Goal: Task Accomplishment & Management: Manage account settings

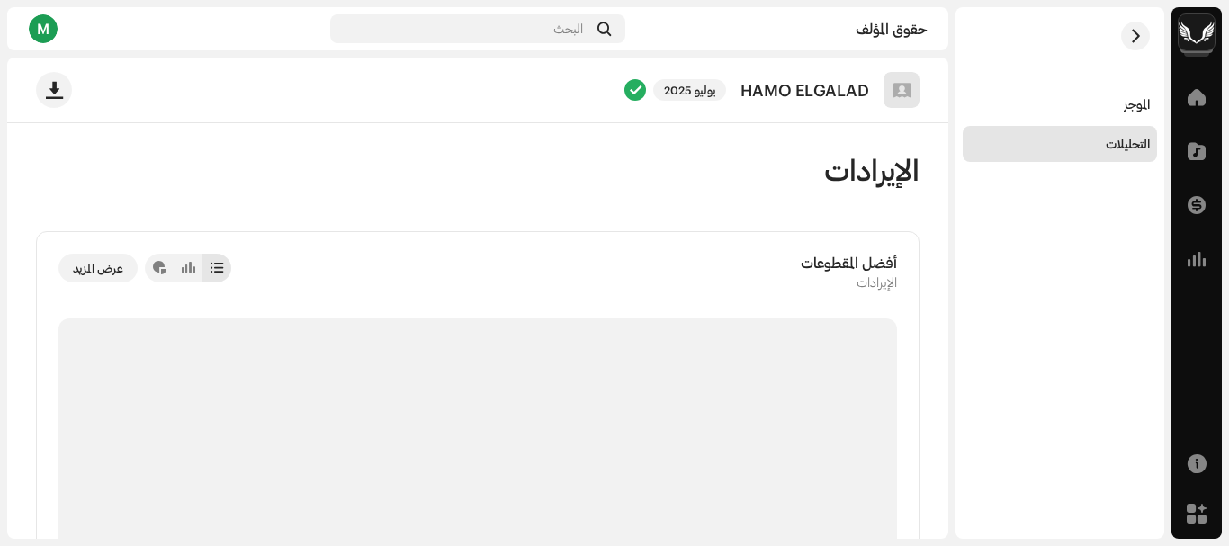
click at [40, 36] on div "M" at bounding box center [43, 28] width 29 height 29
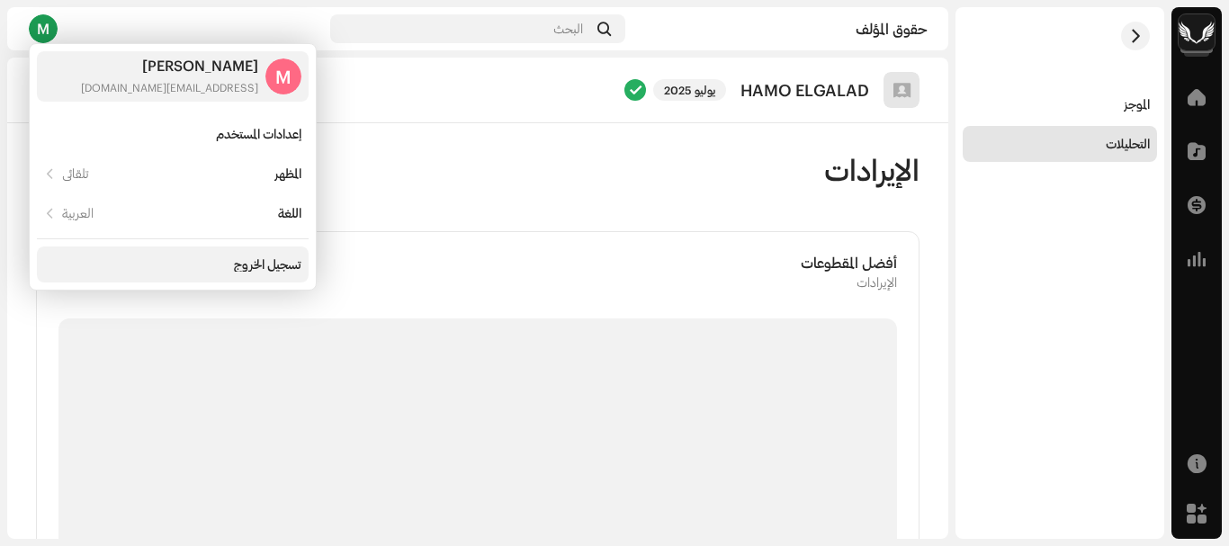
click at [227, 255] on div "تسجيل الخروج" at bounding box center [173, 265] width 272 height 36
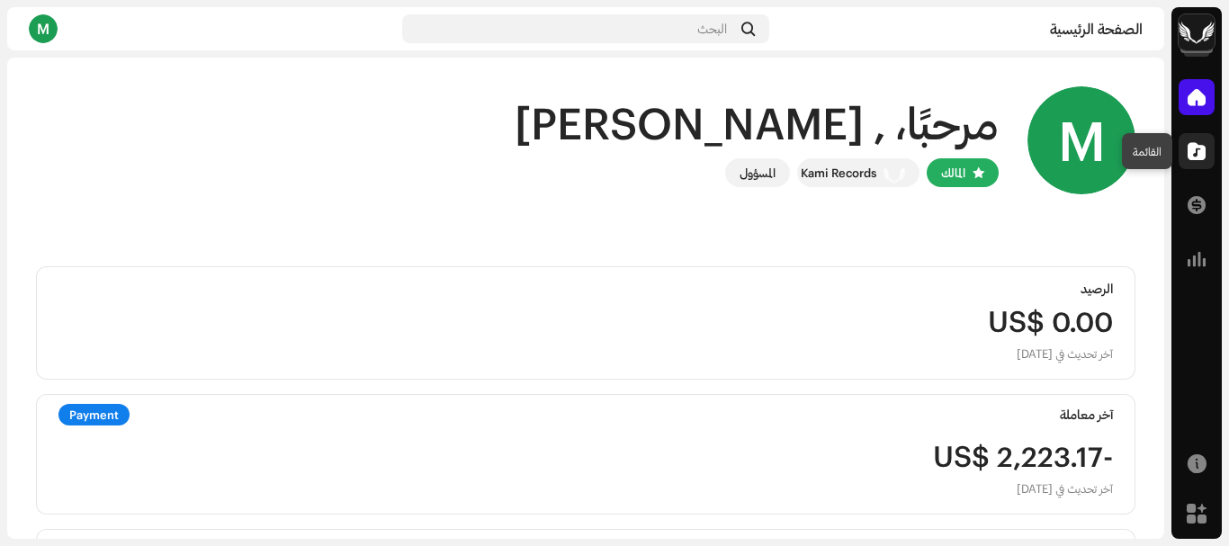
click at [1190, 151] on span at bounding box center [1197, 151] width 18 height 14
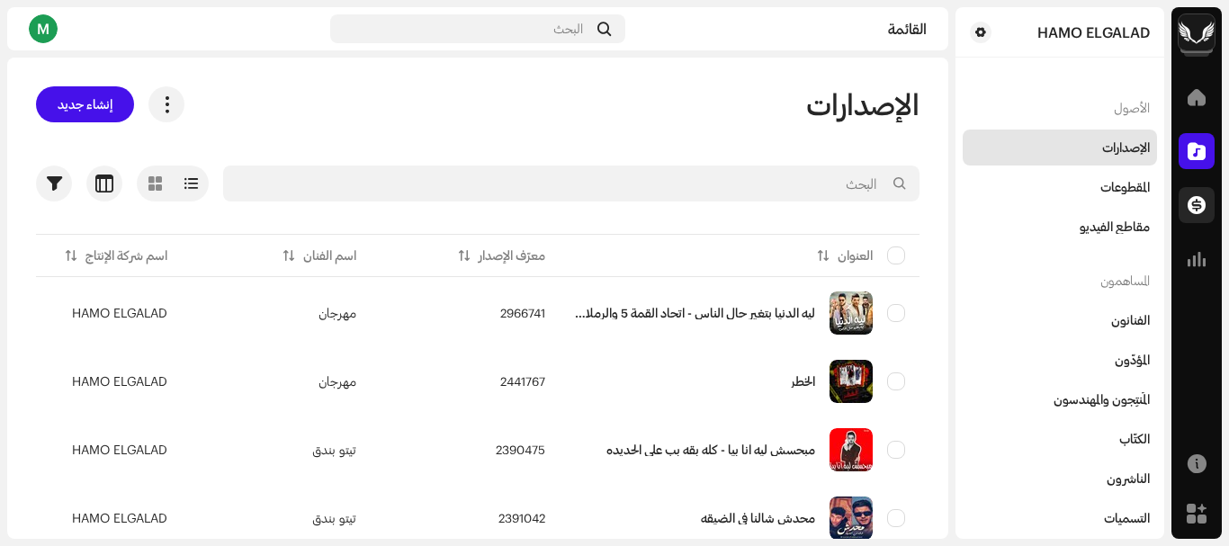
click at [1193, 202] on span at bounding box center [1197, 205] width 18 height 14
click at [1197, 207] on span at bounding box center [1197, 205] width 18 height 14
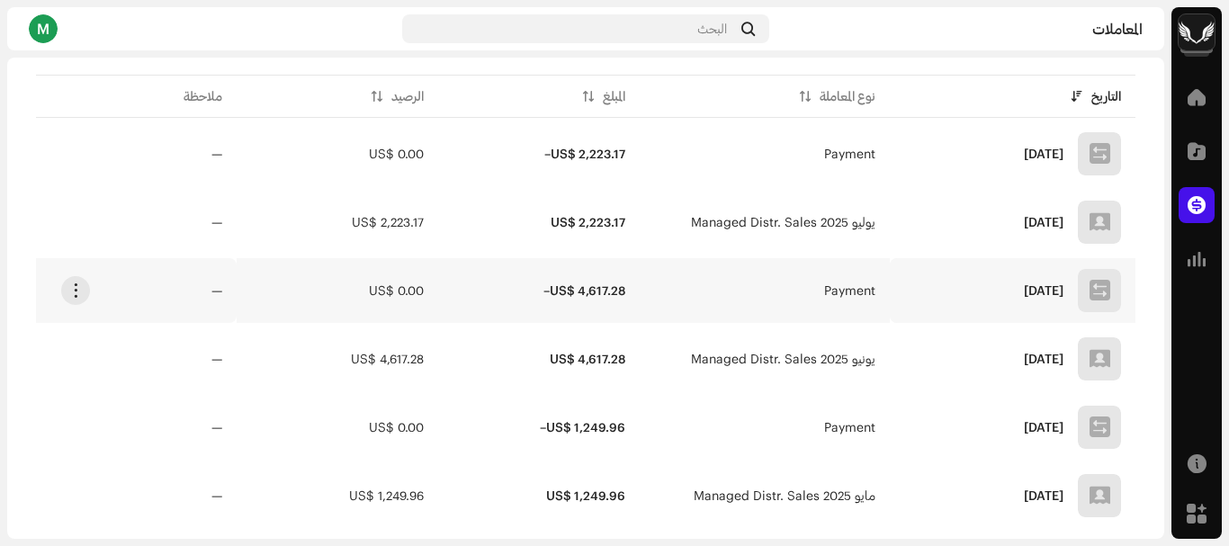
scroll to position [450, 0]
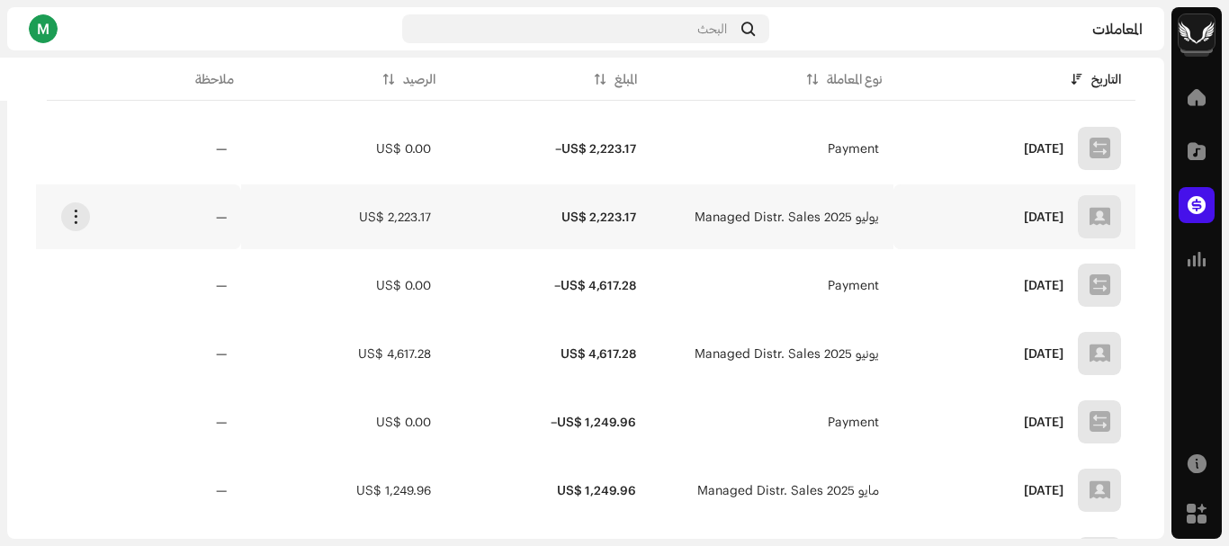
click at [693, 217] on td "يوليو 2025 Managed Distr. Sales" at bounding box center [773, 216] width 244 height 65
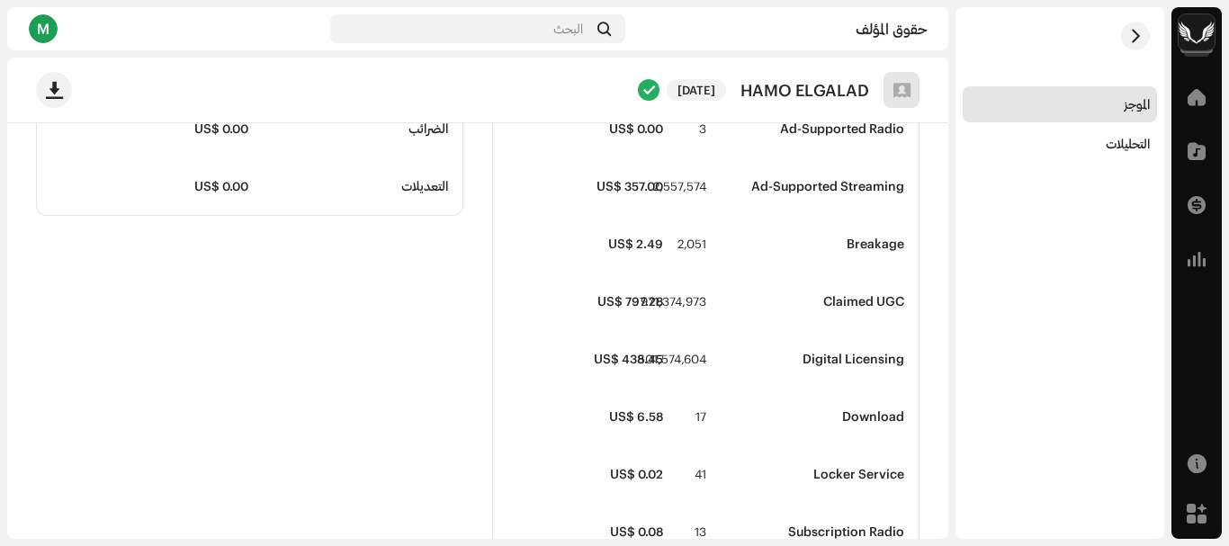
scroll to position [540, 0]
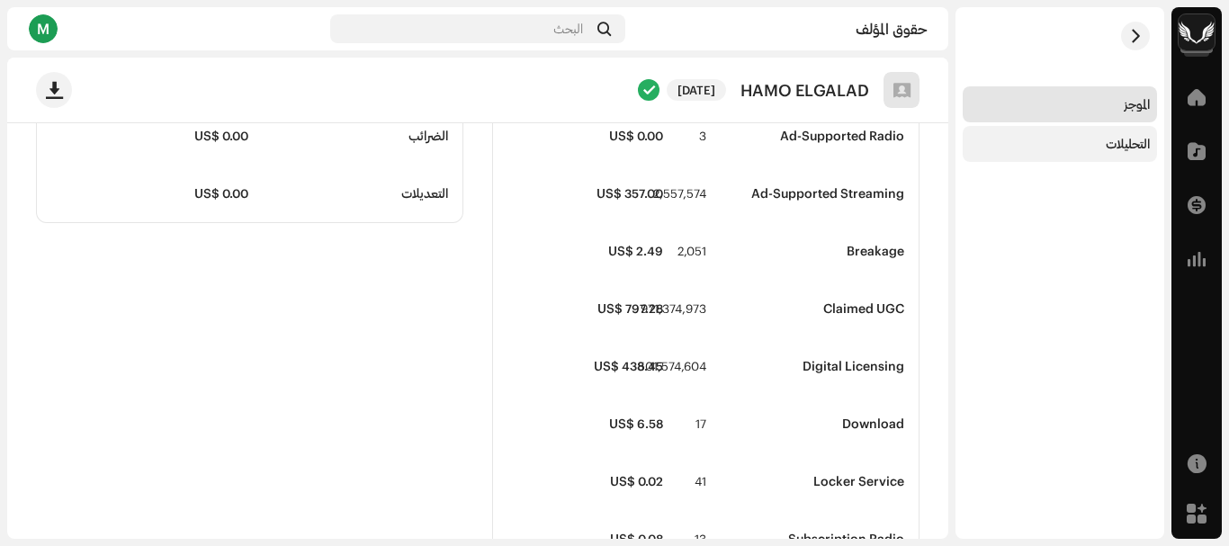
click at [1114, 149] on div "التحليلات" at bounding box center [1128, 144] width 44 height 14
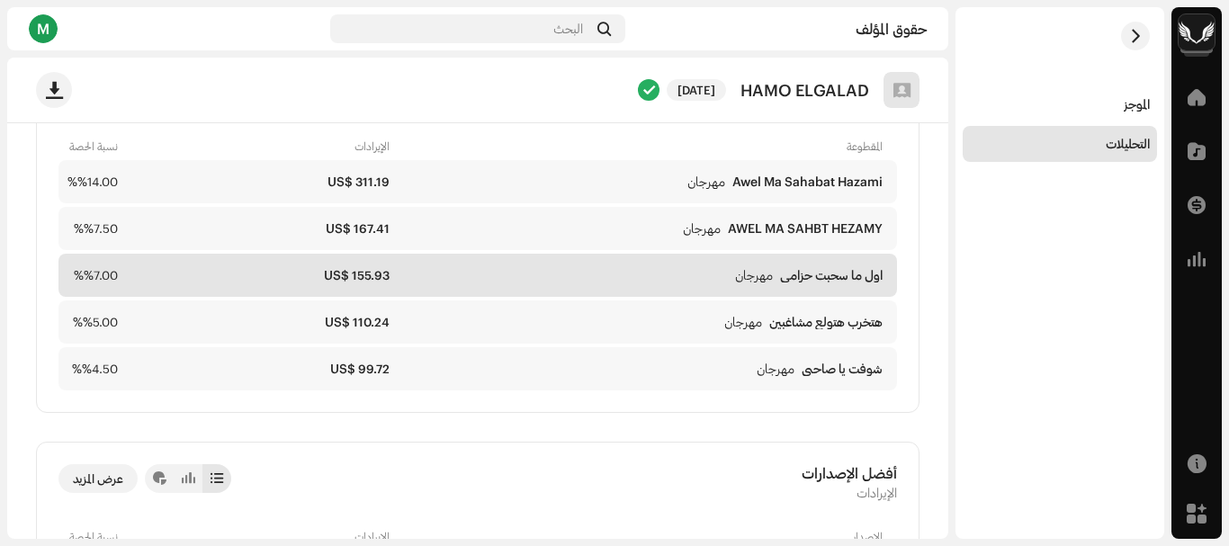
scroll to position [450, 0]
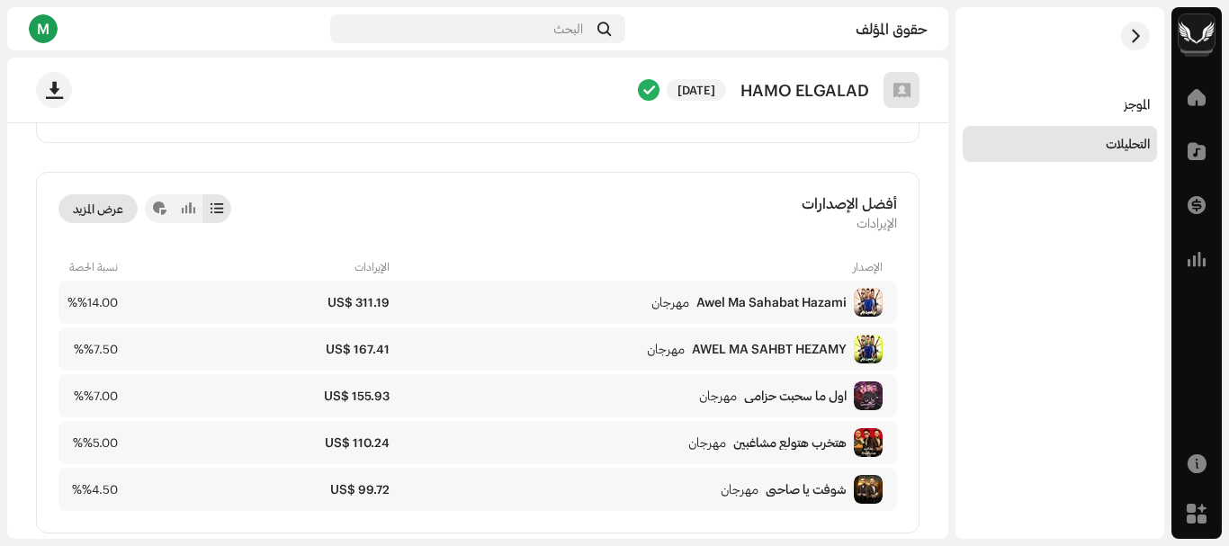
click at [112, 198] on span "عرض المزيد" at bounding box center [98, 209] width 50 height 36
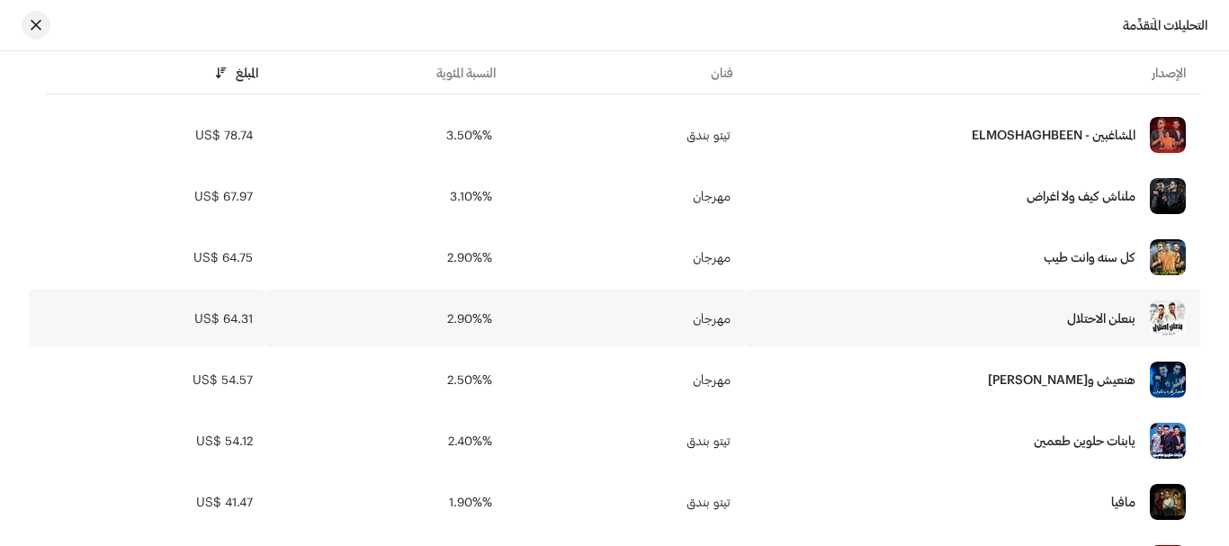
scroll to position [630, 0]
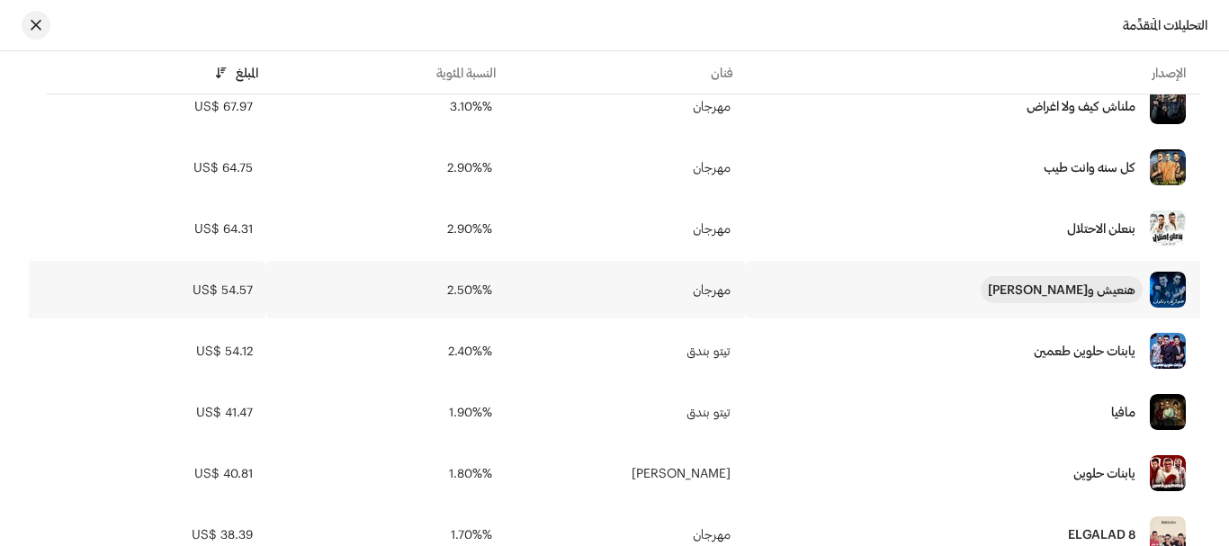
click at [1073, 292] on div "هنعيش وبكره نشوف" at bounding box center [1062, 289] width 148 height 13
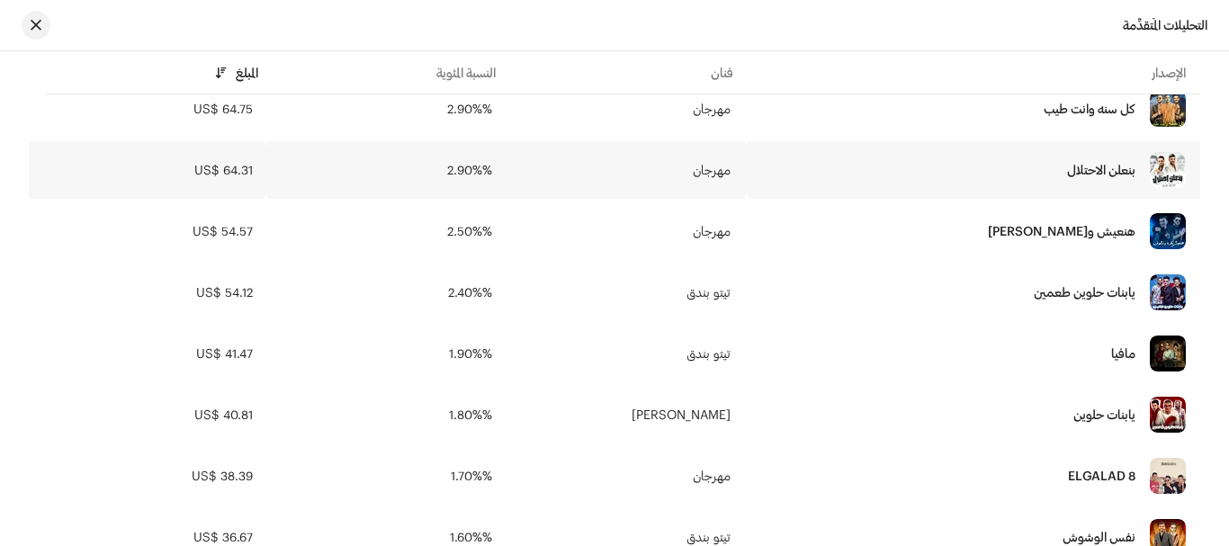
scroll to position [720, 0]
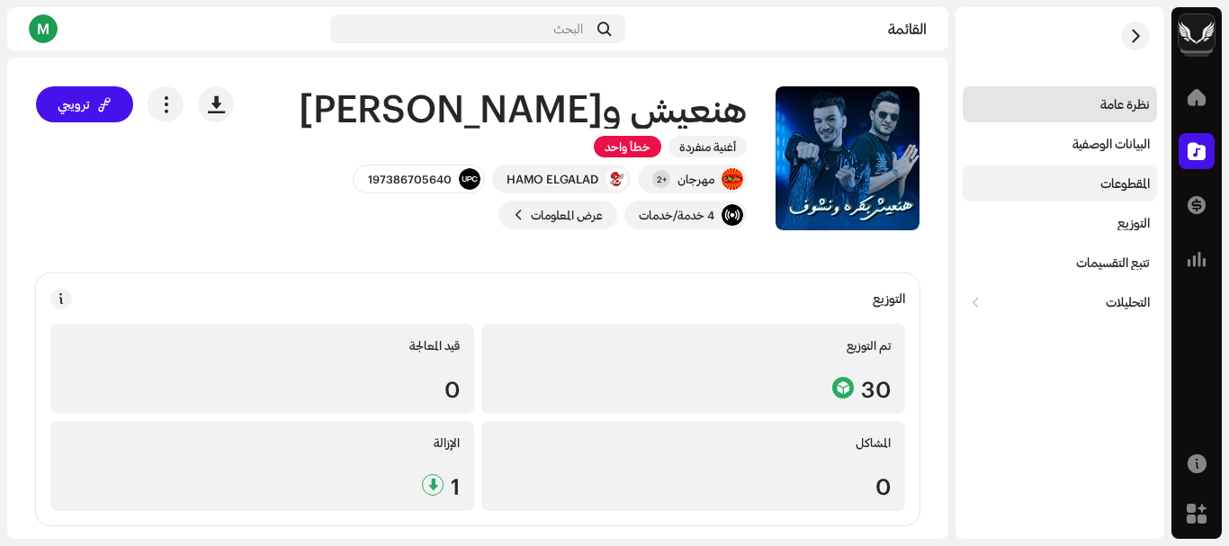
click at [1087, 179] on div "المقطوعات" at bounding box center [1060, 183] width 180 height 14
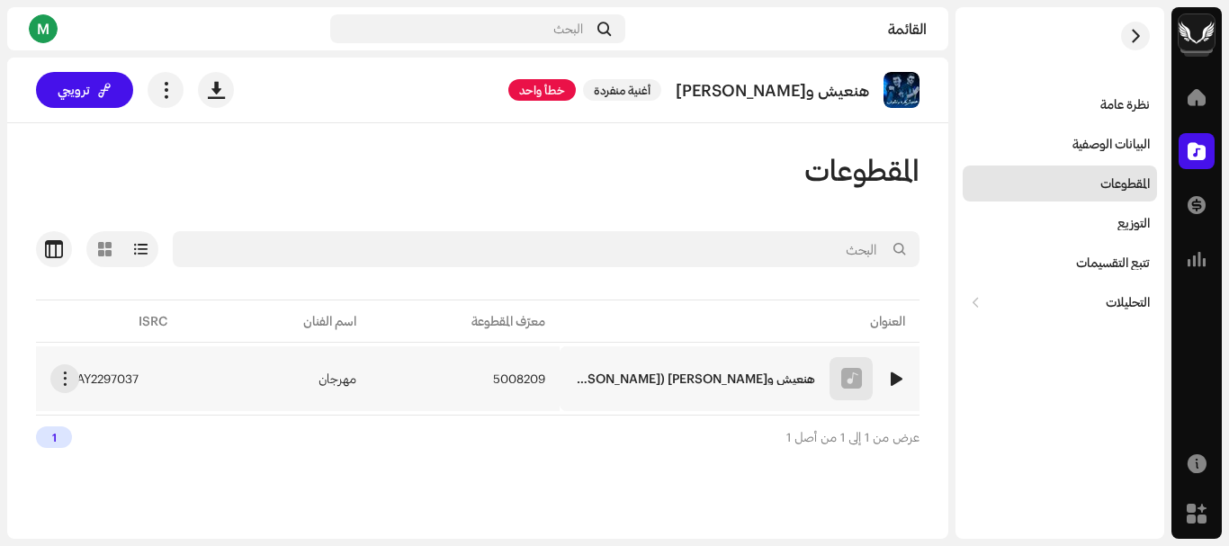
click at [631, 365] on div "1 هنعيش وبكره نشوف (feat. حوده بندق & تيتو بندق)" at bounding box center [739, 378] width 331 height 43
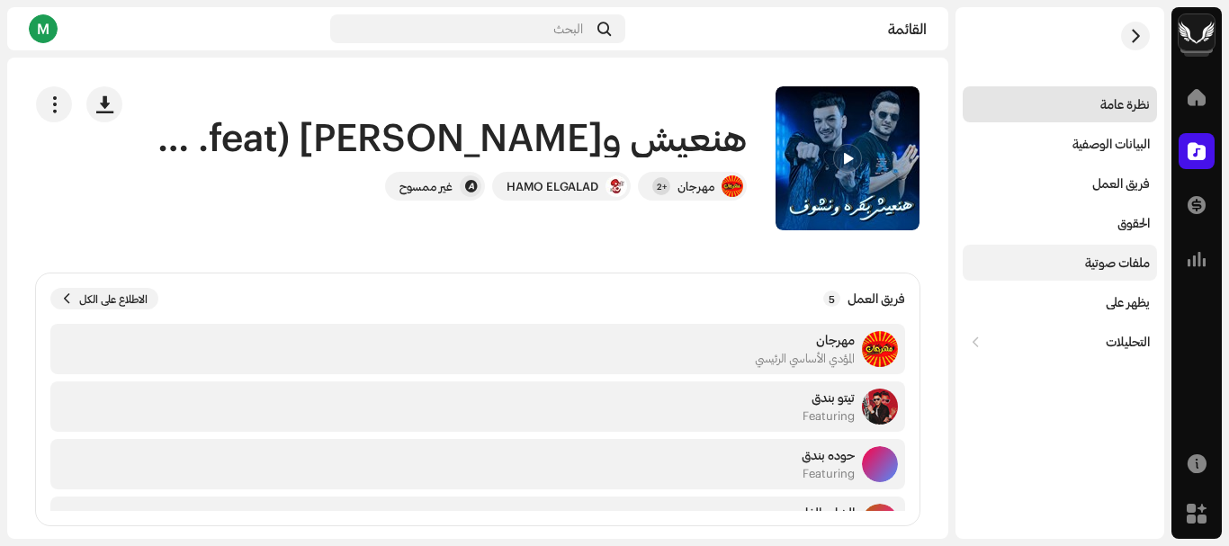
click at [1114, 266] on div "ملفات صوتية" at bounding box center [1117, 263] width 65 height 14
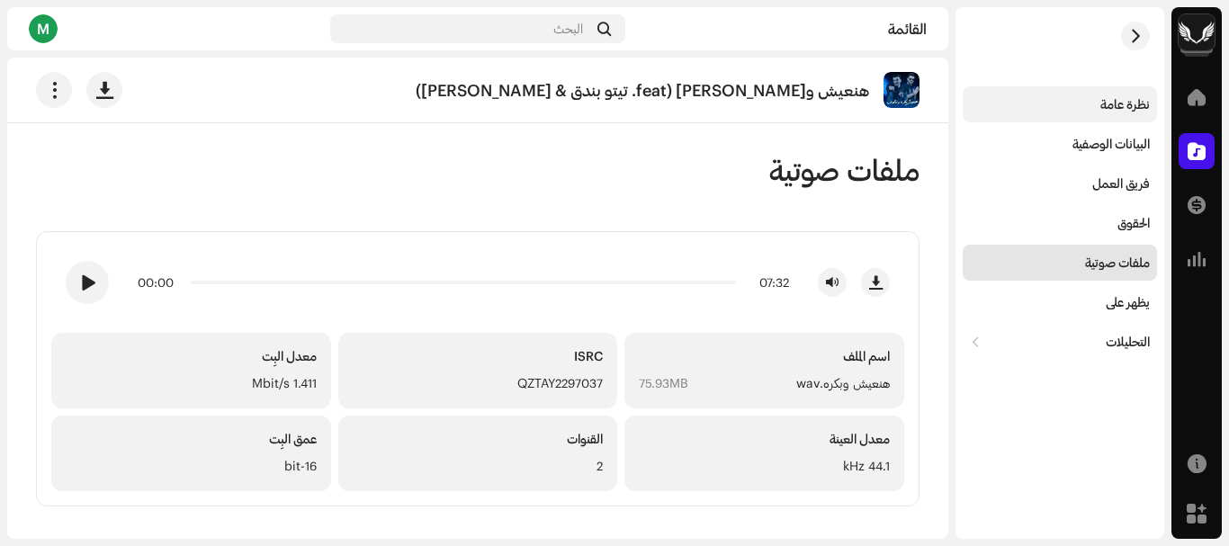
click at [1113, 113] on div "نظرة عامة" at bounding box center [1060, 104] width 194 height 36
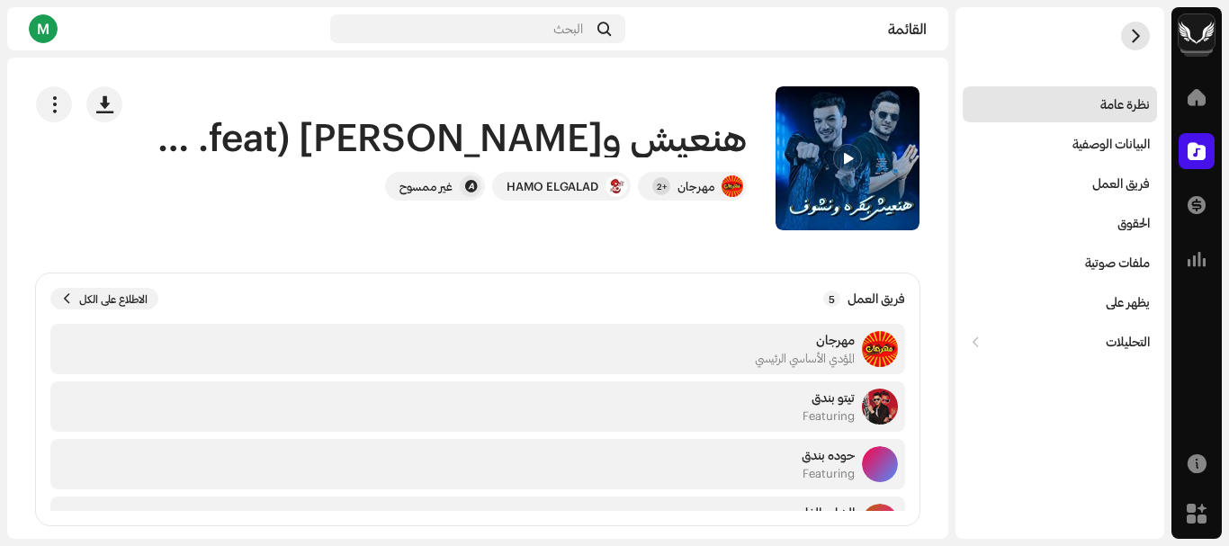
click at [1137, 40] on span "button" at bounding box center [1135, 36] width 13 height 14
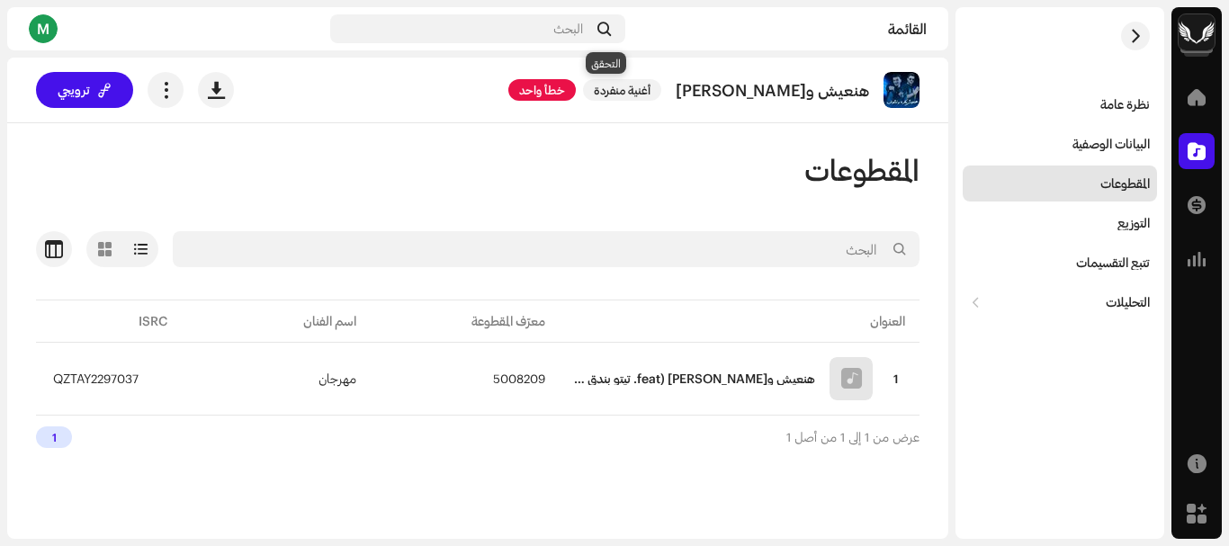
click at [576, 86] on span "خطأ واحد" at bounding box center [541, 90] width 67 height 22
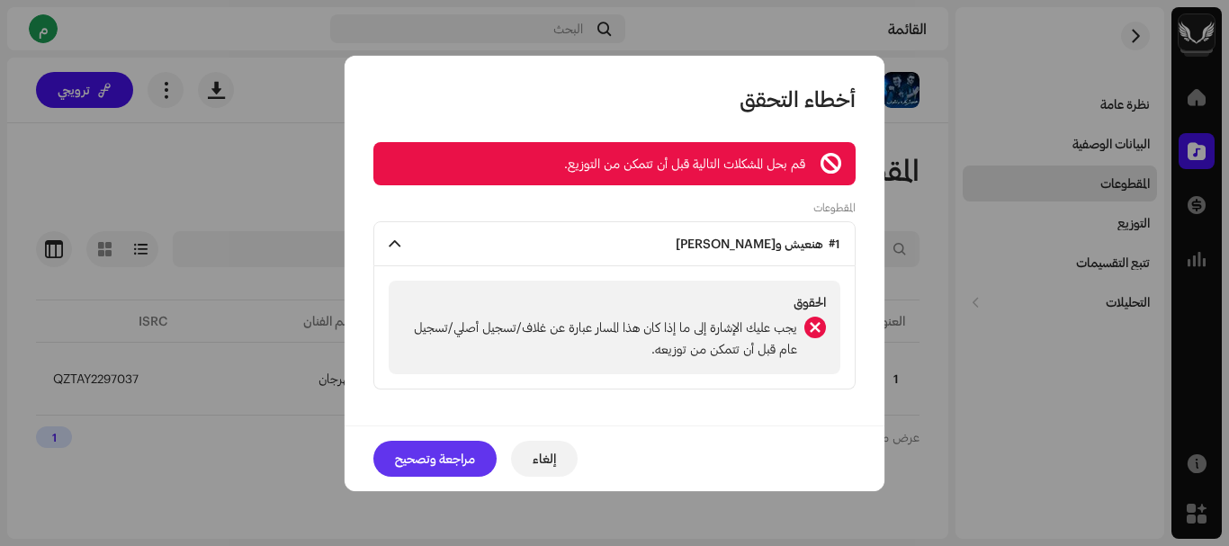
click at [461, 444] on span "مراجعة وتصحيح" at bounding box center [435, 459] width 80 height 36
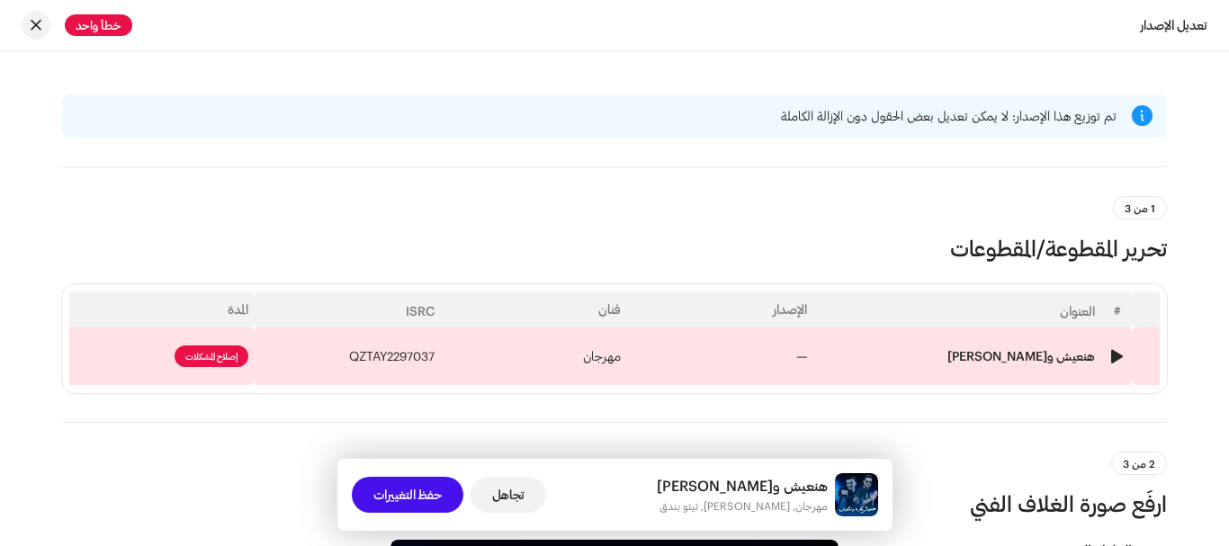
click at [225, 353] on span "إصلاح المشكلات" at bounding box center [212, 357] width 74 height 22
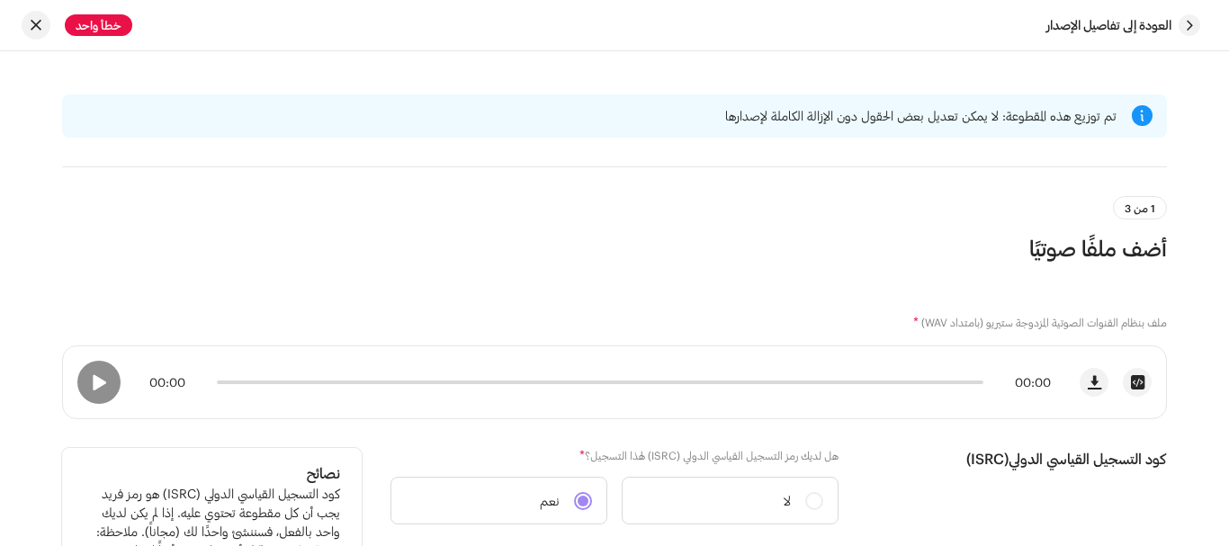
scroll to position [450, 0]
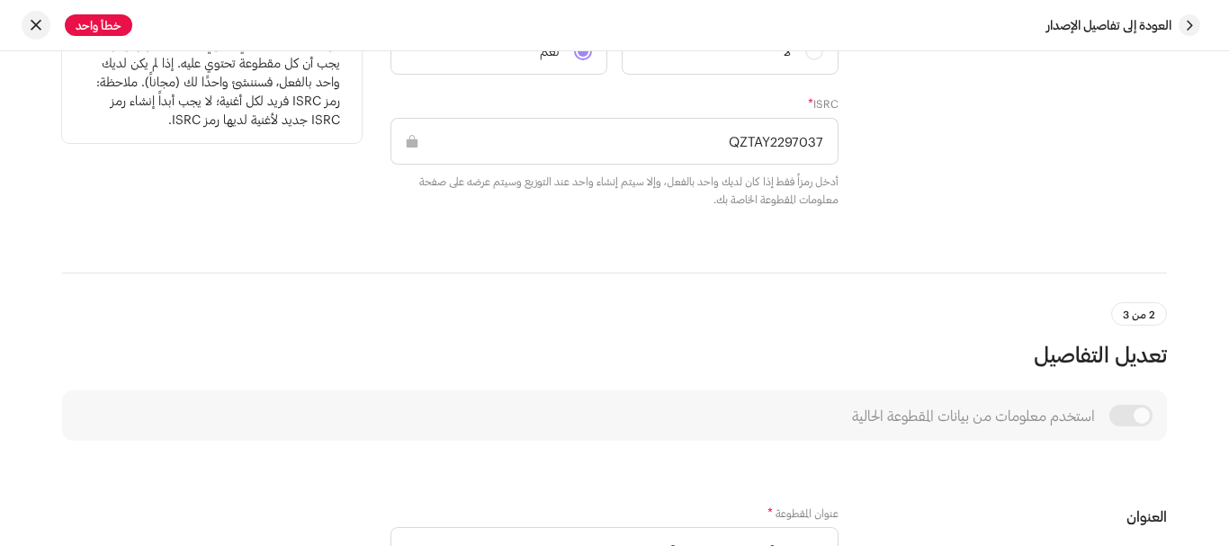
click at [778, 134] on input "QZTAY2297037" at bounding box center [615, 141] width 448 height 47
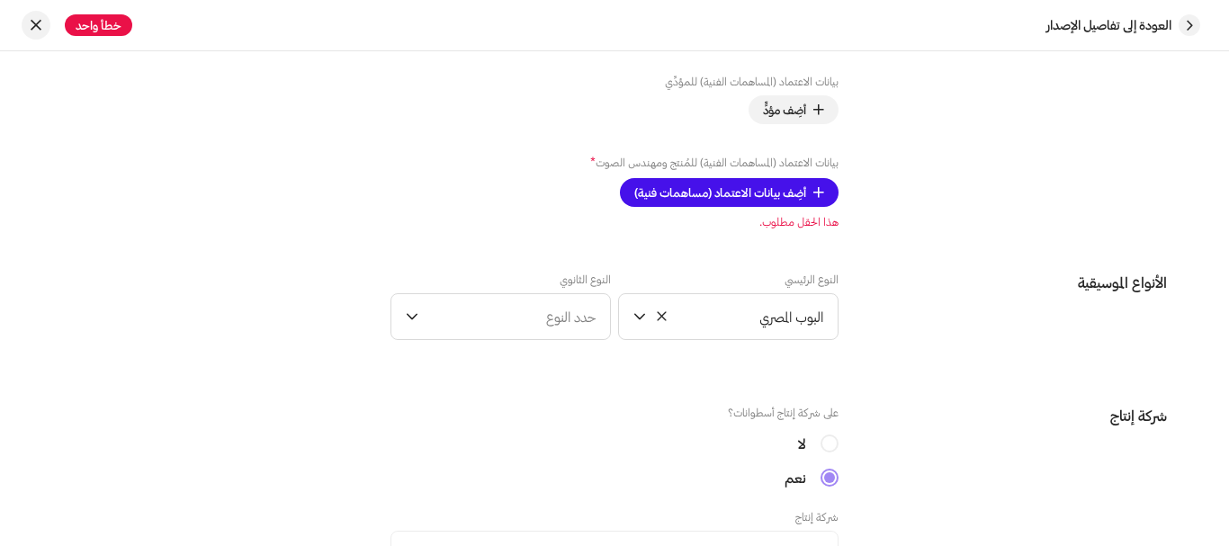
scroll to position [1530, 0]
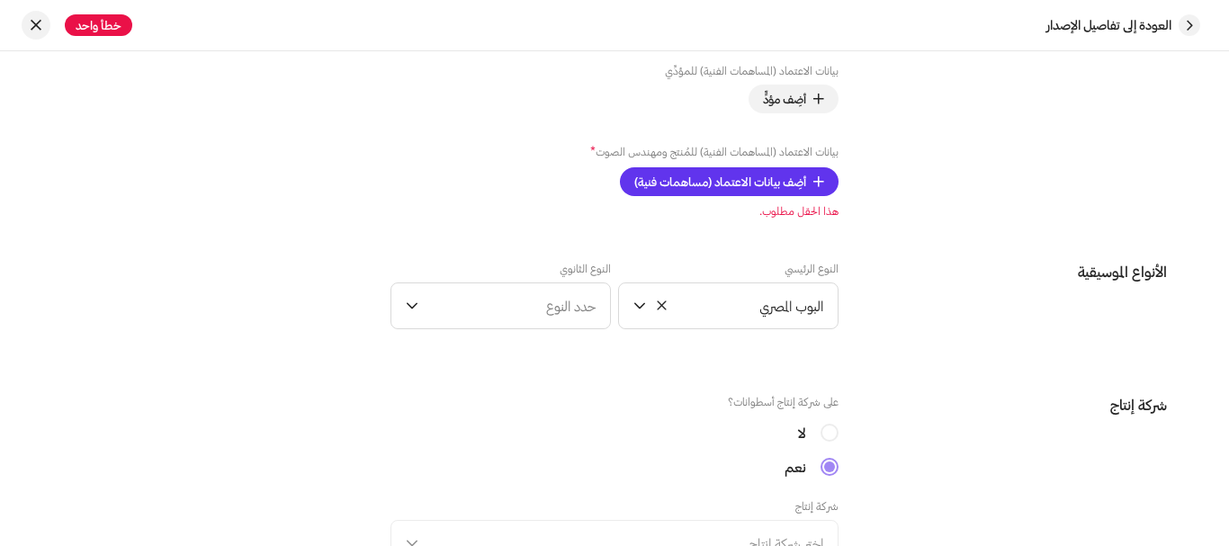
click at [759, 181] on font "أضِف بيانات الاعتماد (مساهمات فنية)" at bounding box center [720, 182] width 172 height 14
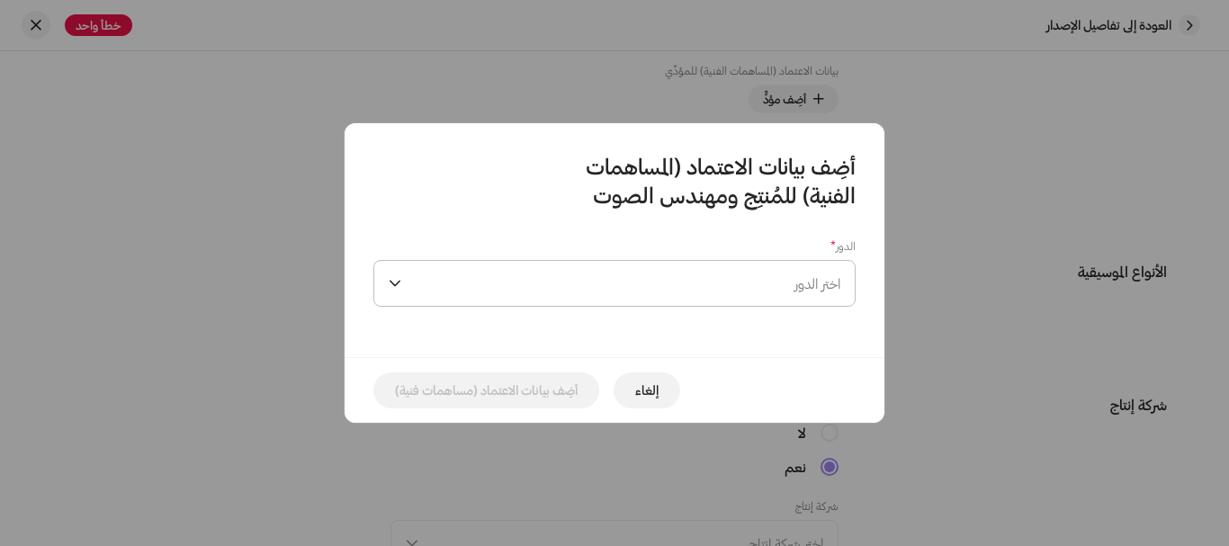
click at [752, 278] on span "اختر الدور" at bounding box center [625, 283] width 432 height 45
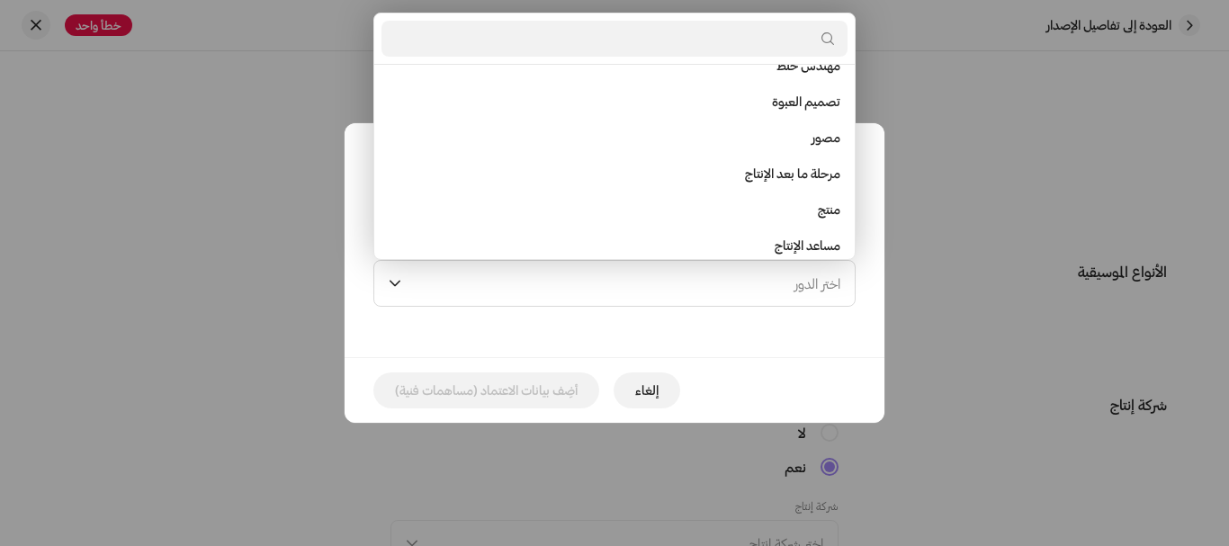
scroll to position [630, 0]
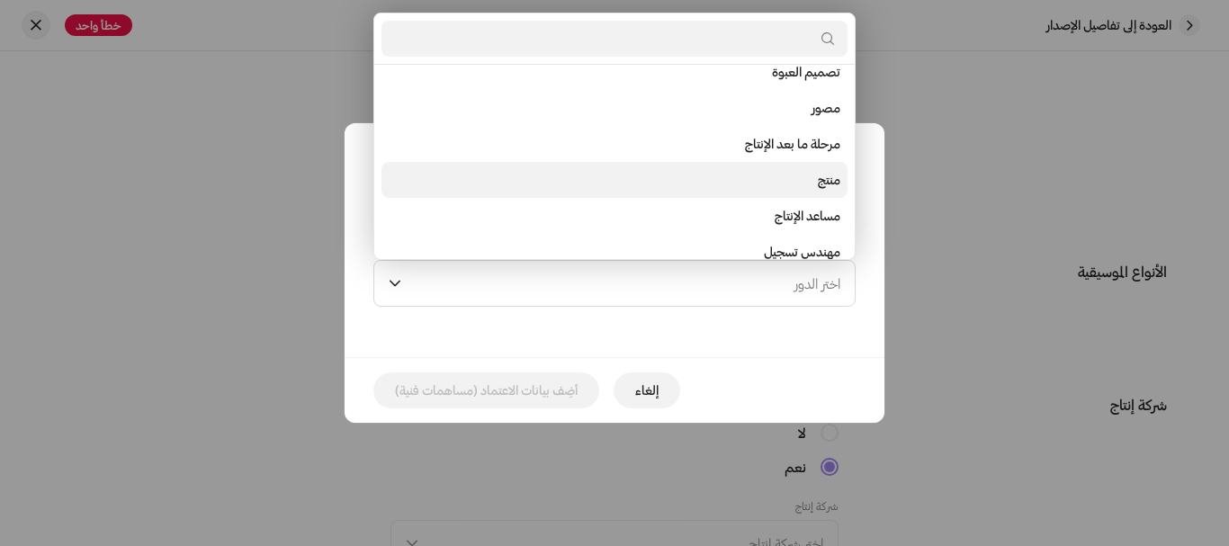
click at [788, 187] on li "منتج" at bounding box center [615, 180] width 466 height 36
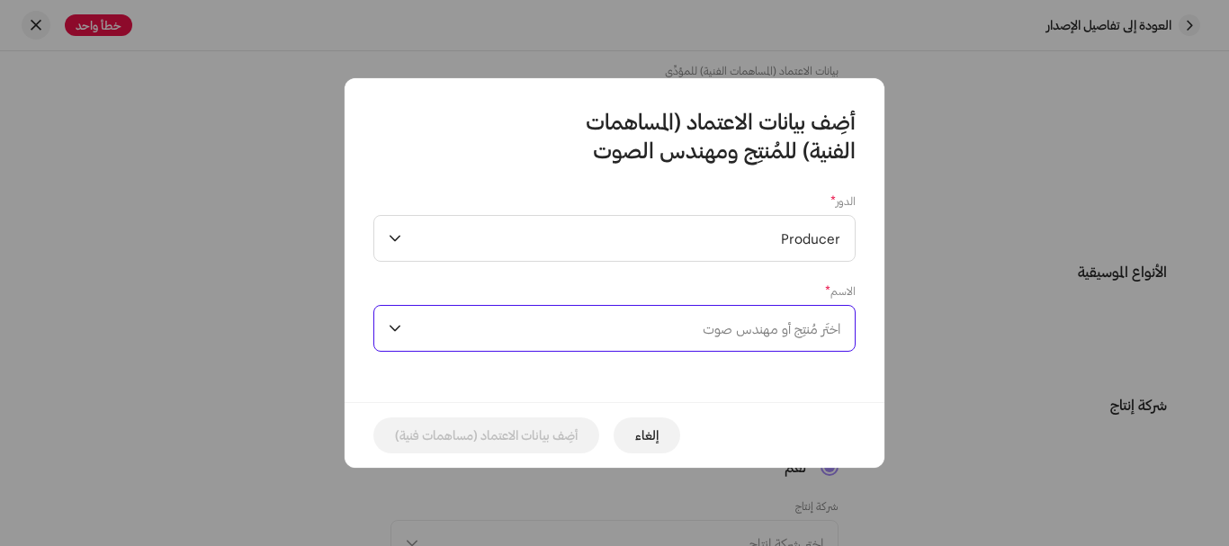
click at [755, 333] on span "اختَر مُنتِج أو مهندس صوت" at bounding box center [772, 328] width 138 height 16
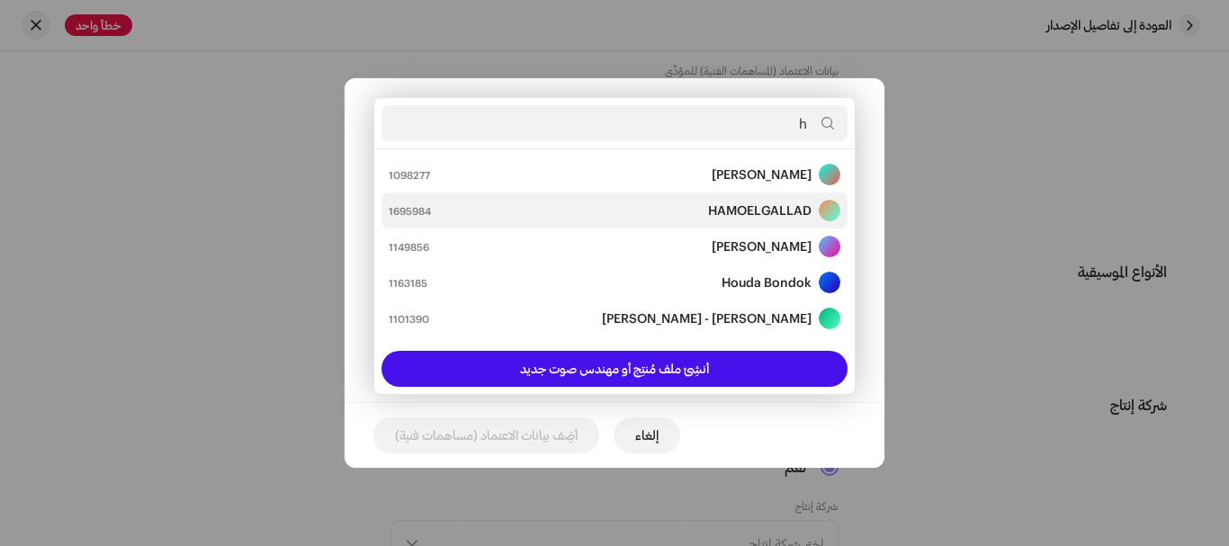
type input "h"
click at [719, 213] on strong "HAMOELGALLAD" at bounding box center [759, 211] width 103 height 18
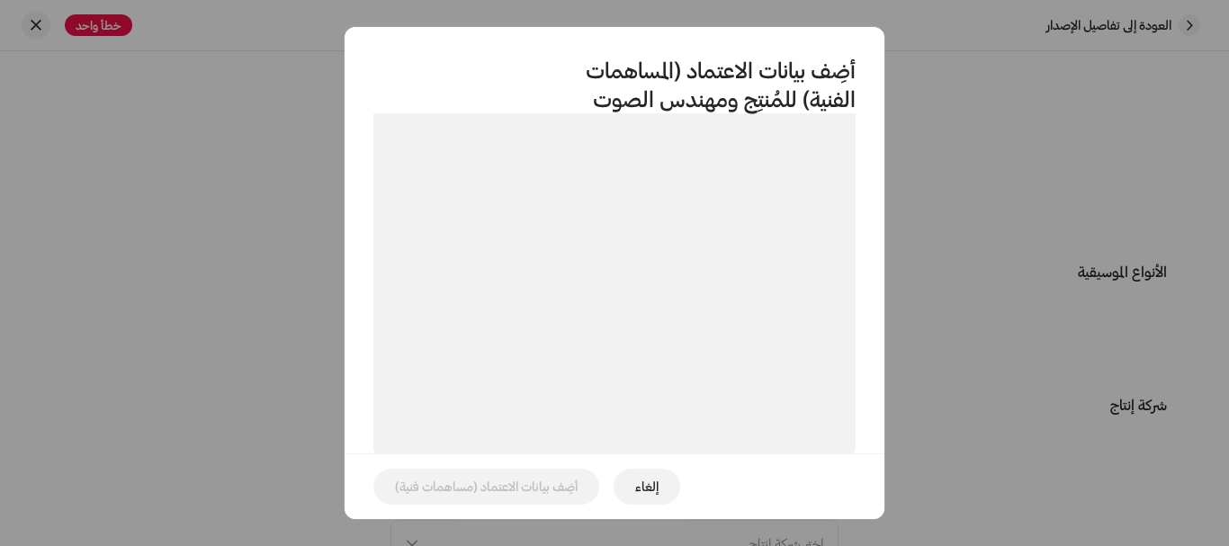
scroll to position [312, 0]
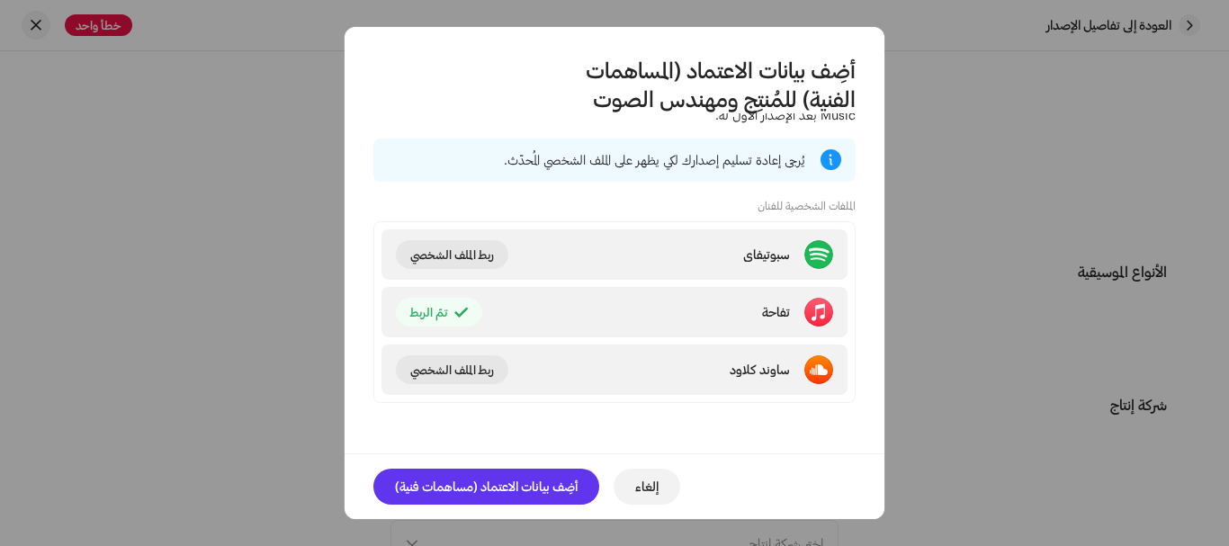
click at [535, 485] on font "أضِف بيانات الاعتماد (مساهمات فنية)" at bounding box center [486, 486] width 183 height 15
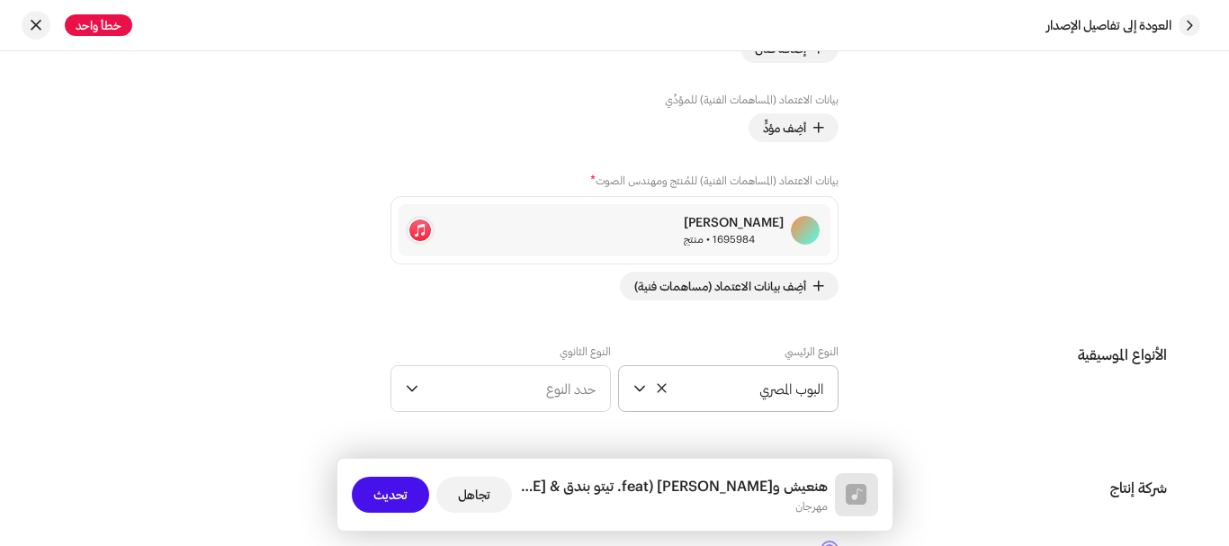
scroll to position [1620, 0]
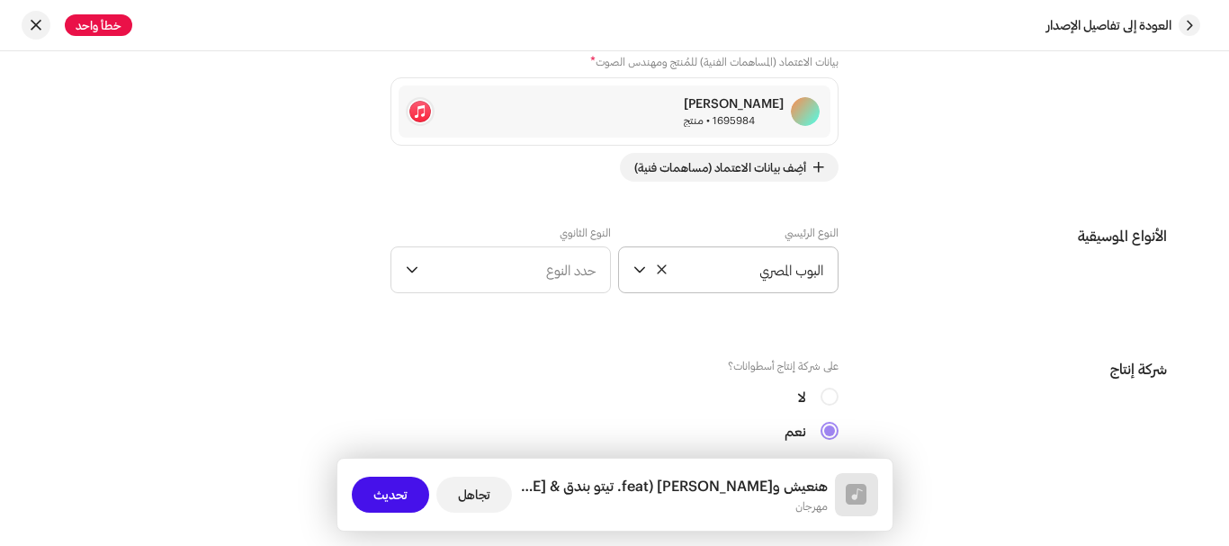
click at [767, 265] on font "البوب ​​المصري" at bounding box center [791, 270] width 64 height 16
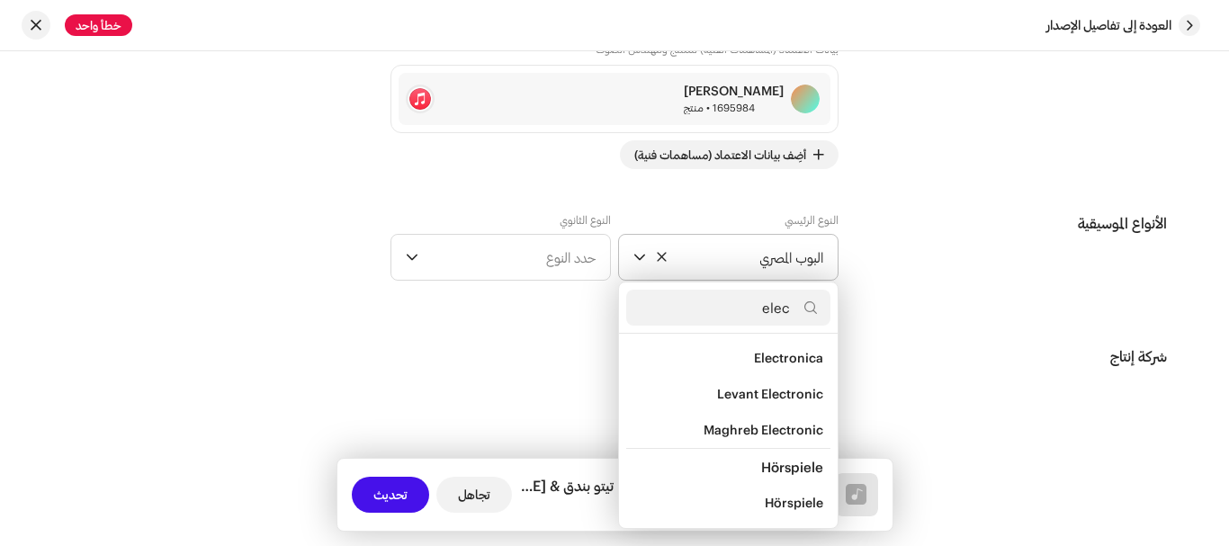
scroll to position [255, 0]
type input "elect"
click at [775, 389] on span "Electro-Cha'abi" at bounding box center [777, 395] width 94 height 18
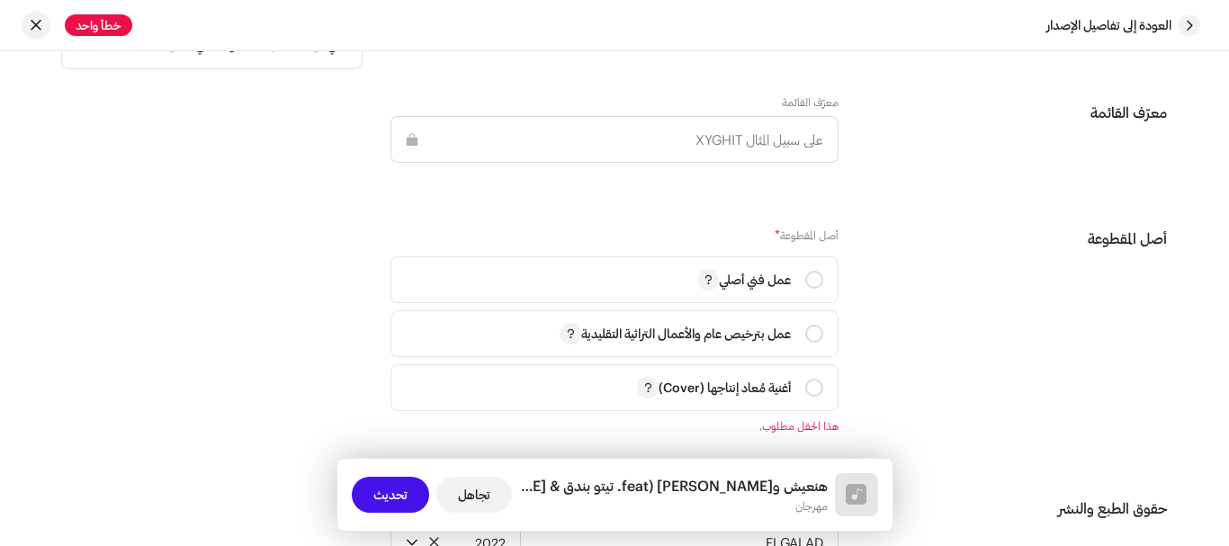
scroll to position [2262, 0]
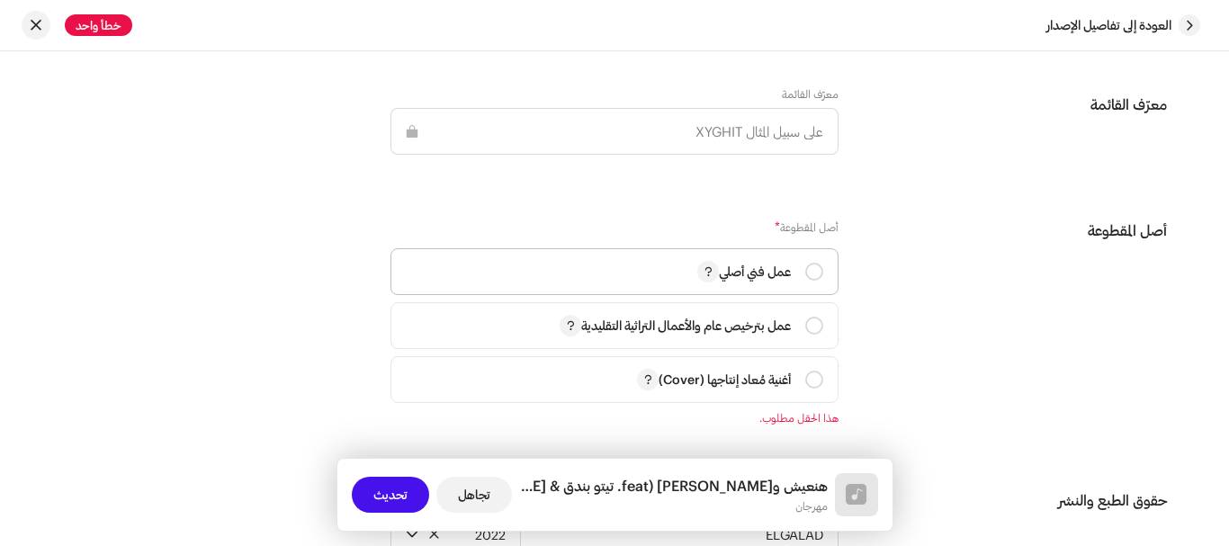
click at [807, 268] on div "عمل فني أصلي" at bounding box center [760, 272] width 126 height 22
radio input "true"
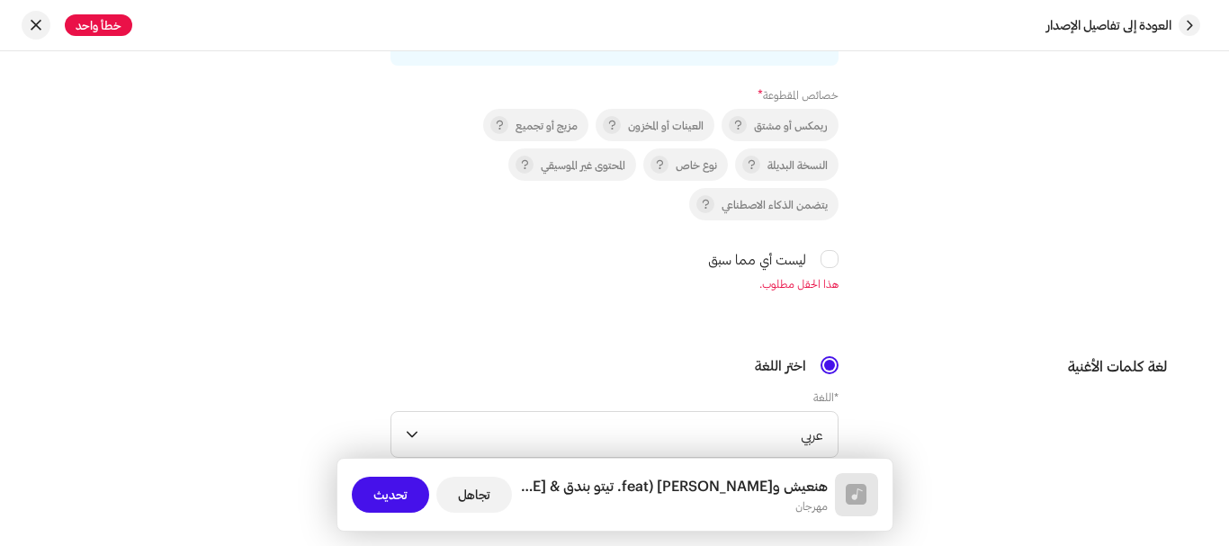
scroll to position [2892, 0]
click at [827, 259] on input "ليست أي مما سبق" at bounding box center [830, 258] width 18 height 18
checkbox input "true"
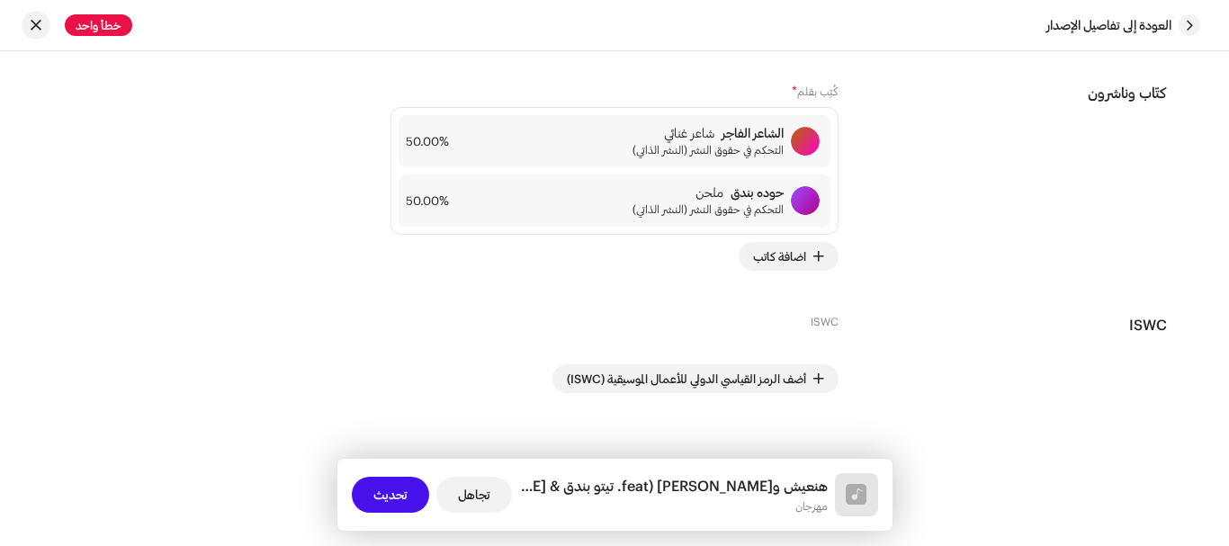
scroll to position [3957, 0]
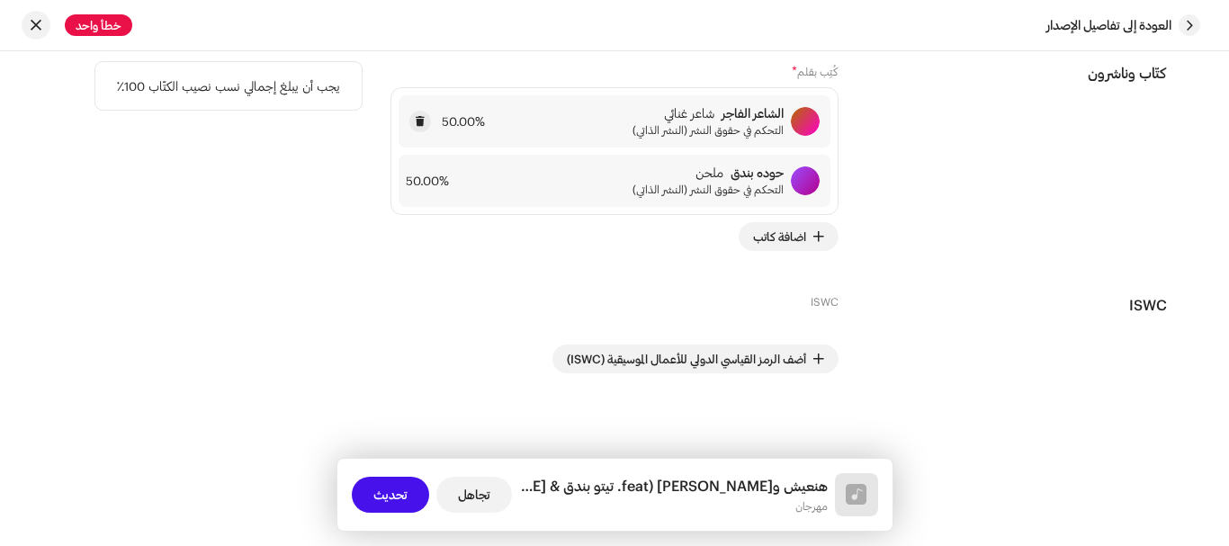
click at [523, 131] on div "الشاعر الفاجر شاعر غنائي التحكم في حقوق النشر (النشر الذاتي) 50.00‎%‎" at bounding box center [615, 121] width 432 height 52
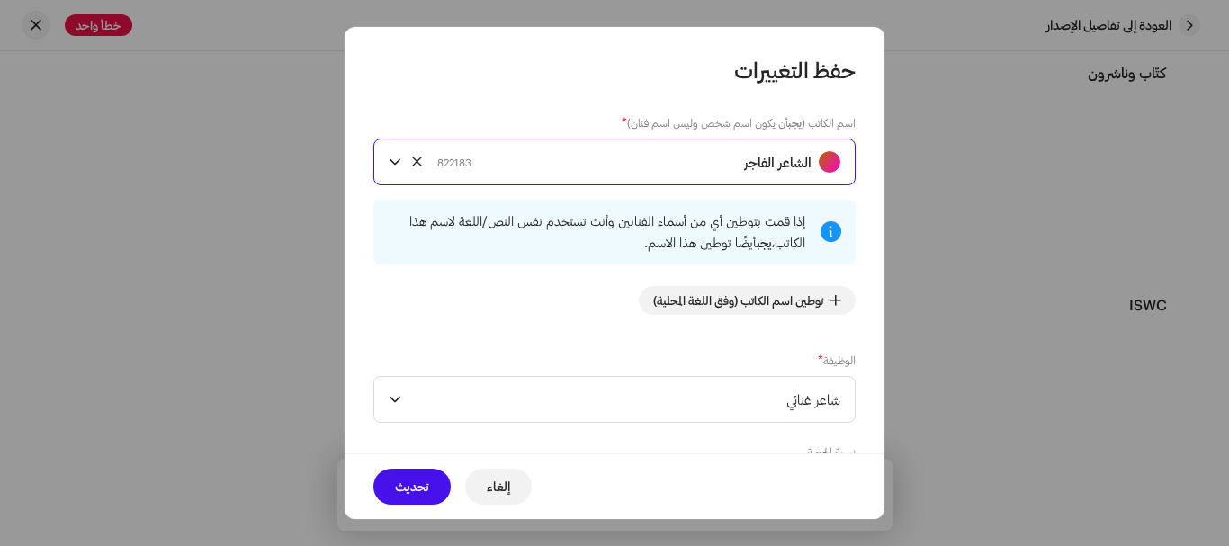
click at [700, 170] on div "الشاعر الفاجر 822183" at bounding box center [638, 161] width 403 height 45
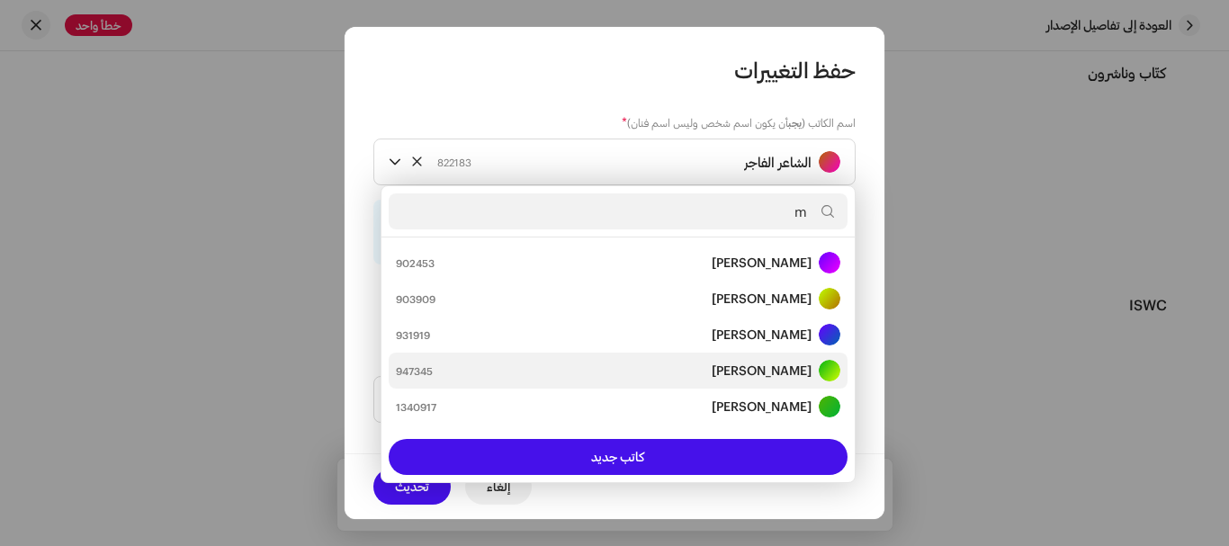
type input "m"
click at [712, 364] on strong "MOHAMED ALY AHMED AHMED ELGALLAD" at bounding box center [762, 371] width 100 height 18
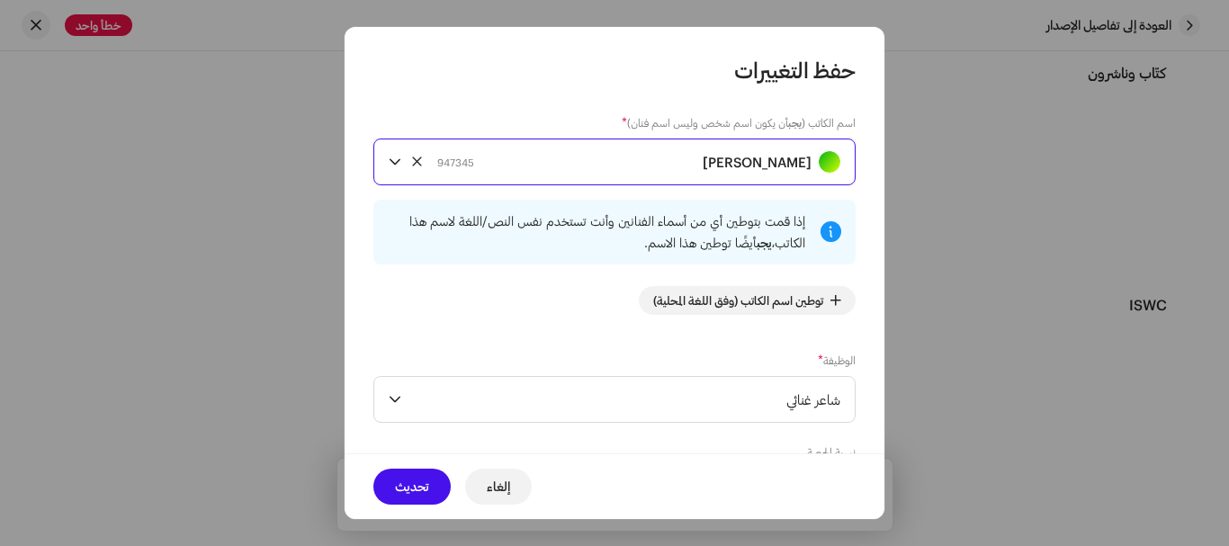
scroll to position [180, 0]
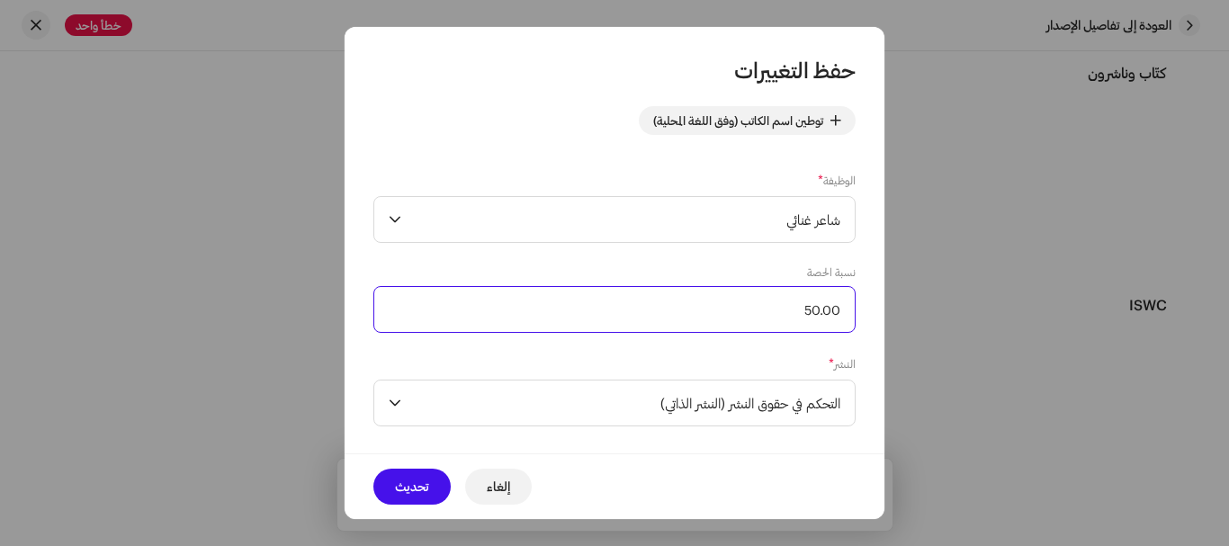
click at [764, 314] on input "50.00" at bounding box center [614, 309] width 482 height 47
type input "100.00"
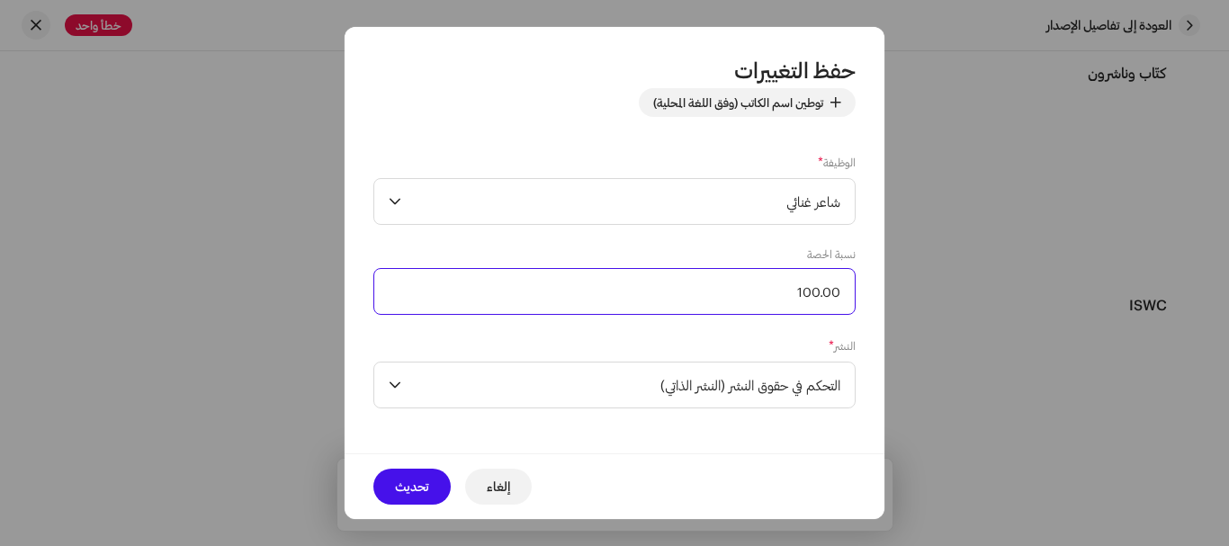
scroll to position [203, 0]
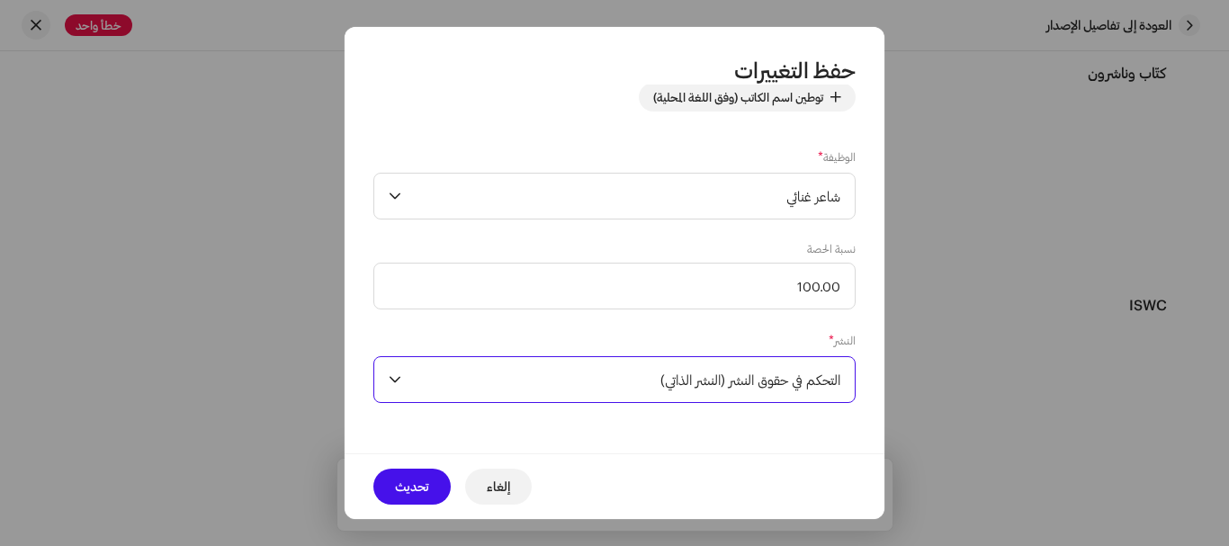
click at [715, 382] on font "التحكم في حقوق النشر (النشر الذاتي)" at bounding box center [751, 380] width 180 height 16
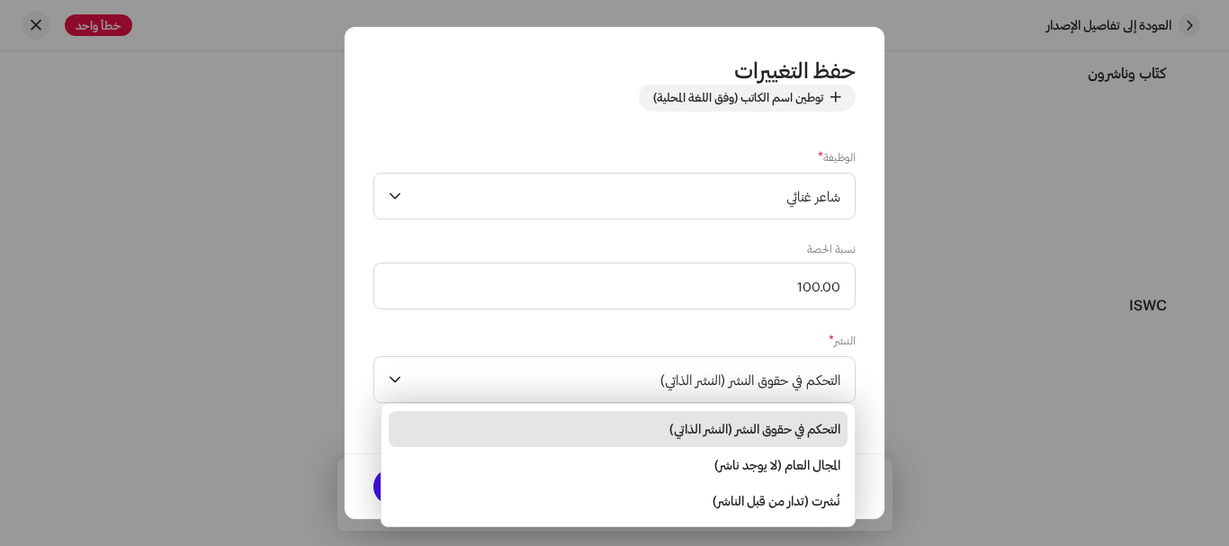
click at [701, 419] on li "التحكم في حقوق النشر (النشر الذاتي)" at bounding box center [618, 429] width 459 height 36
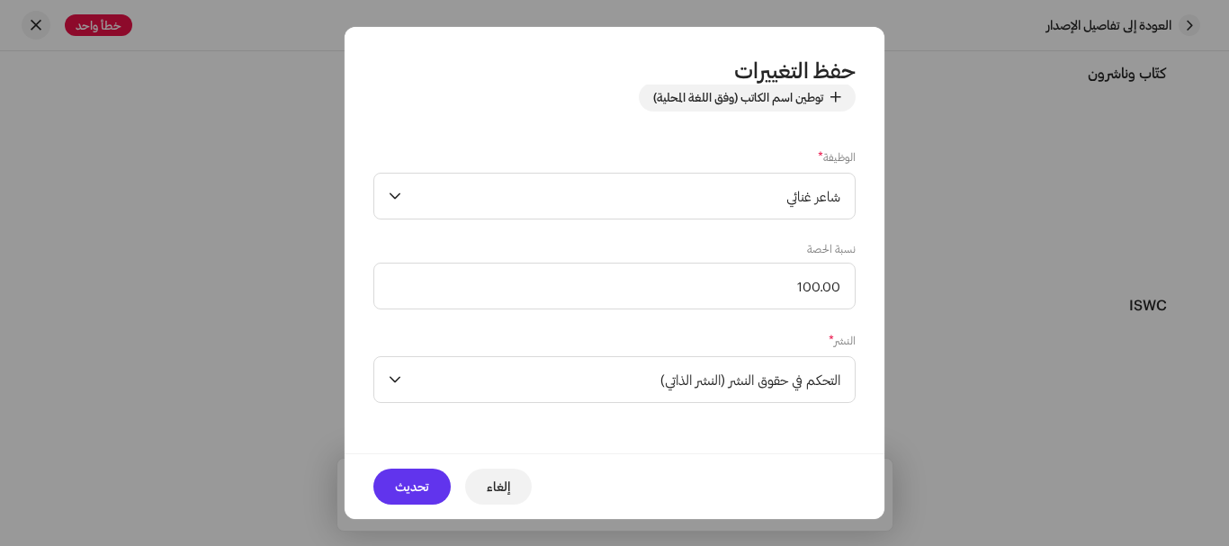
click at [402, 485] on font "تحديث" at bounding box center [412, 486] width 34 height 15
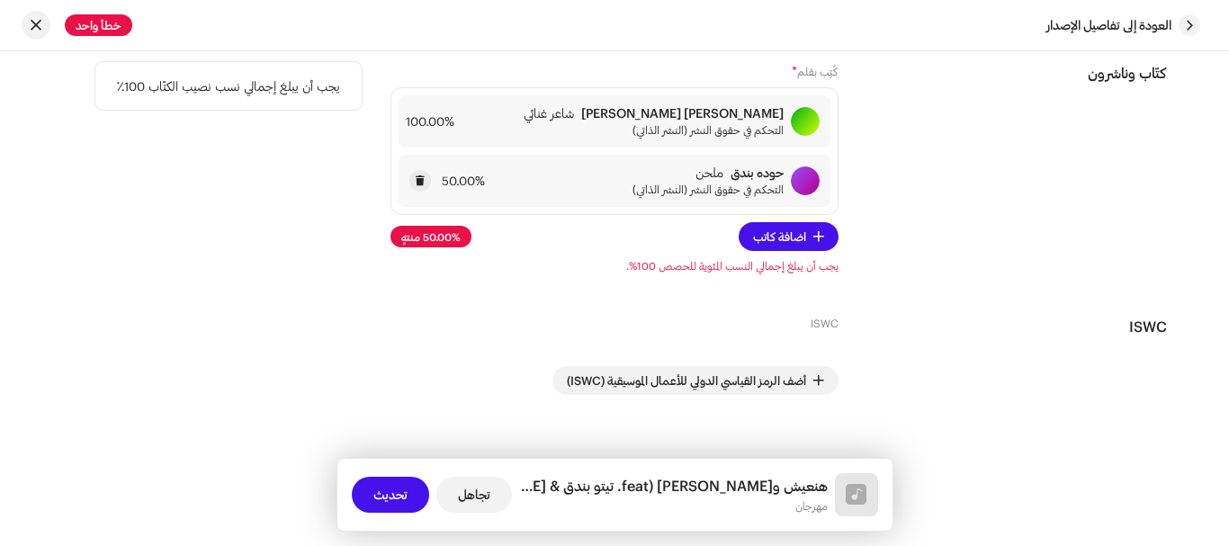
click at [620, 186] on div "حوده بندق ملحن التحكم في حقوق النشر (النشر الذاتي) 50.00‎%‎" at bounding box center [615, 181] width 432 height 52
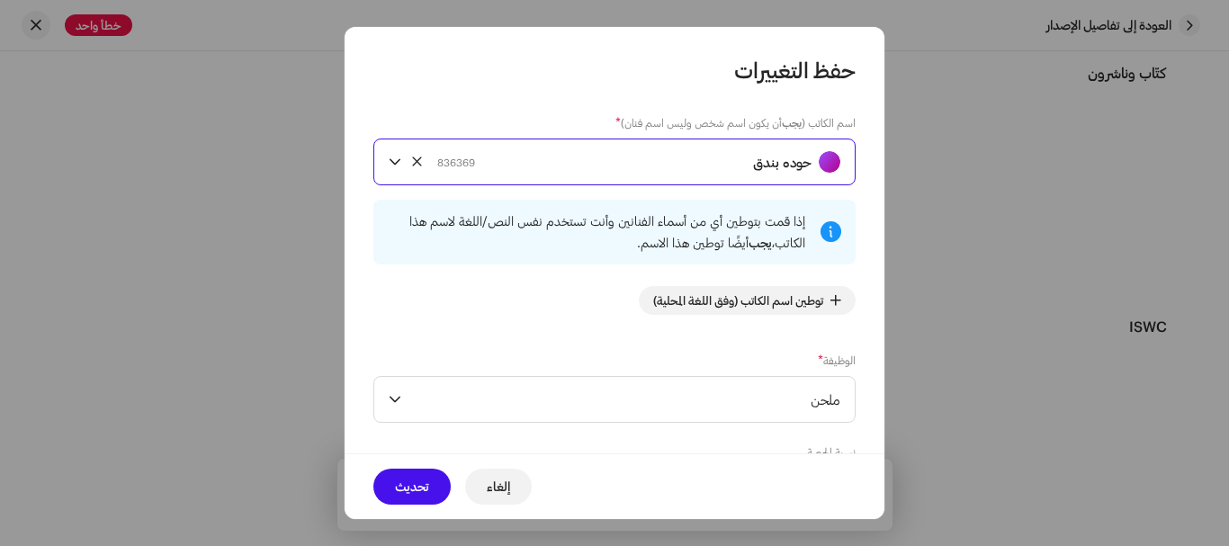
click at [751, 162] on div "حوده بندق 836369" at bounding box center [638, 161] width 403 height 45
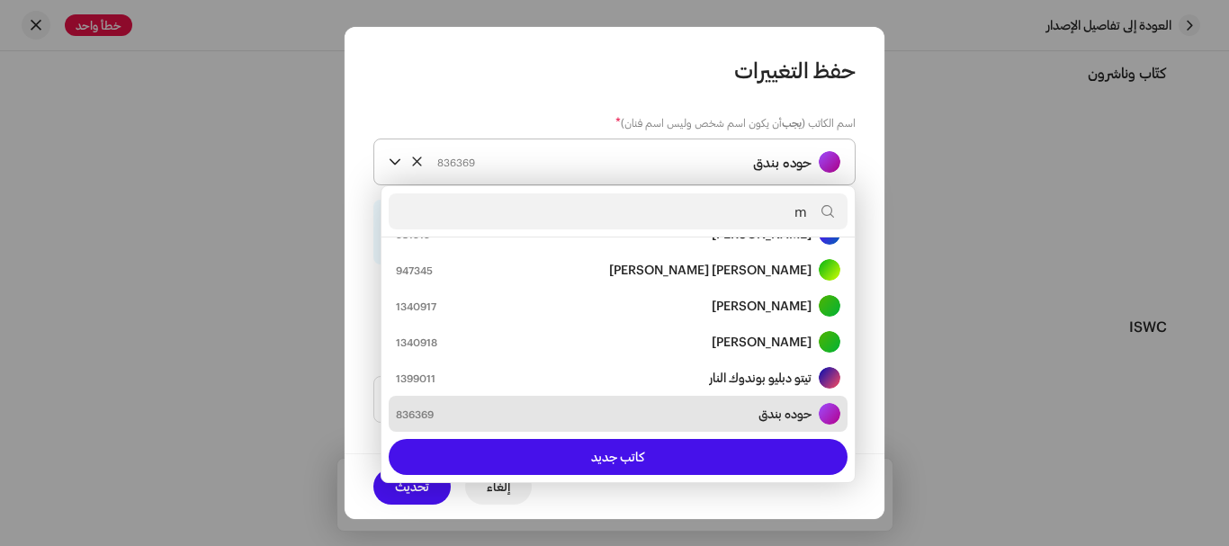
scroll to position [72, 0]
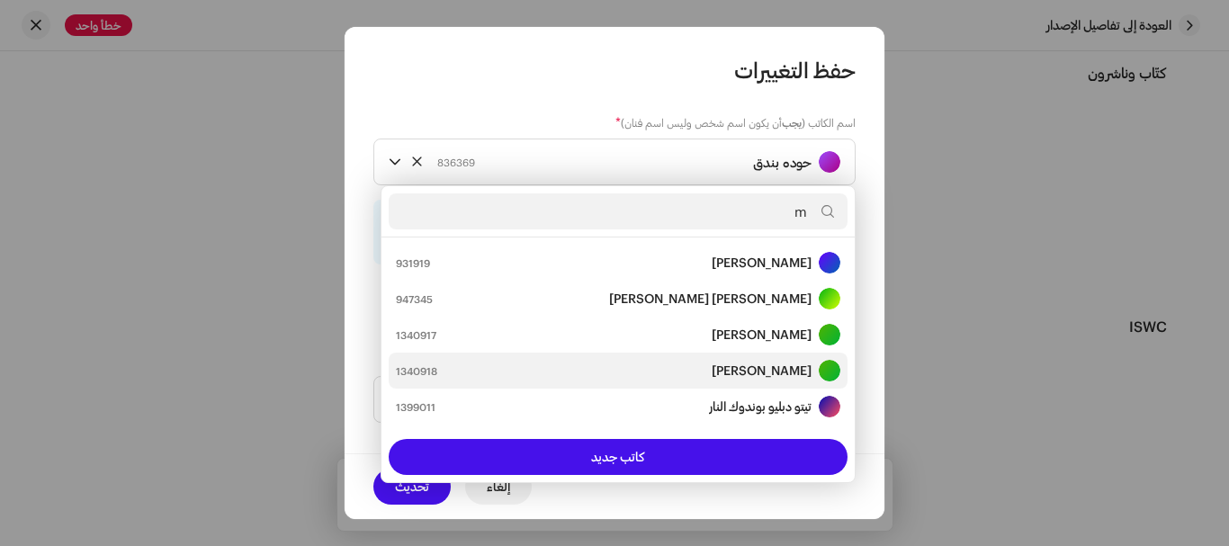
type input "m"
click at [742, 363] on font "مصطفى أحمد إبراهيم" at bounding box center [762, 370] width 100 height 15
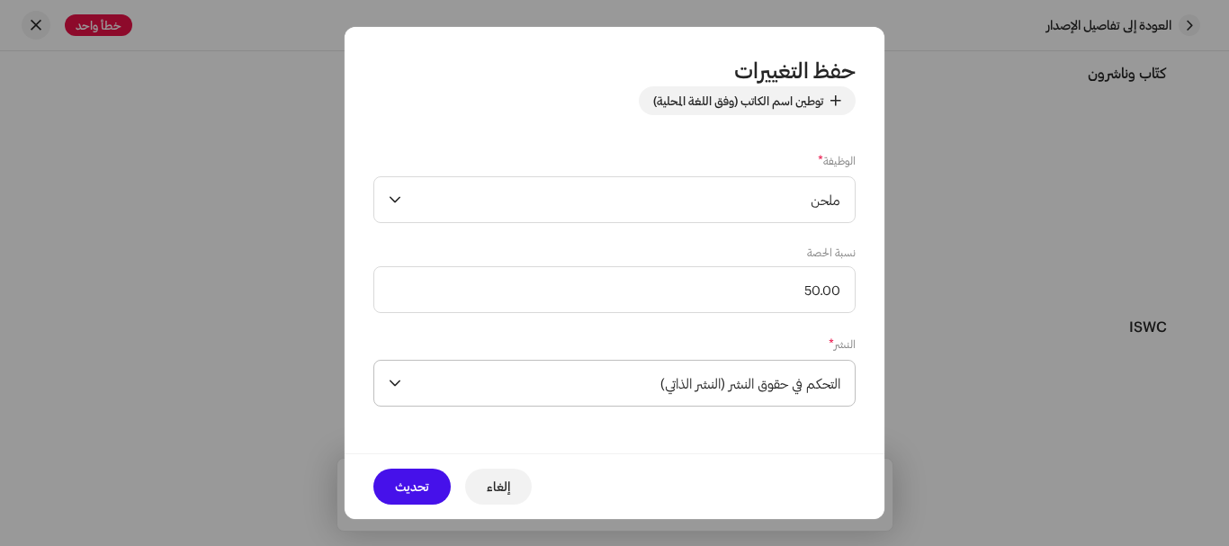
scroll to position [203, 0]
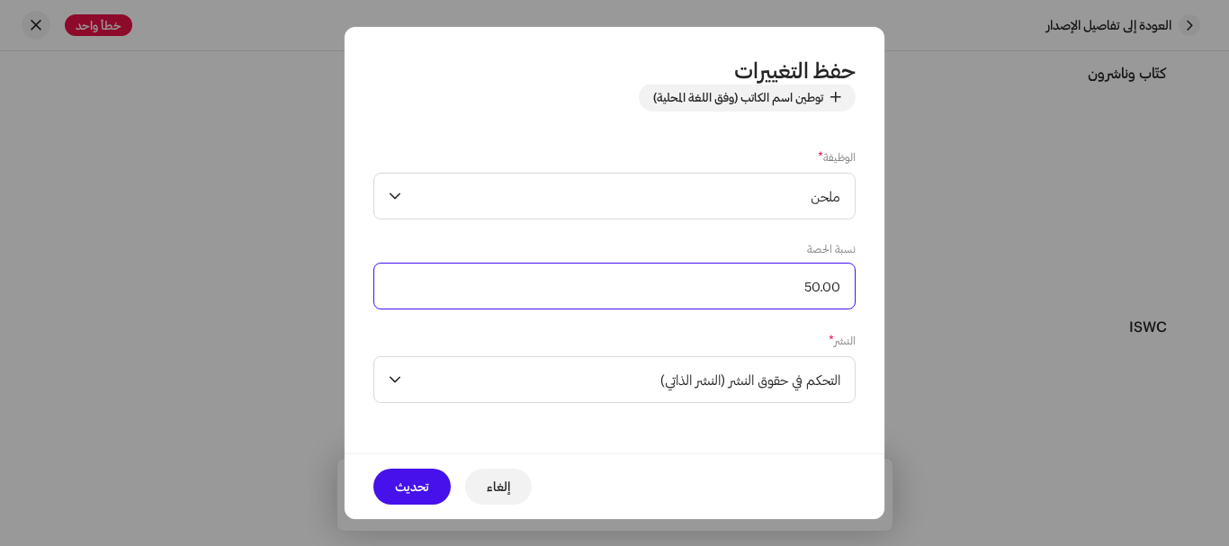
click at [634, 290] on input "50.00" at bounding box center [614, 286] width 482 height 47
drag, startPoint x: 634, startPoint y: 290, endPoint x: 662, endPoint y: 290, distance: 27.9
click at [662, 290] on input "50.00" at bounding box center [614, 286] width 482 height 47
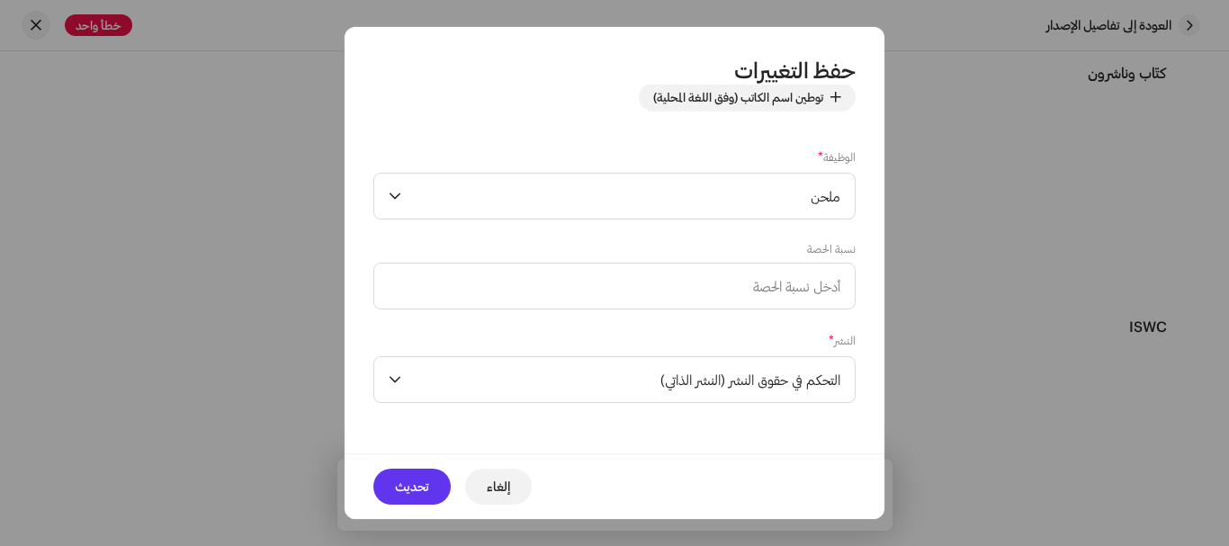
click at [403, 474] on span "تحديث" at bounding box center [412, 487] width 34 height 36
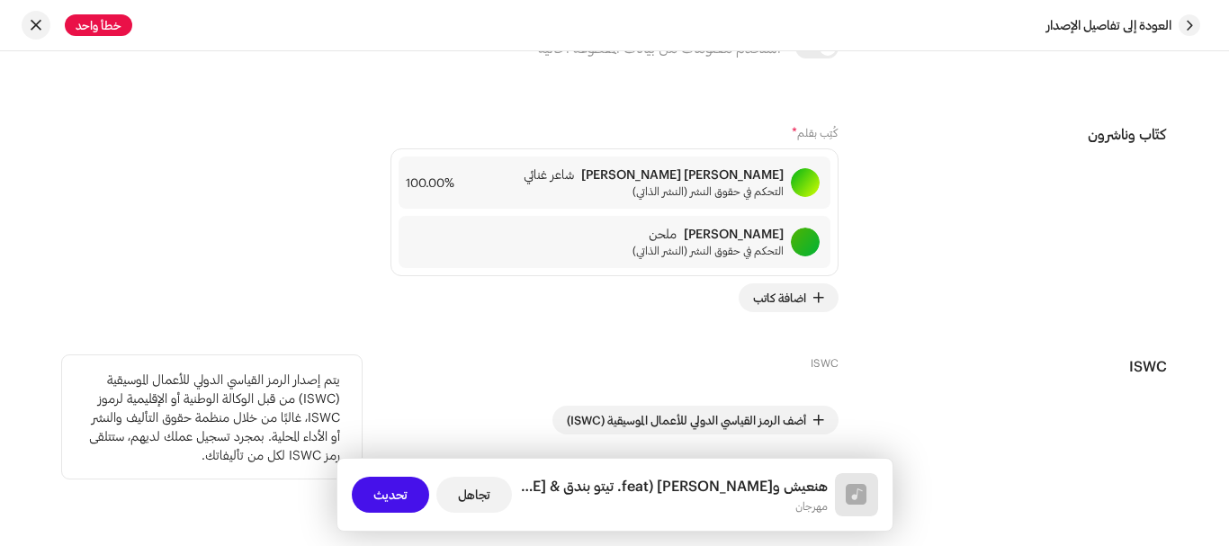
scroll to position [3867, 0]
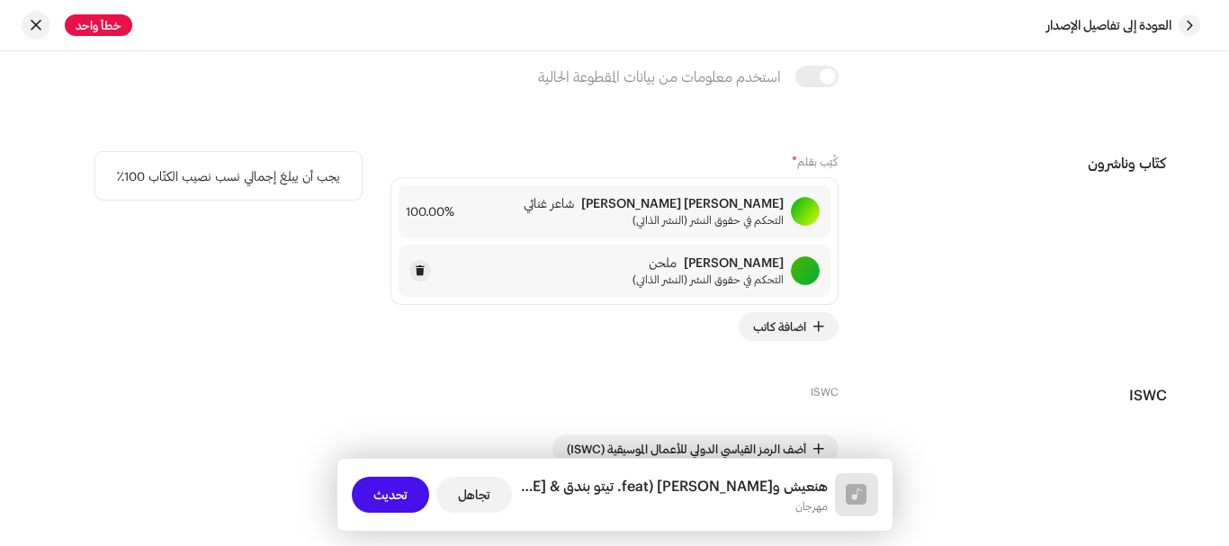
click at [673, 265] on div "مصطفى أحمد إبراهيم ملحن" at bounding box center [708, 263] width 151 height 14
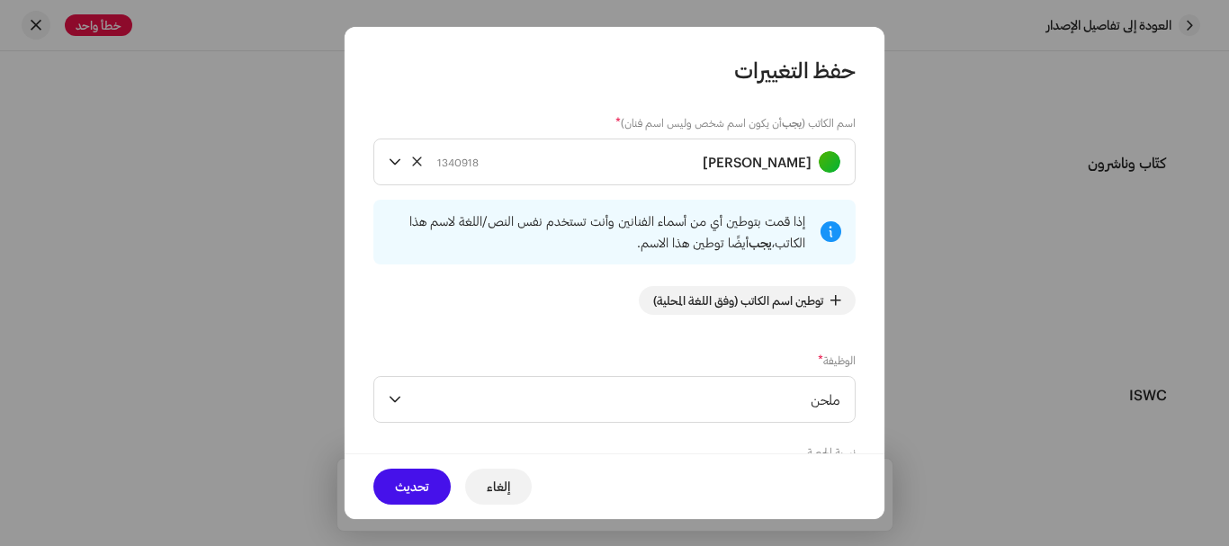
scroll to position [180, 0]
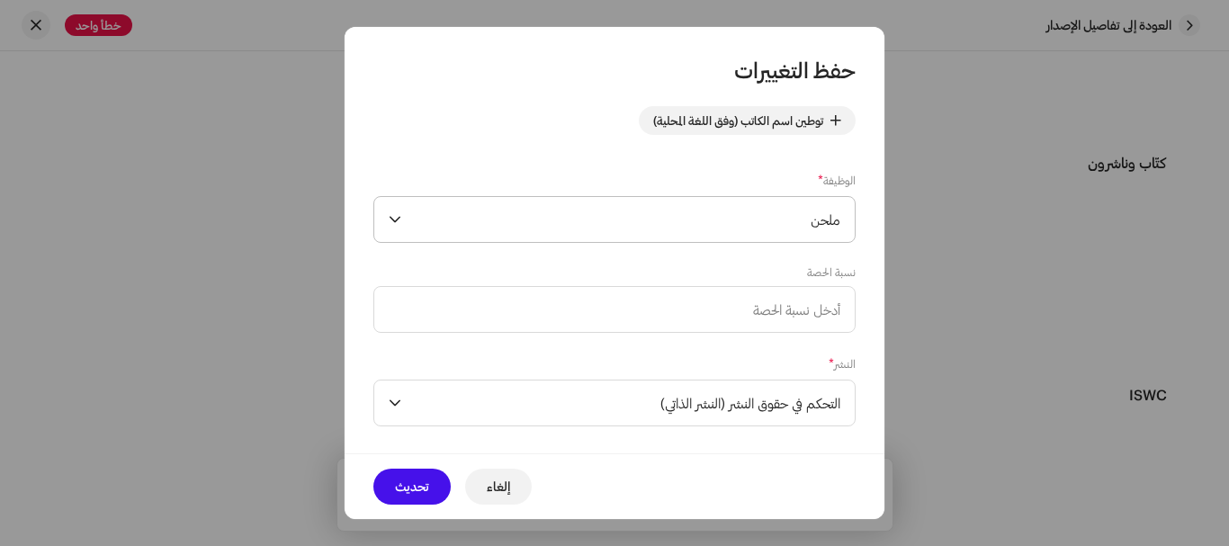
click at [768, 216] on span "ملحن" at bounding box center [625, 219] width 432 height 45
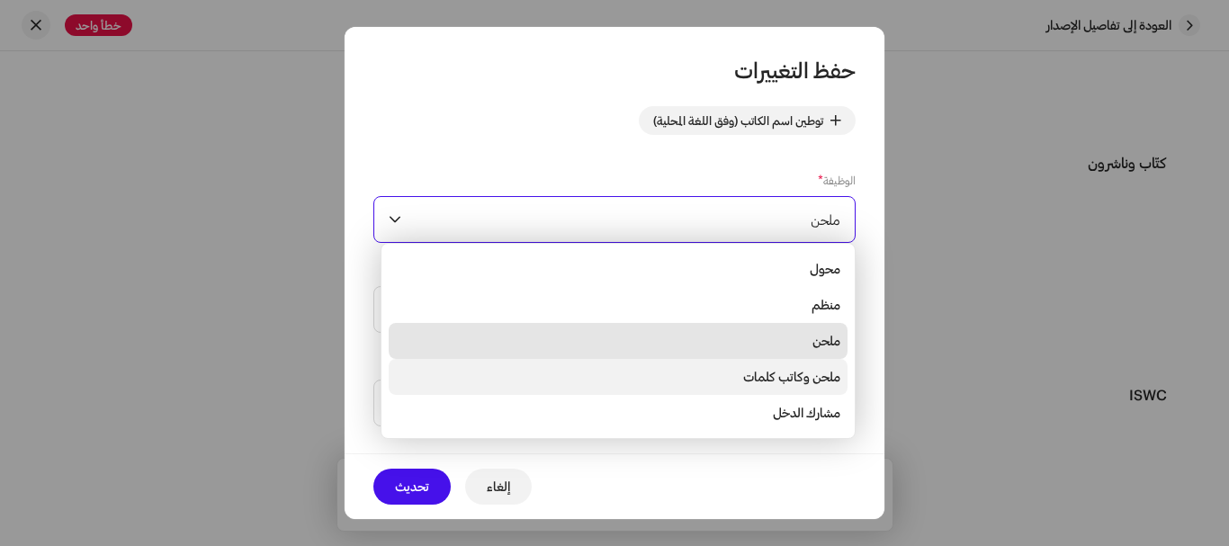
click at [788, 376] on font "ملحن وكاتب كلمات" at bounding box center [791, 376] width 97 height 15
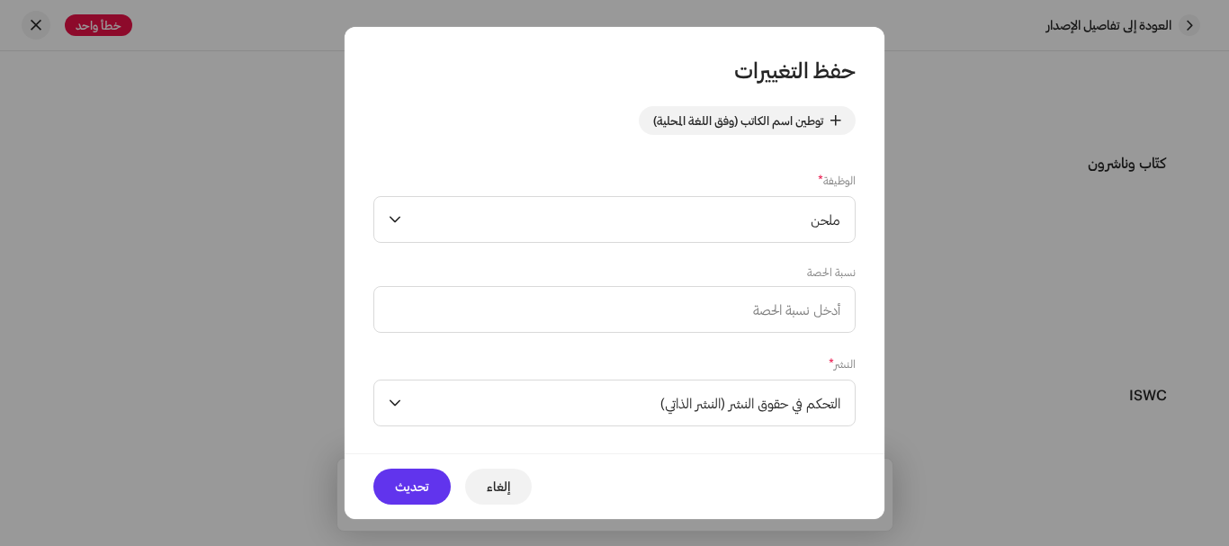
click at [427, 472] on span "تحديث" at bounding box center [412, 487] width 34 height 36
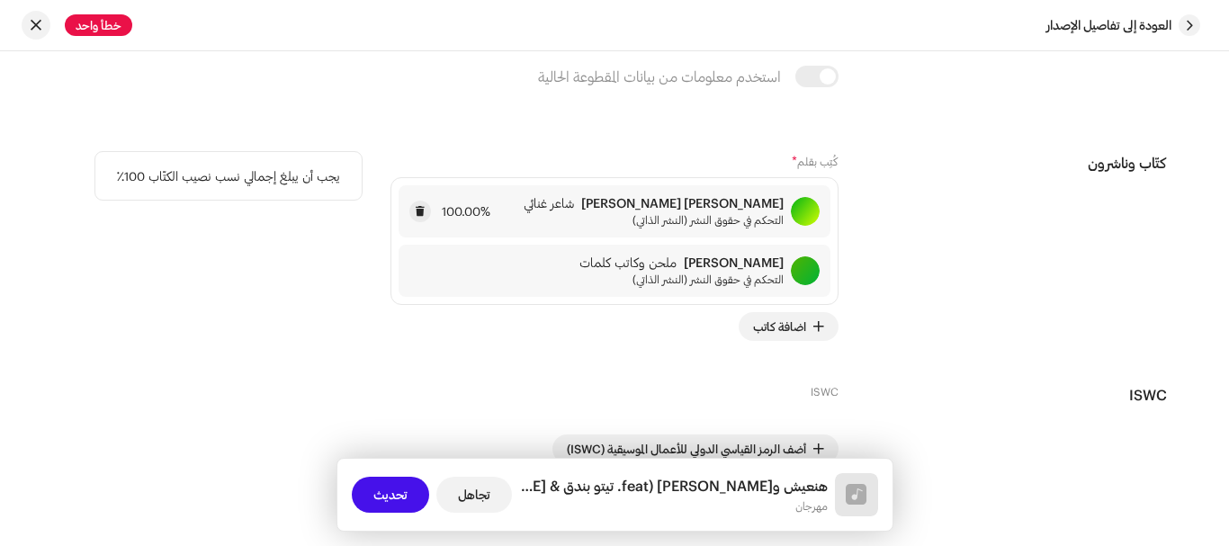
click at [706, 212] on span "التحكم في حقوق النشر (النشر الذاتي)" at bounding box center [654, 219] width 260 height 14
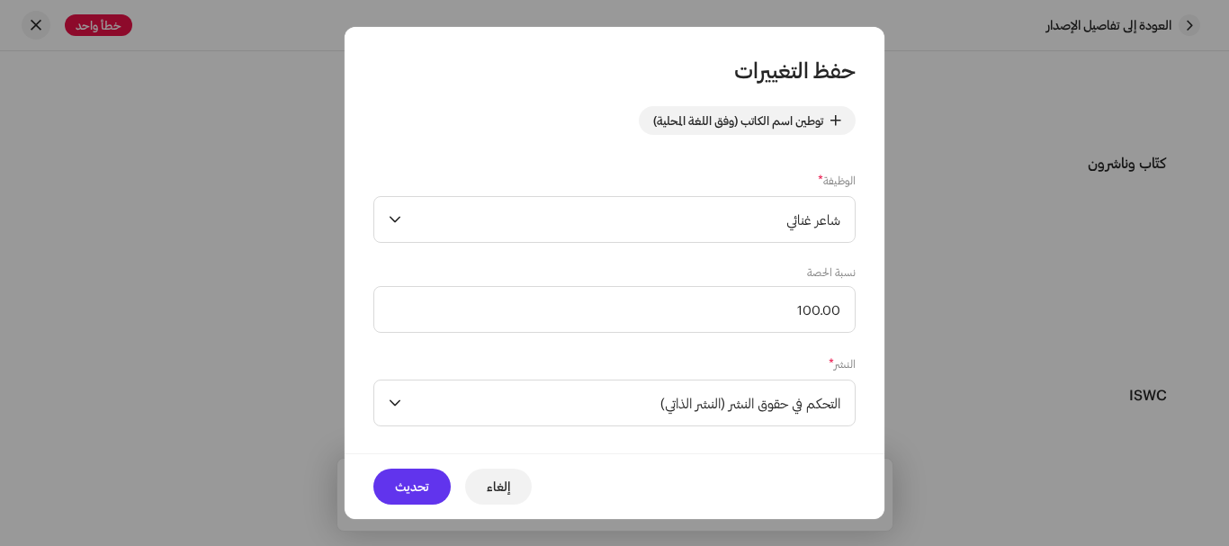
click at [409, 477] on span "تحديث" at bounding box center [412, 487] width 34 height 36
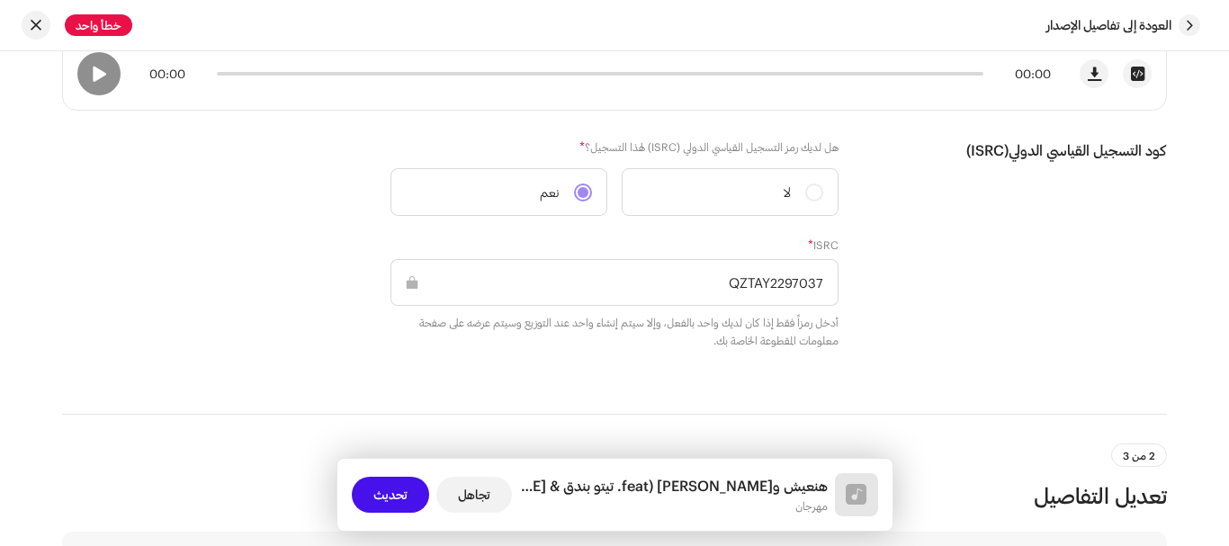
scroll to position [540, 0]
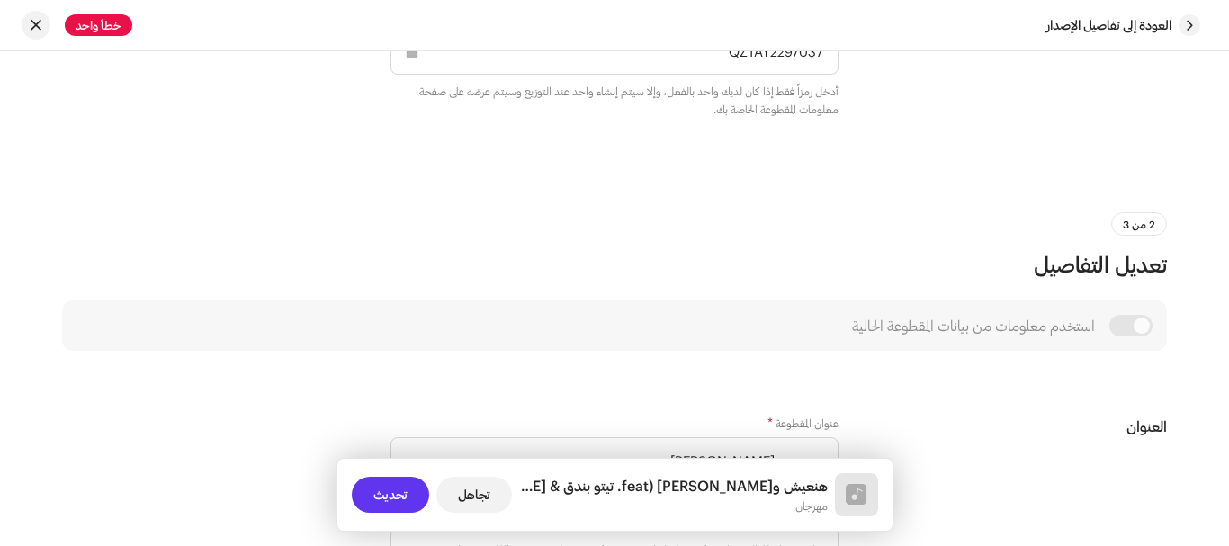
click at [402, 494] on span "تحديث" at bounding box center [390, 495] width 34 height 36
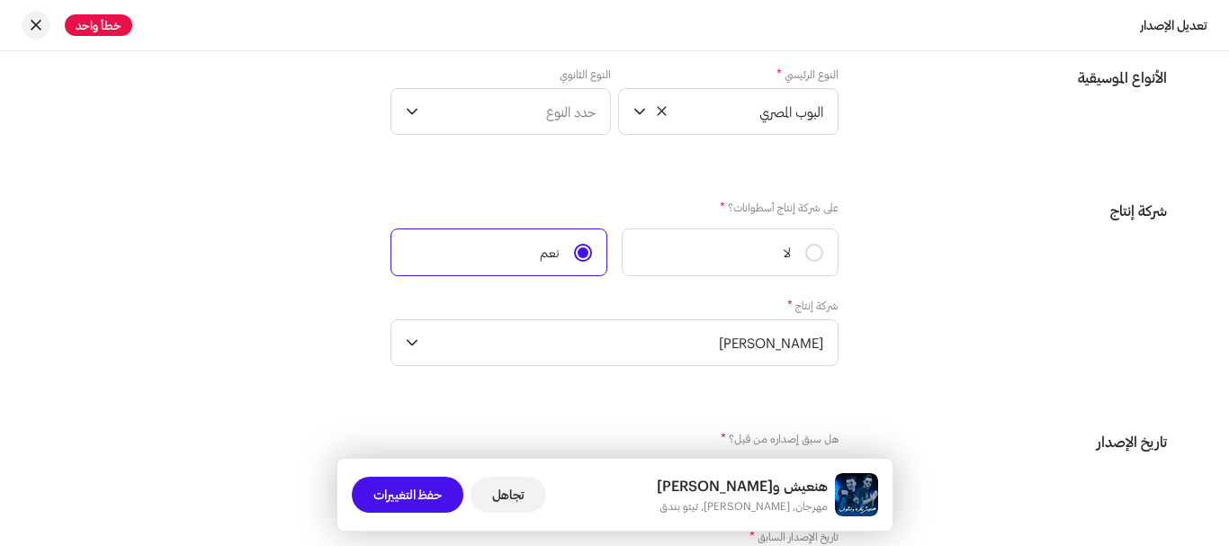
scroll to position [2430, 0]
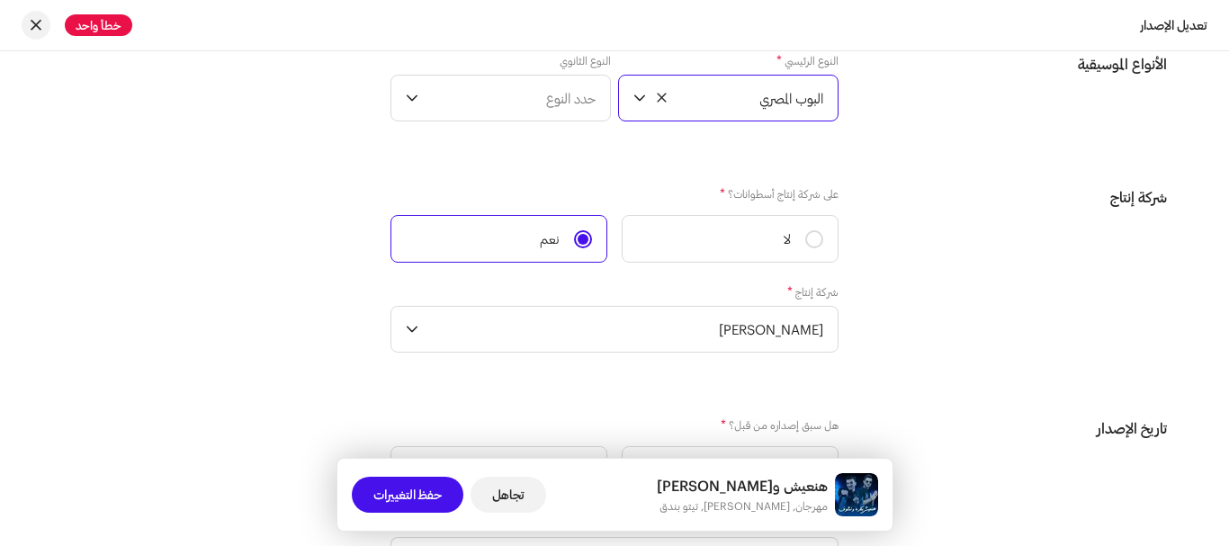
click at [763, 105] on font "البوب ​​المصري" at bounding box center [791, 98] width 64 height 16
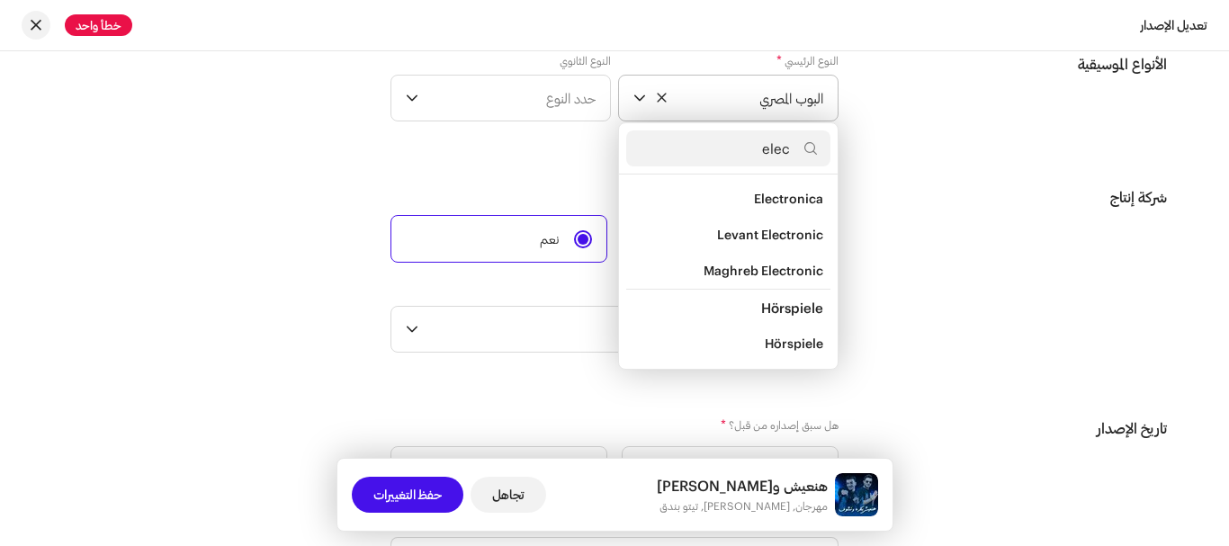
scroll to position [255, 0]
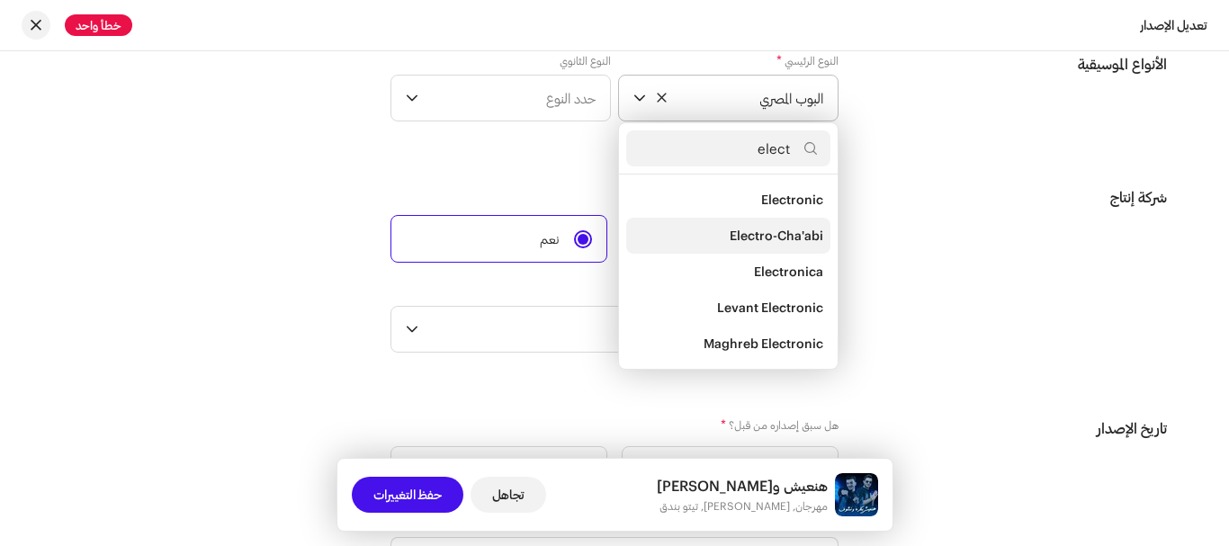
type input "elect"
click at [811, 229] on span "Electro-Cha'abi" at bounding box center [777, 236] width 94 height 18
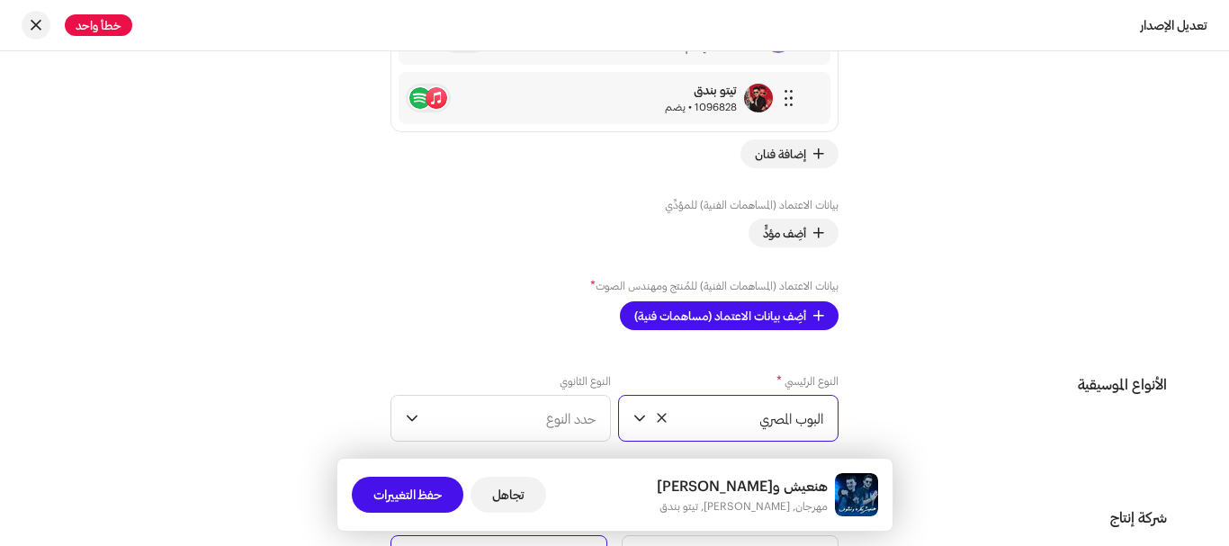
scroll to position [2250, 0]
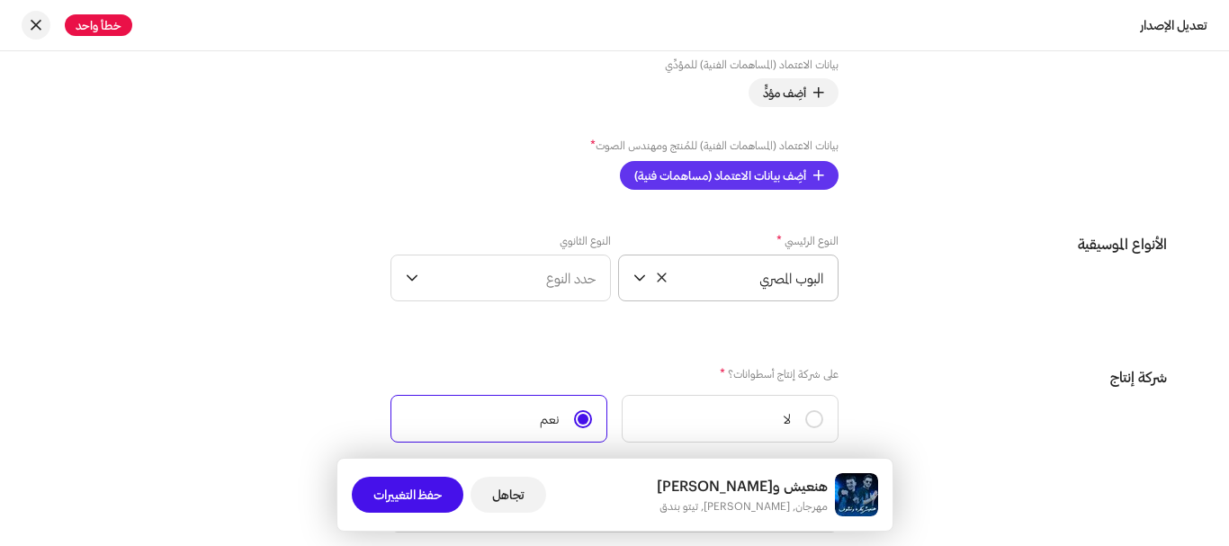
click at [736, 182] on span "أضِف بيانات الاعتماد (مساهمات فنية)" at bounding box center [720, 175] width 172 height 36
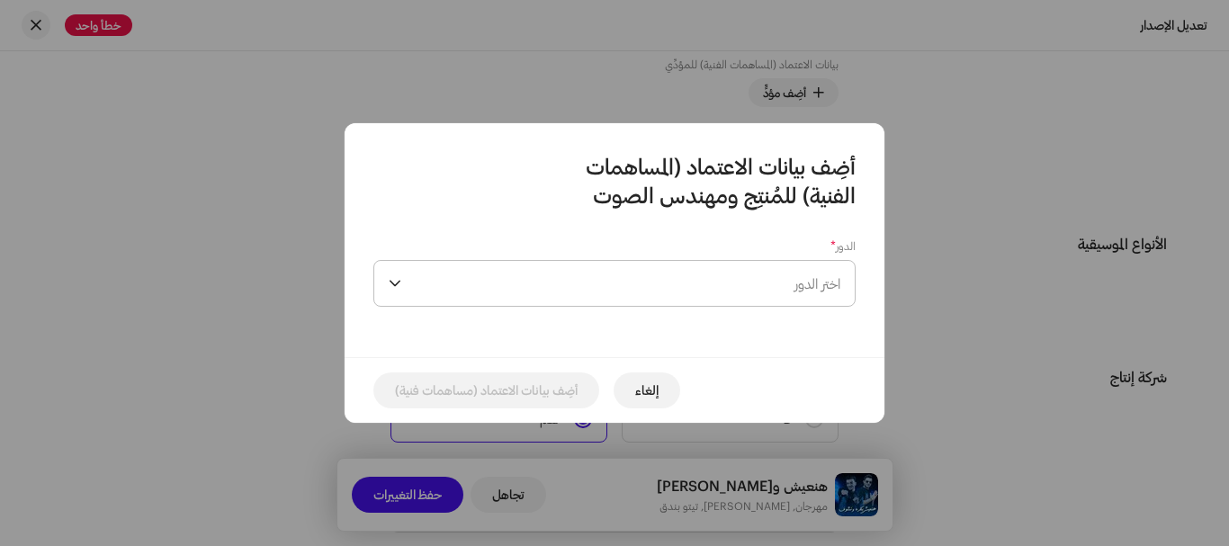
click at [740, 267] on span "اختر الدور" at bounding box center [625, 283] width 432 height 45
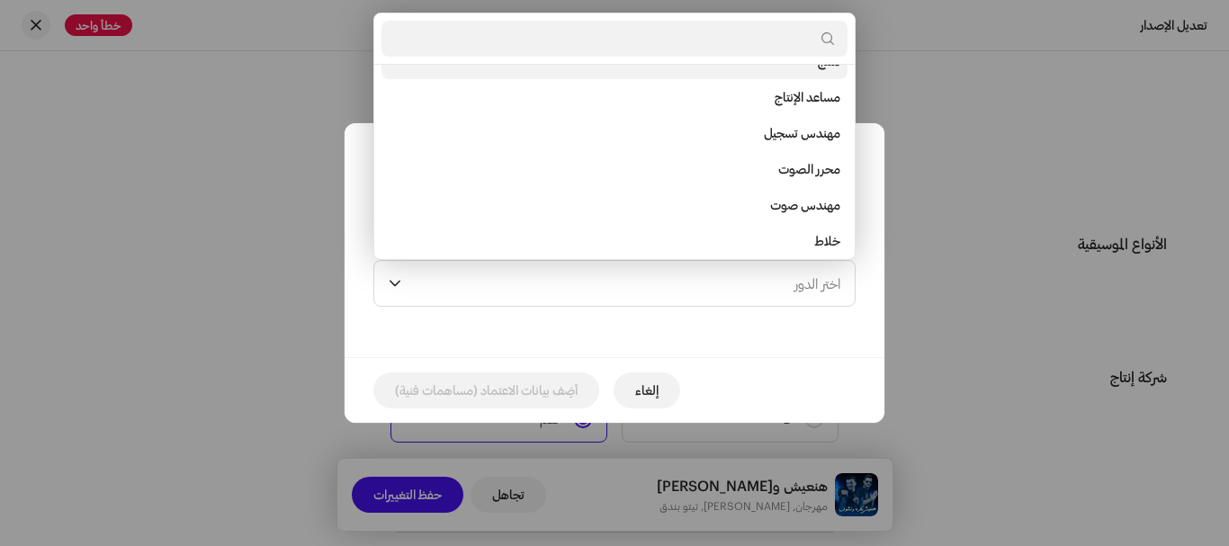
scroll to position [727, 0]
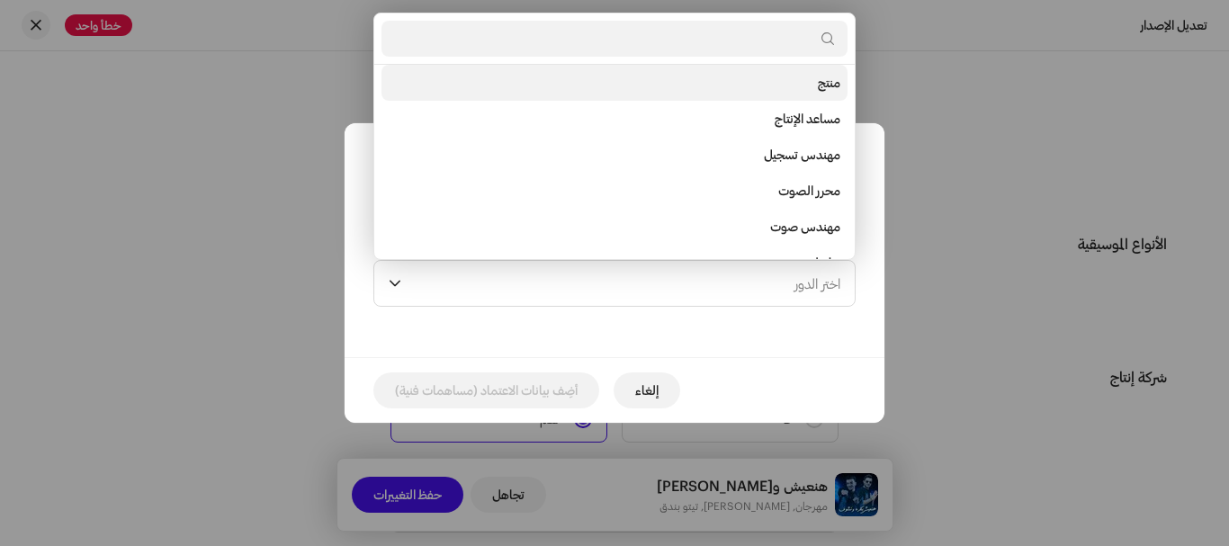
click at [793, 87] on li "منتج" at bounding box center [615, 83] width 466 height 36
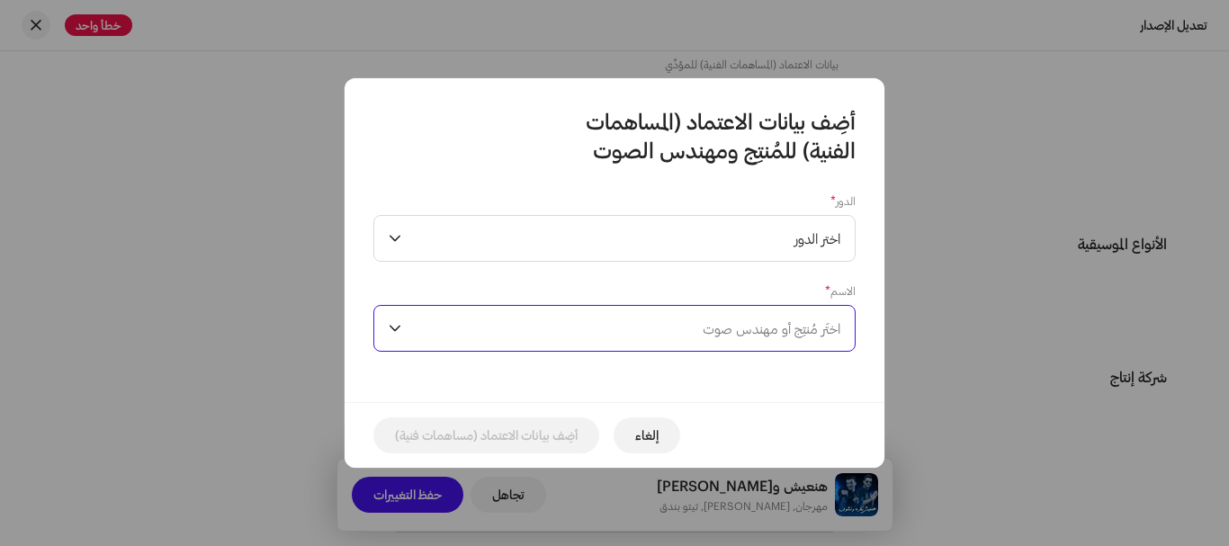
click at [645, 337] on span "اختَر مُنتِج أو مهندس صوت" at bounding box center [625, 328] width 432 height 45
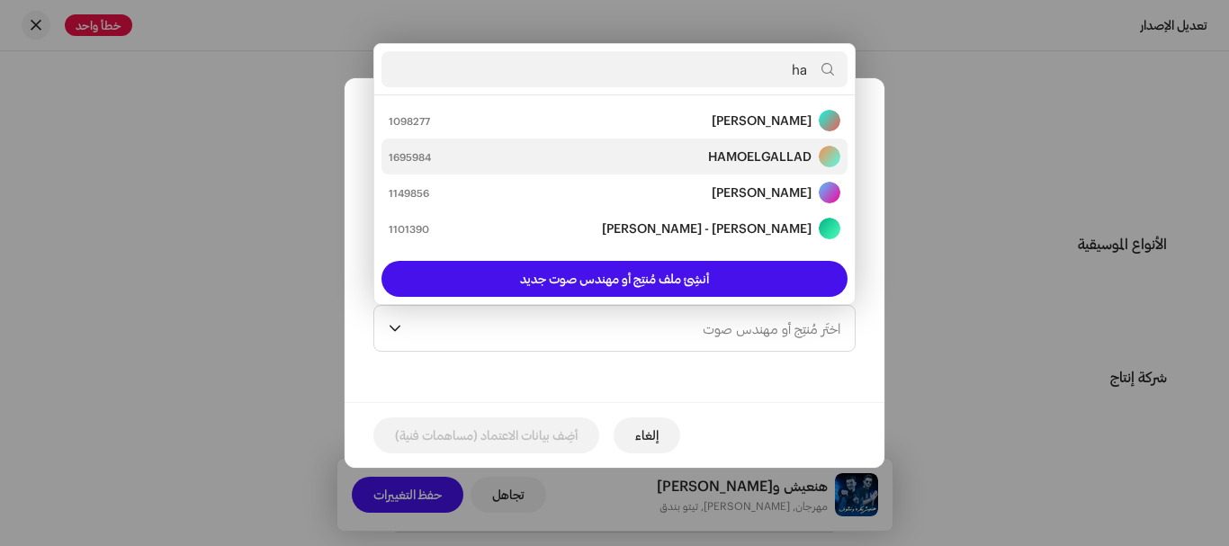
type input "ha"
click at [683, 147] on div "HAMOELGALLAD 1695984" at bounding box center [615, 157] width 452 height 22
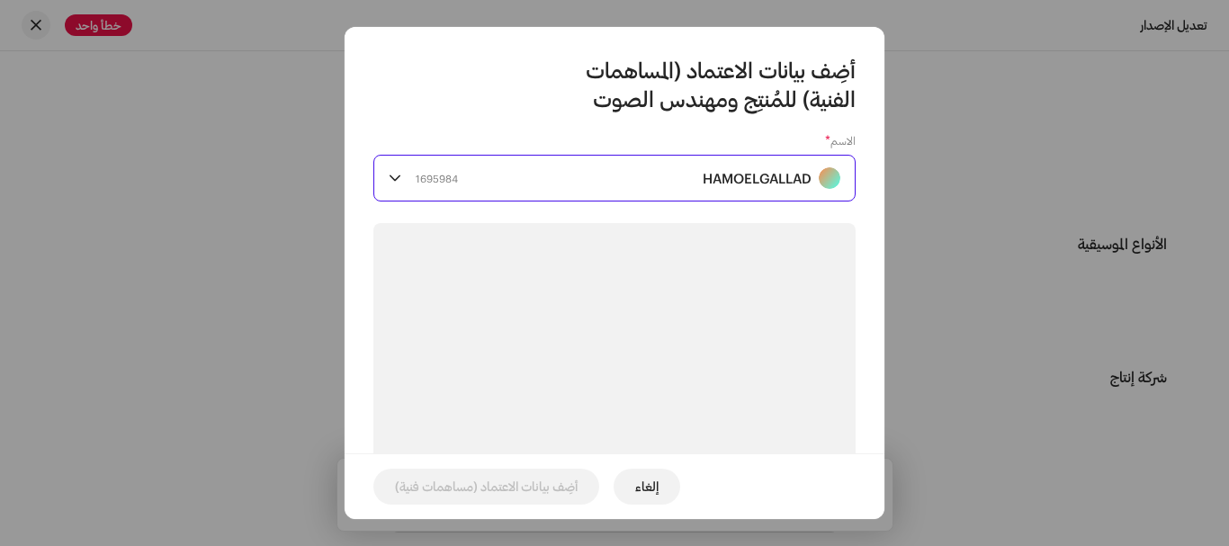
scroll to position [270, 0]
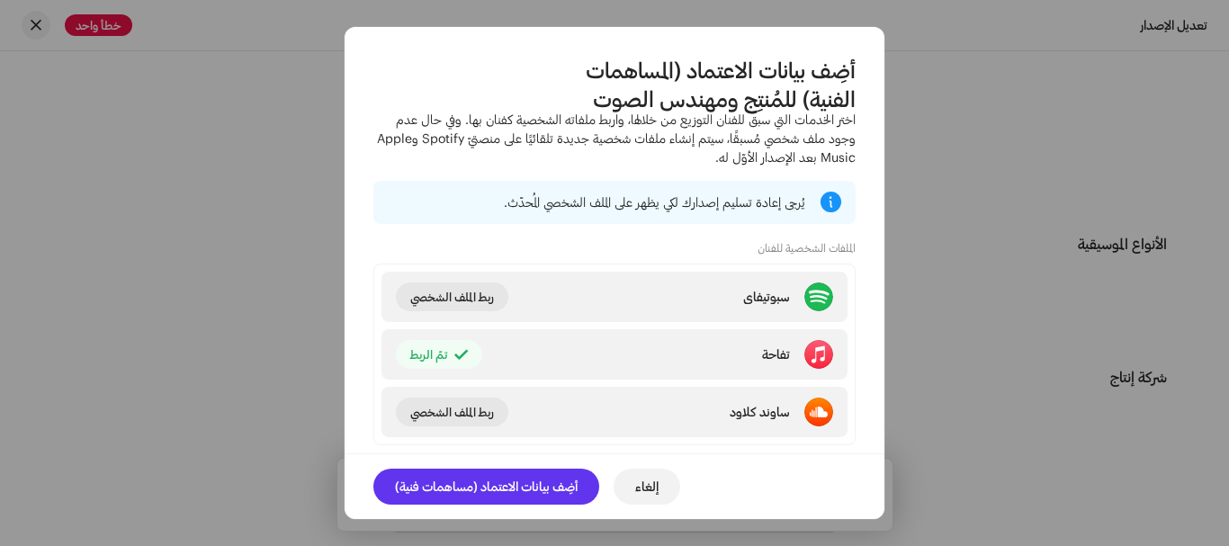
click at [495, 475] on span "أضِف بيانات الاعتماد (مساهمات فنية)" at bounding box center [486, 487] width 183 height 36
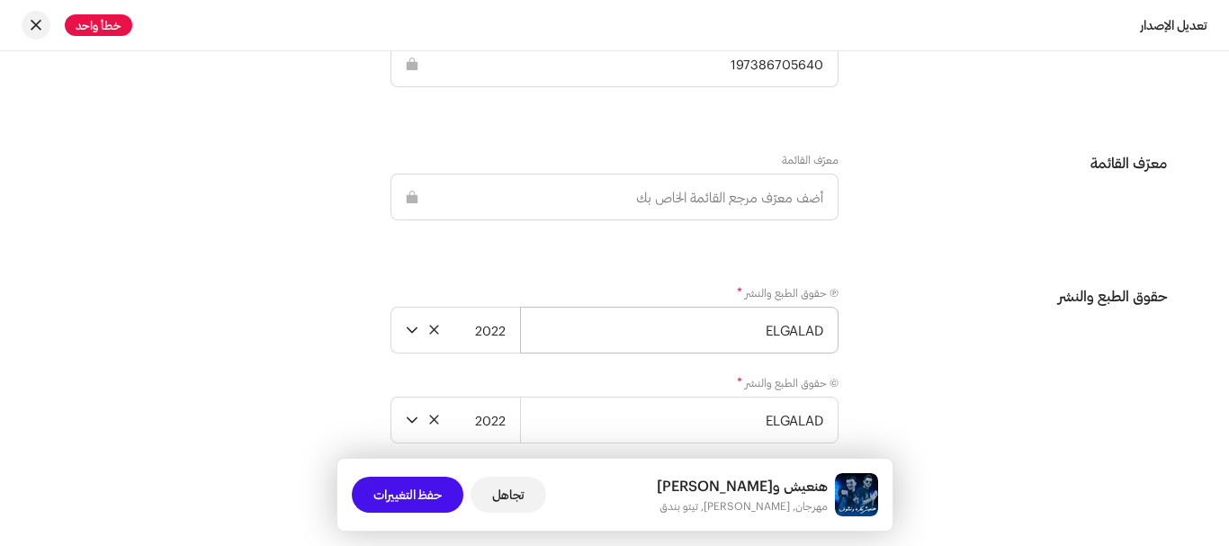
scroll to position [3227, 0]
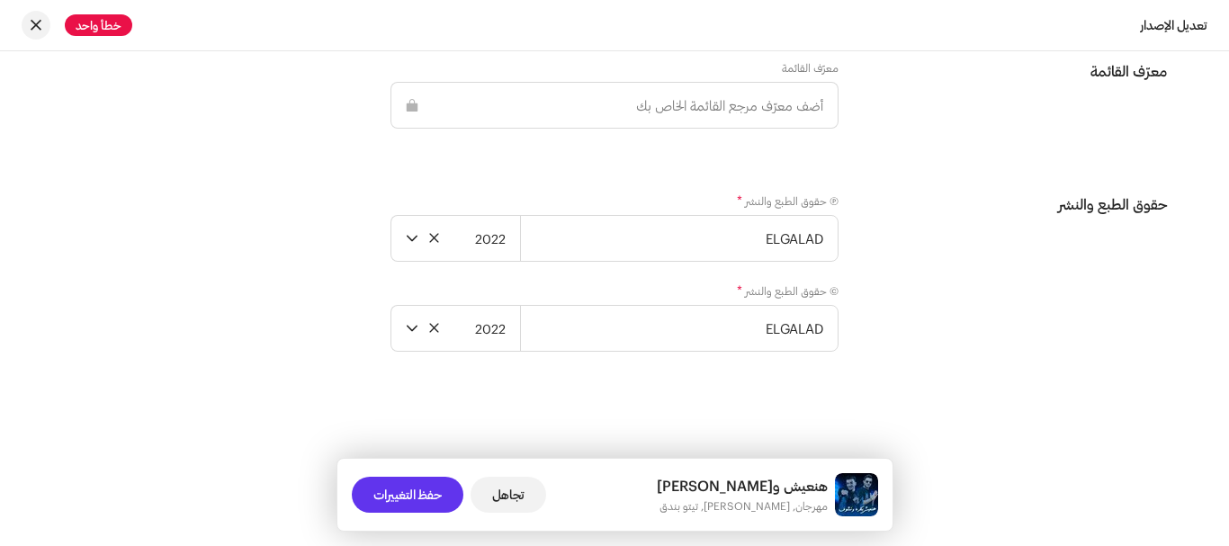
click at [439, 490] on span "حفظ التغييرات" at bounding box center [407, 495] width 68 height 36
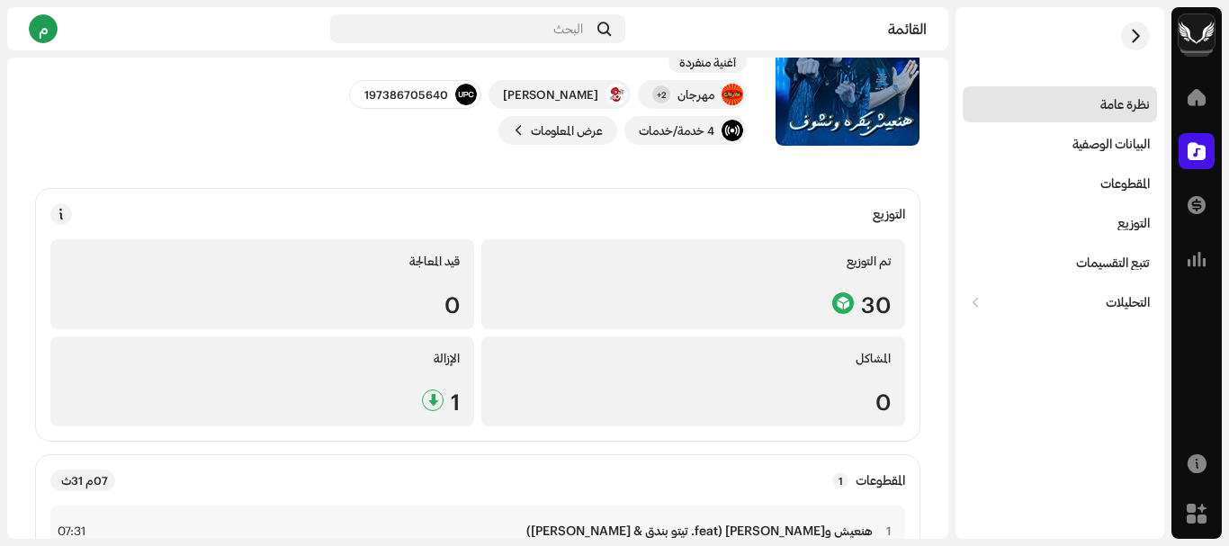
scroll to position [90, 0]
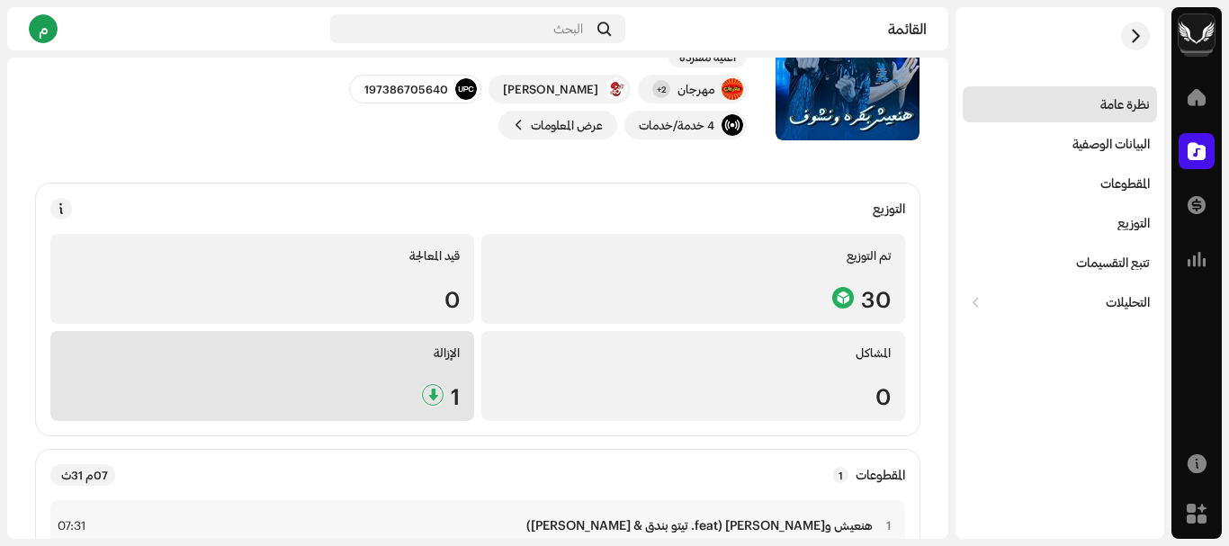
click at [408, 370] on div "الإزالة 1" at bounding box center [262, 376] width 424 height 90
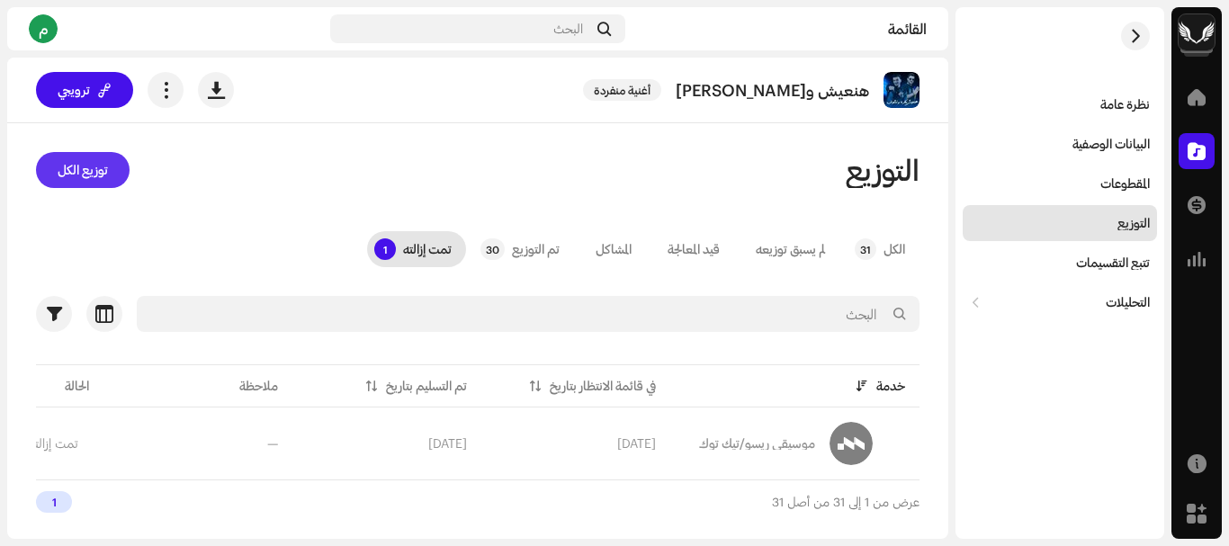
click at [94, 166] on span "توزيع الكل" at bounding box center [83, 170] width 50 height 36
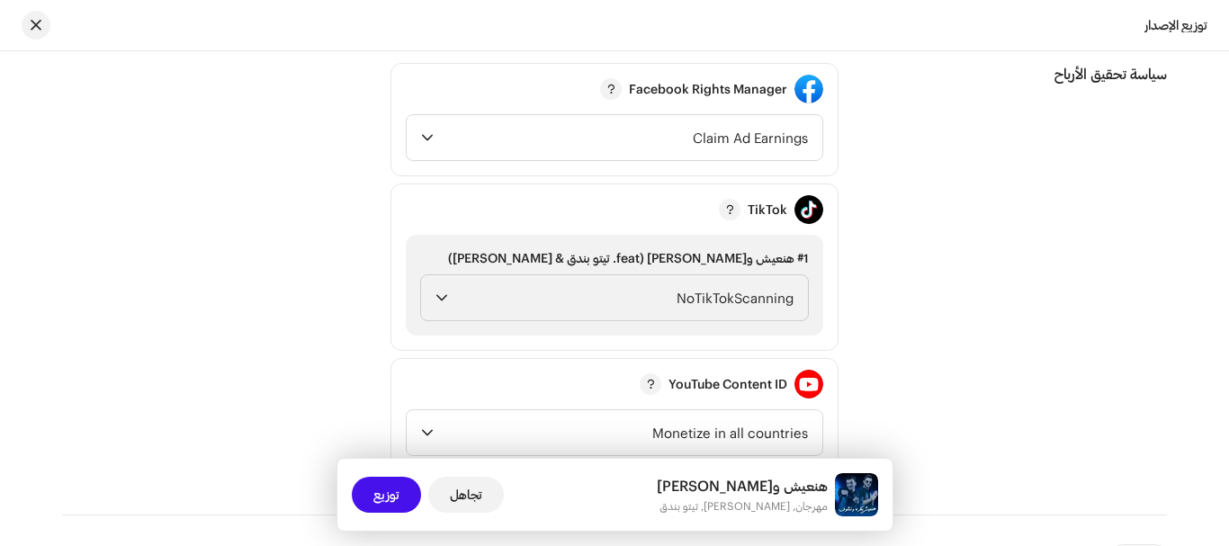
scroll to position [2160, 0]
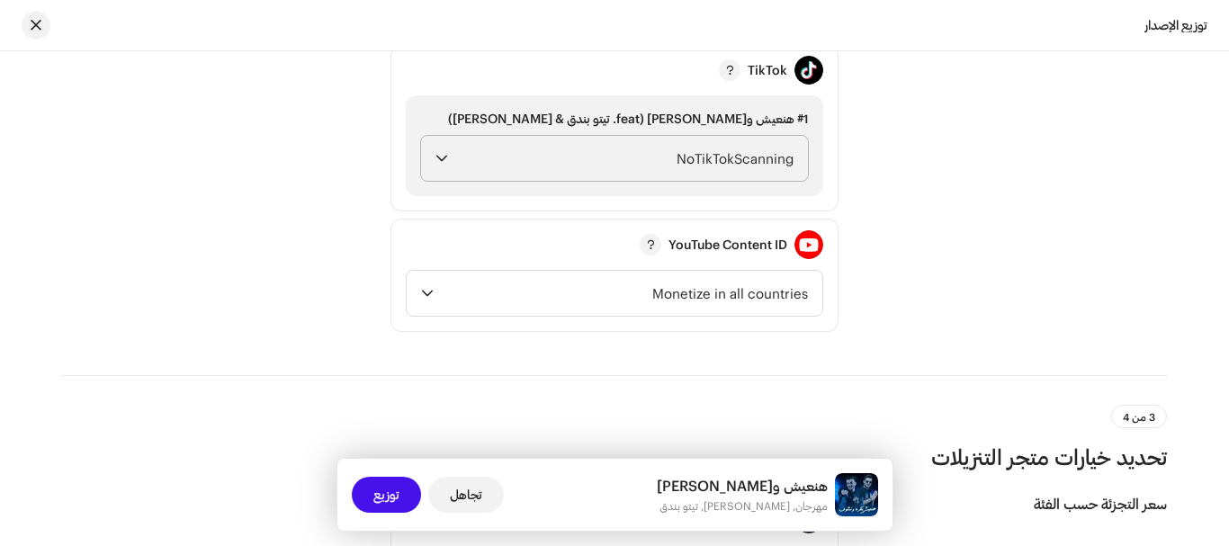
click at [704, 157] on span "NoTikTokScanning" at bounding box center [624, 158] width 338 height 45
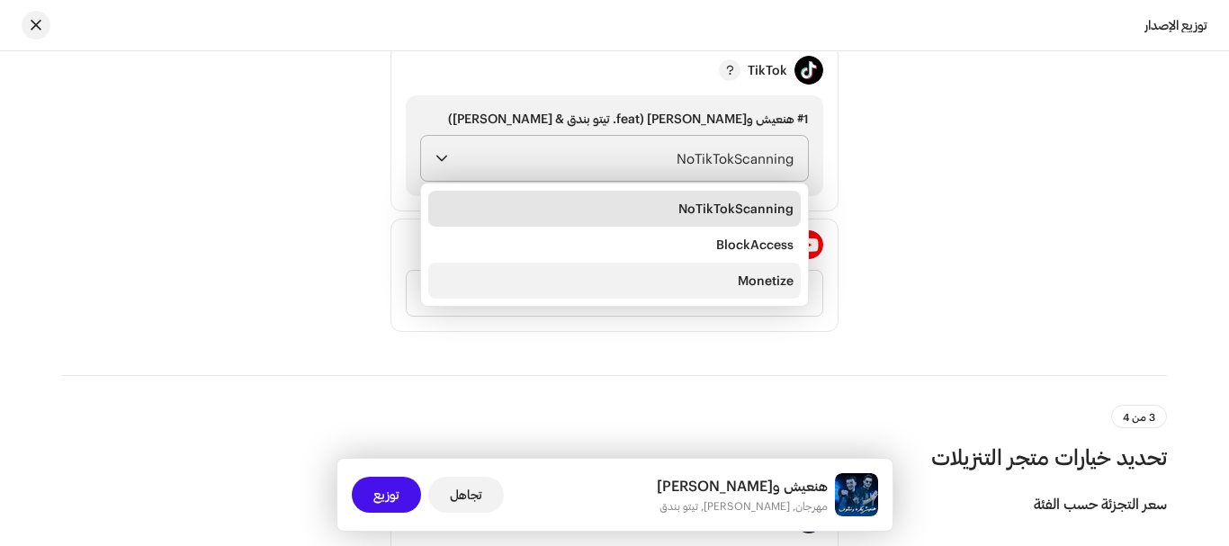
click at [740, 279] on li "Monetize" at bounding box center [614, 281] width 373 height 36
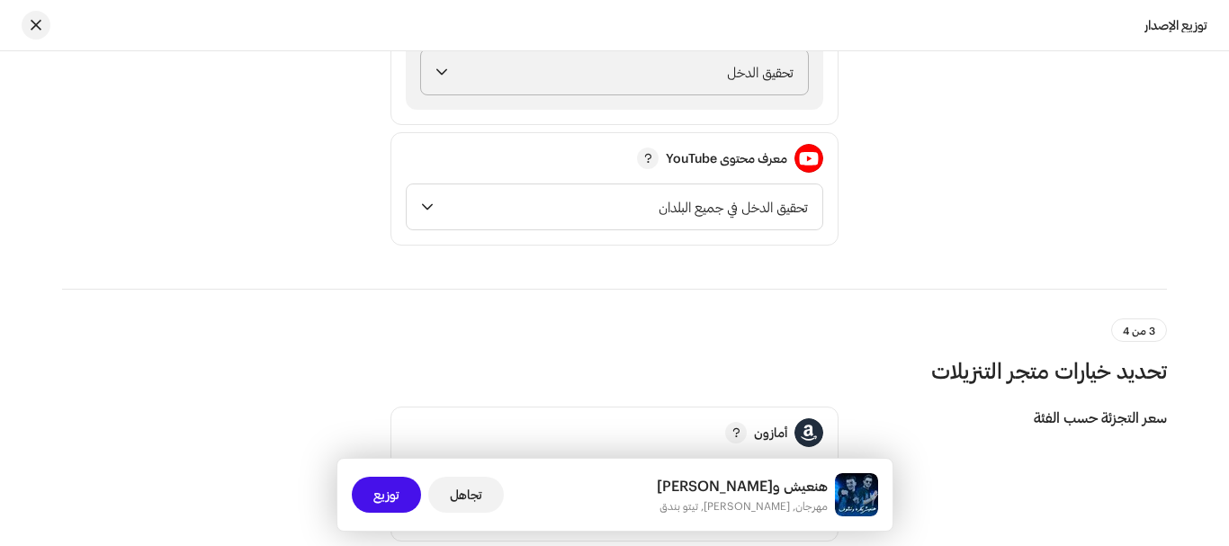
scroll to position [2250, 0]
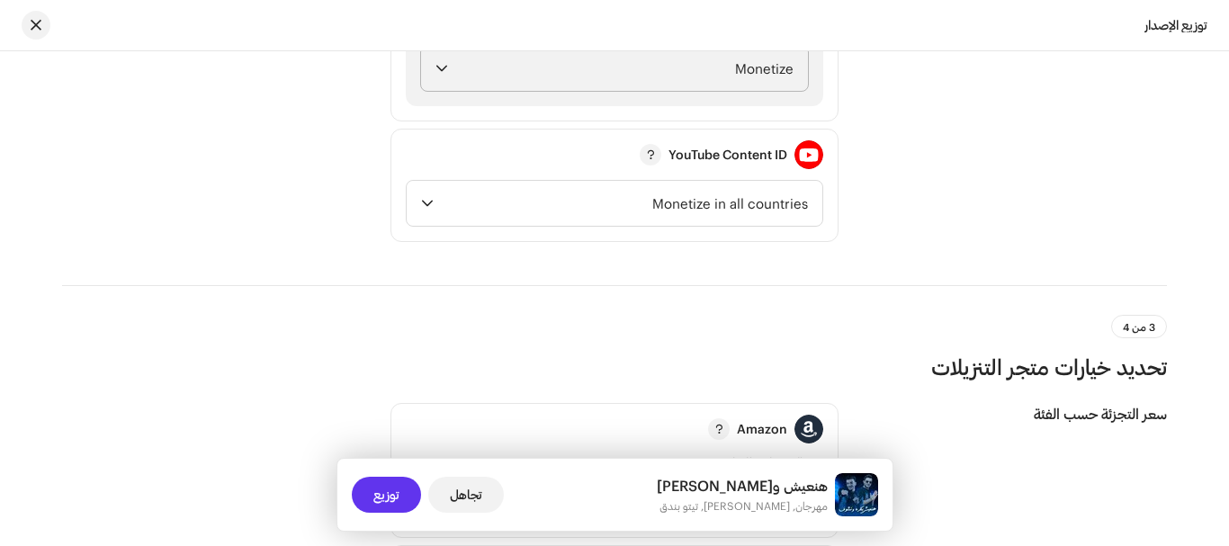
click at [382, 498] on span "توزيع" at bounding box center [386, 495] width 26 height 36
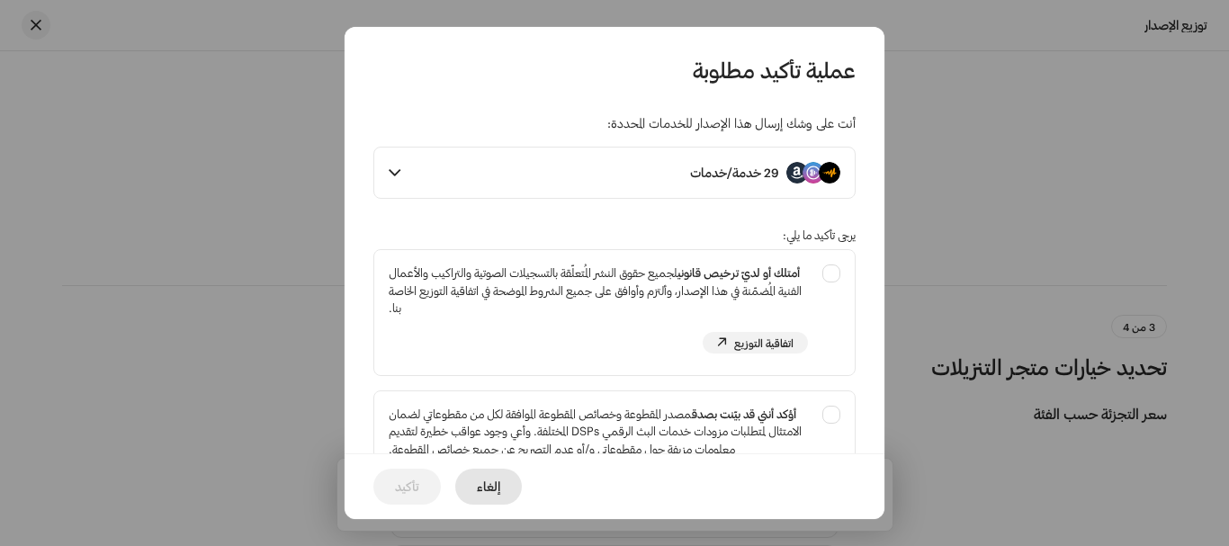
click at [481, 481] on span "إلغاء" at bounding box center [488, 487] width 23 height 36
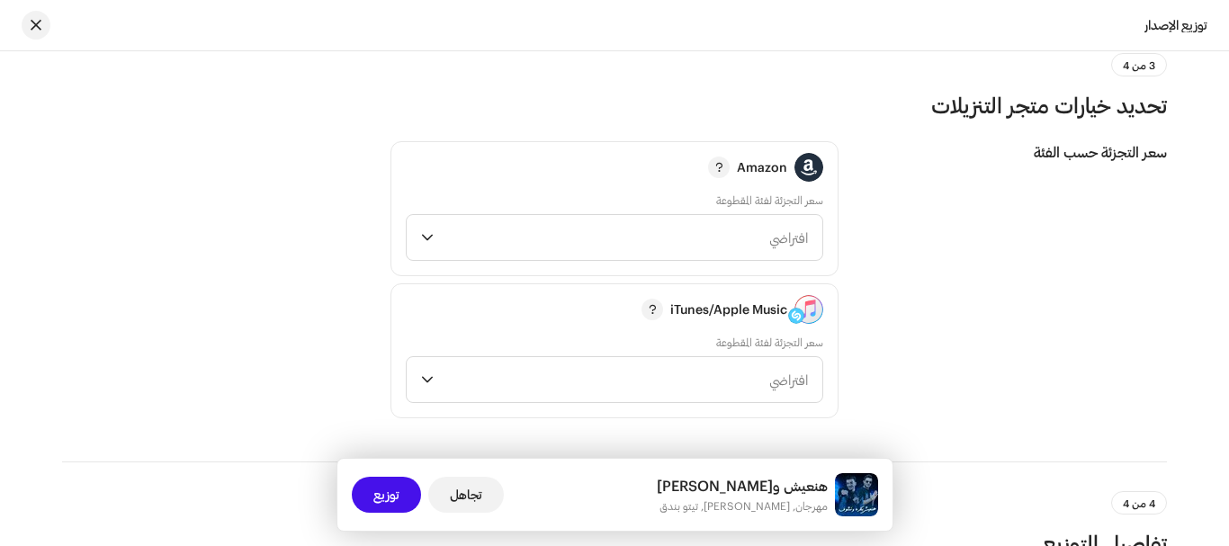
scroll to position [2520, 0]
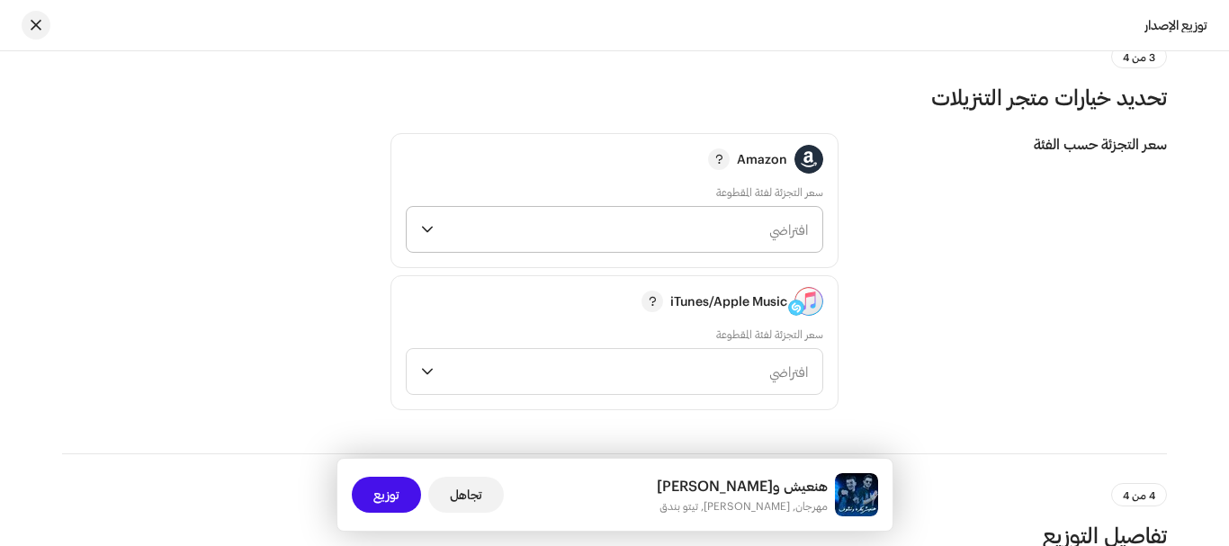
click at [634, 230] on span "افتراضي" at bounding box center [624, 229] width 367 height 45
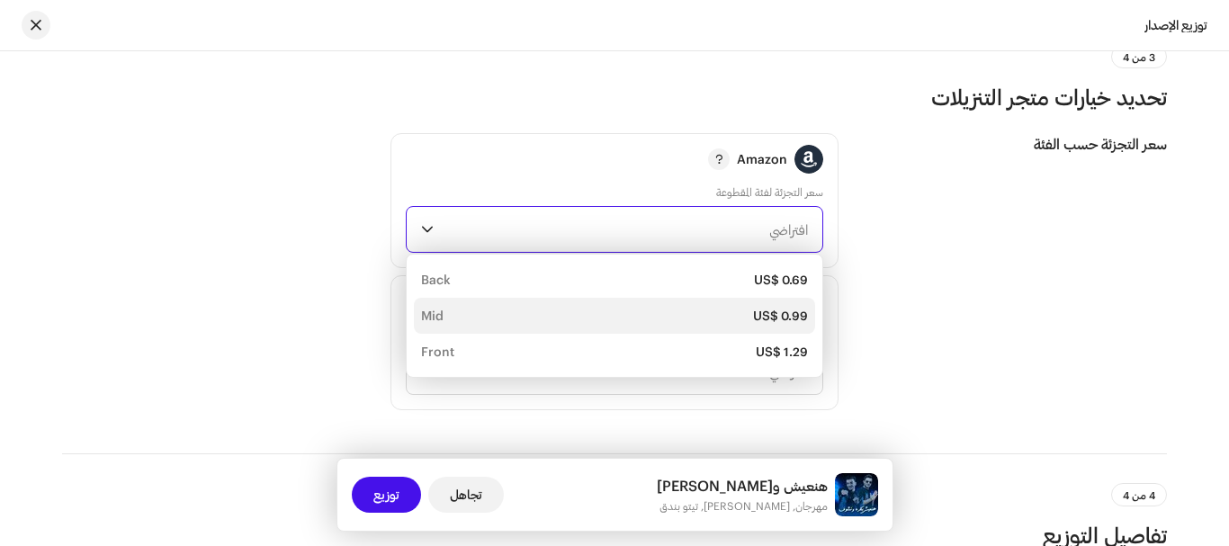
click at [681, 307] on div "US$ 0.99 Mid" at bounding box center [614, 316] width 387 height 18
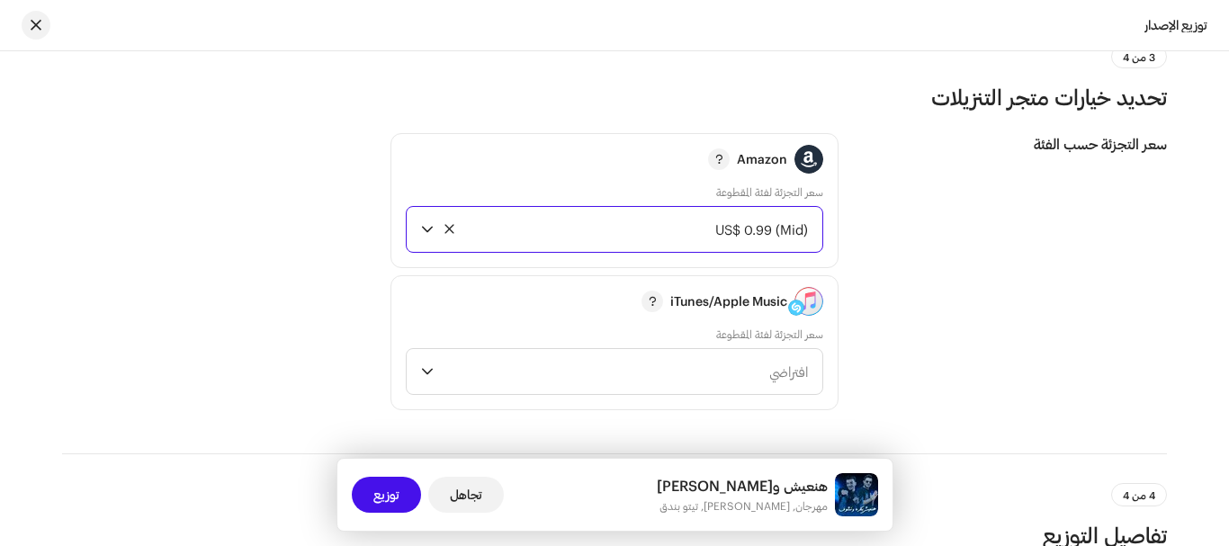
scroll to position [2700, 0]
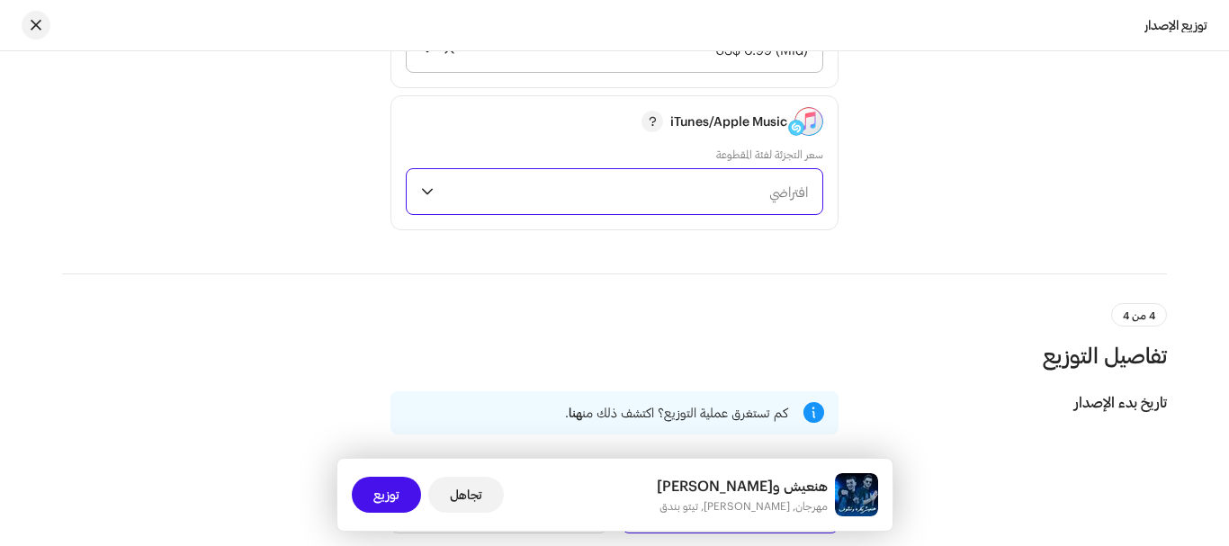
click at [670, 189] on span "افتراضي" at bounding box center [624, 191] width 367 height 45
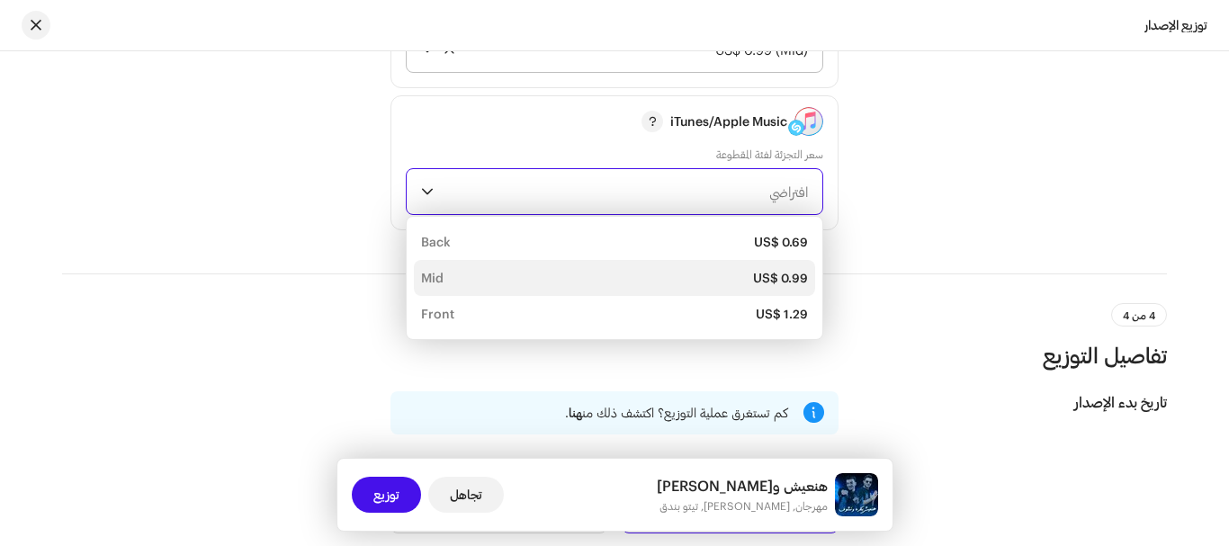
click at [715, 269] on div "US$ 0.99 Mid" at bounding box center [614, 278] width 387 height 18
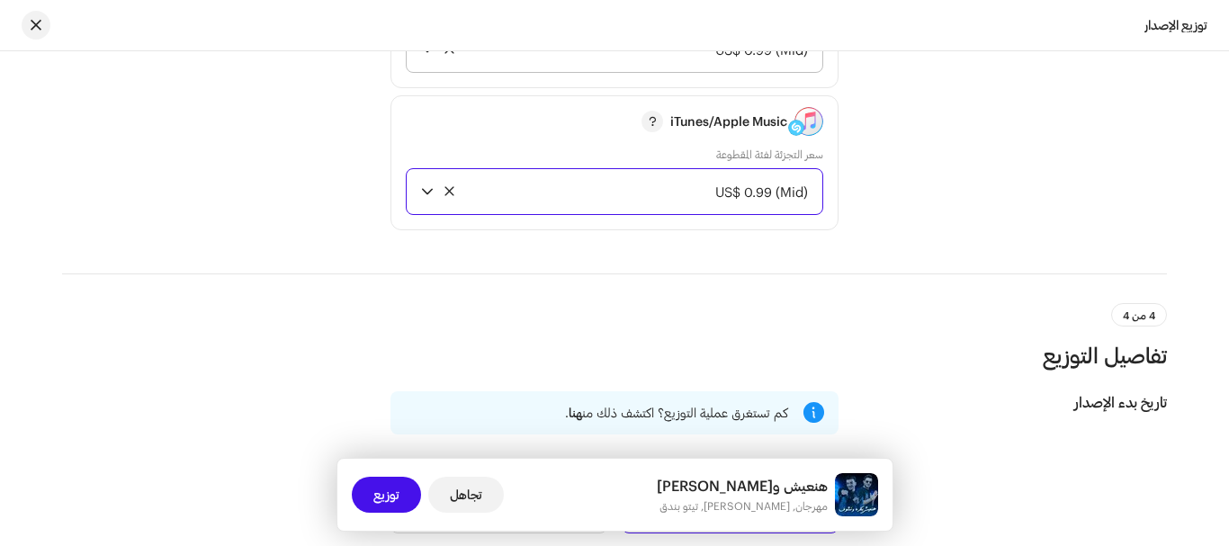
scroll to position [3016, 0]
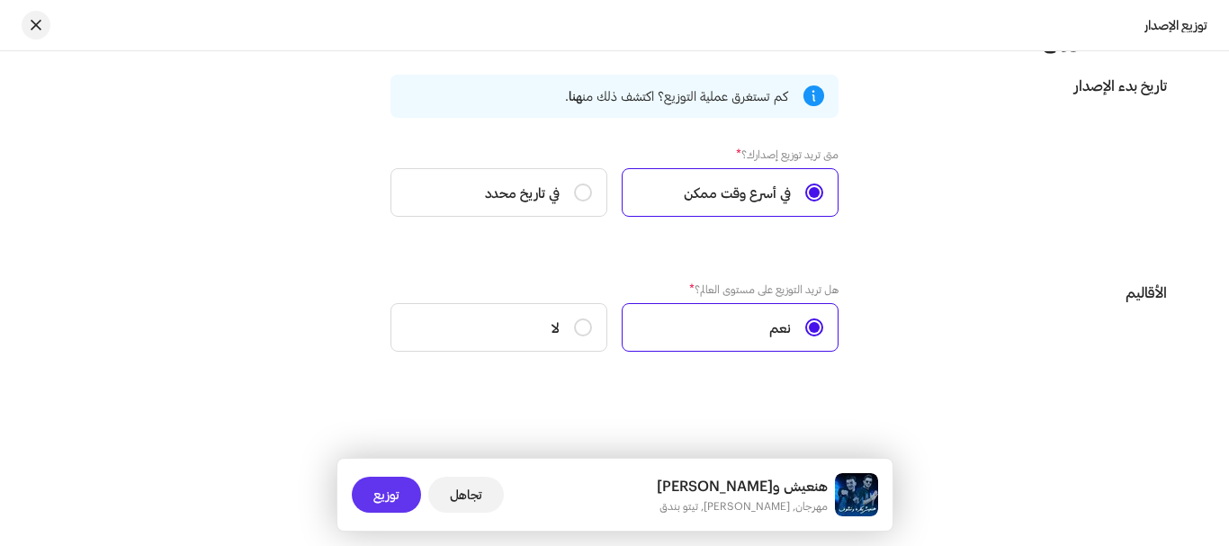
click at [396, 490] on span "توزيع" at bounding box center [386, 495] width 26 height 36
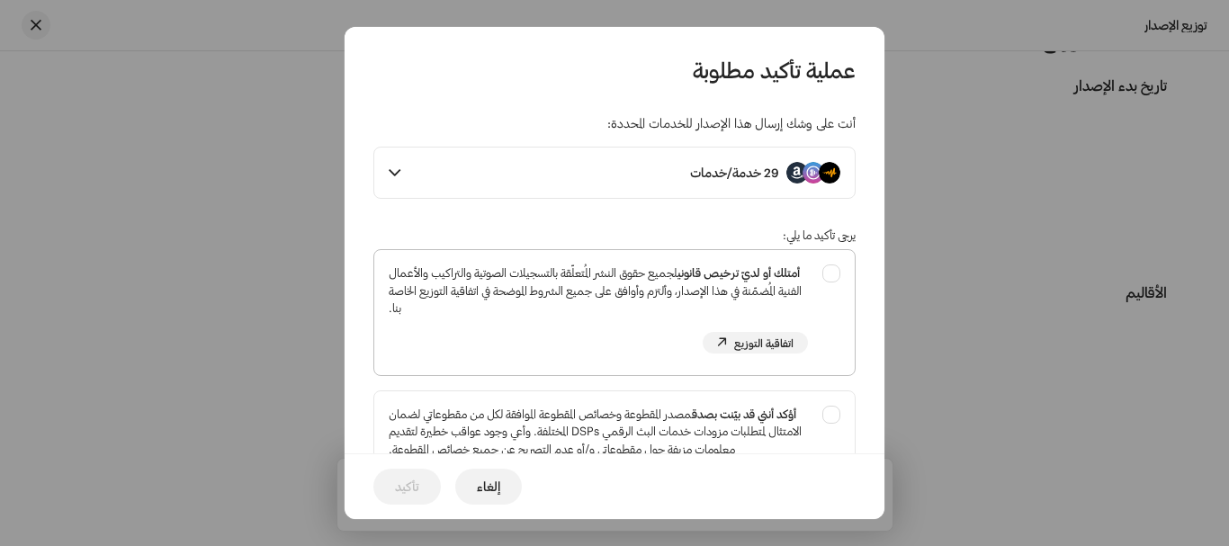
click at [827, 275] on div "أمتلك أو لديّ ترخيص قانوني لجميع حقوق النشر المُتعلّقة بالتسجيلات الصوتية والتر…" at bounding box center [614, 309] width 481 height 118
checkbox input "true"
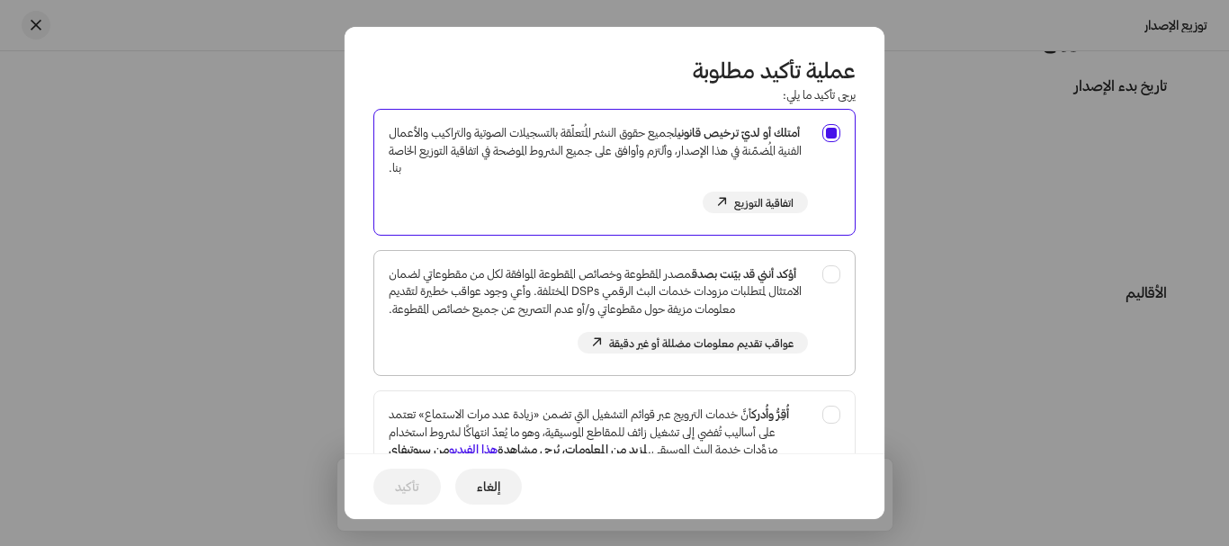
scroll to position [180, 0]
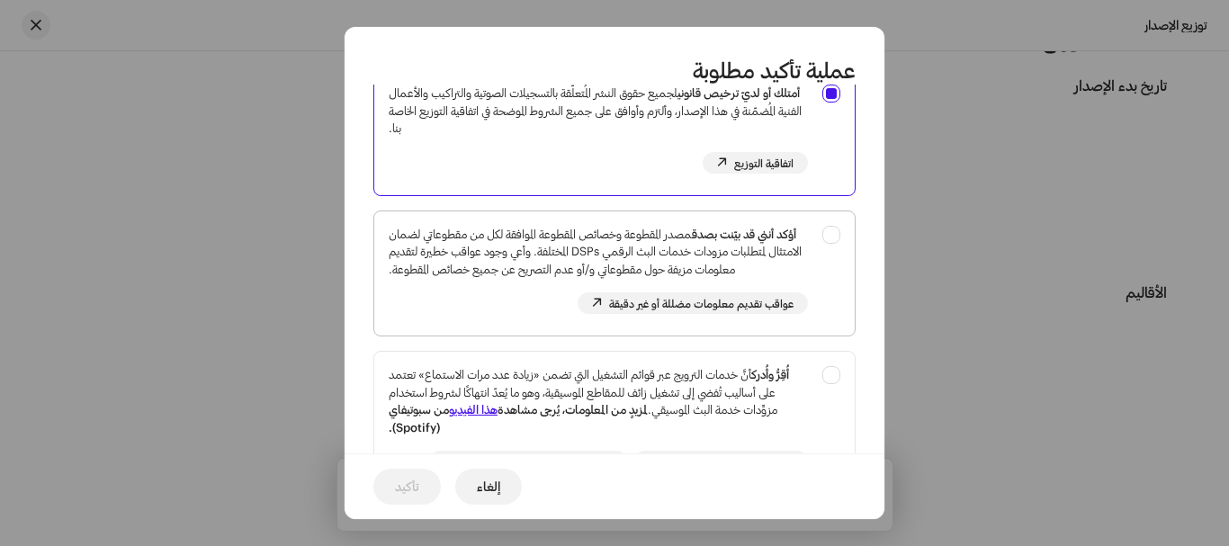
click at [825, 232] on div "أؤكد أنني قد بيّنت بصدق مصدر المقطوعة وخصائص المقطوعة الموافقة لكل من مقطوعاتي …" at bounding box center [614, 270] width 481 height 118
checkbox input "true"
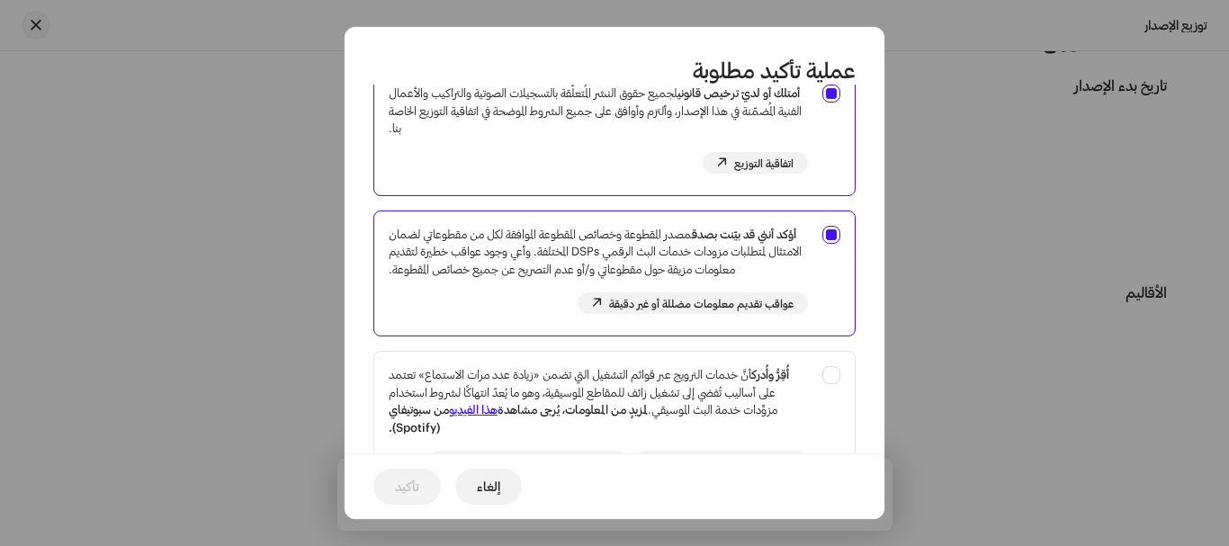
scroll to position [360, 0]
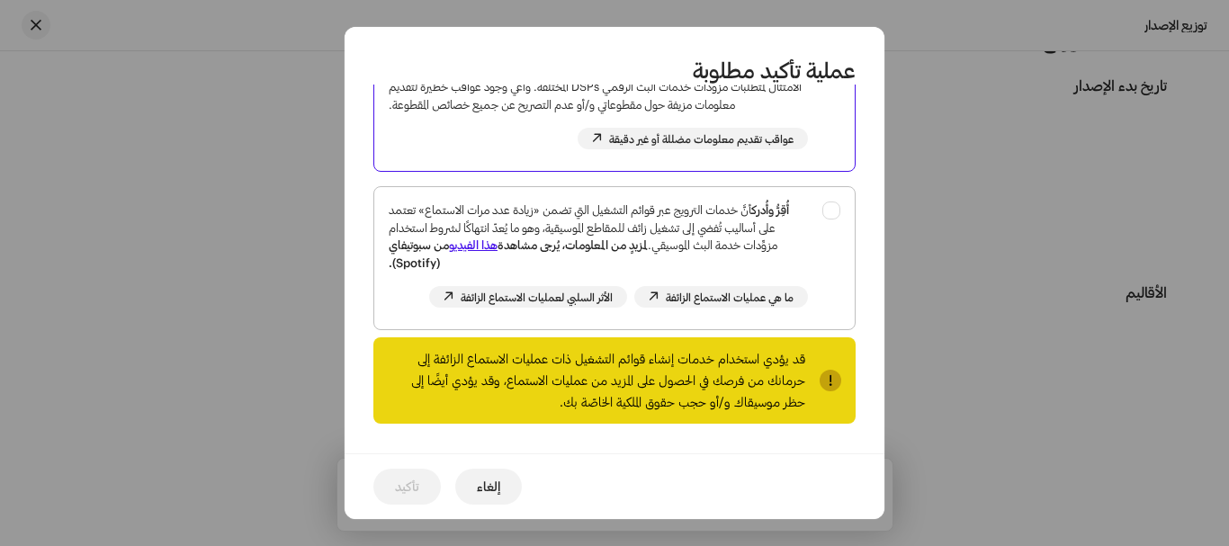
click at [832, 220] on div "أُقِرُّ وأُدرك أنَّ خدمات الترويج عبر قوائم التشغيل التي تضمن «زيادة عدد مرات ا…" at bounding box center [614, 254] width 481 height 135
checkbox input "true"
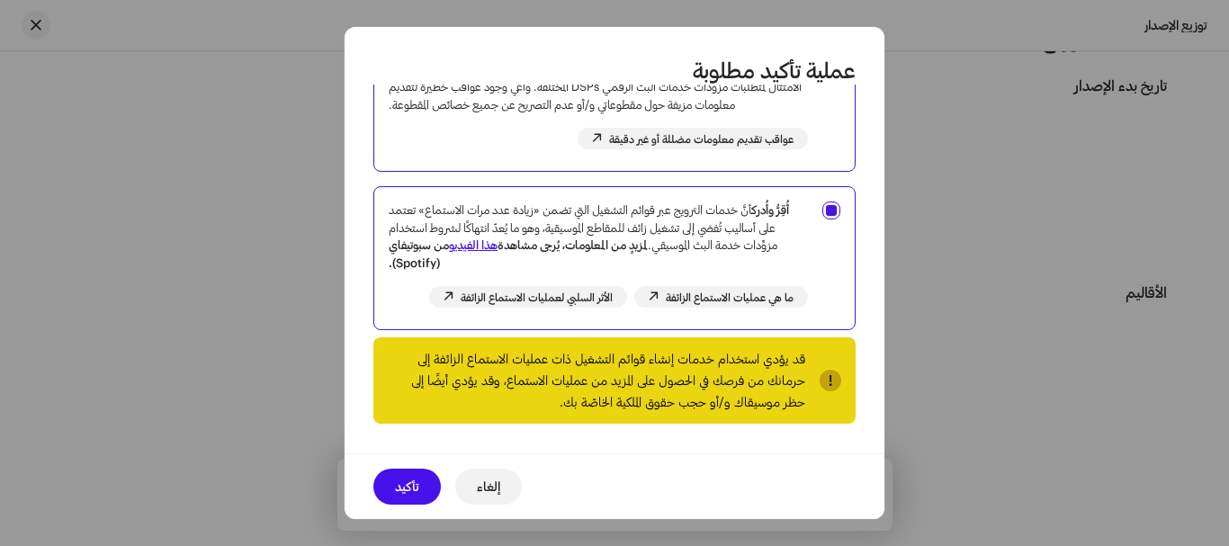
scroll to position [362, 0]
click at [400, 485] on span "تأكيد" at bounding box center [407, 487] width 24 height 36
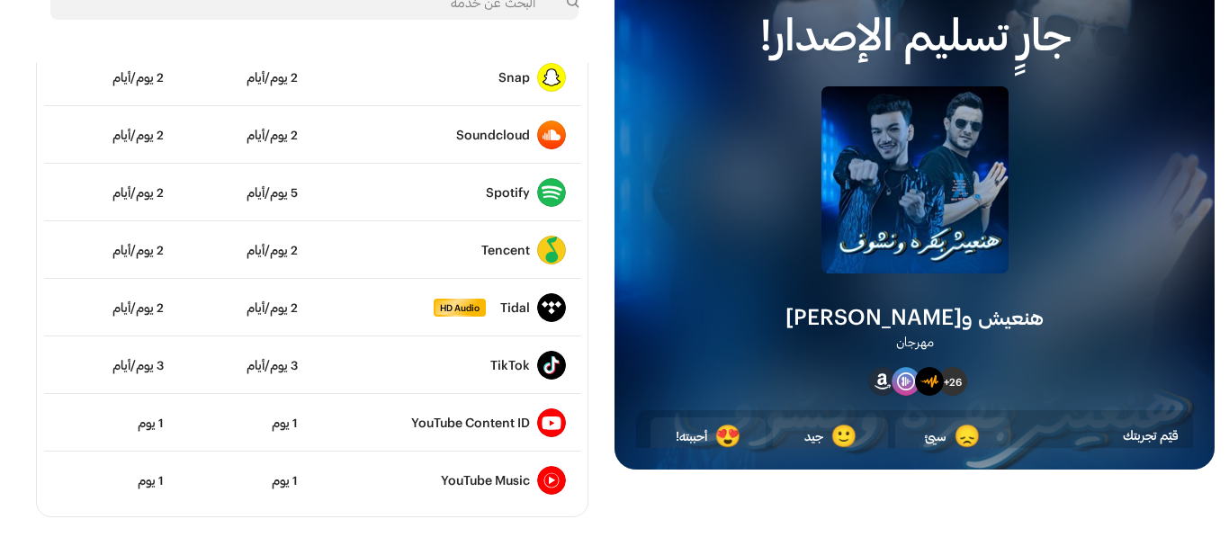
scroll to position [127, 0]
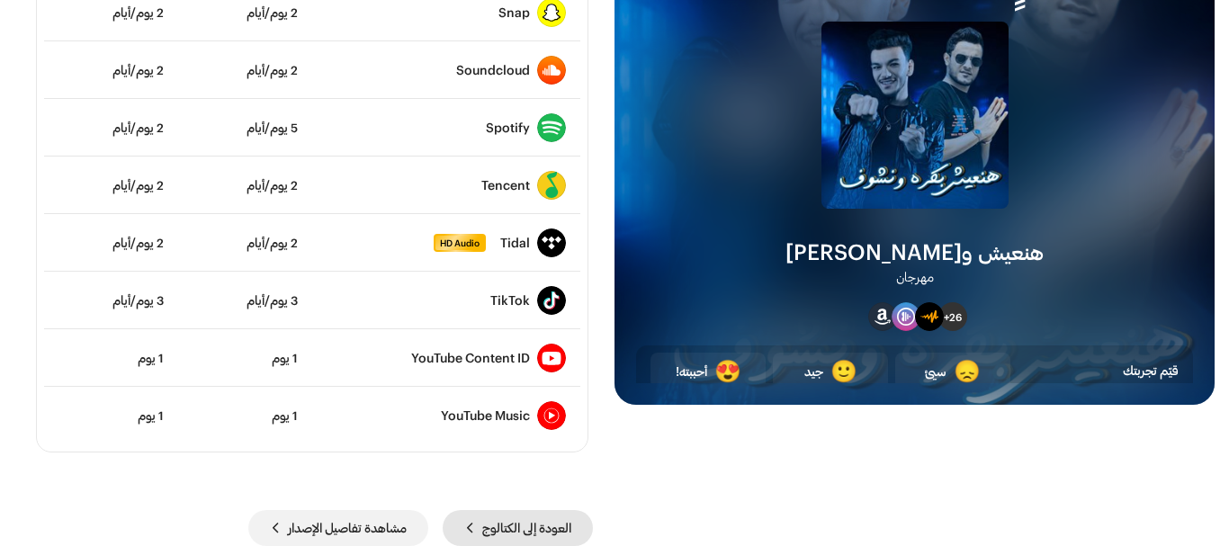
click at [571, 530] on span "العودة إلى الكتالوج" at bounding box center [526, 528] width 89 height 36
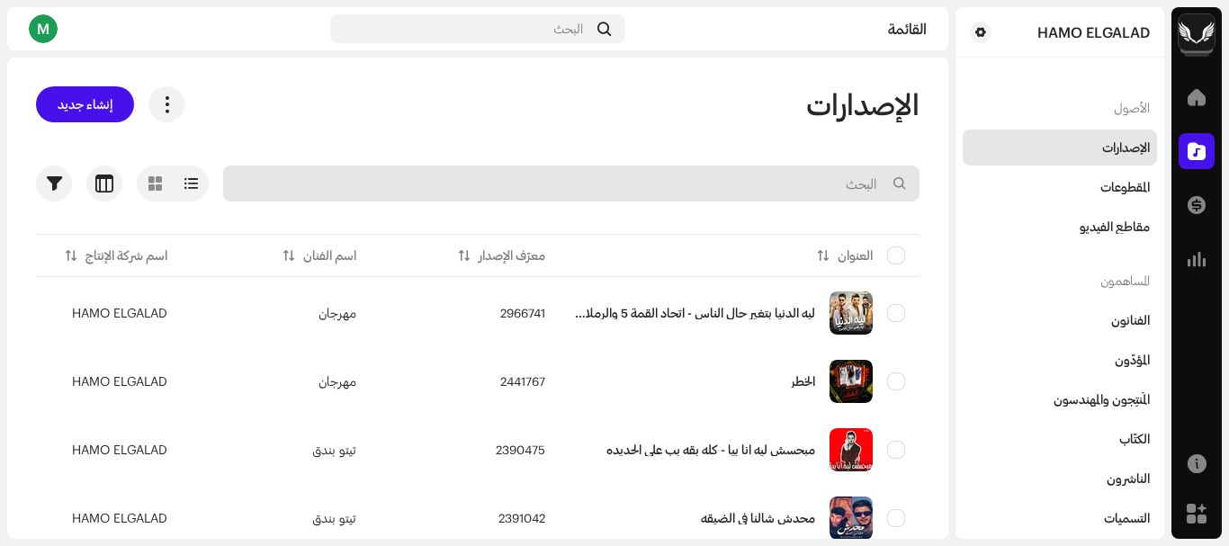
click at [753, 188] on input "text" at bounding box center [571, 184] width 697 height 36
type input "d"
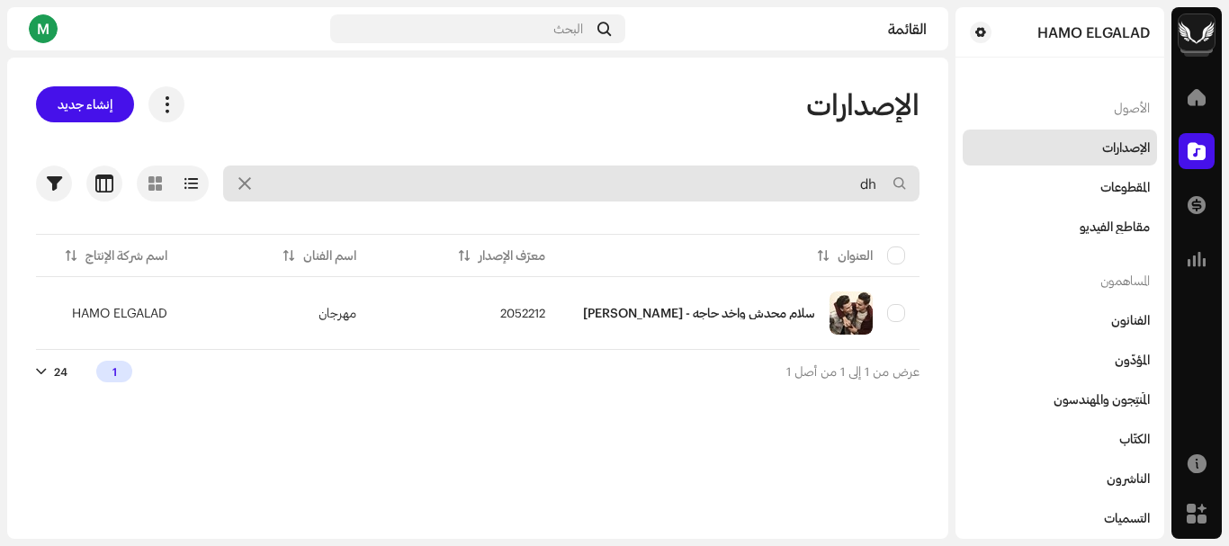
type input "d"
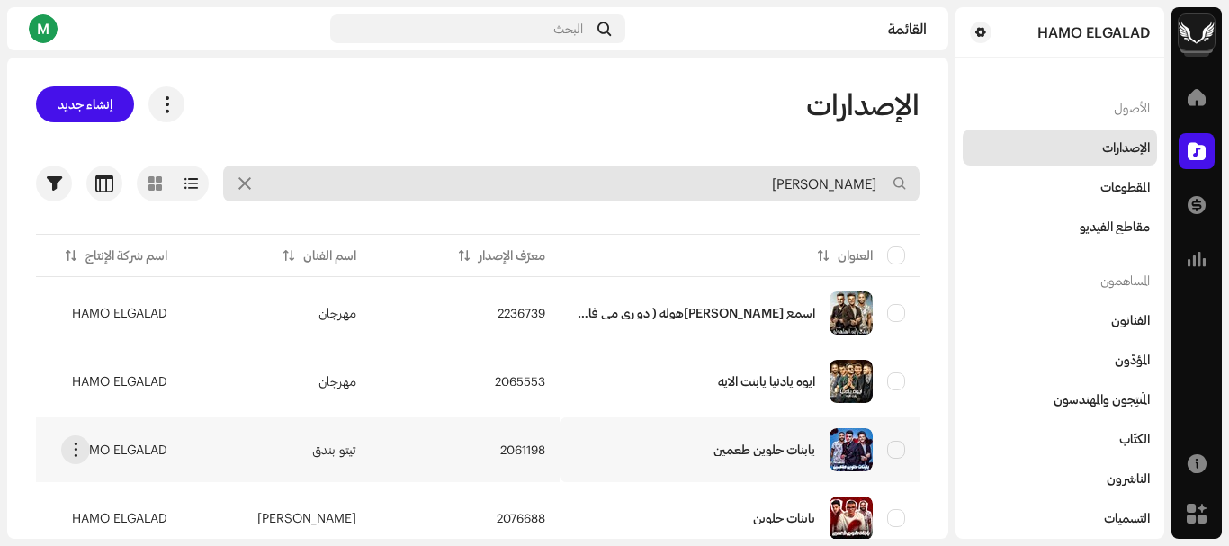
type input "يابن"
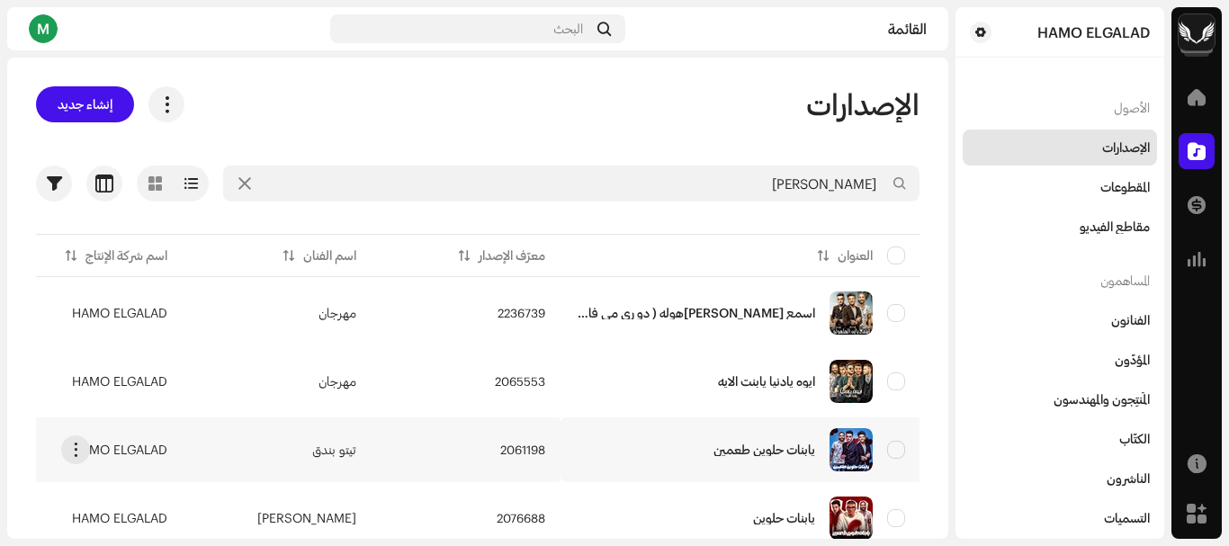
click at [455, 437] on td "2061198" at bounding box center [465, 450] width 189 height 65
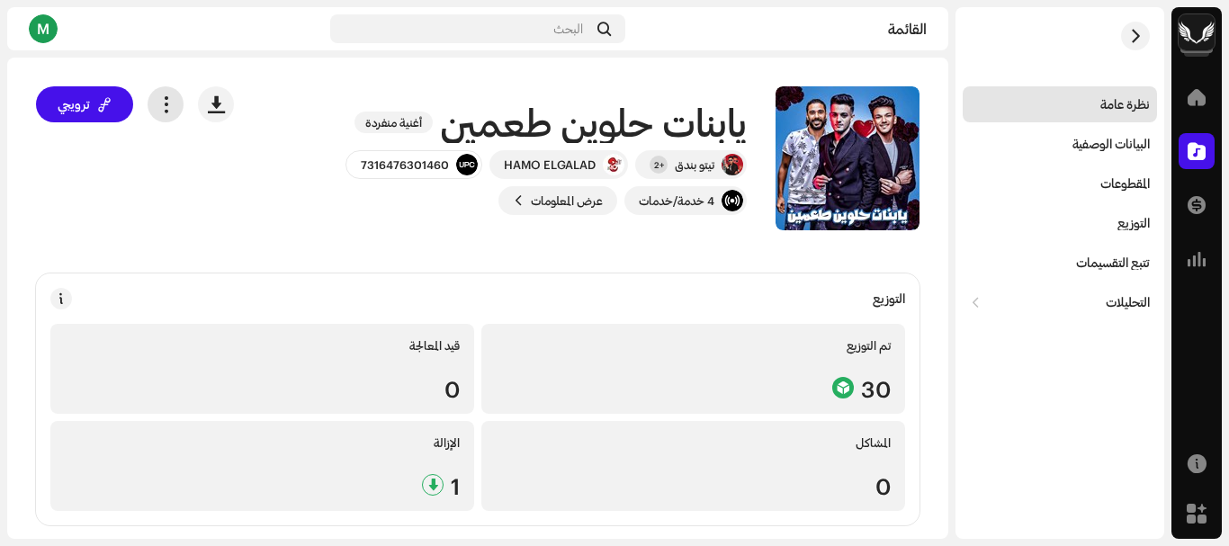
click at [175, 103] on span "button" at bounding box center [165, 104] width 17 height 14
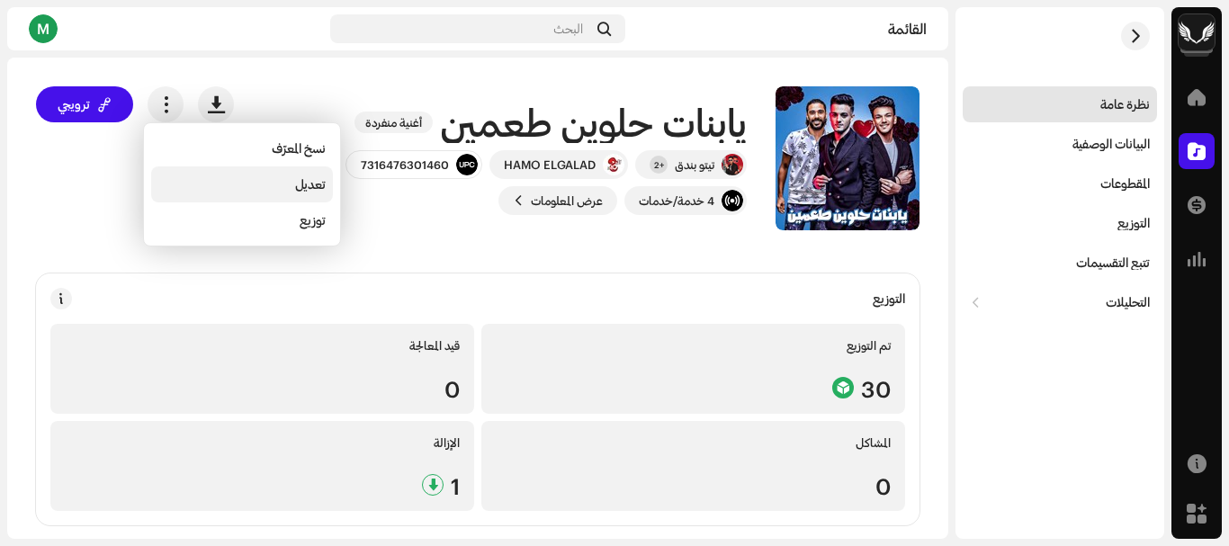
click at [301, 188] on span "تعديل" at bounding box center [310, 184] width 31 height 14
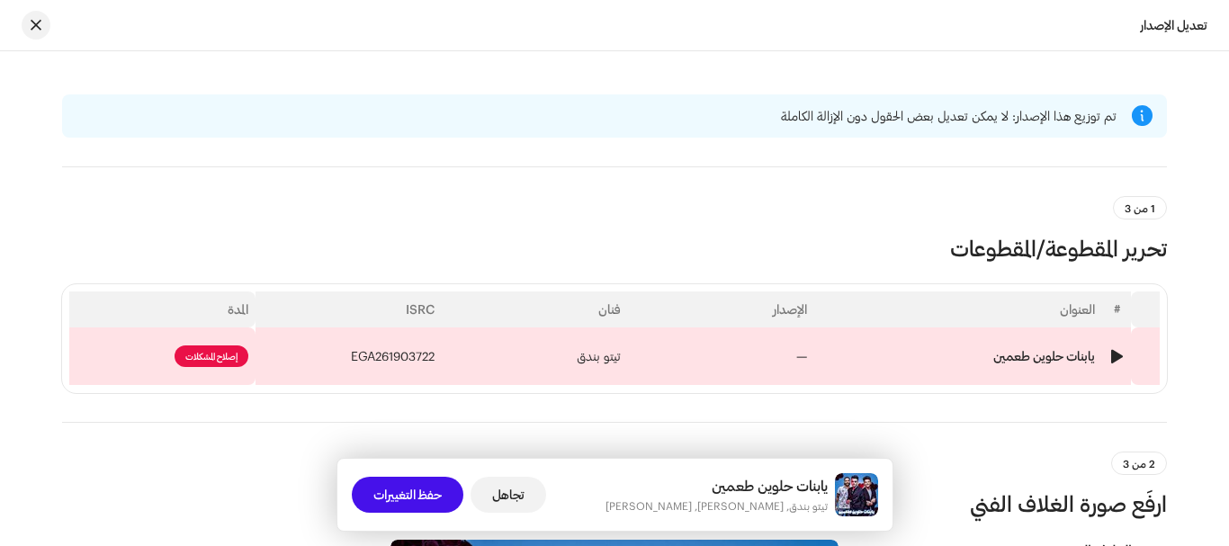
click at [590, 364] on td "تيتو بندق" at bounding box center [535, 357] width 186 height 58
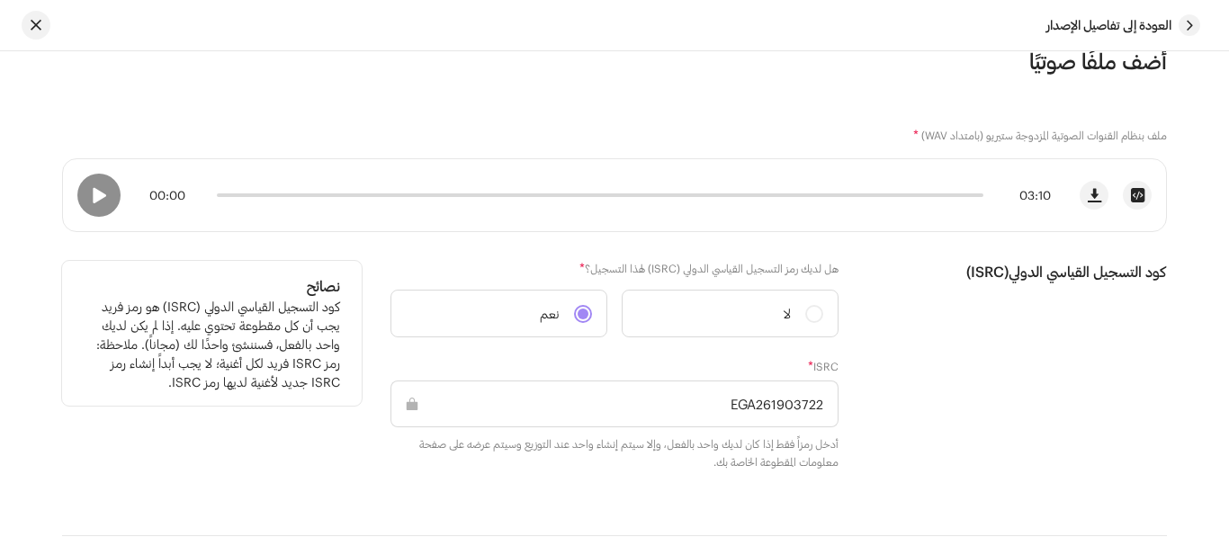
scroll to position [360, 0]
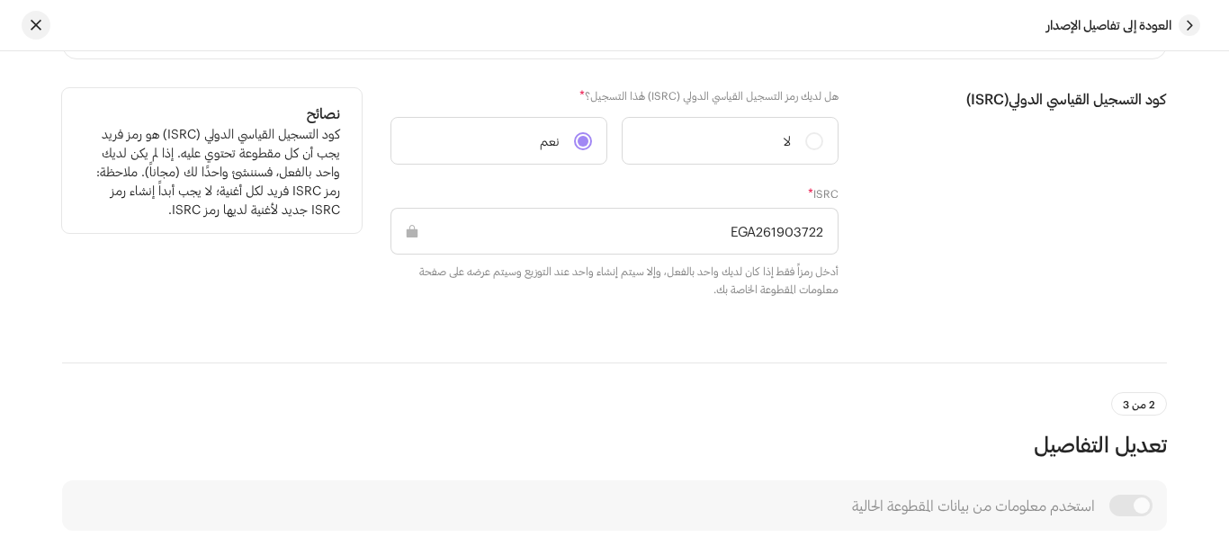
click at [787, 230] on input "EGA261903722" at bounding box center [615, 231] width 448 height 47
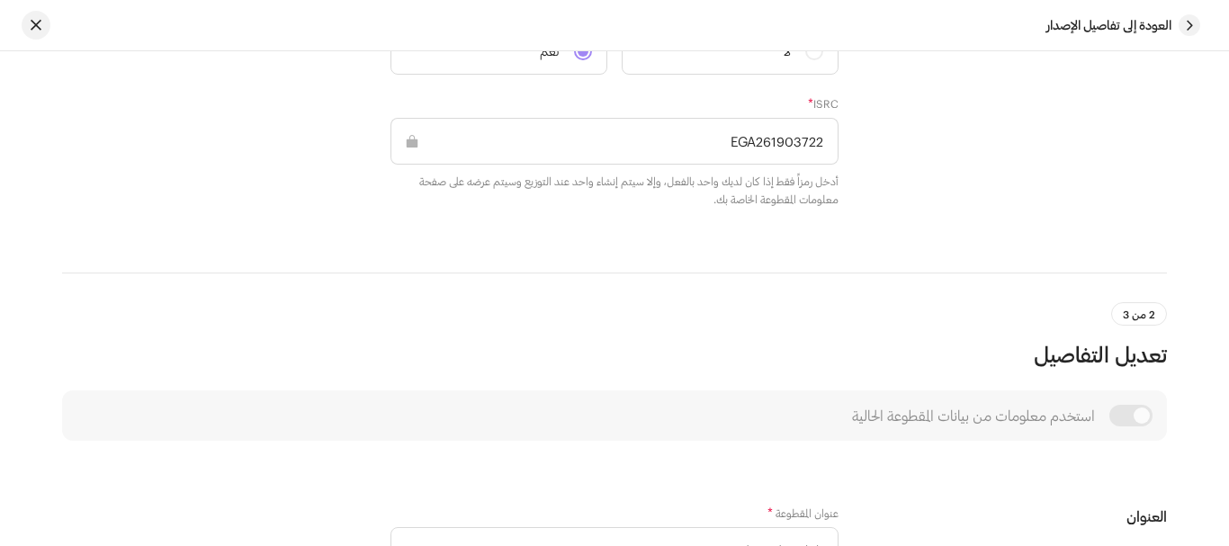
click at [616, 313] on div "2 من 3 تعديل التفاصيل" at bounding box center [614, 335] width 1105 height 67
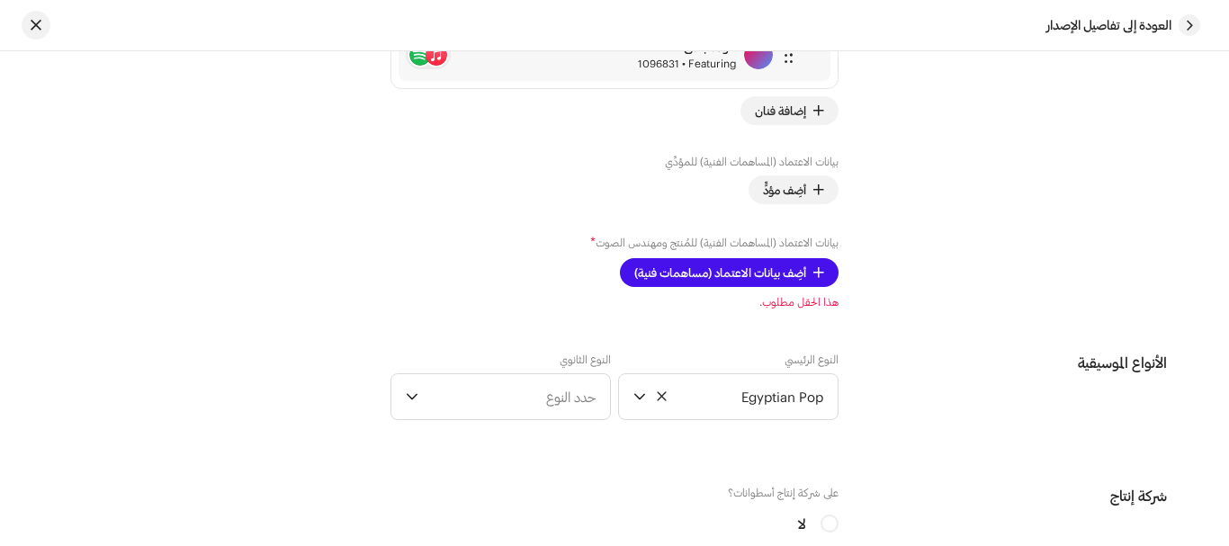
scroll to position [1440, 0]
click at [734, 272] on span "أضِف بيانات الاعتماد (مساهمات فنية)" at bounding box center [720, 272] width 172 height 36
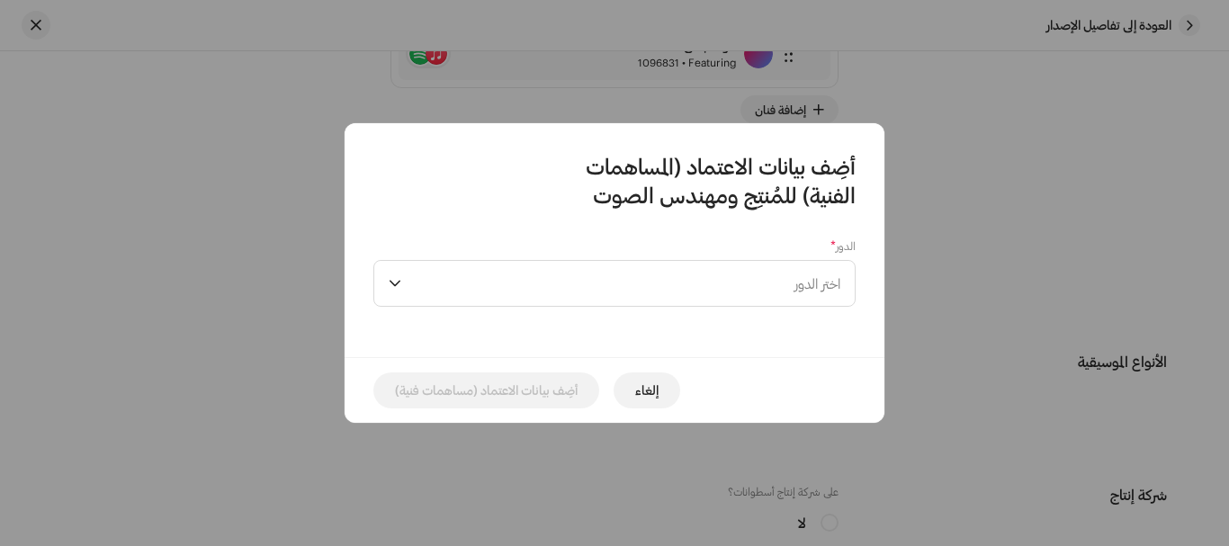
click at [734, 272] on span "اختر الدور" at bounding box center [625, 283] width 432 height 45
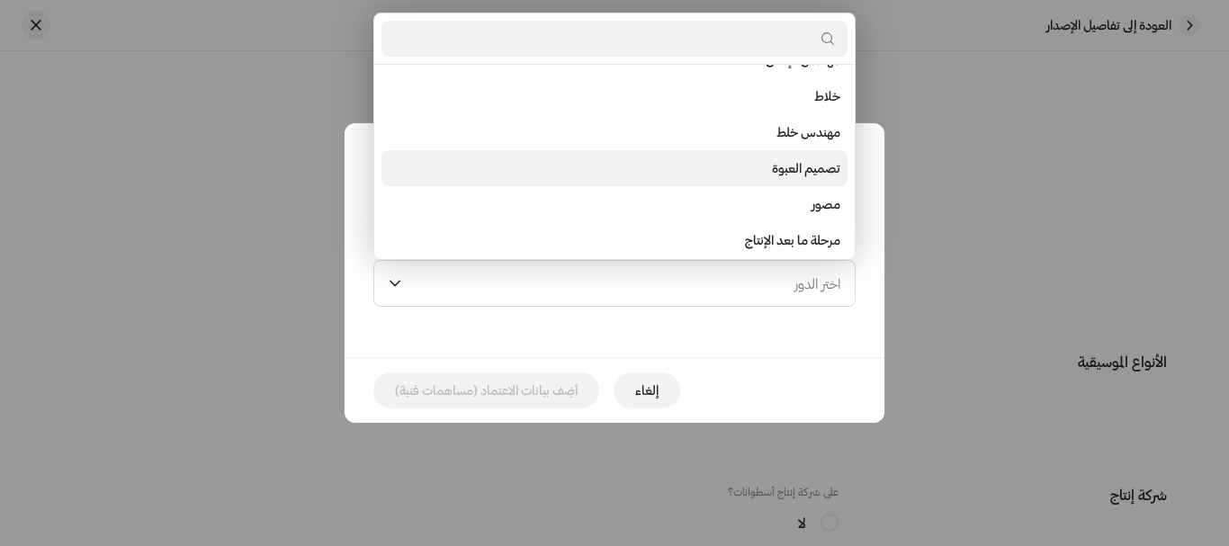
scroll to position [659, 0]
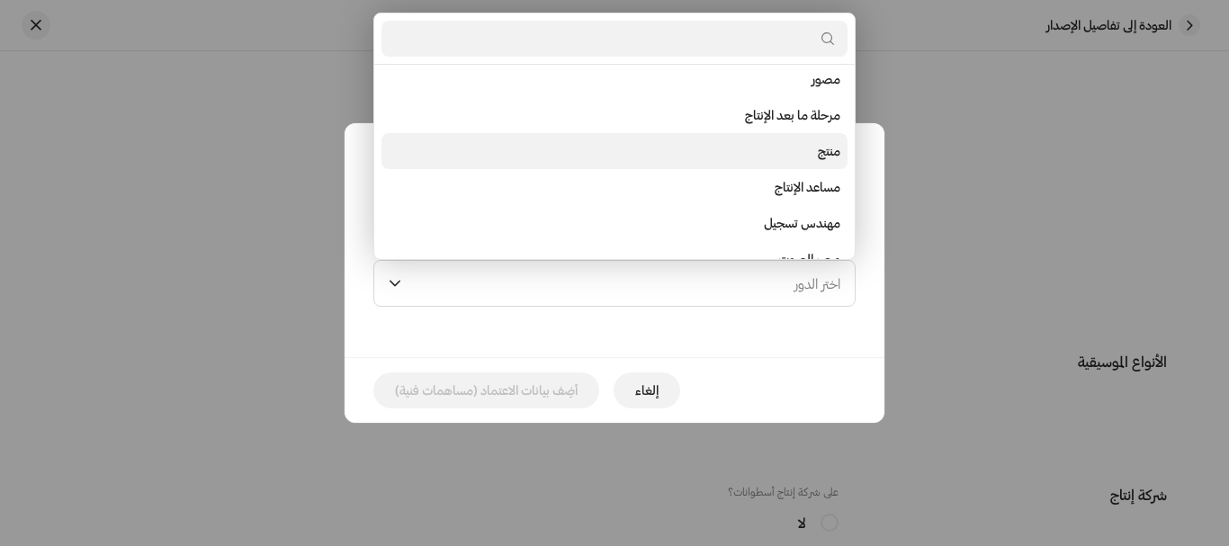
click at [795, 148] on li "منتج" at bounding box center [615, 151] width 466 height 36
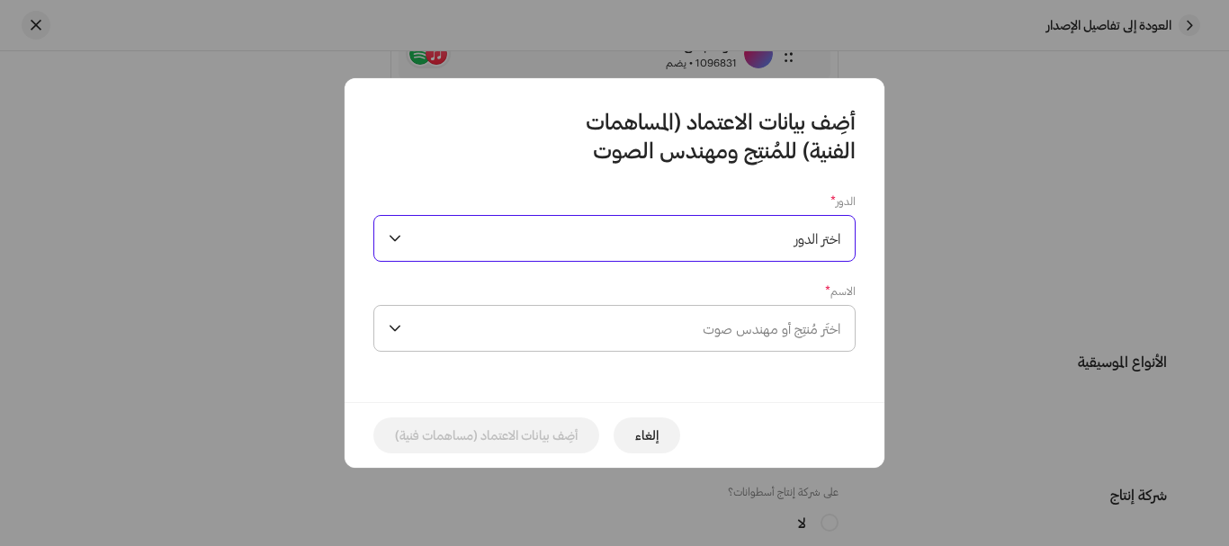
click at [747, 331] on font "اختَر مُنتِج أو مهندس صوت" at bounding box center [772, 328] width 138 height 16
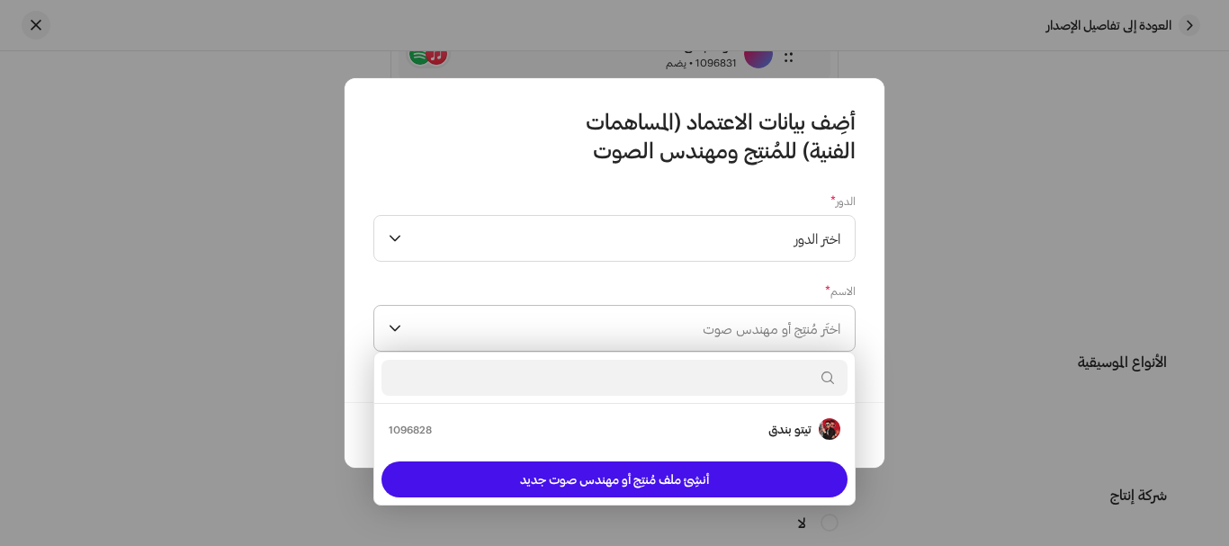
type input "ا"
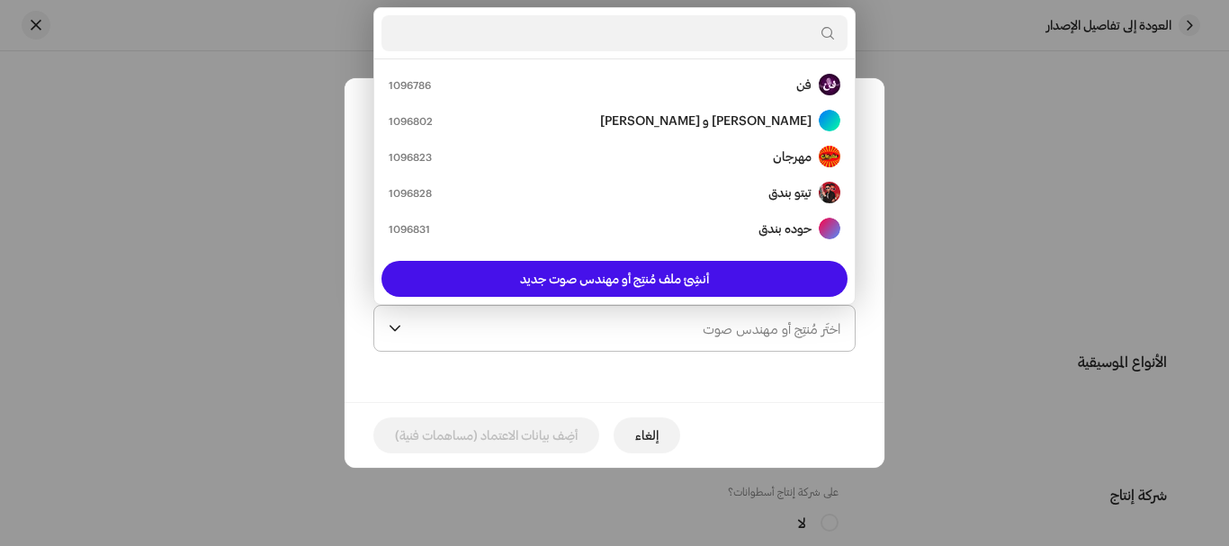
type input "ا"
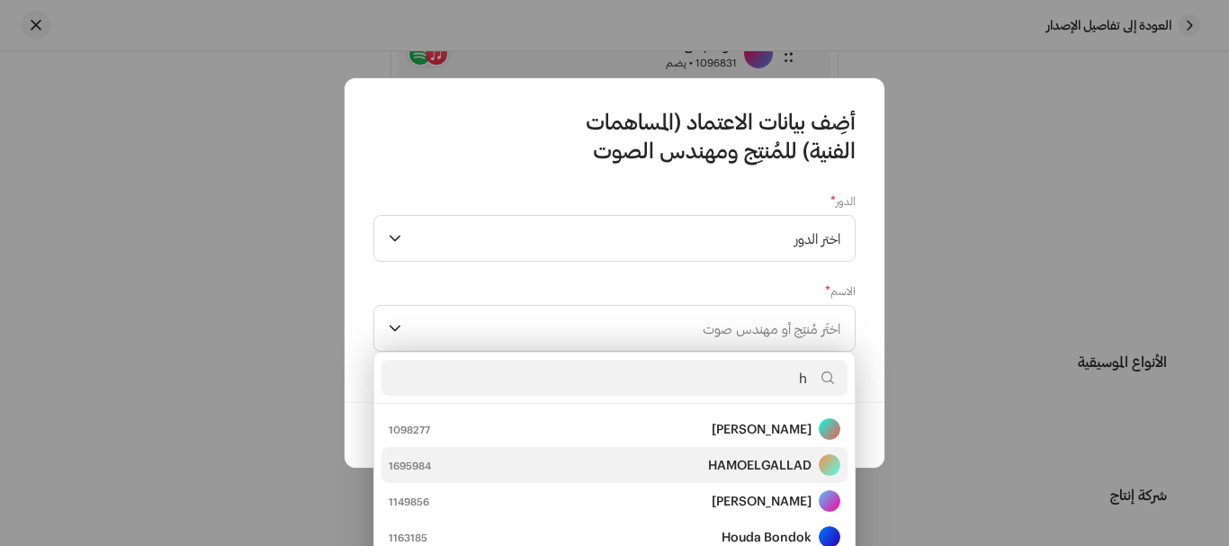
type input "h"
click at [713, 465] on strong "HAMOELGALLAD" at bounding box center [759, 465] width 103 height 18
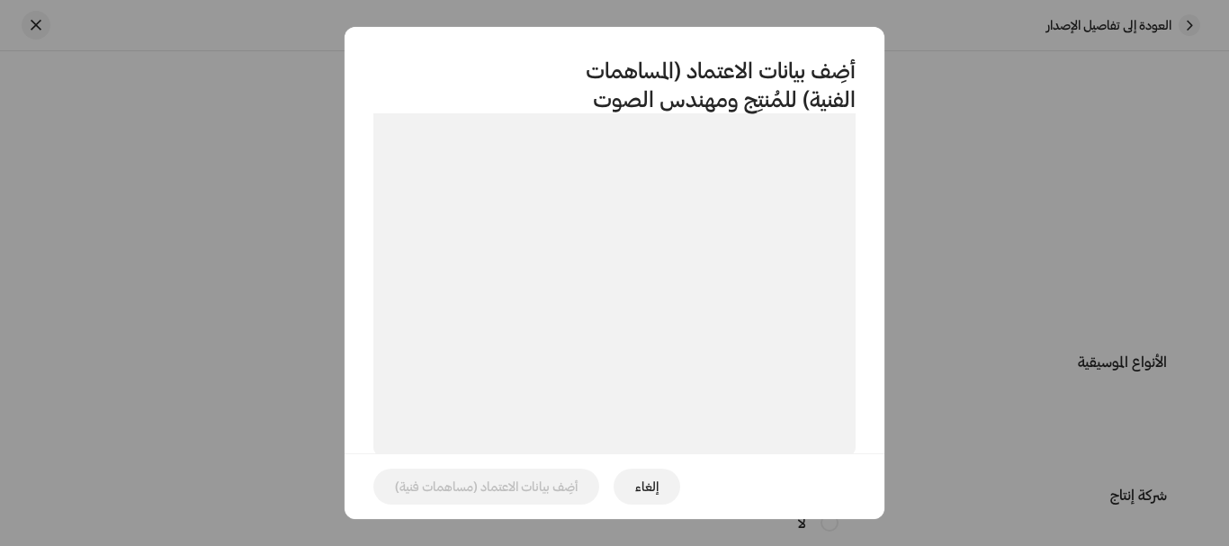
scroll to position [312, 0]
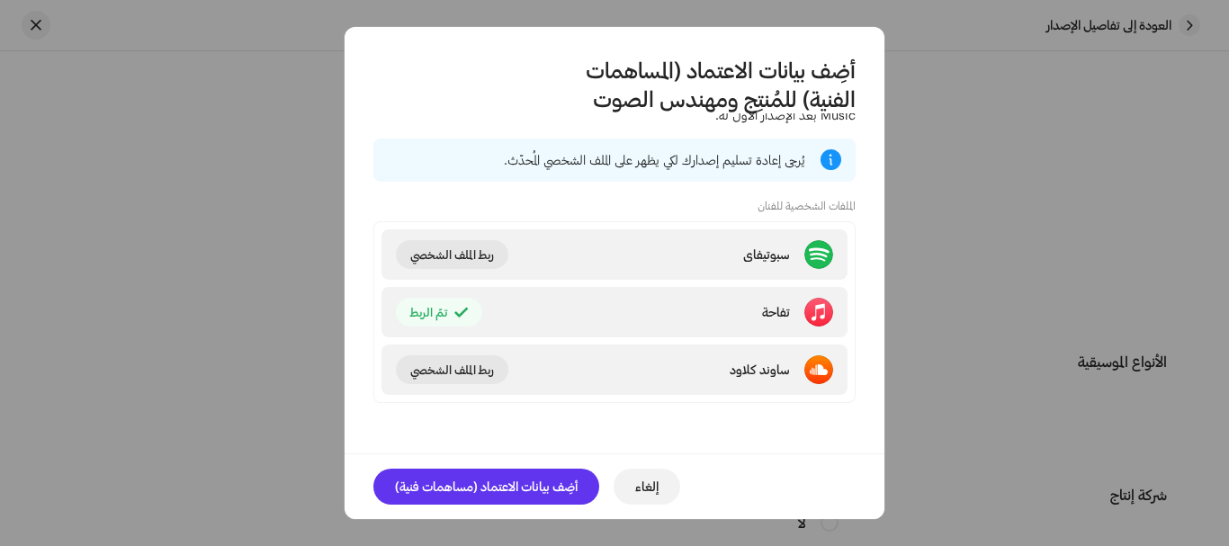
click at [501, 477] on span "أضِف بيانات الاعتماد (مساهمات فنية)" at bounding box center [486, 487] width 183 height 36
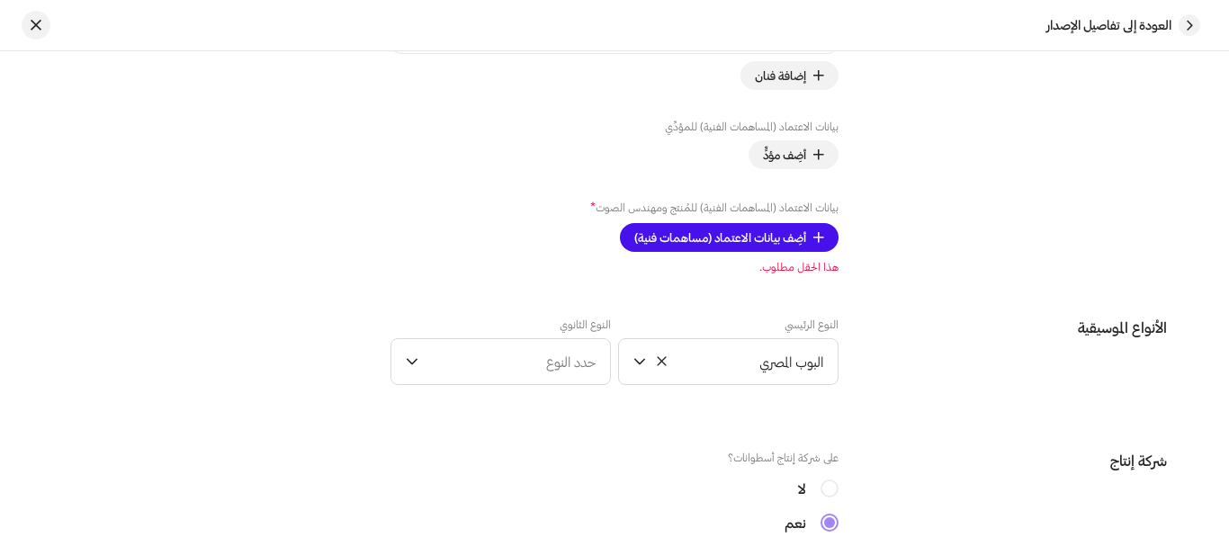
scroll to position [1530, 0]
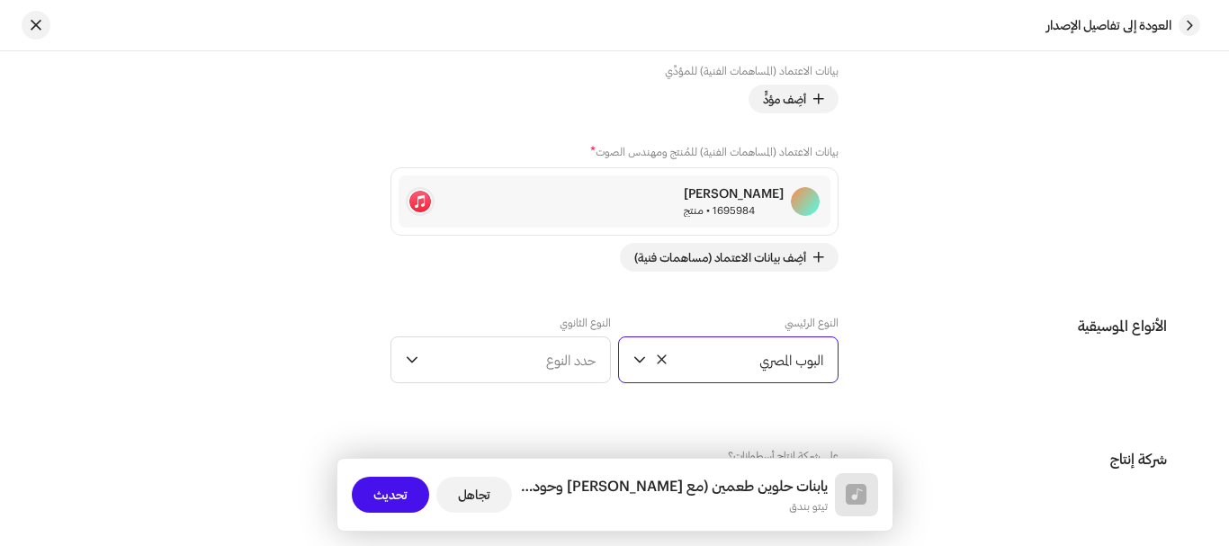
click at [784, 365] on font "البوب ​​المصري" at bounding box center [791, 360] width 64 height 16
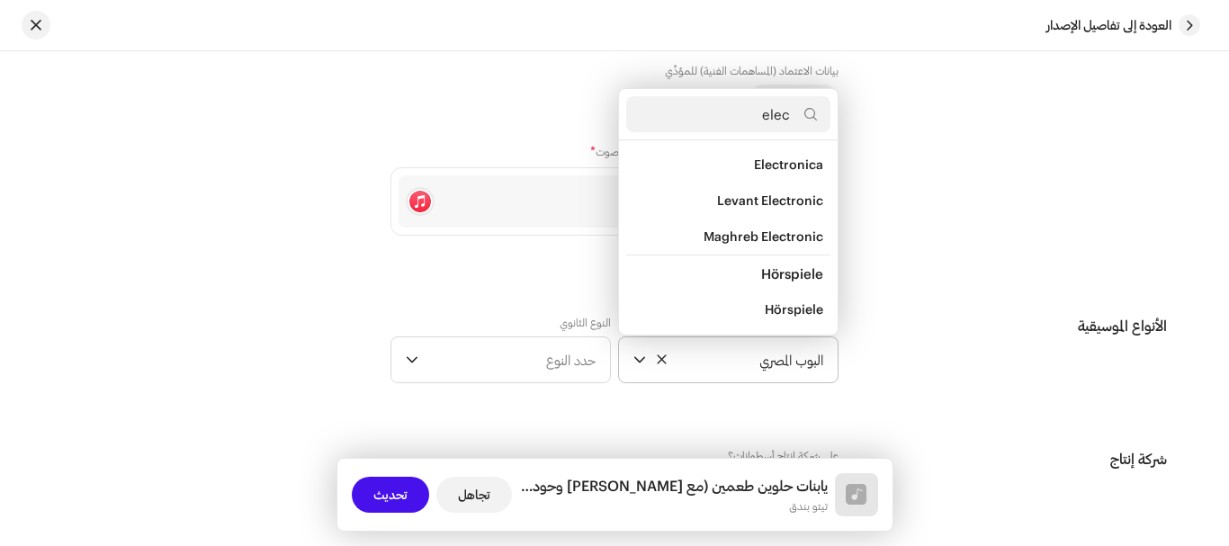
scroll to position [255, 0]
type input "elect"
click at [739, 194] on span "Electro-Cha'abi" at bounding box center [777, 202] width 94 height 18
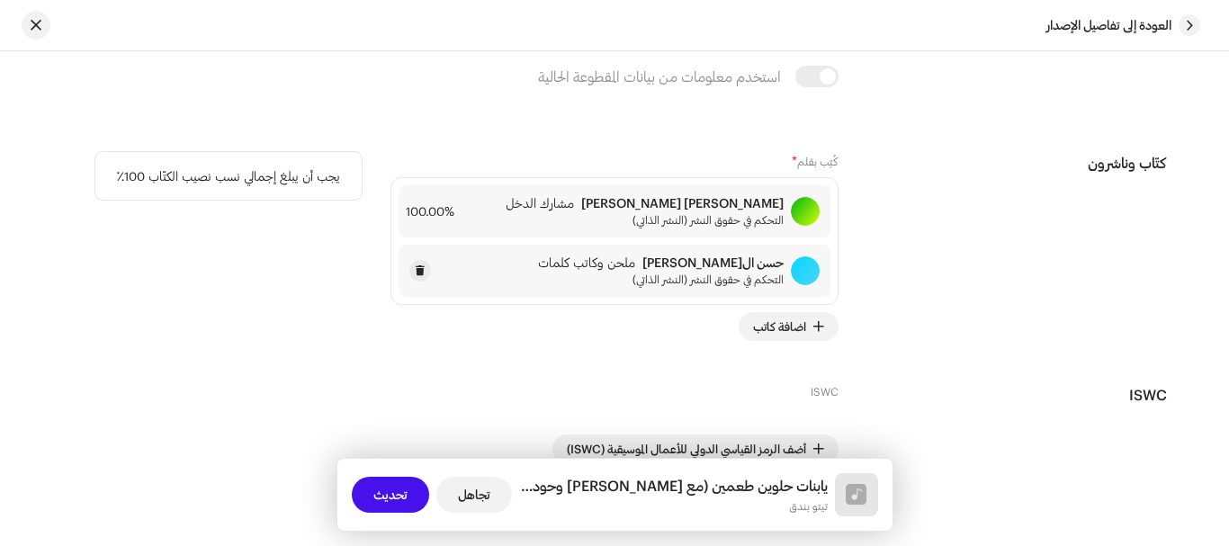
scroll to position [4837, 0]
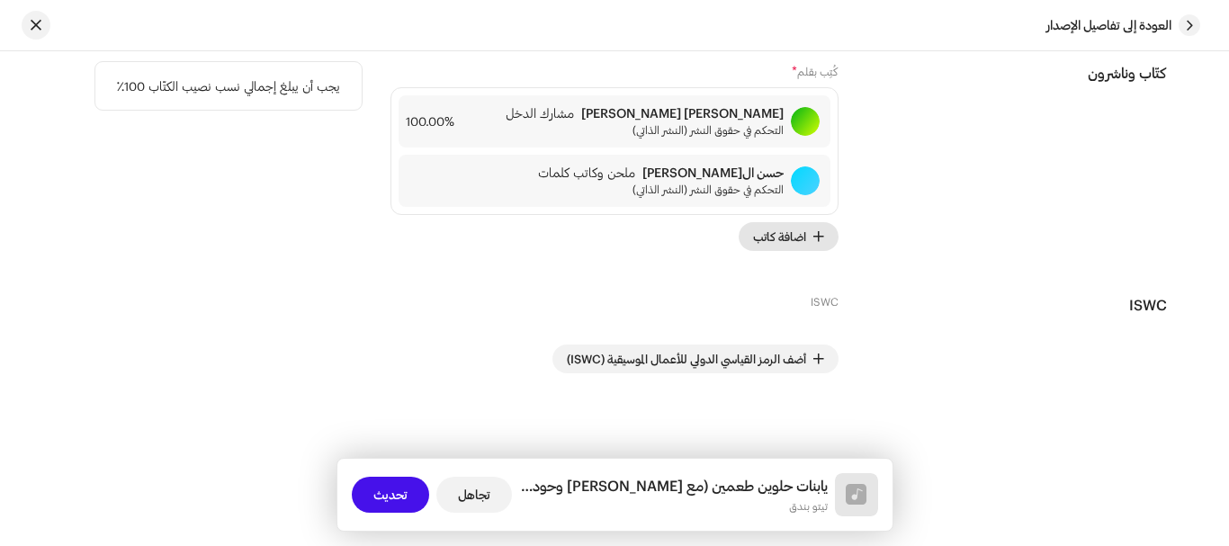
click at [795, 229] on font "اضافة كاتب" at bounding box center [779, 236] width 53 height 14
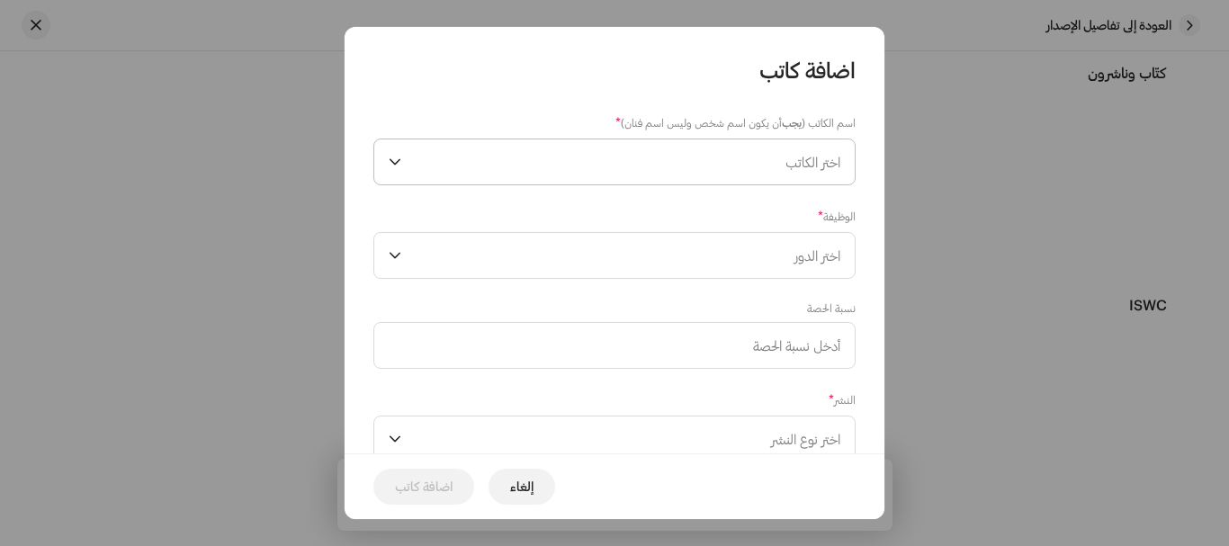
click at [715, 167] on span "اختر الكاتب" at bounding box center [625, 161] width 432 height 45
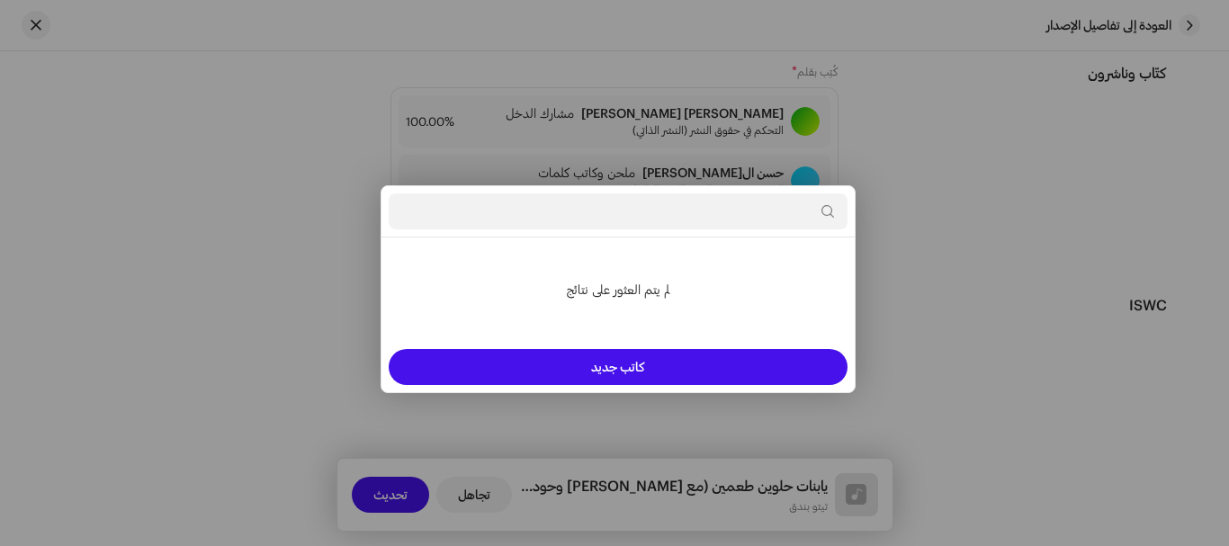
click at [921, 165] on div "اضافة كاتب اسم الكاتب ( يجب أن يكون اسم شخص وليس اسم فنان) * اختر الكاتب الوظيف…" at bounding box center [614, 273] width 1229 height 546
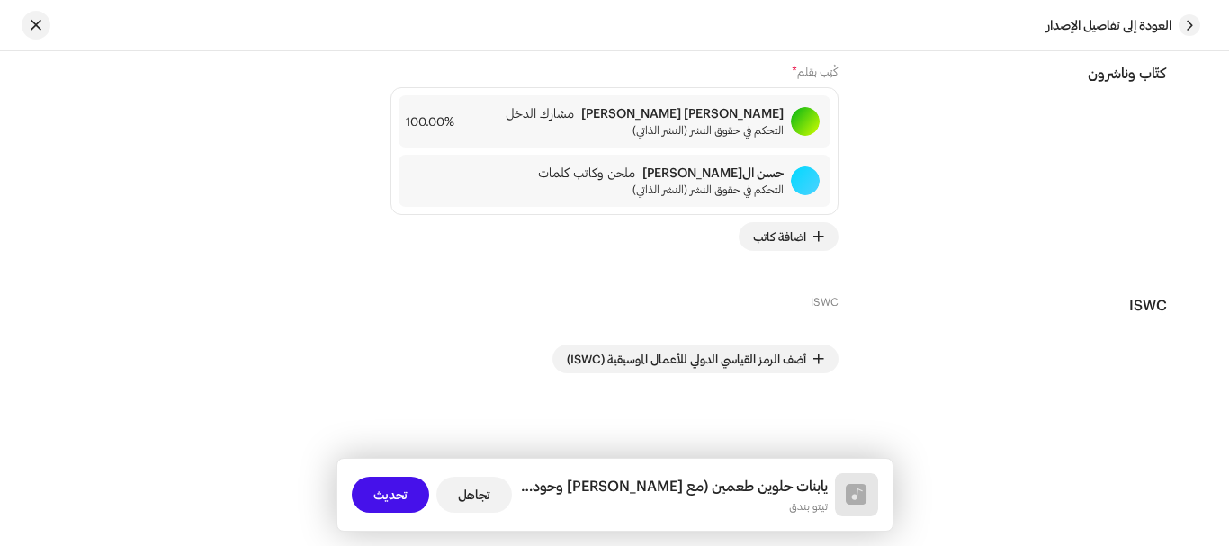
click at [785, 240] on font "اضافة كاتب" at bounding box center [779, 236] width 53 height 14
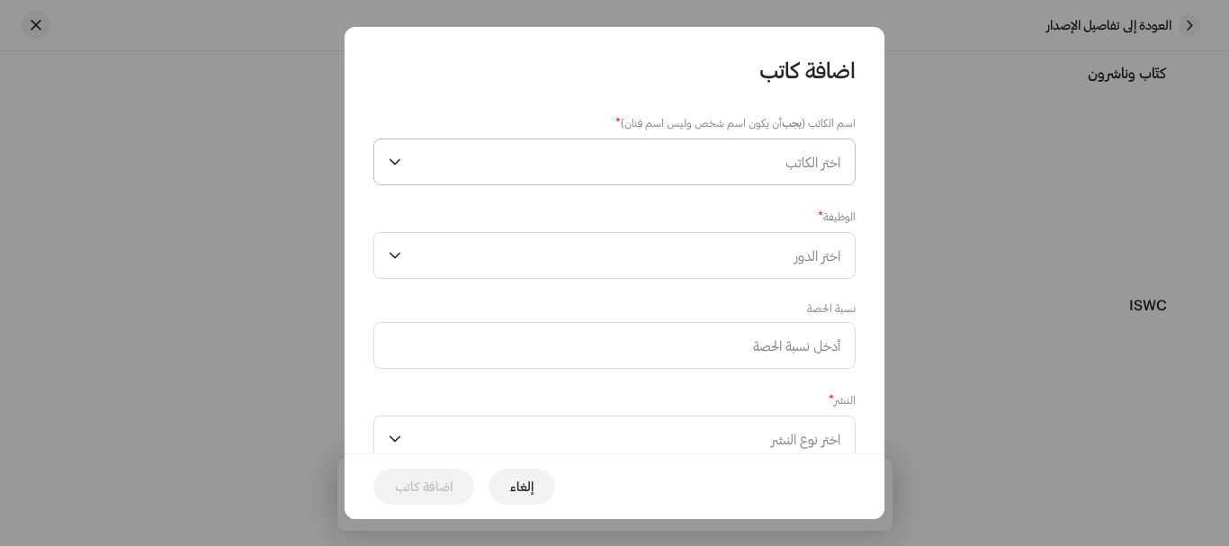
click at [721, 163] on span "اختر الكاتب" at bounding box center [625, 161] width 432 height 45
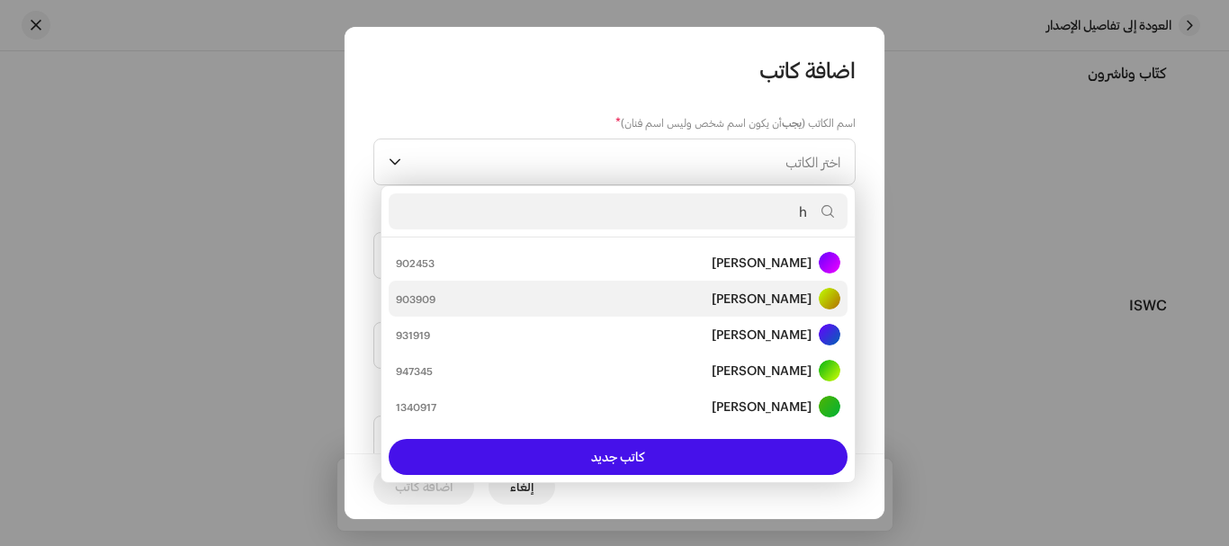
type input "h"
click at [712, 291] on strong "Al Hussein Muhammad Ahmed Al Sayyid Ahmed" at bounding box center [762, 299] width 100 height 18
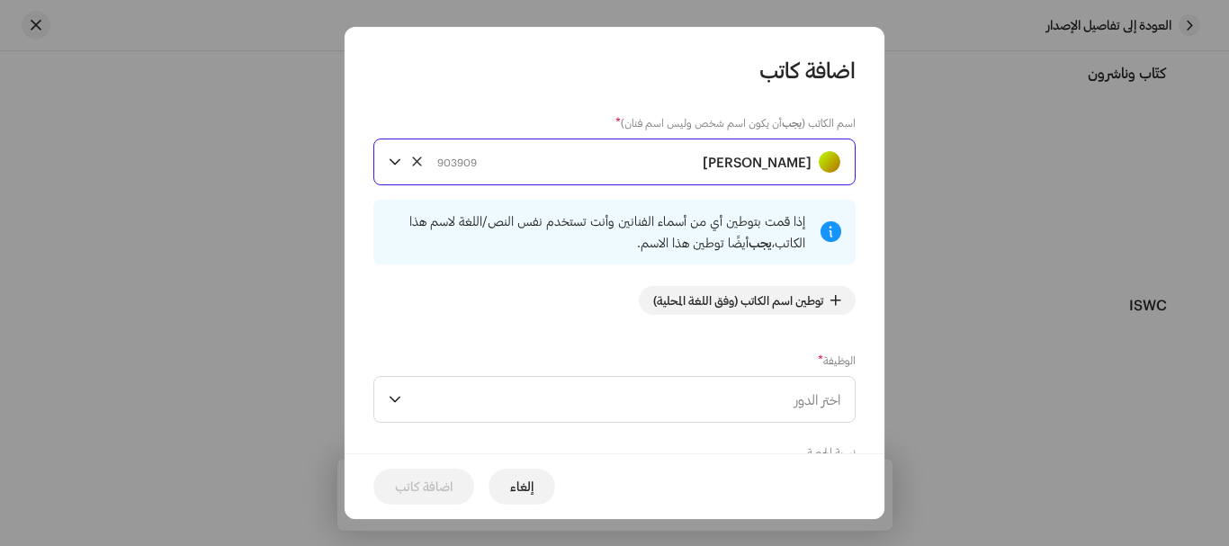
click at [703, 169] on strong "Al Hussein Muhammad Ahmed Al Sayyid Ahmed" at bounding box center [757, 161] width 109 height 45
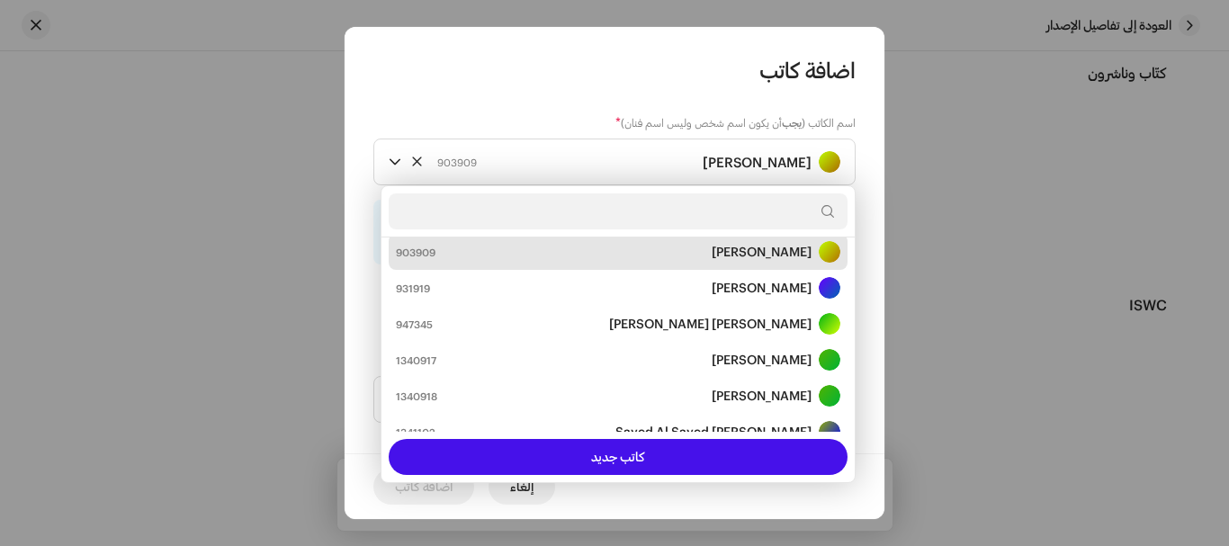
scroll to position [72, 0]
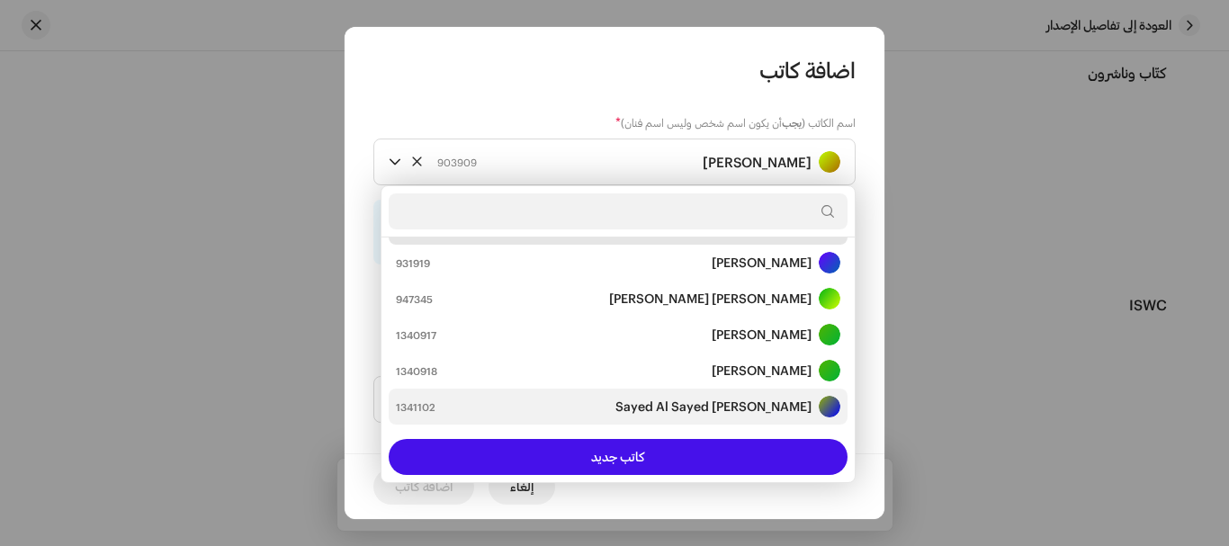
click at [692, 410] on strong "Hassan Al Sayed Al Sayed" at bounding box center [714, 407] width 196 height 18
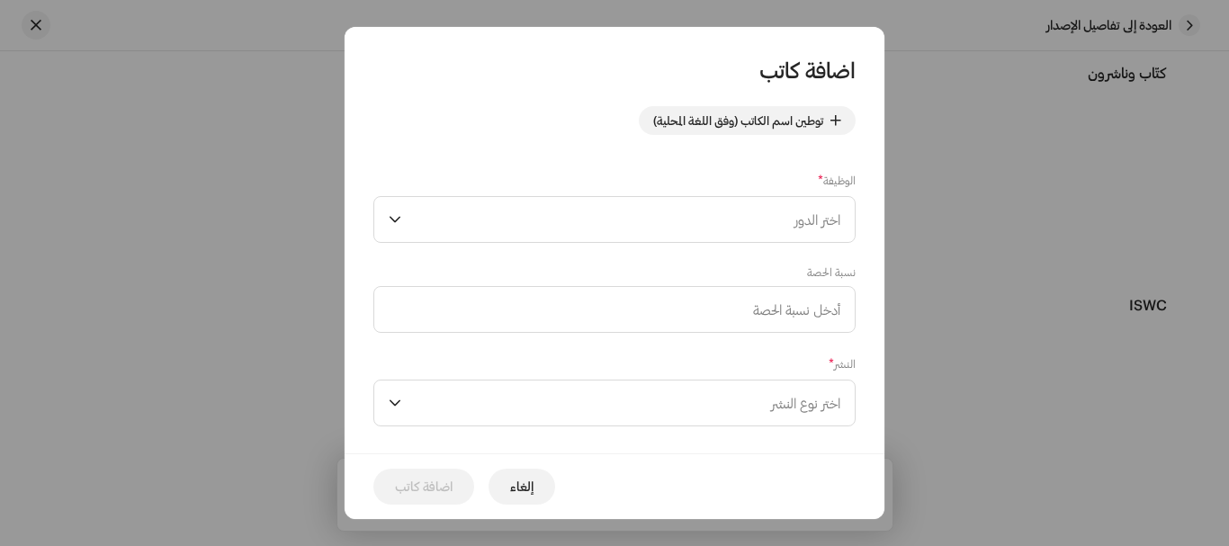
scroll to position [203, 0]
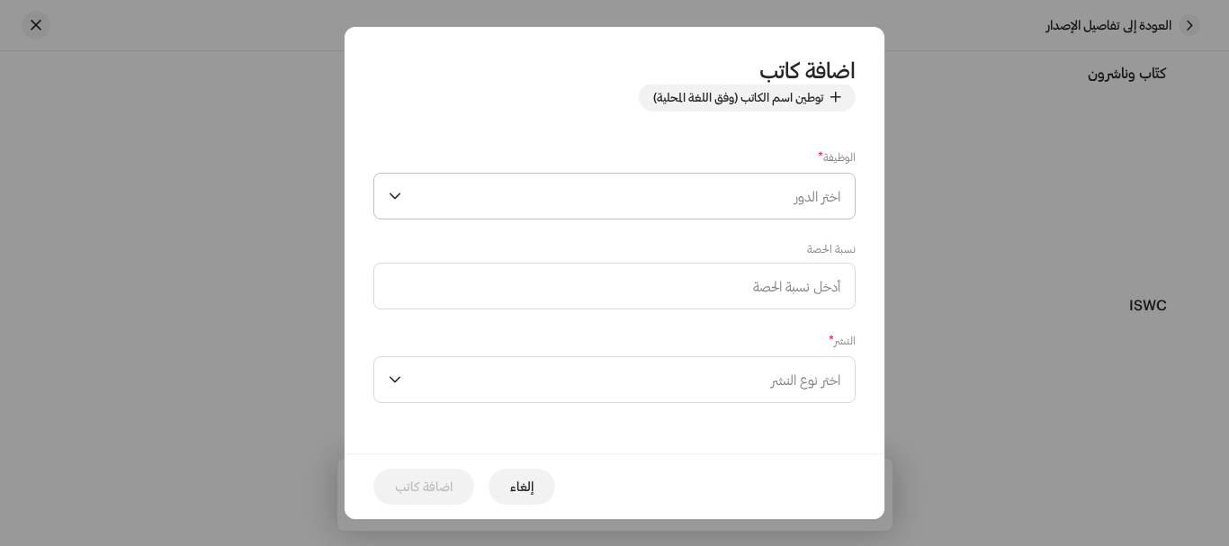
click at [699, 203] on span "اختر الدور" at bounding box center [625, 196] width 432 height 45
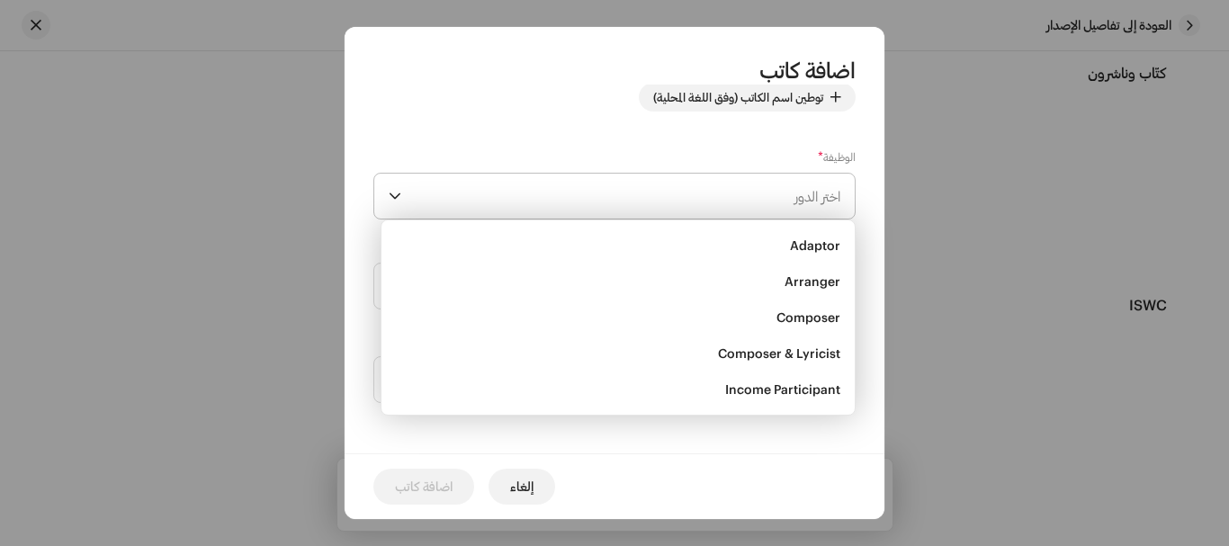
click at [699, 203] on span "اختر الدور" at bounding box center [625, 196] width 432 height 45
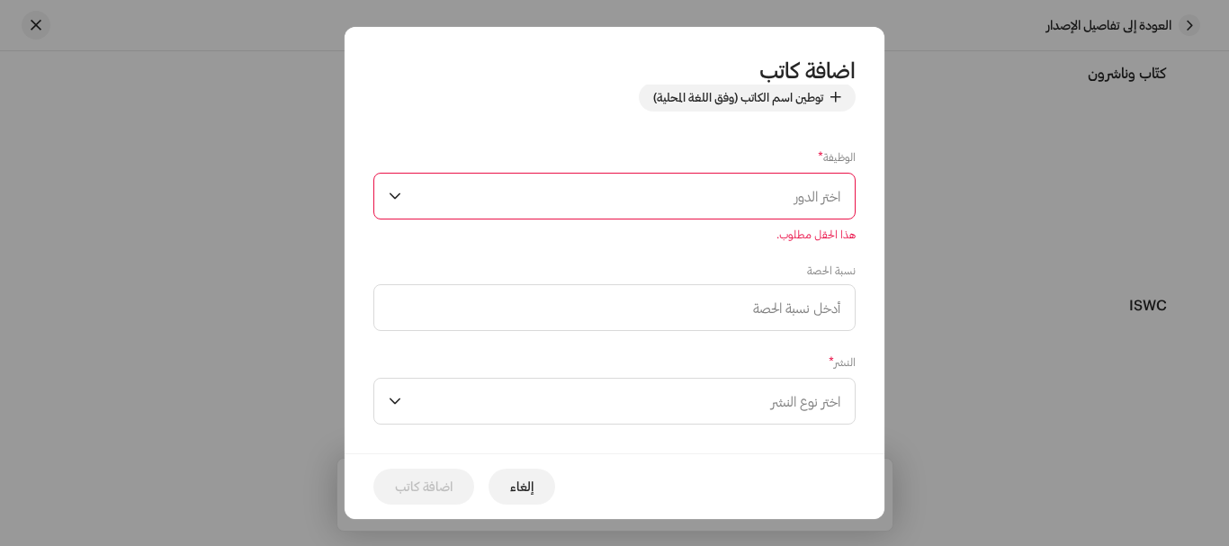
click at [699, 203] on span "اختر الدور" at bounding box center [625, 196] width 432 height 45
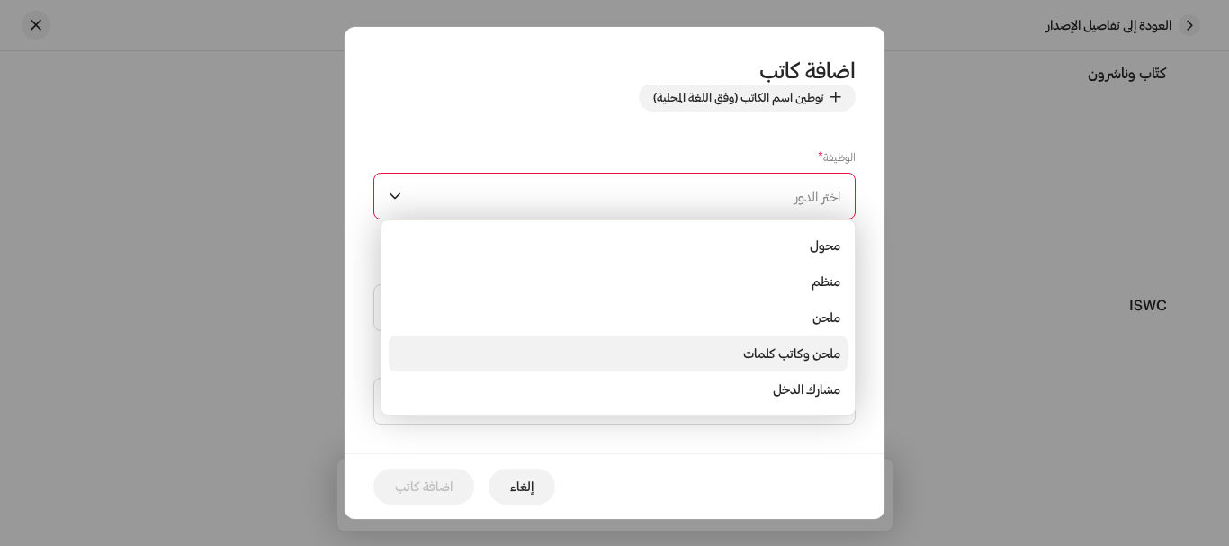
scroll to position [180, 0]
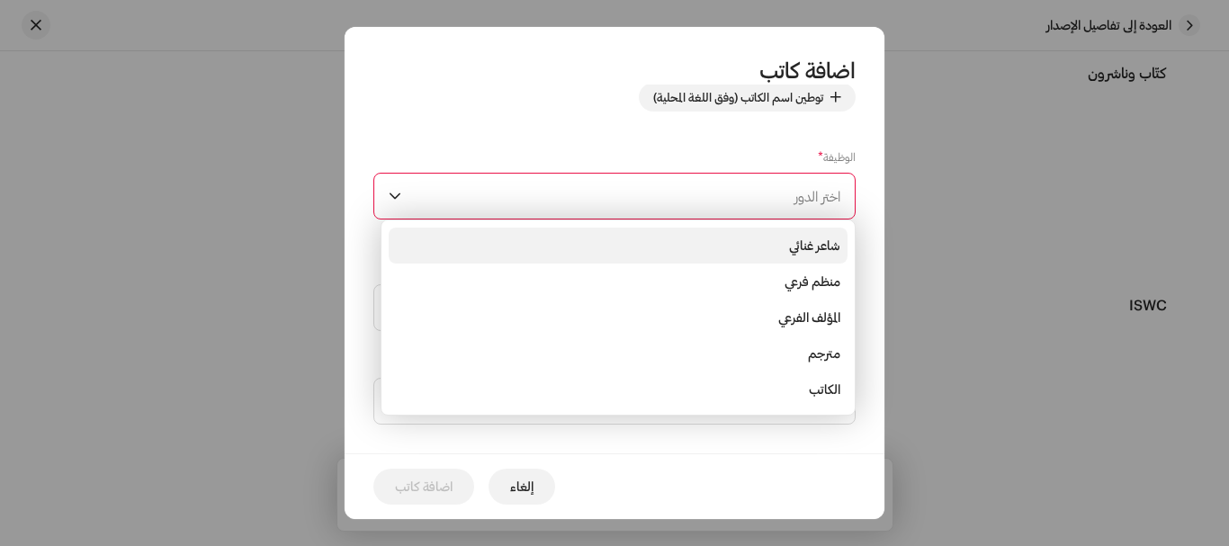
click at [793, 253] on font "شاعر غنائي" at bounding box center [814, 245] width 51 height 15
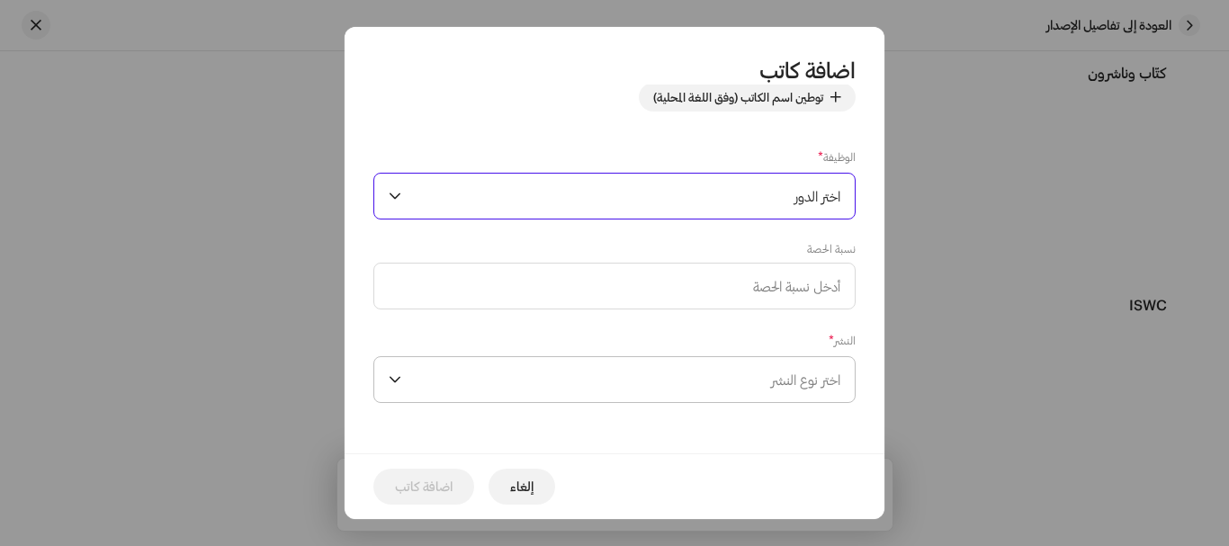
click at [767, 382] on span "اختر نوع النشر" at bounding box center [625, 379] width 432 height 45
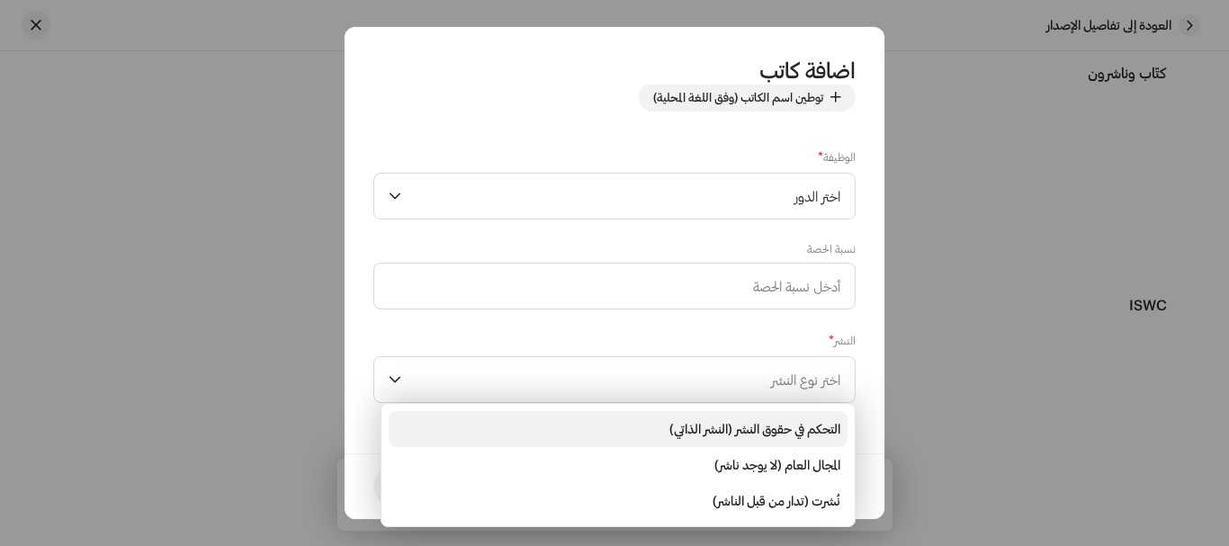
click at [790, 432] on font "التحكم في حقوق النشر (النشر الذاتي)" at bounding box center [755, 428] width 171 height 15
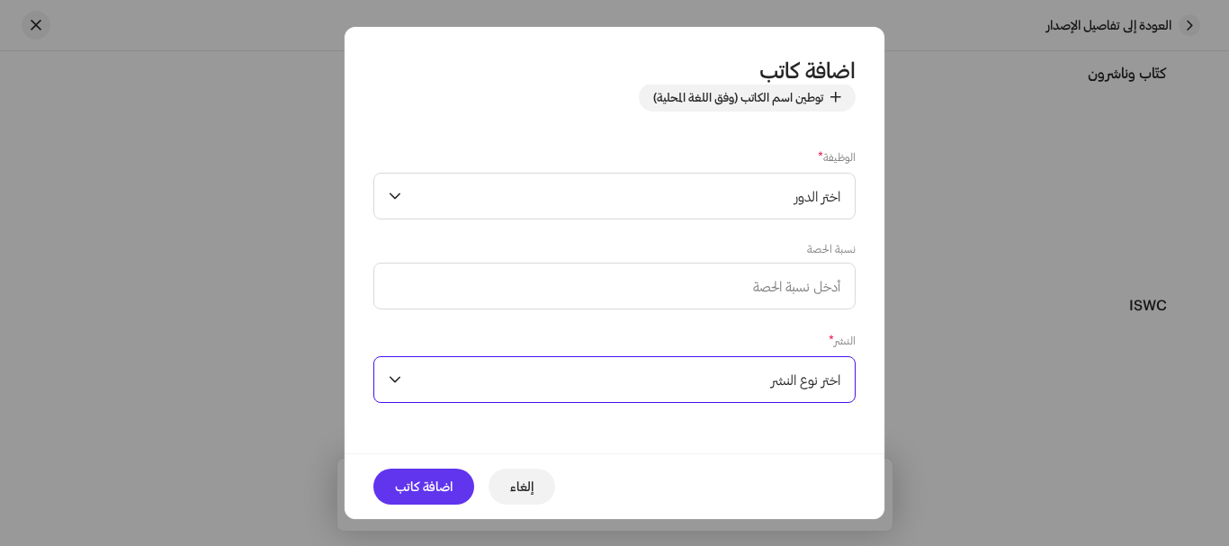
click at [432, 474] on span "اضافة كاتب" at bounding box center [424, 487] width 58 height 36
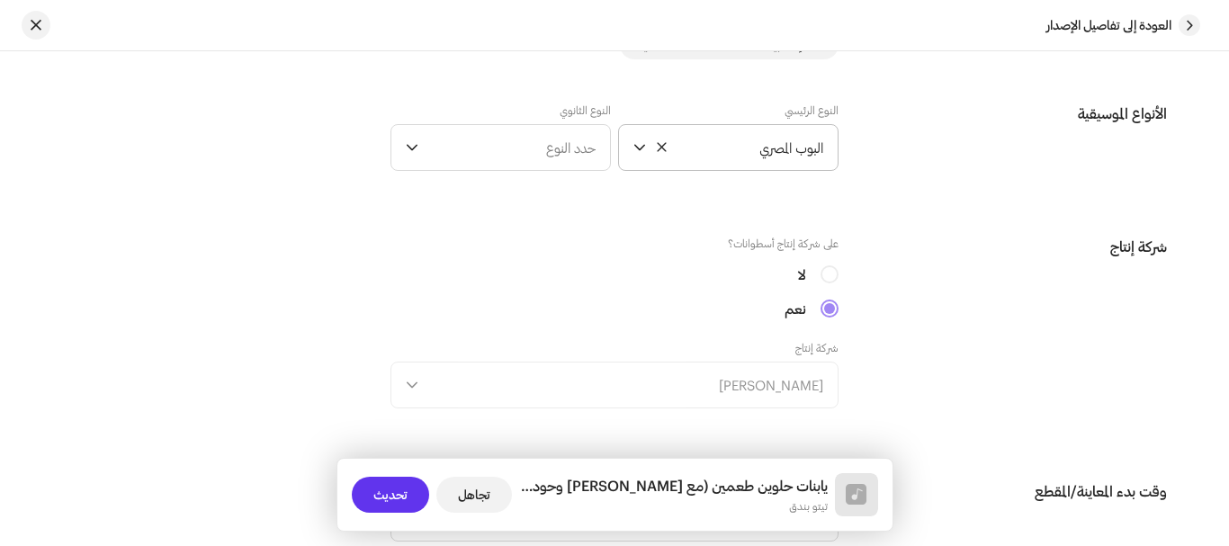
scroll to position [1567, 0]
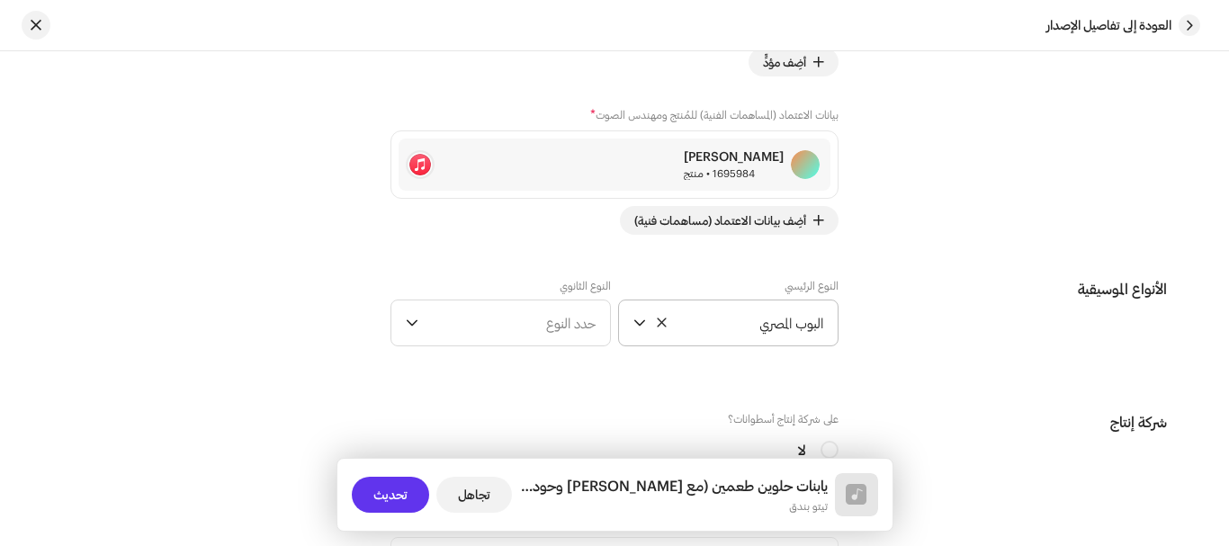
click at [396, 497] on font "تحديث" at bounding box center [390, 494] width 34 height 15
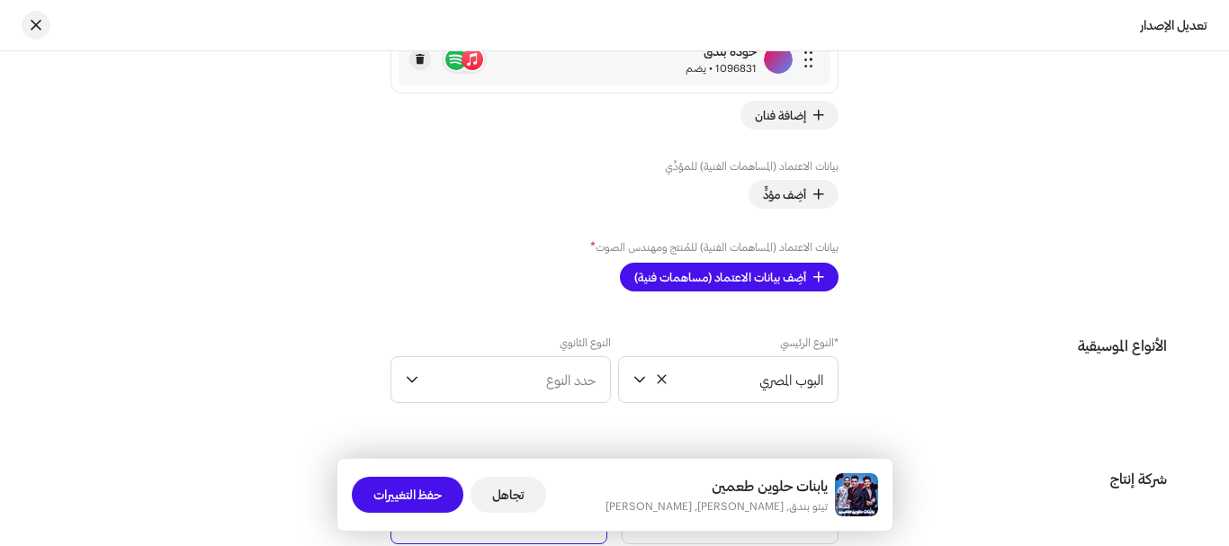
scroll to position [2160, 0]
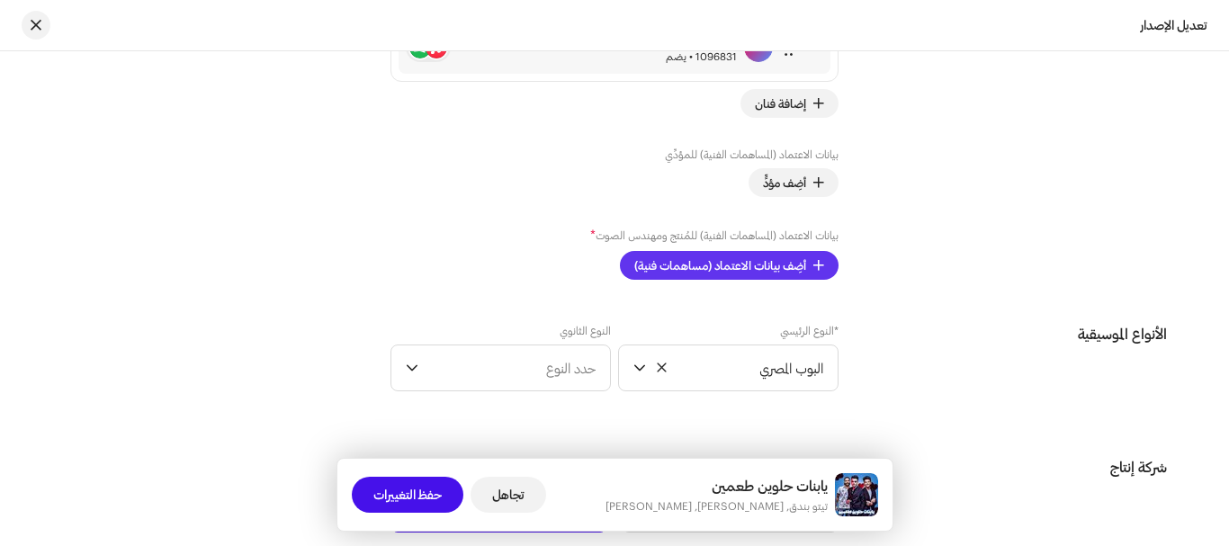
click at [721, 266] on font "أضِف بيانات الاعتماد (مساهمات فنية)" at bounding box center [720, 265] width 172 height 14
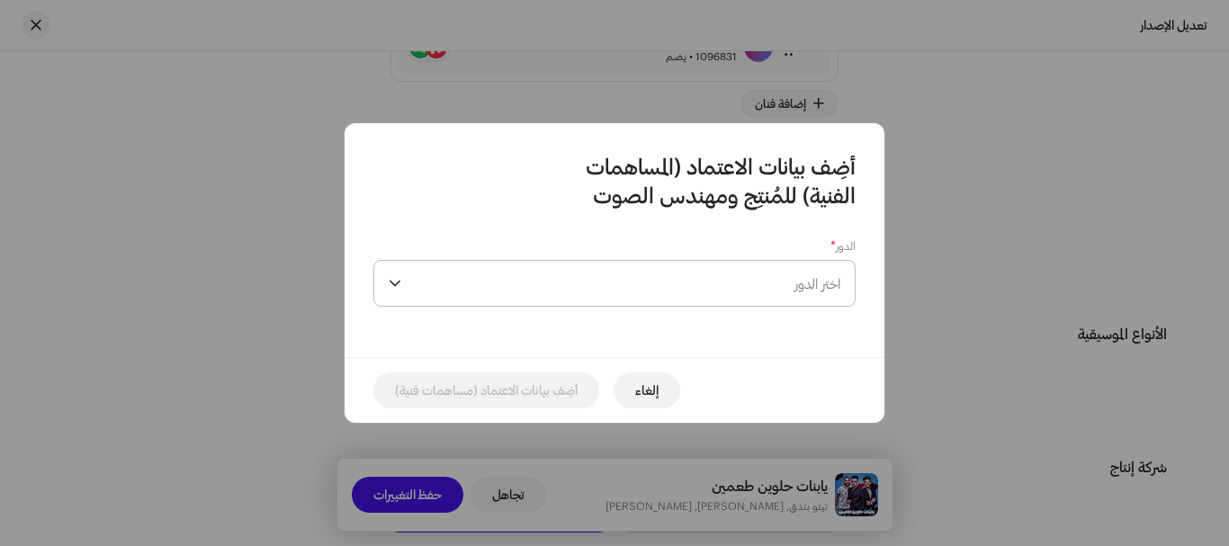
click at [722, 271] on span "اختر الدور" at bounding box center [625, 283] width 432 height 45
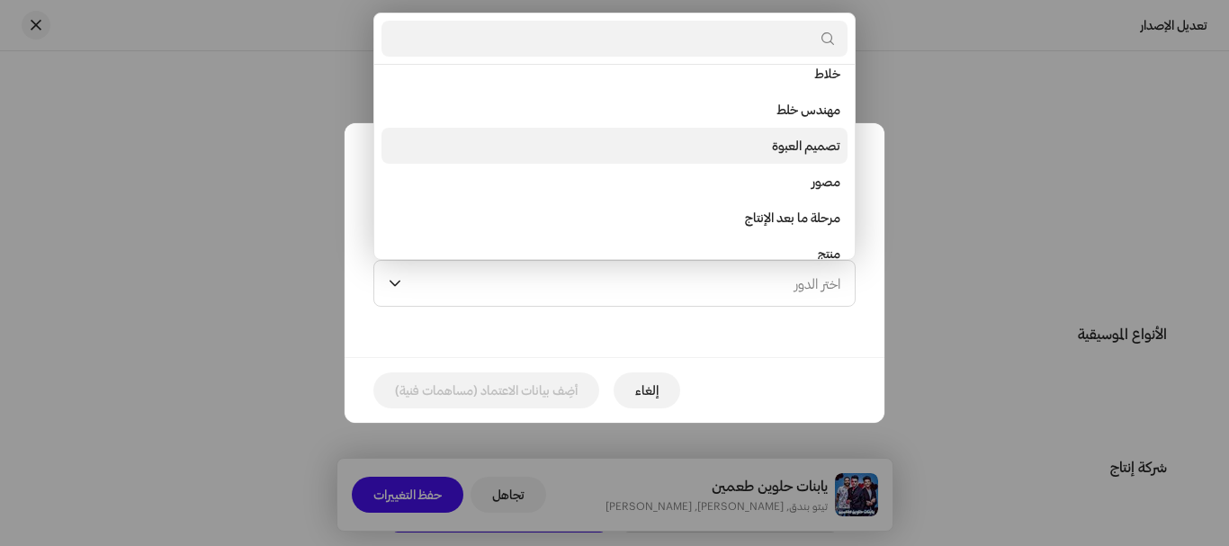
scroll to position [659, 0]
click at [798, 147] on li "منتج" at bounding box center [615, 151] width 466 height 36
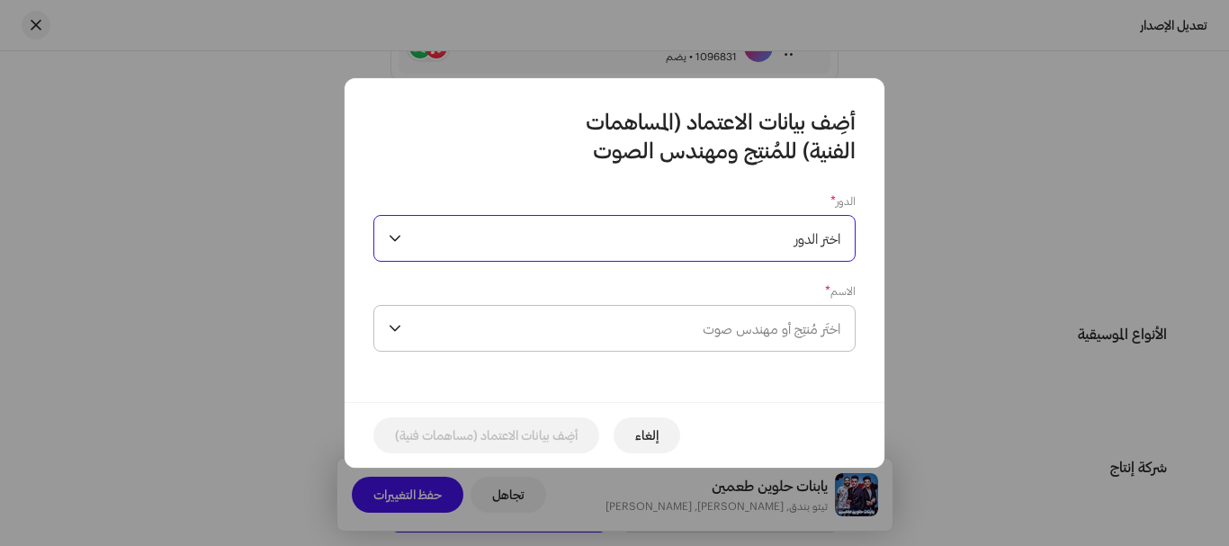
click at [737, 333] on font "اختَر مُنتِج أو مهندس صوت" at bounding box center [772, 328] width 138 height 16
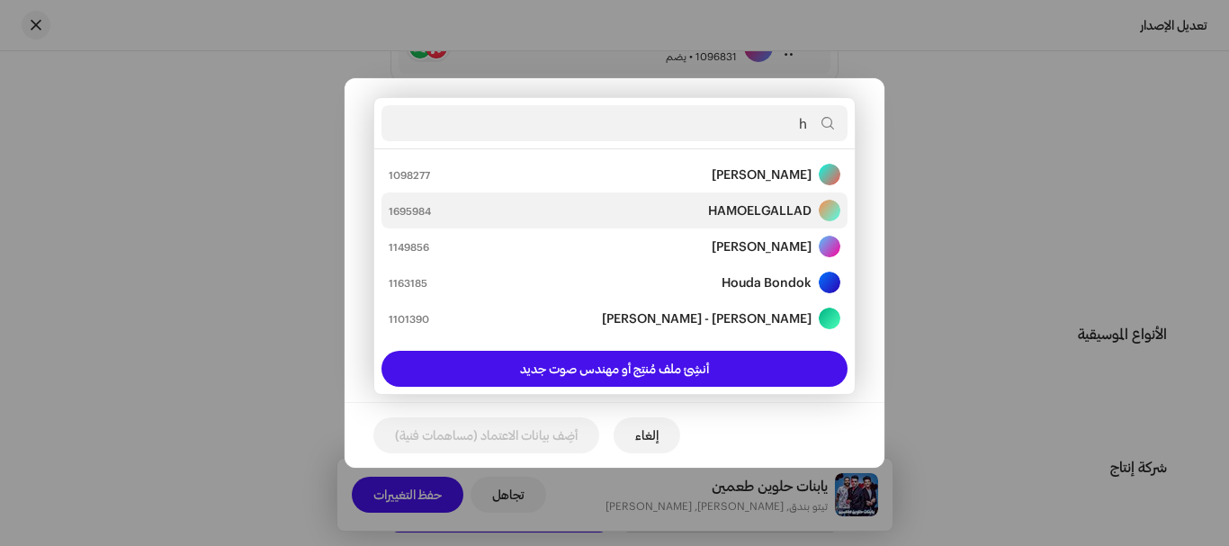
type input "h"
click at [795, 208] on strong "HAMOELGALLAD" at bounding box center [759, 211] width 103 height 18
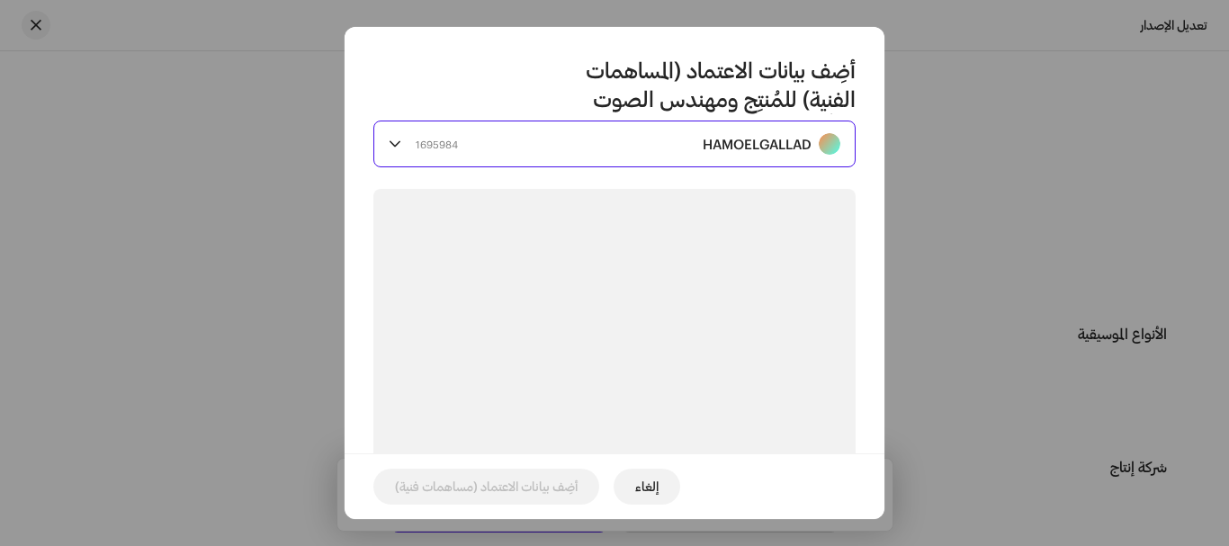
scroll to position [211, 0]
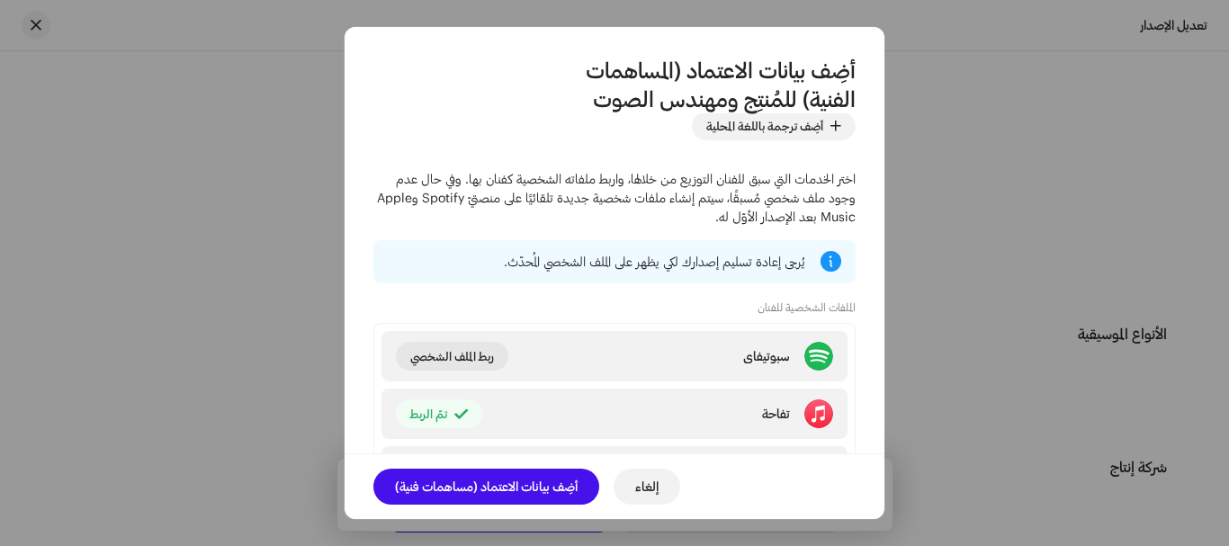
click at [508, 494] on span "أضِف بيانات الاعتماد (مساهمات فنية)" at bounding box center [486, 487] width 183 height 36
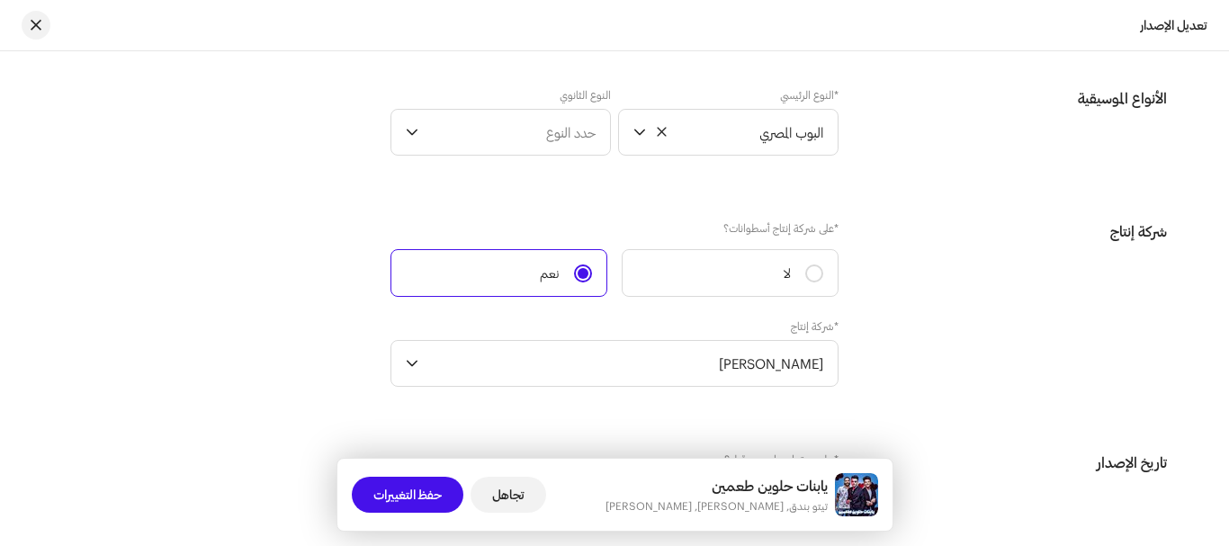
scroll to position [2500, 0]
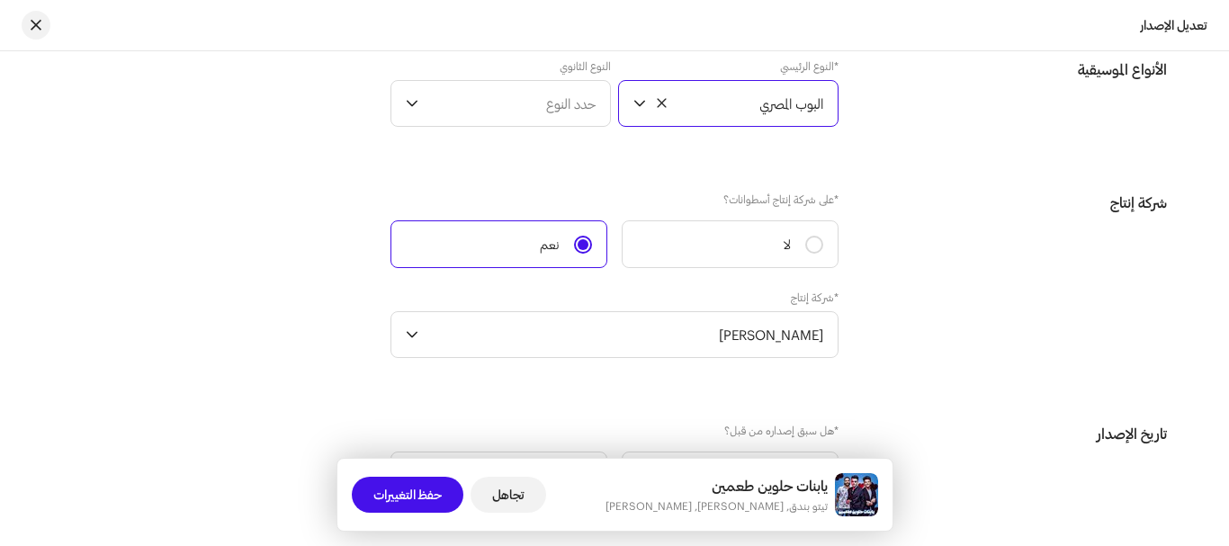
click at [776, 115] on span "البوب ​​المصري" at bounding box center [738, 103] width 170 height 45
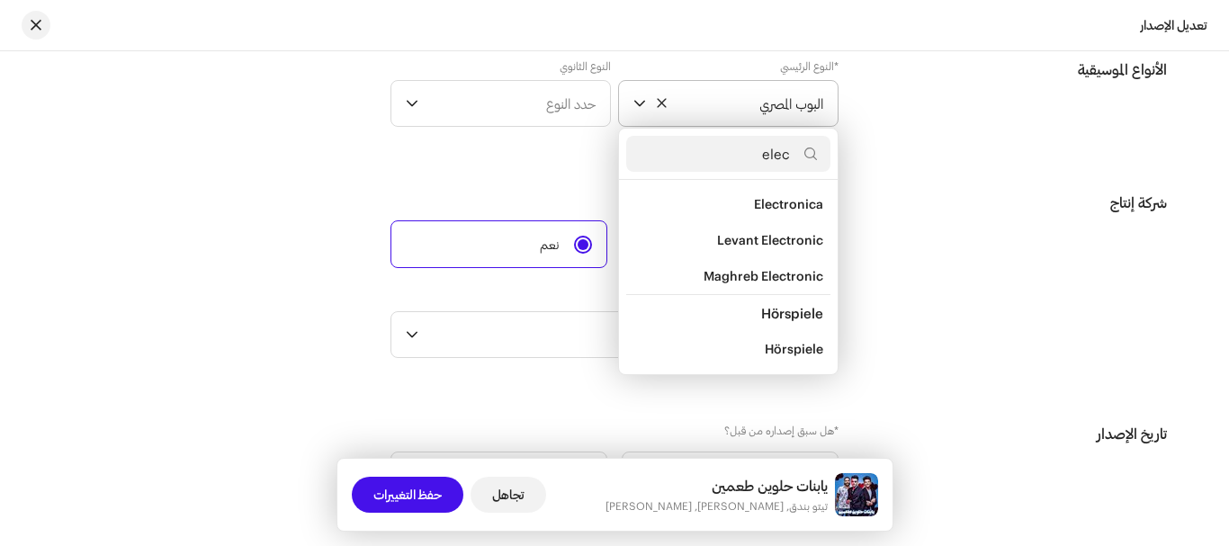
scroll to position [255, 0]
type input "elect"
click at [778, 244] on span "Electro-Cha'abi" at bounding box center [777, 241] width 94 height 18
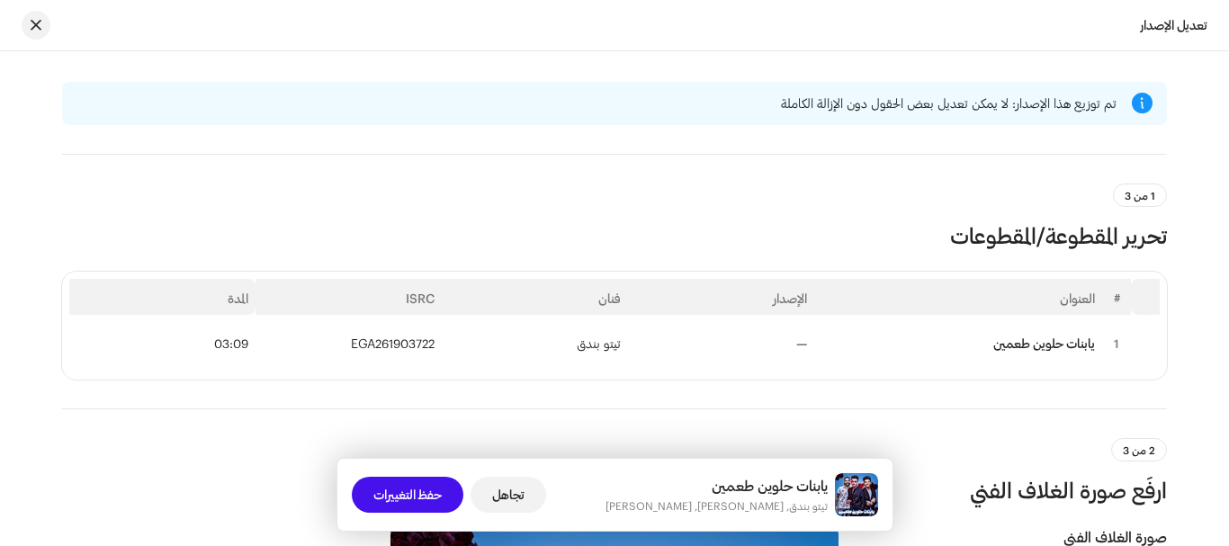
scroll to position [0, 0]
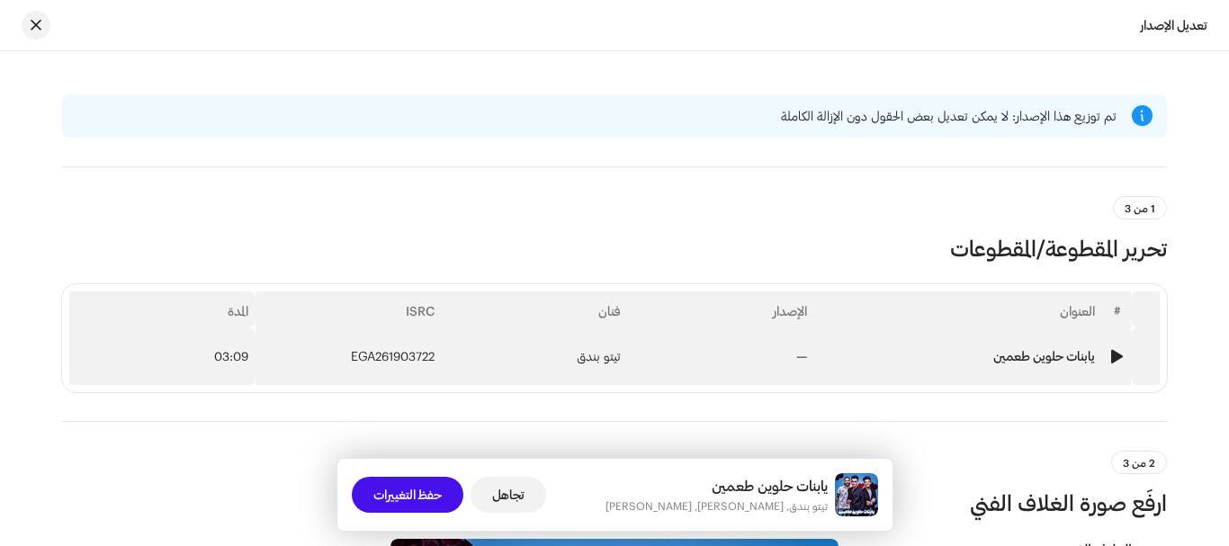
click at [599, 355] on font "تيتو بندق" at bounding box center [599, 355] width 44 height 15
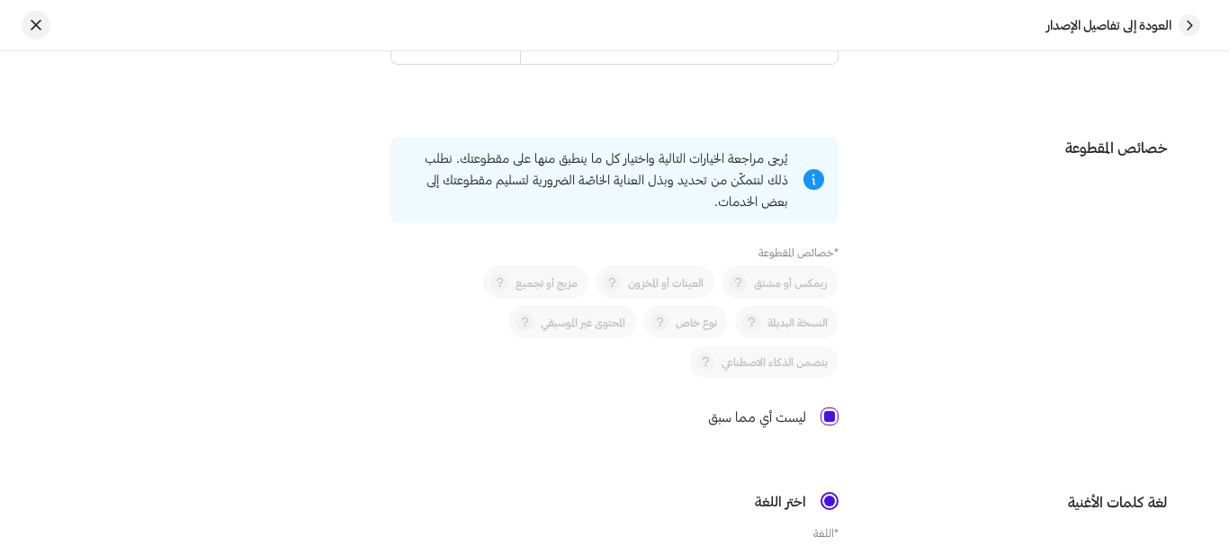
scroll to position [2520, 0]
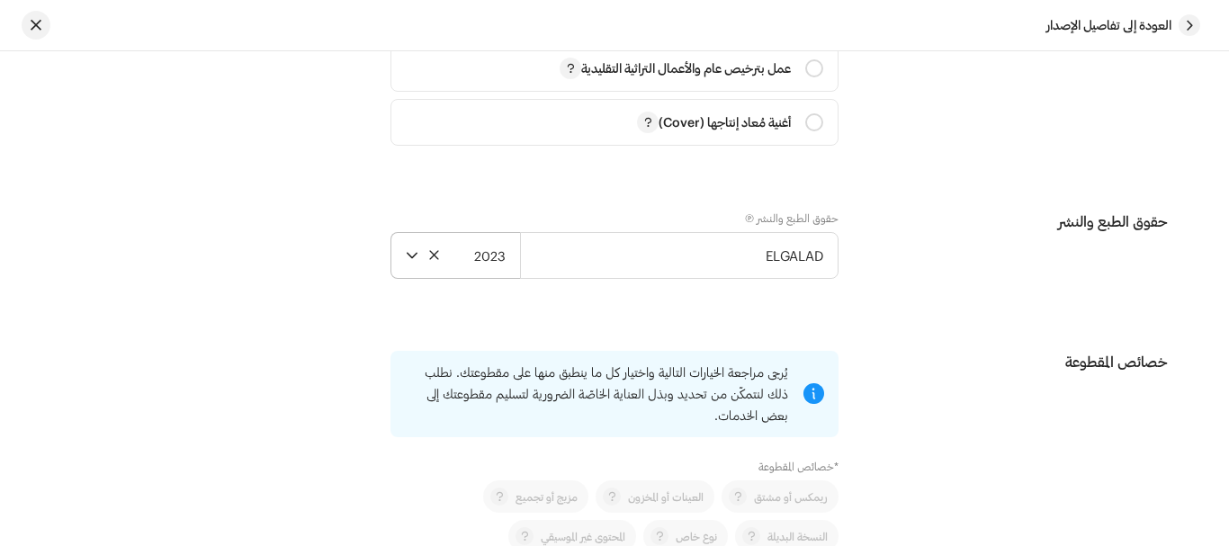
click at [510, 251] on p-select "2023" at bounding box center [456, 255] width 130 height 47
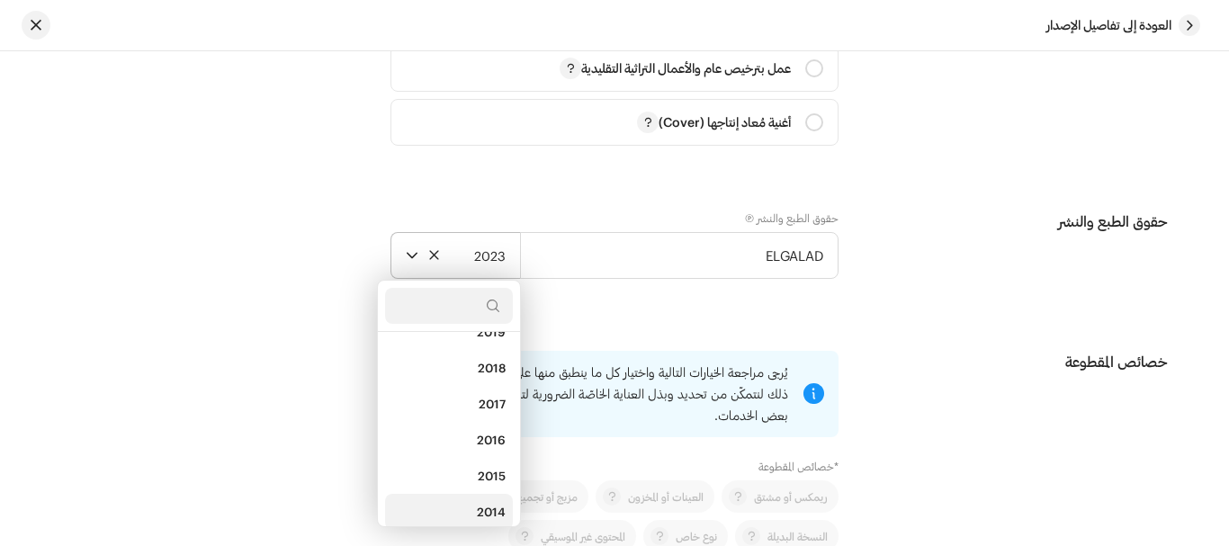
scroll to position [281, 0]
click at [495, 472] on span "2015" at bounding box center [492, 472] width 28 height 18
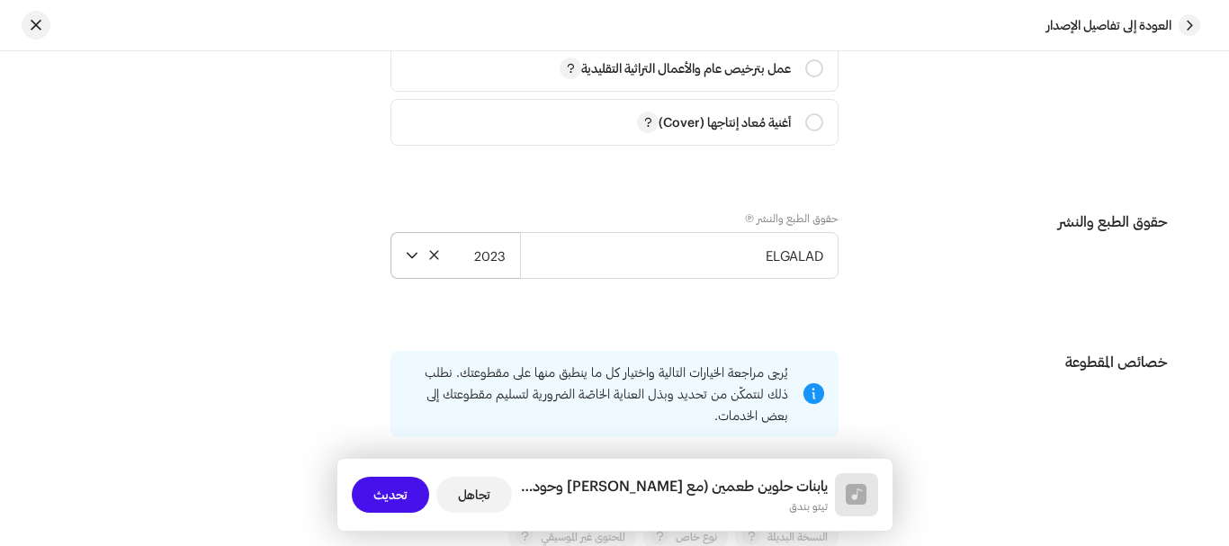
click at [395, 489] on font "تحديث" at bounding box center [390, 494] width 34 height 15
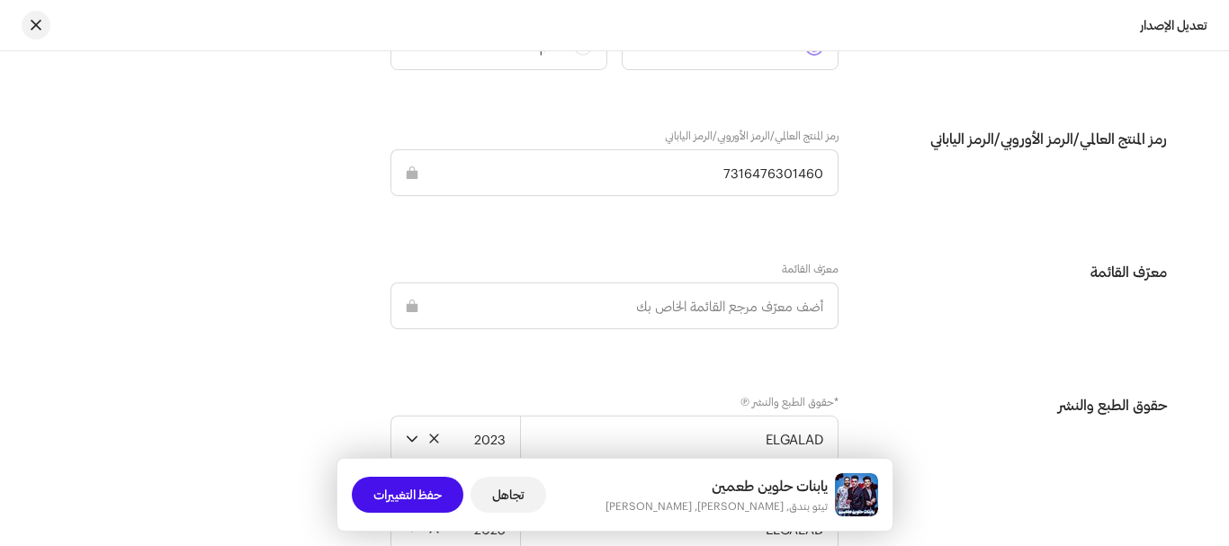
scroll to position [3130, 0]
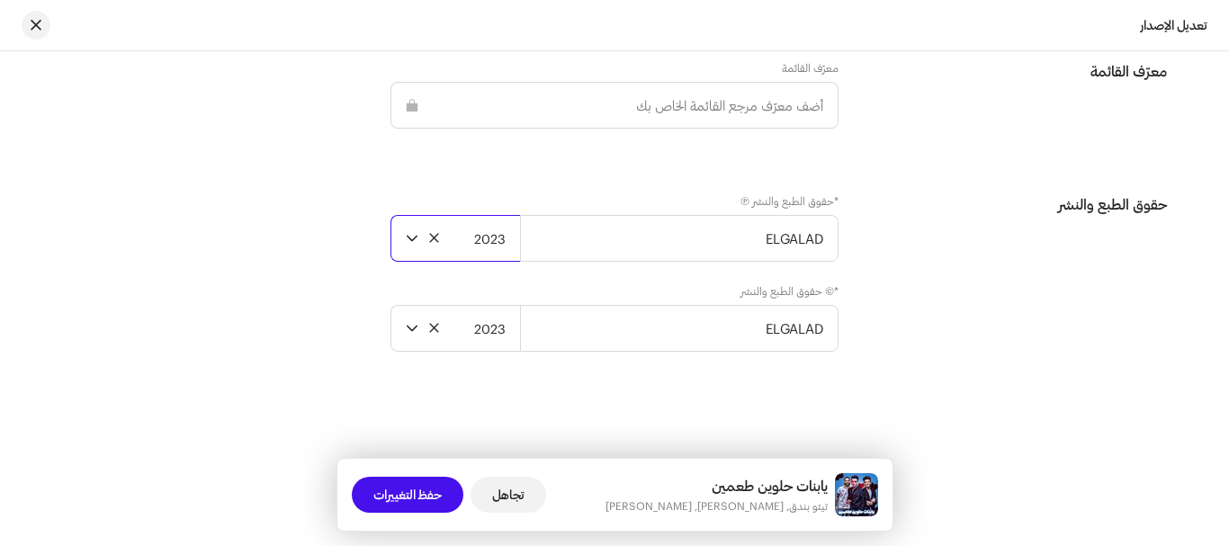
click at [494, 243] on font "2023" at bounding box center [489, 238] width 31 height 16
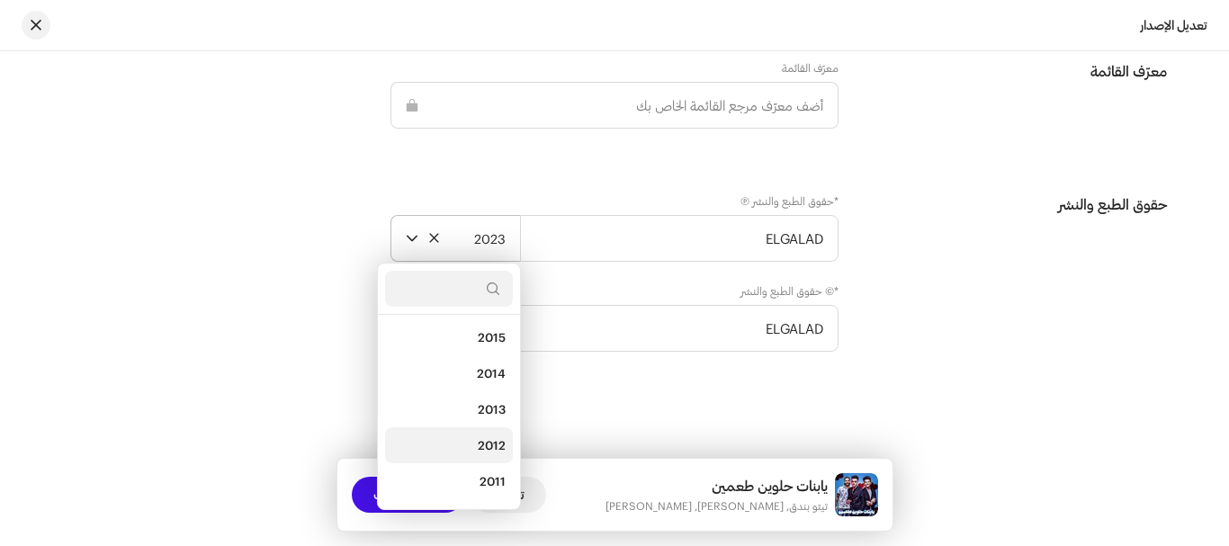
scroll to position [367, 0]
click at [481, 362] on span "2015" at bounding box center [492, 369] width 28 height 18
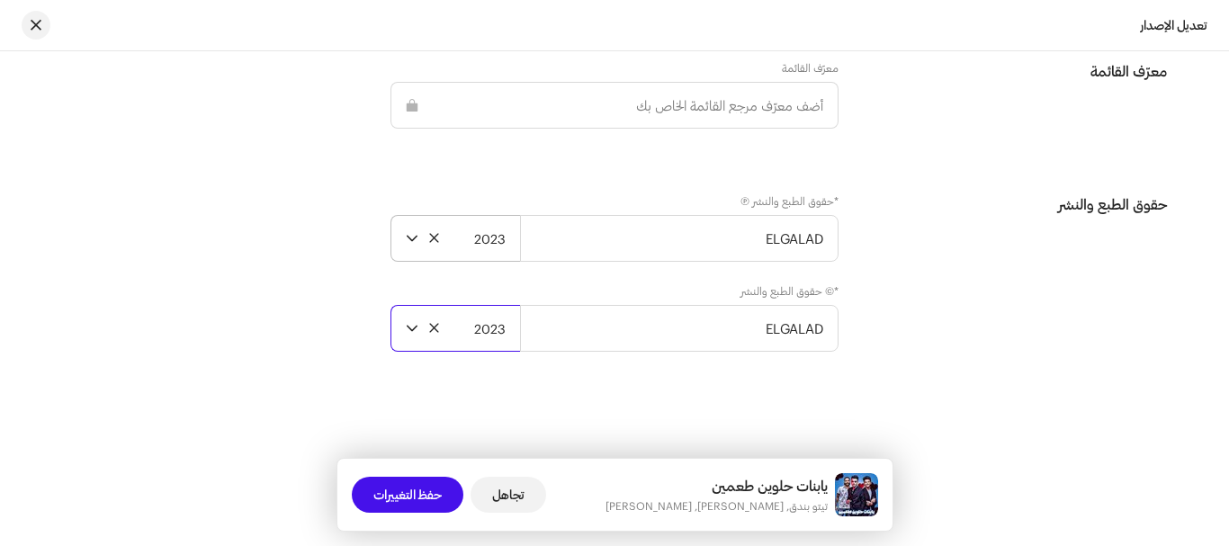
click at [498, 330] on font "2023" at bounding box center [489, 328] width 31 height 16
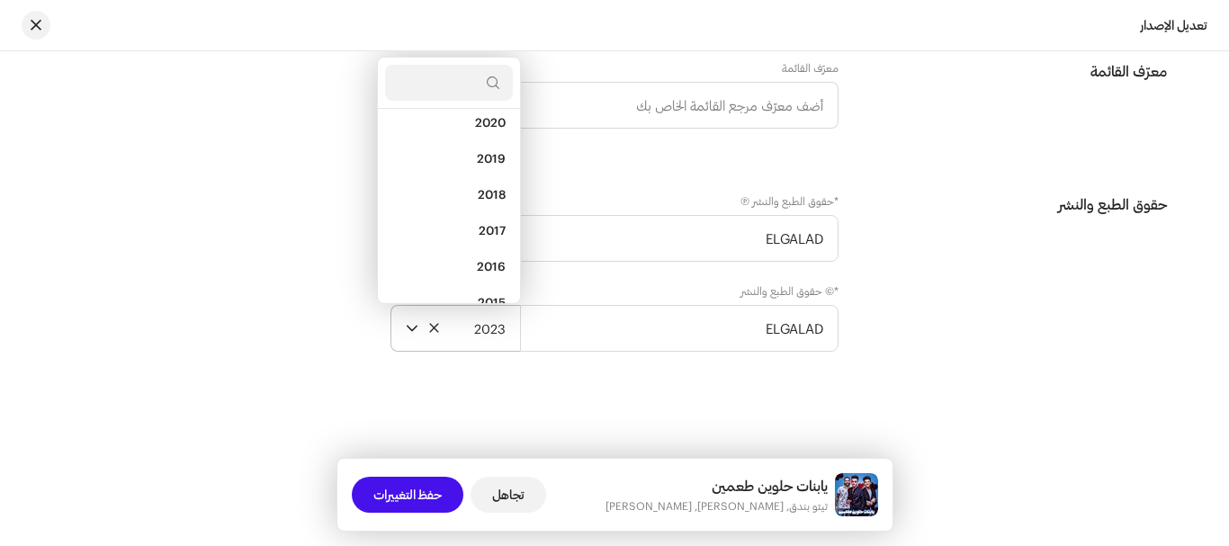
scroll to position [299, 0]
click at [483, 233] on span "2015" at bounding box center [492, 231] width 28 height 18
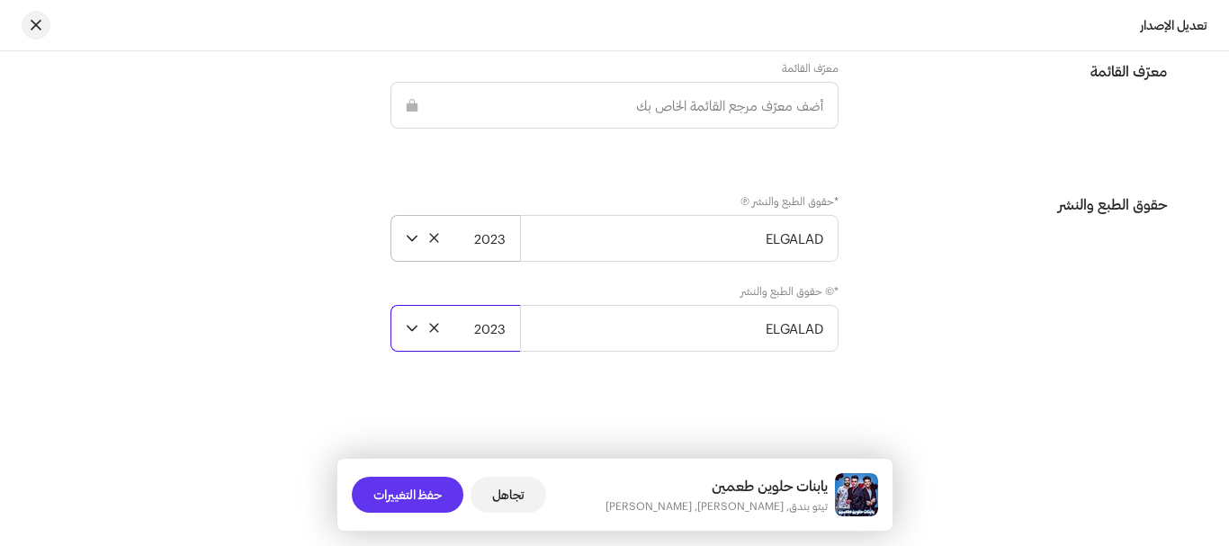
click at [423, 484] on span "حفظ التغييرات" at bounding box center [407, 495] width 68 height 36
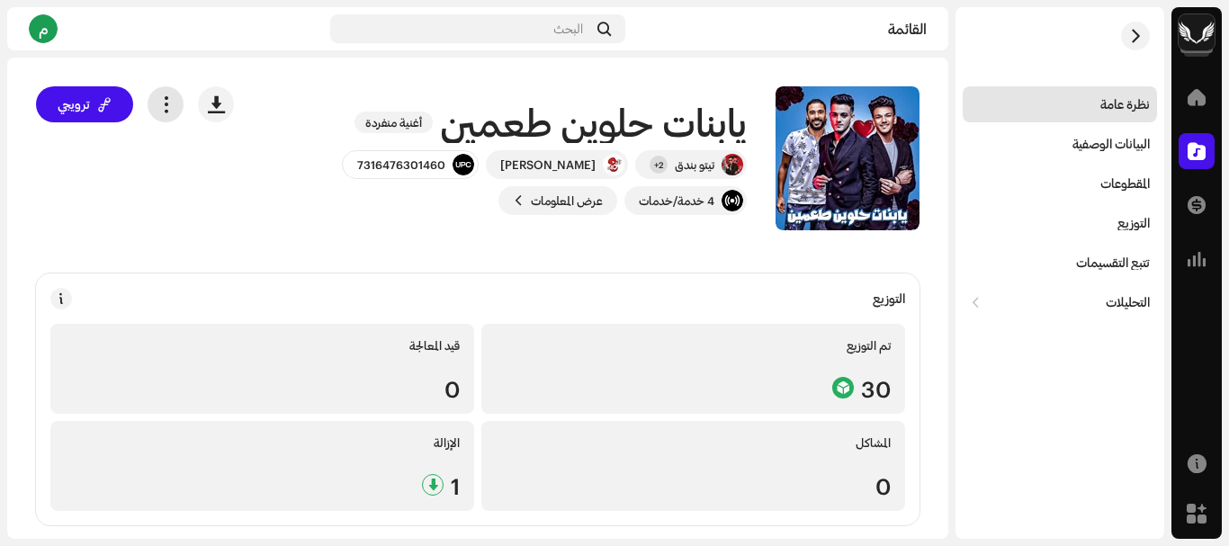
click at [175, 103] on span "button" at bounding box center [165, 104] width 17 height 14
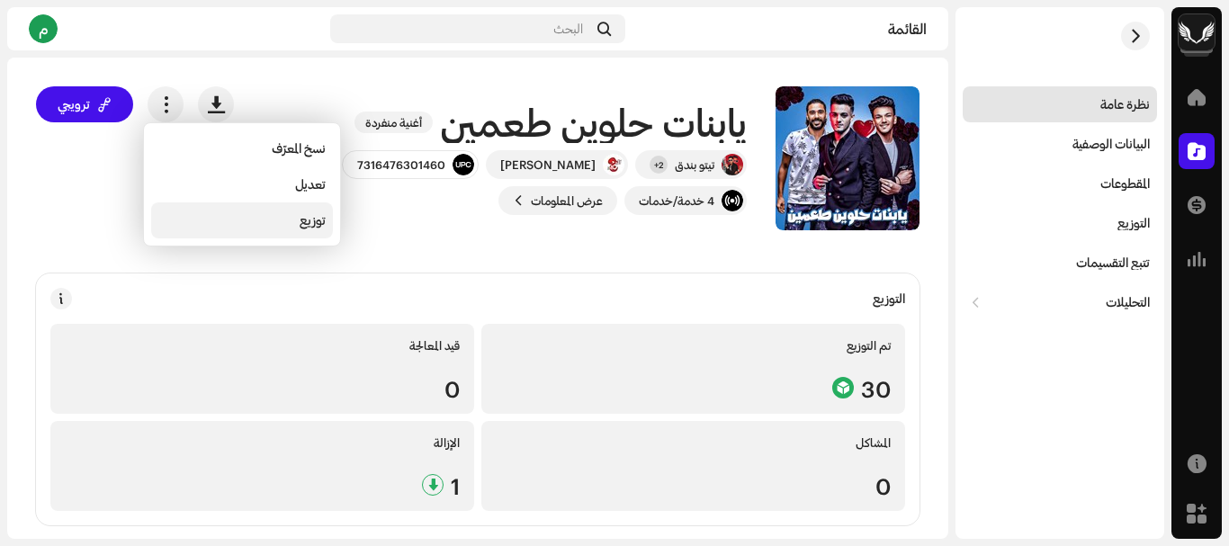
click at [264, 221] on div "توزيع" at bounding box center [241, 220] width 167 height 14
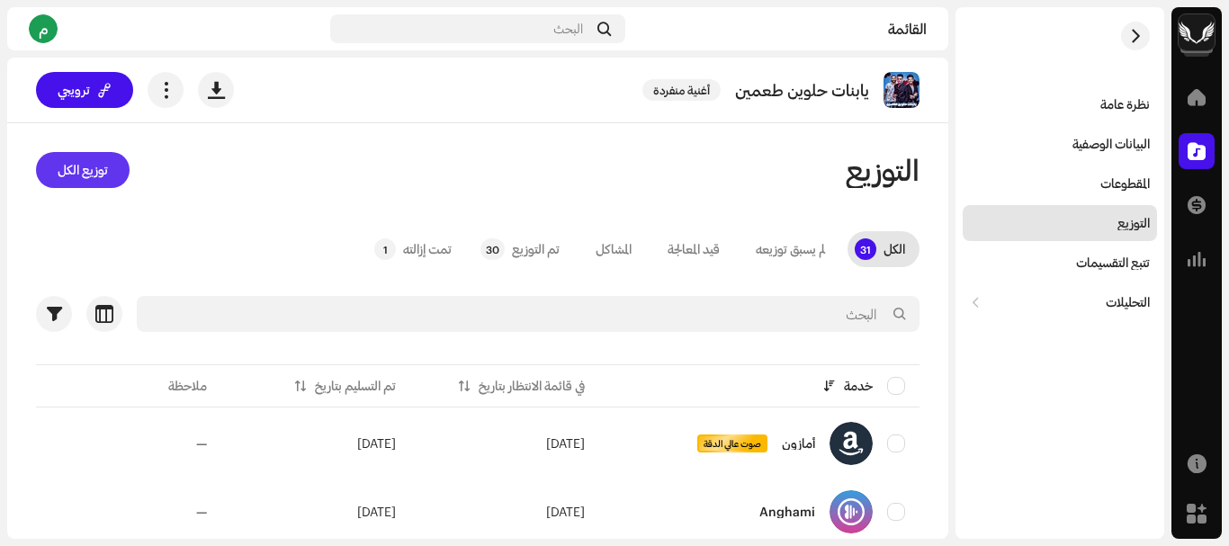
click at [94, 179] on span "توزيع الكل" at bounding box center [83, 170] width 50 height 36
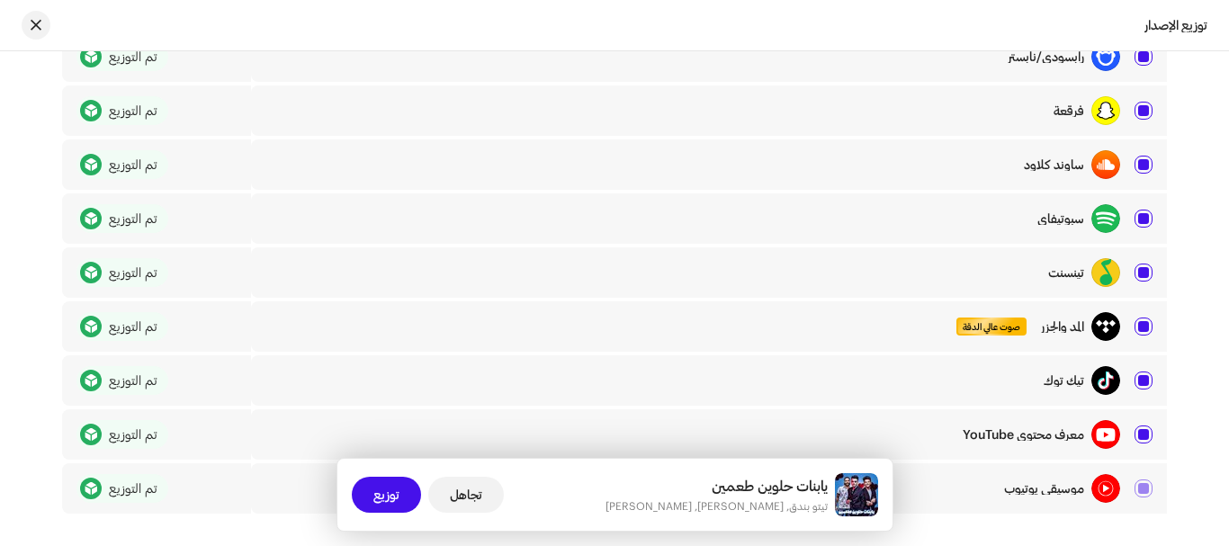
scroll to position [1530, 0]
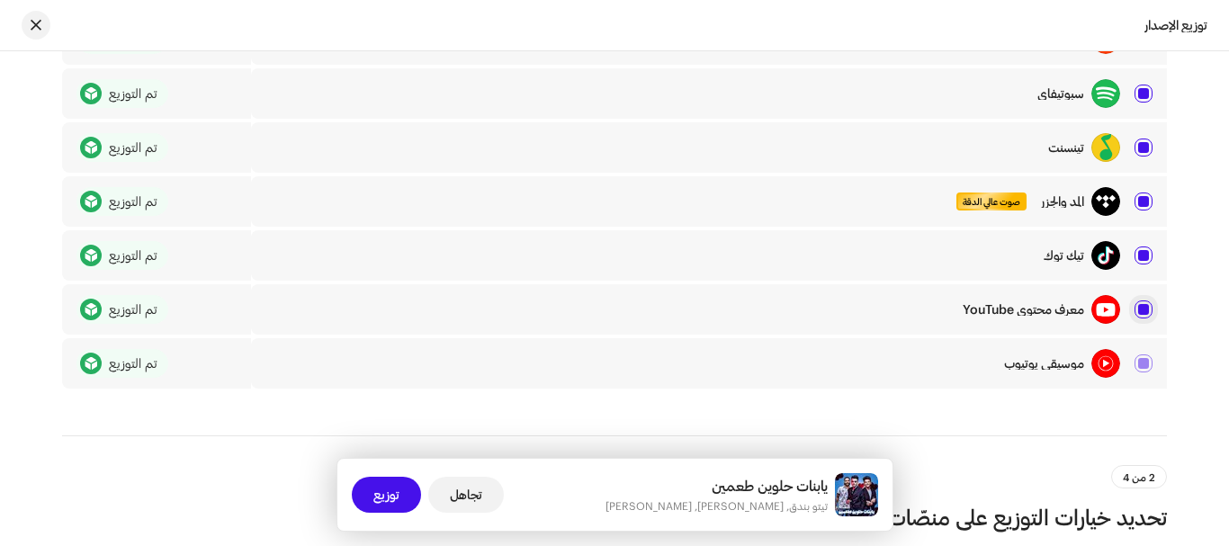
click at [1141, 312] on input "checkbox" at bounding box center [1144, 310] width 18 height 18
checkbox input "false"
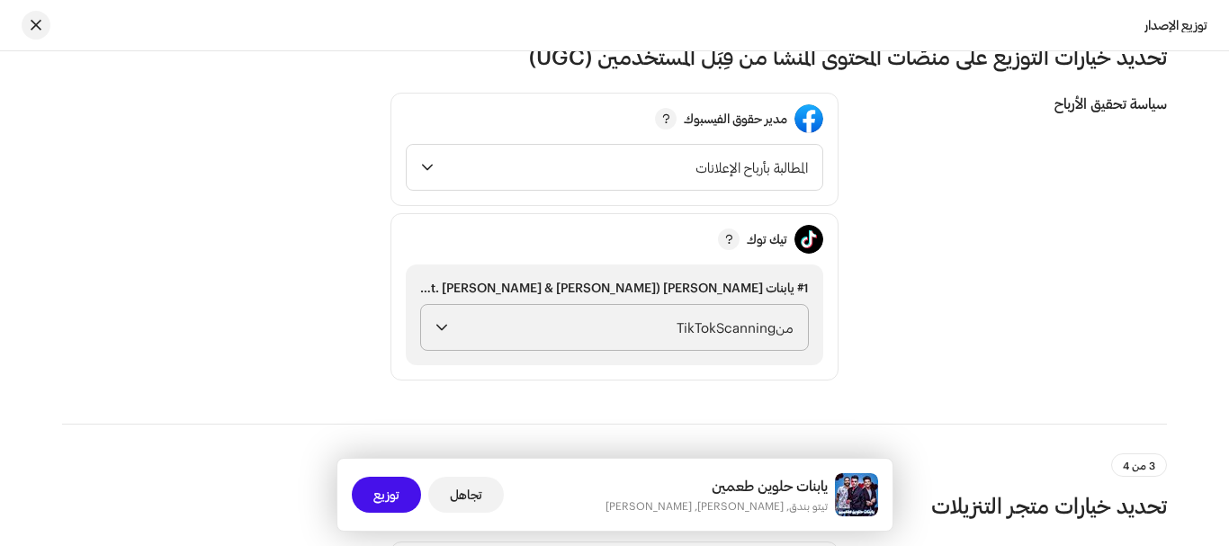
scroll to position [2070, 0]
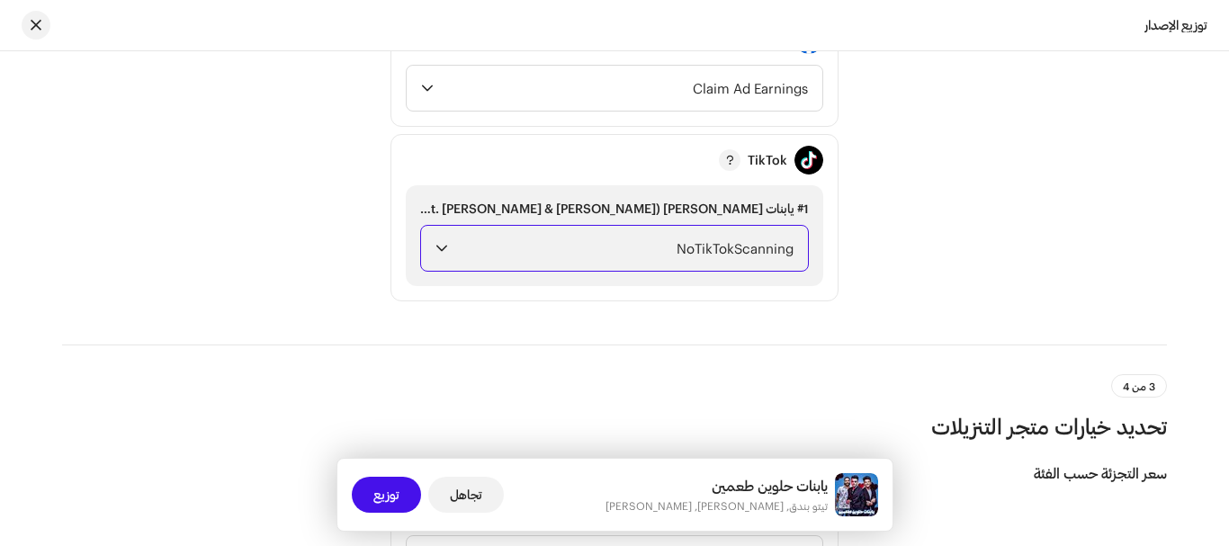
click at [643, 234] on span "NoTikTokScanning" at bounding box center [624, 248] width 338 height 45
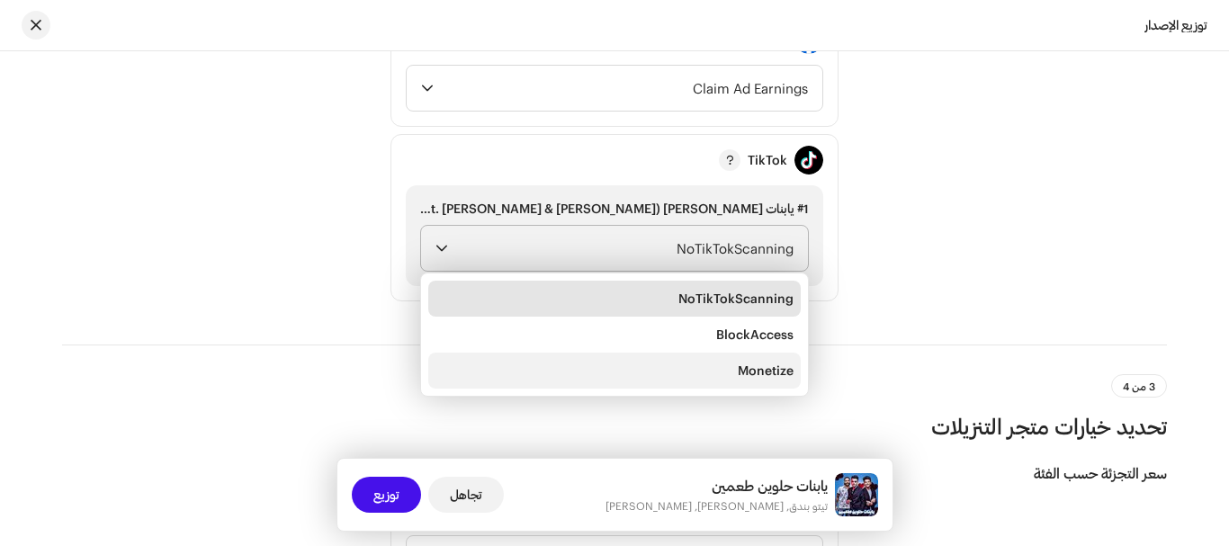
click at [710, 373] on li "Monetize" at bounding box center [614, 371] width 373 height 36
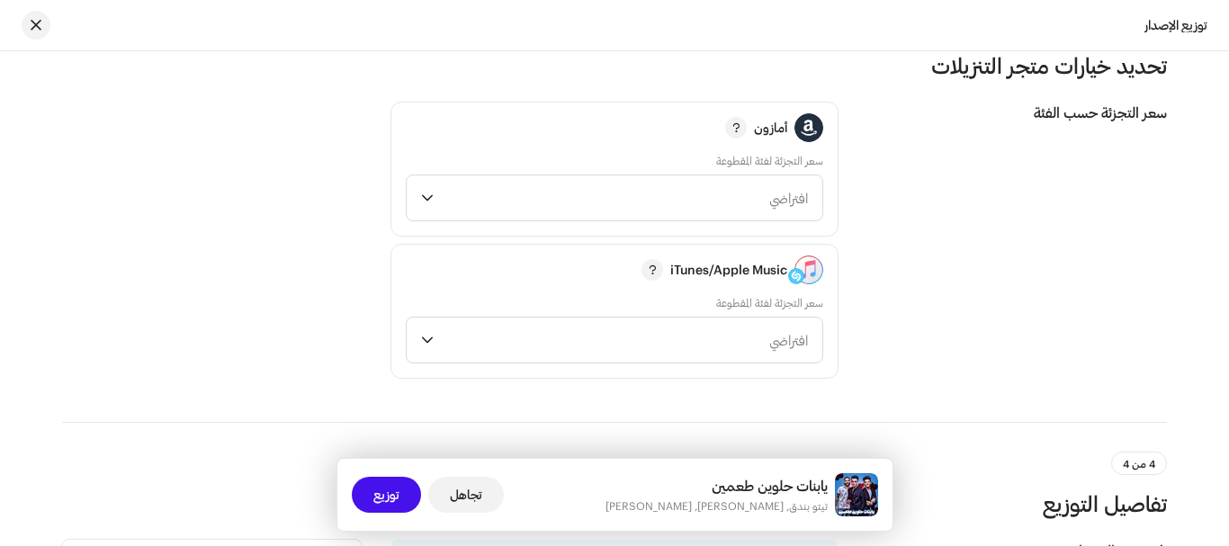
scroll to position [2430, 0]
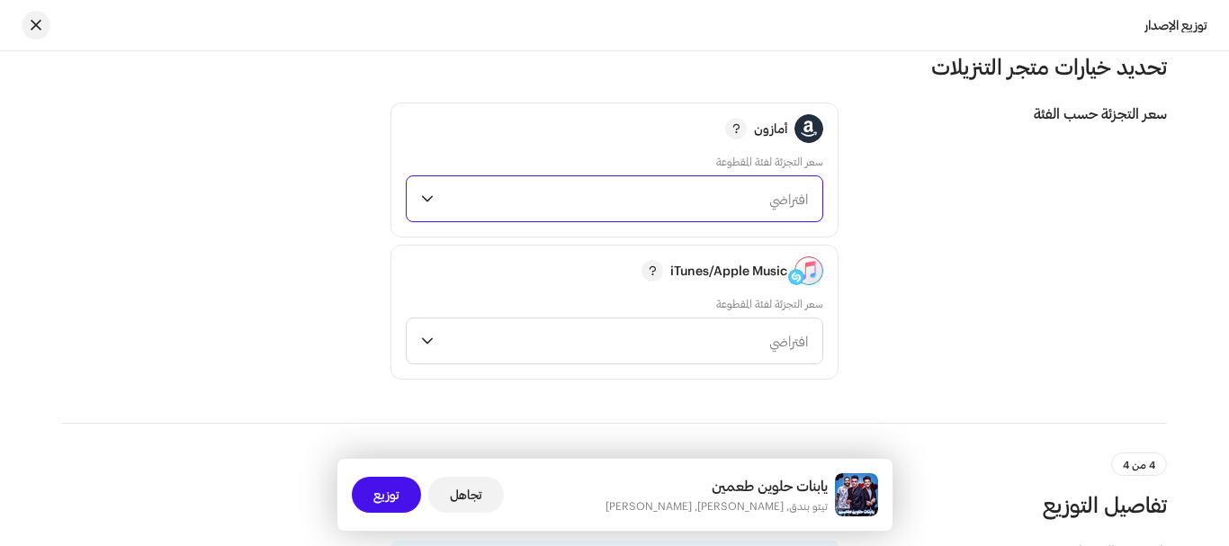
click at [634, 211] on span "افتراضي" at bounding box center [624, 198] width 367 height 45
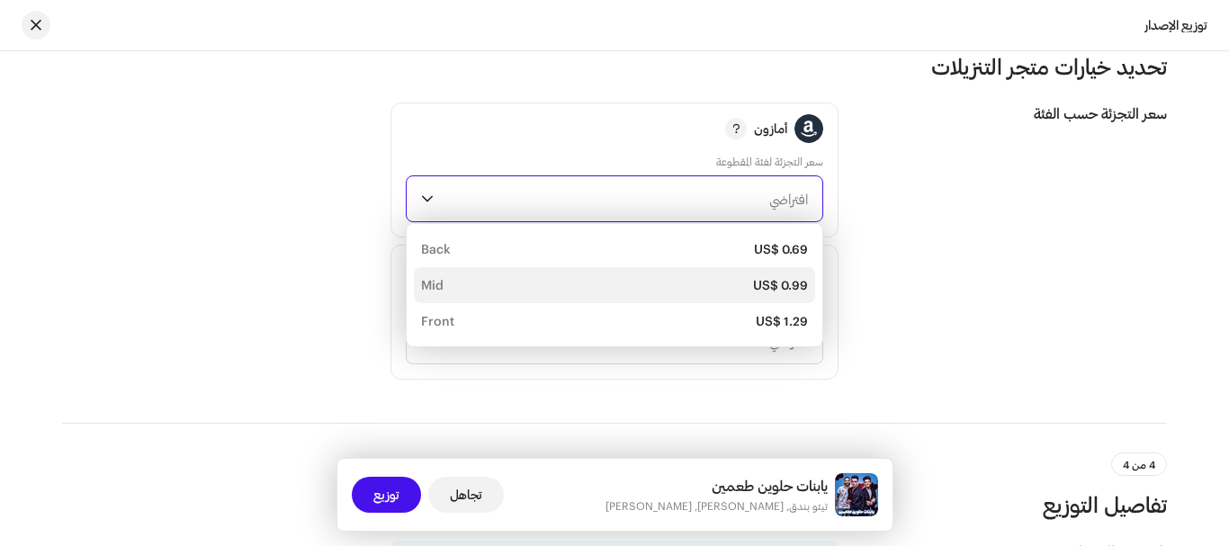
click at [698, 286] on div "US$ 0.99 Mid" at bounding box center [614, 285] width 387 height 18
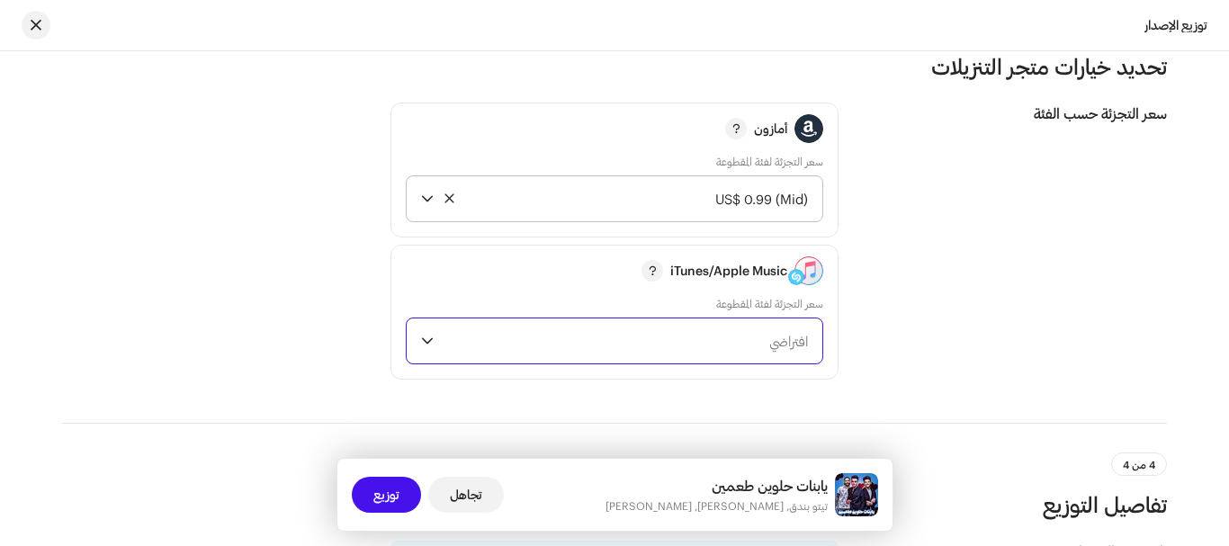
click at [682, 339] on span "افتراضي" at bounding box center [624, 341] width 367 height 45
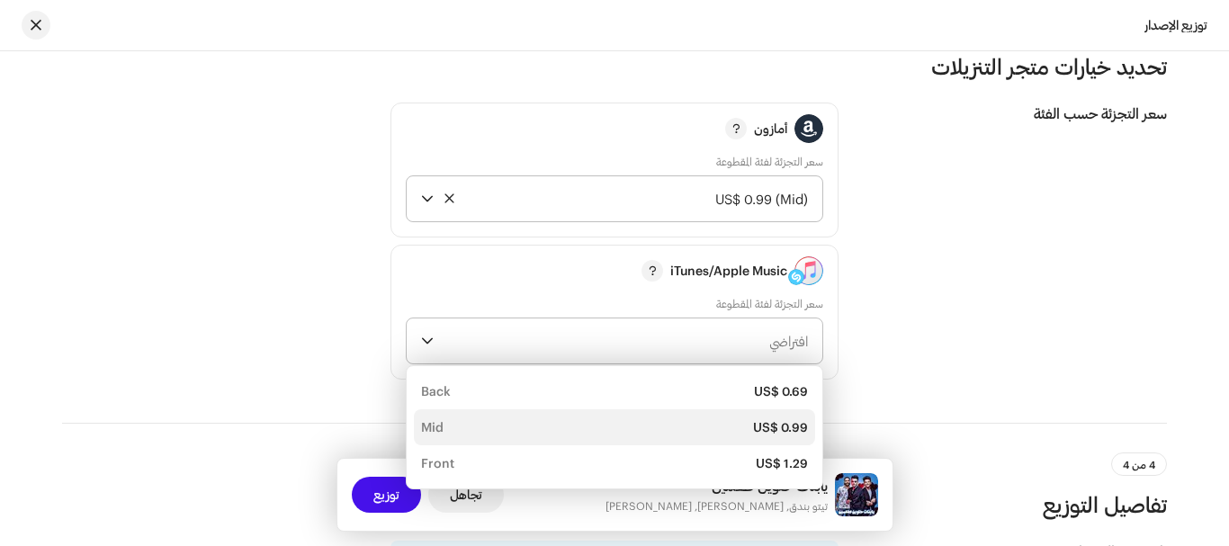
click at [733, 425] on div "US$ 0.99 Mid" at bounding box center [614, 427] width 387 height 18
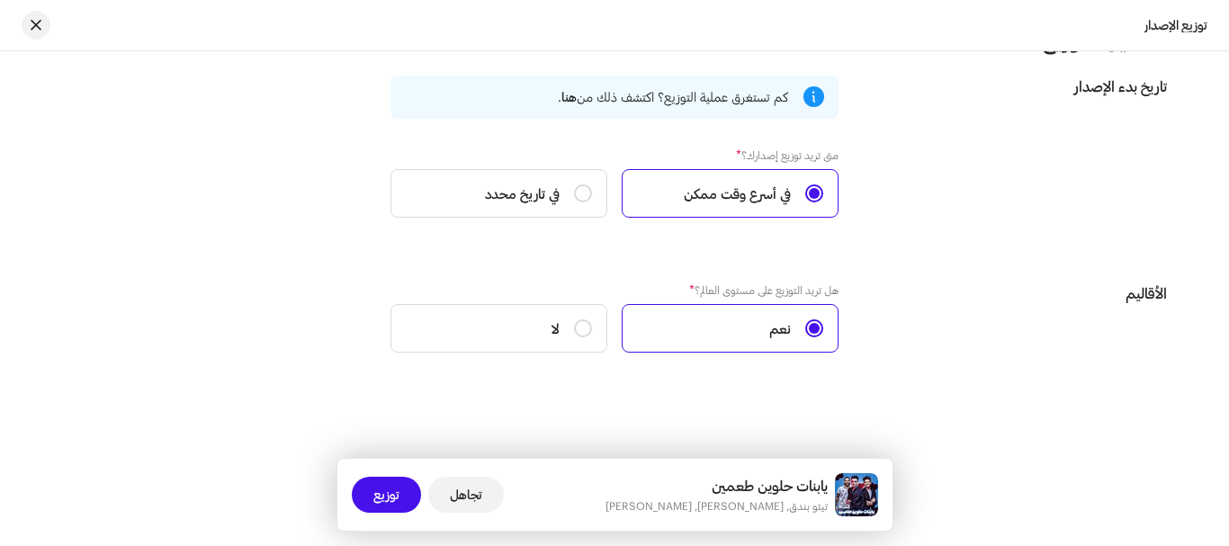
scroll to position [2896, 0]
click at [393, 491] on font "توزيع" at bounding box center [386, 494] width 26 height 15
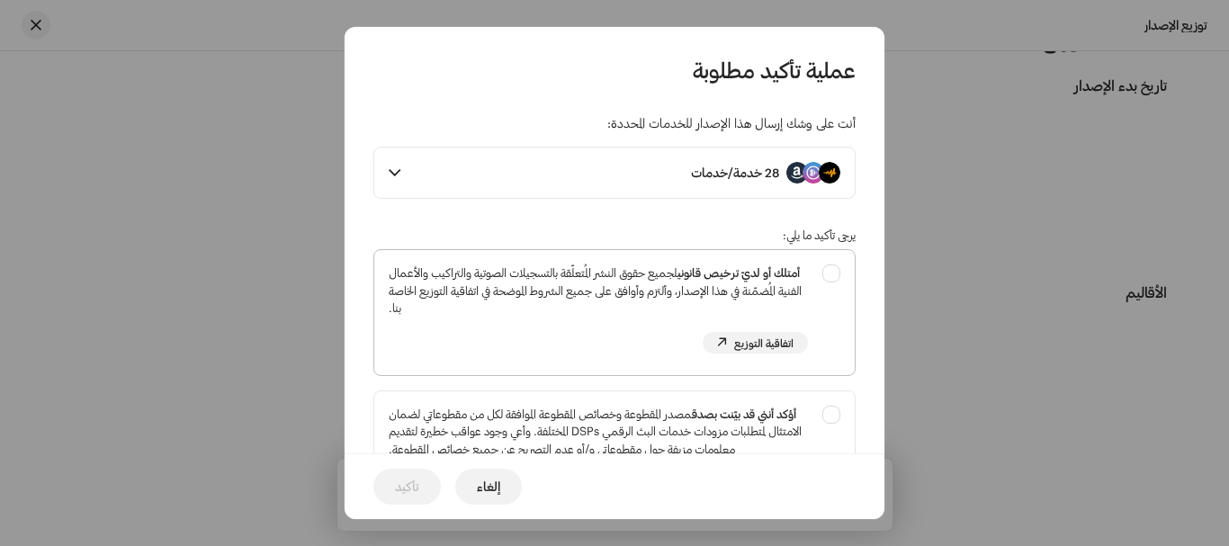
click at [831, 278] on div "أمتلك أو لديّ ترخيص قانوني لجميع حقوق النشر المُتعلّقة بالتسجيلات الصوتية والتر…" at bounding box center [614, 309] width 481 height 118
checkbox input "true"
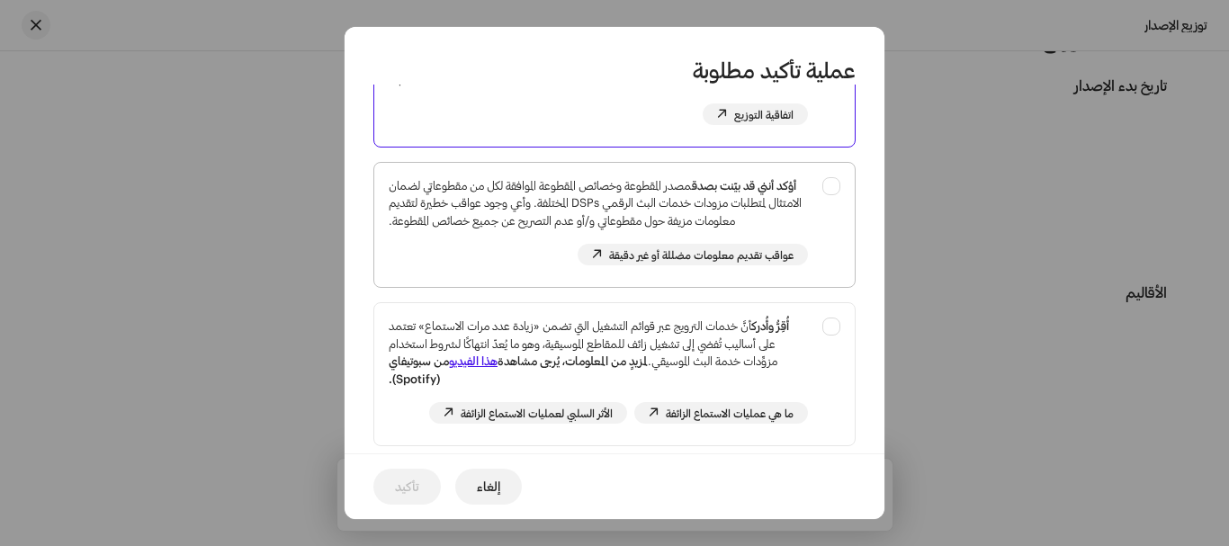
scroll to position [182, 0]
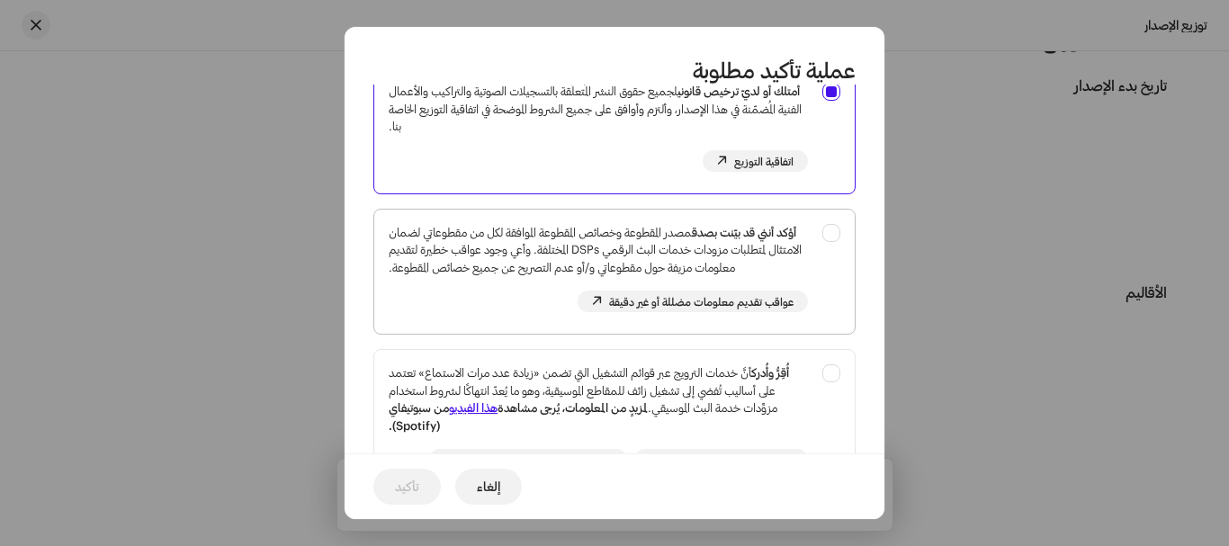
click at [826, 238] on div "أؤكد أنني قد بيّنت بصدق مصدر المقطوعة وخصائص المقطوعة الموافقة لكل من مقطوعاتي …" at bounding box center [614, 269] width 481 height 118
checkbox input "true"
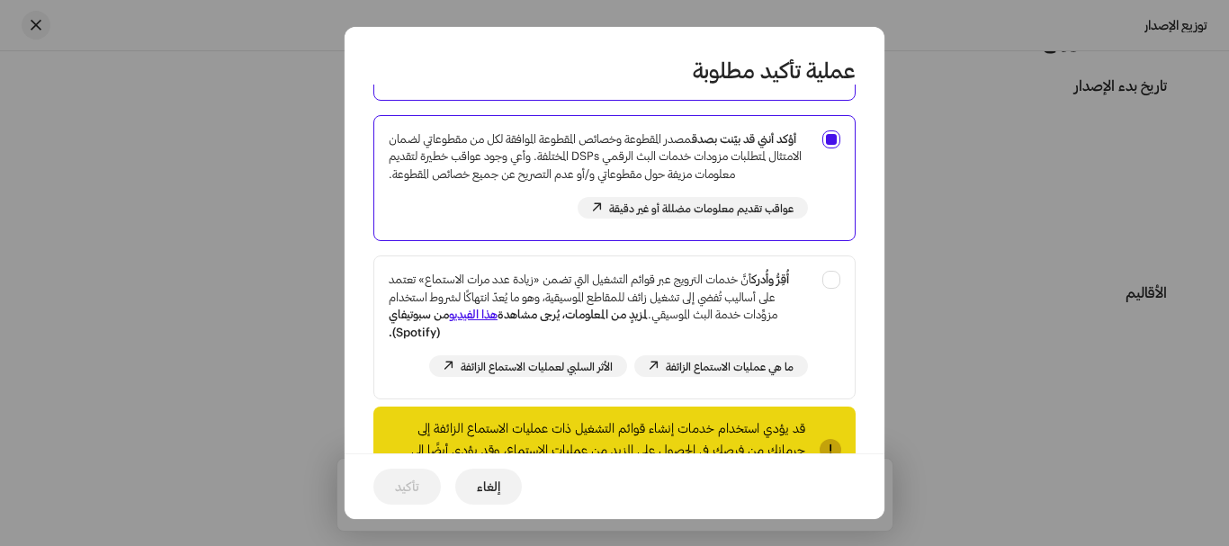
scroll to position [362, 0]
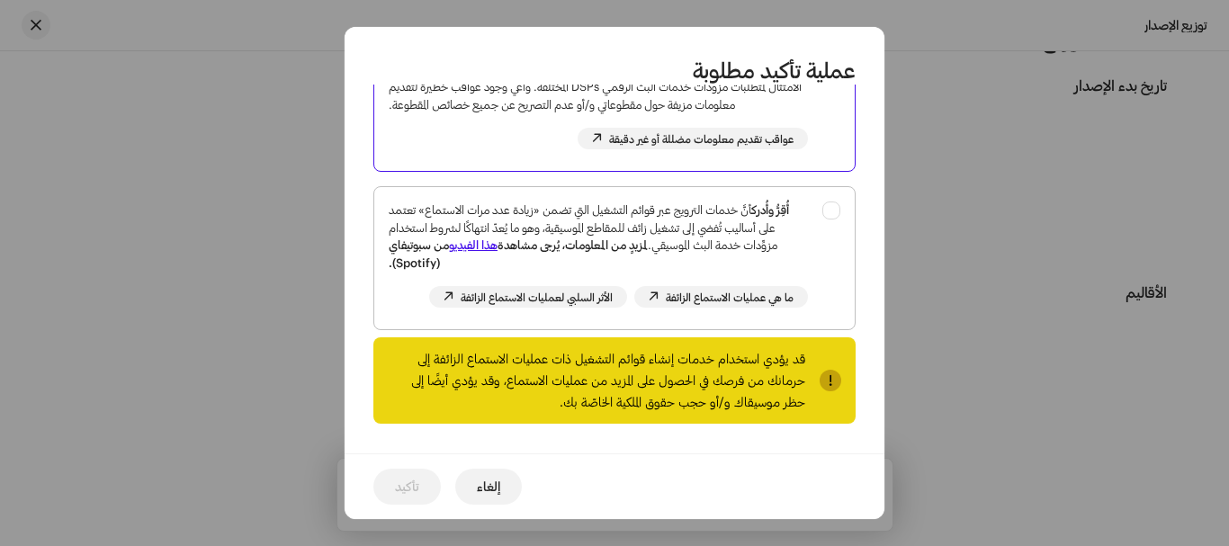
click at [829, 213] on div "أُقِرُّ وأُدرك أنَّ خدمات الترويج عبر قوائم التشغيل التي تضمن «زيادة عدد مرات ا…" at bounding box center [614, 254] width 481 height 135
checkbox input "true"
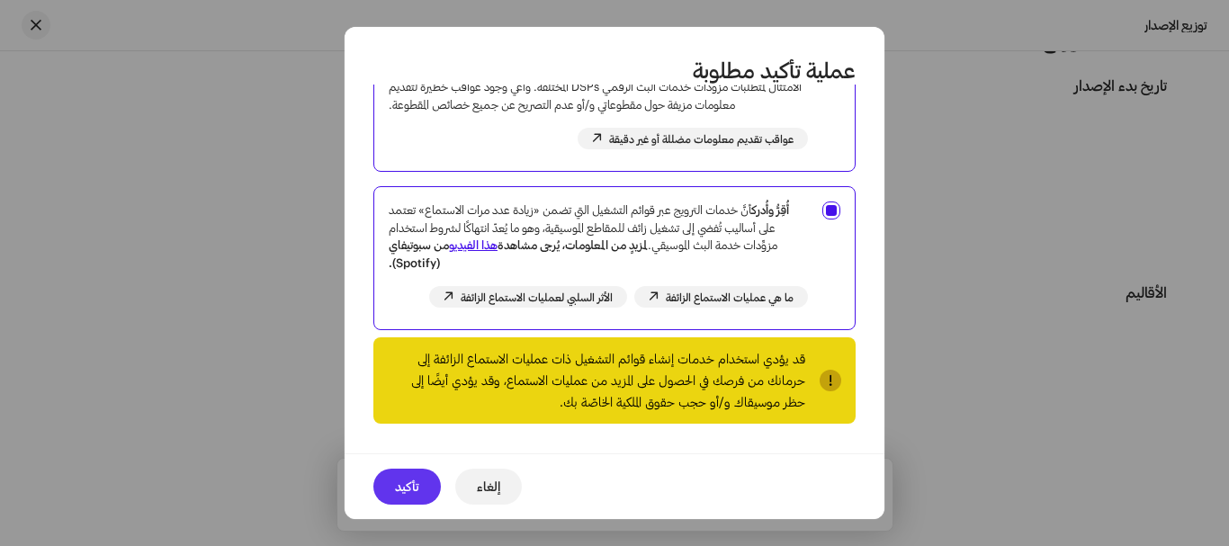
click at [394, 493] on button "تأكيد" at bounding box center [406, 487] width 67 height 36
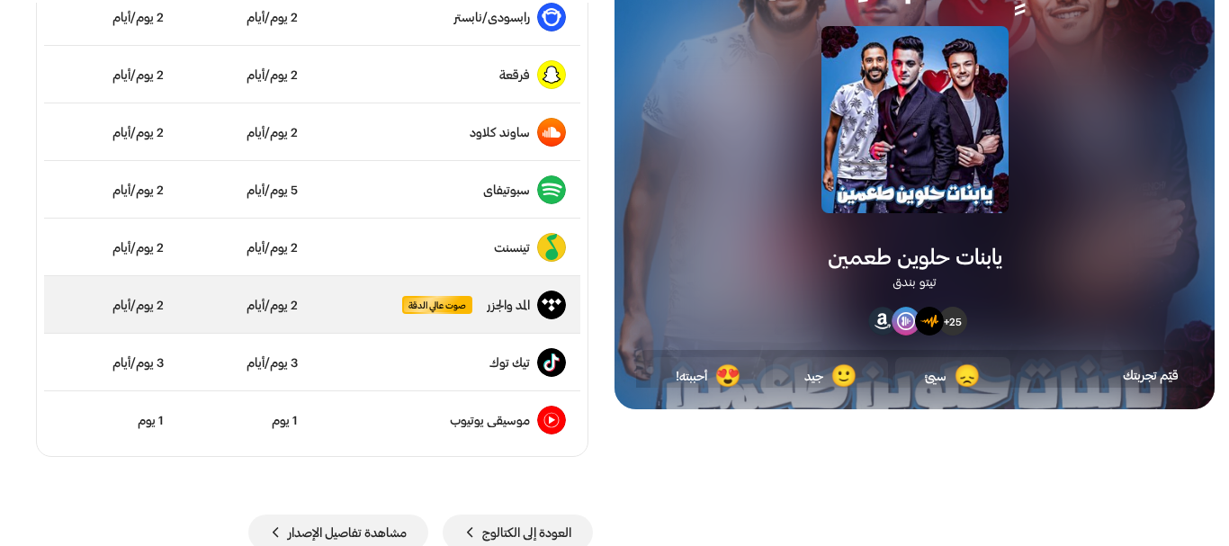
scroll to position [127, 0]
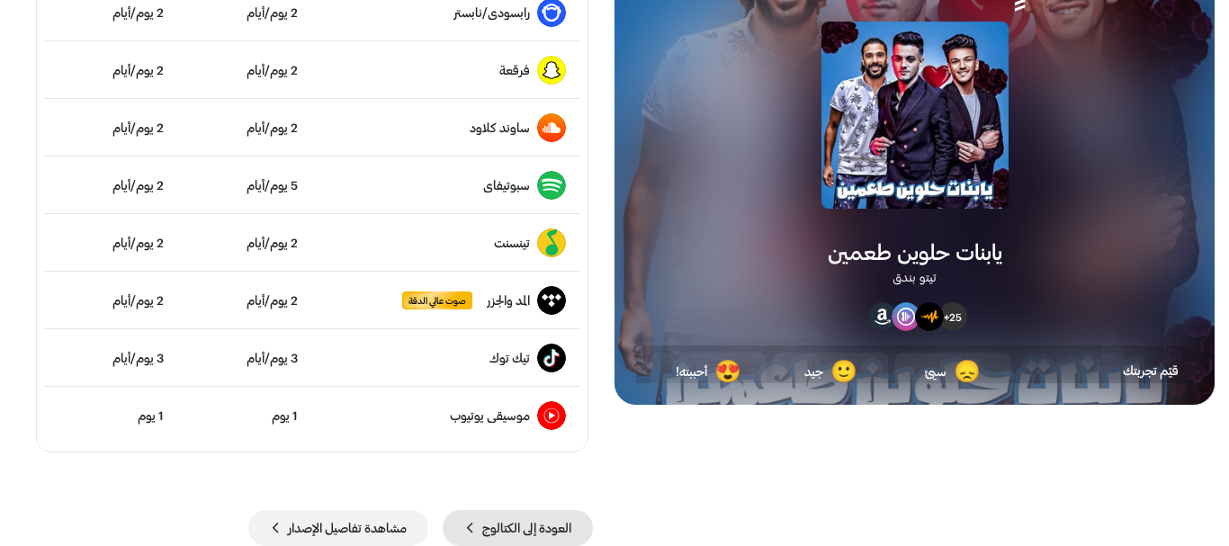
click at [524, 535] on span "العودة إلى الكتالوج" at bounding box center [526, 528] width 89 height 36
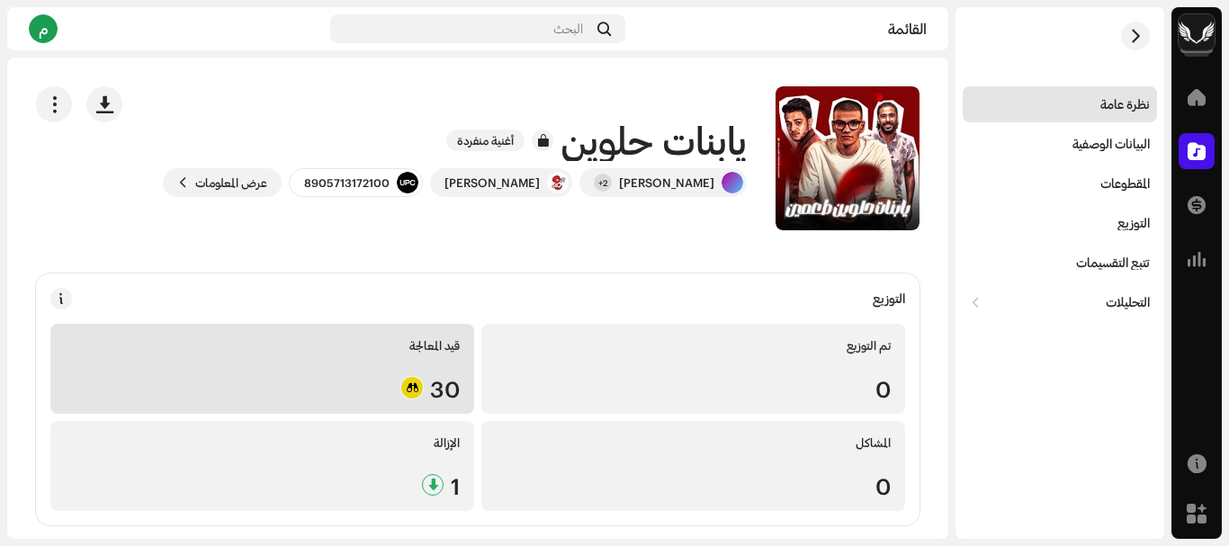
click at [400, 381] on div "30" at bounding box center [262, 387] width 395 height 23
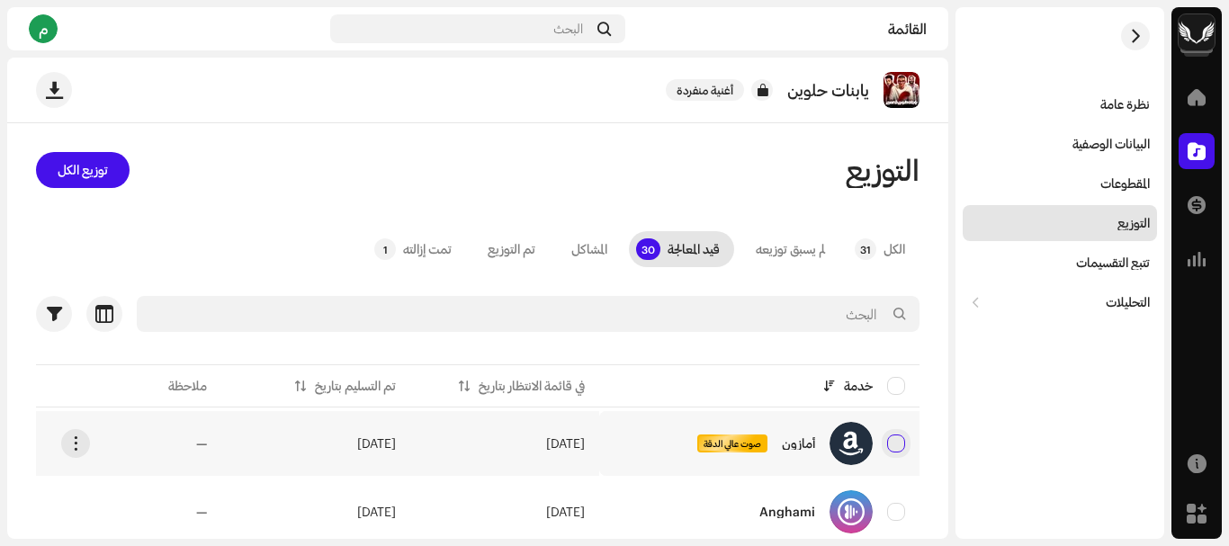
click at [899, 450] on input "checkbox" at bounding box center [896, 444] width 18 height 18
checkbox input "true"
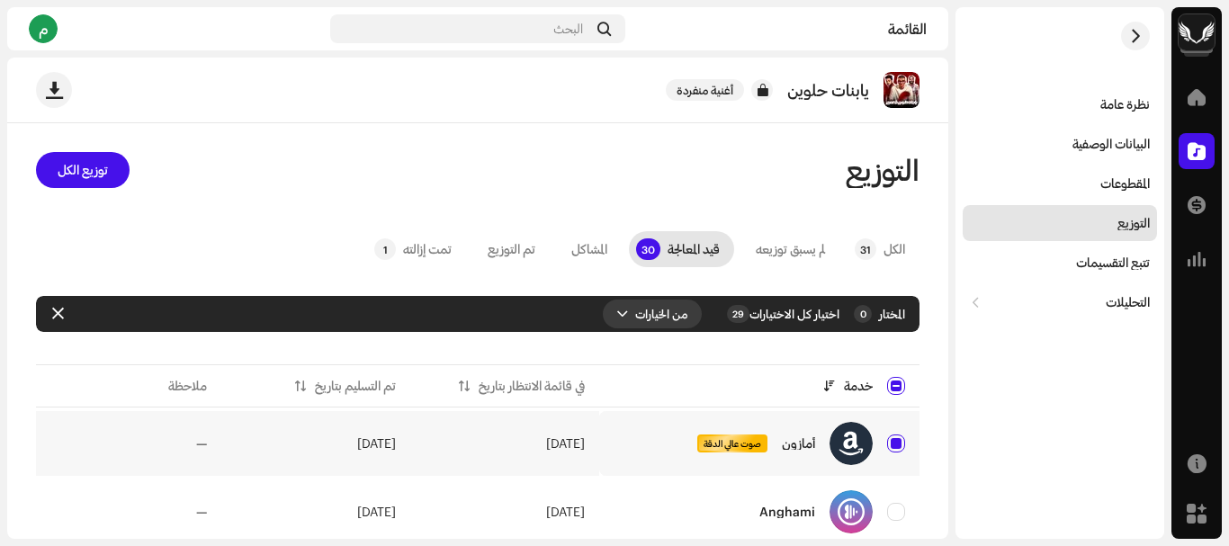
click at [670, 319] on font "من الخيارات" at bounding box center [661, 314] width 52 height 14
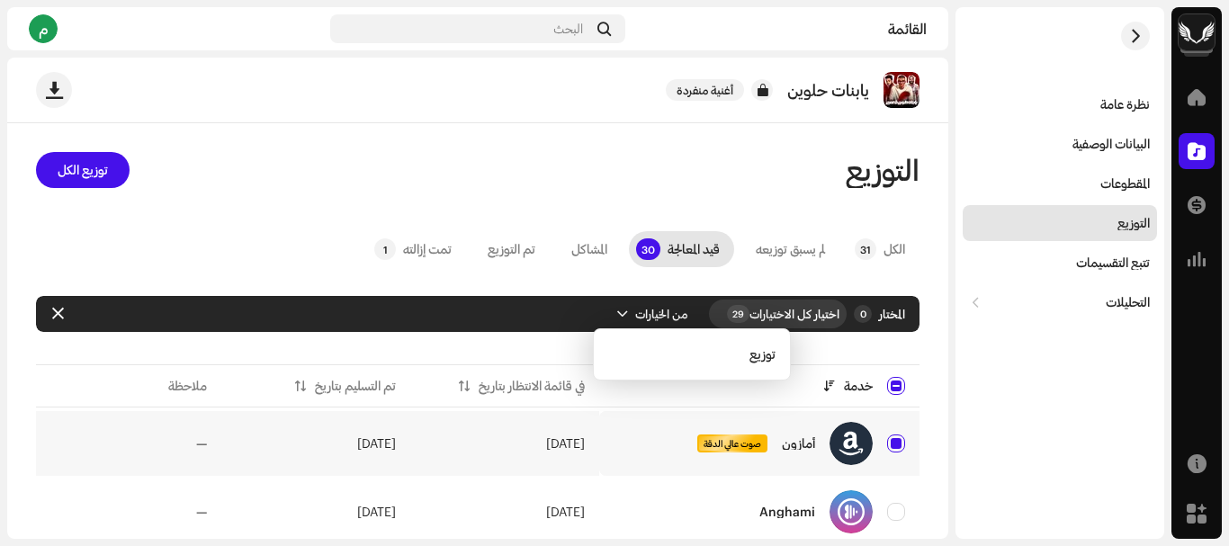
click at [797, 316] on font "اختيار كل الاختيارات" at bounding box center [795, 314] width 90 height 14
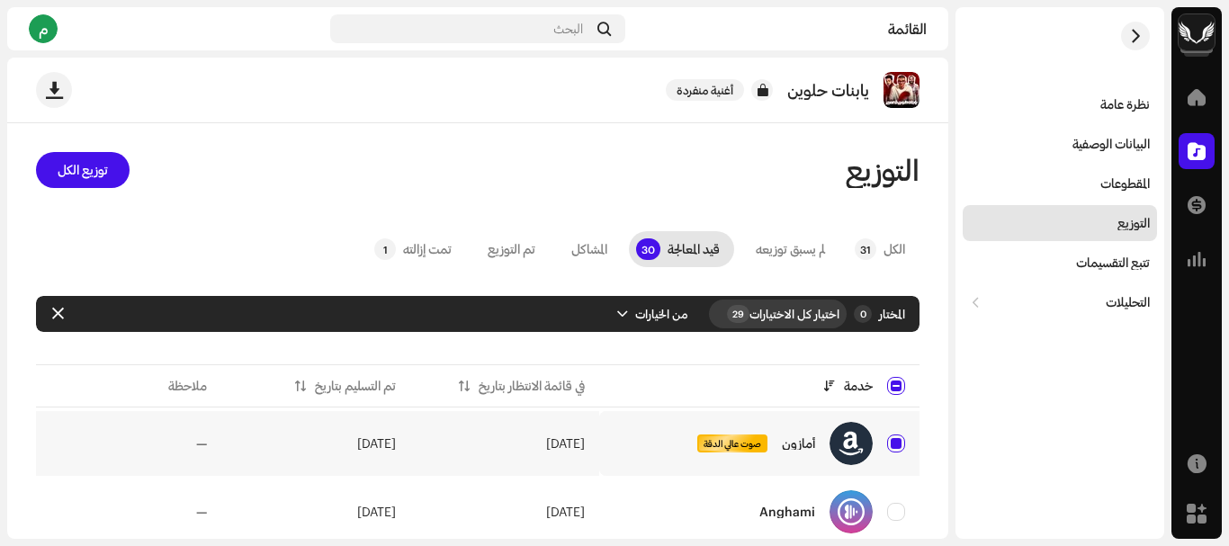
checkbox input "true"
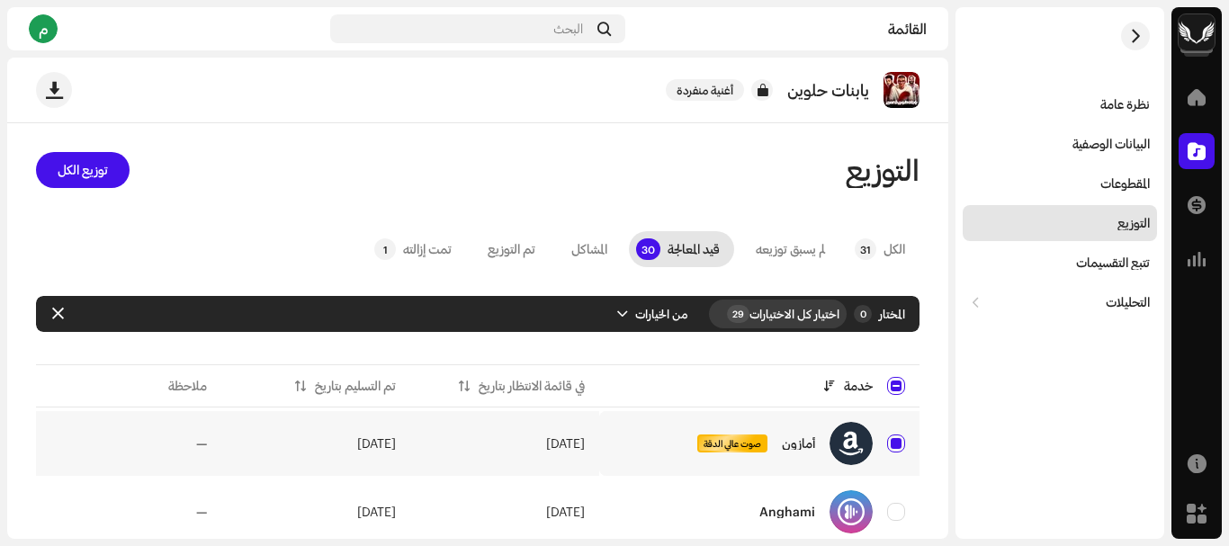
checkbox input "true"
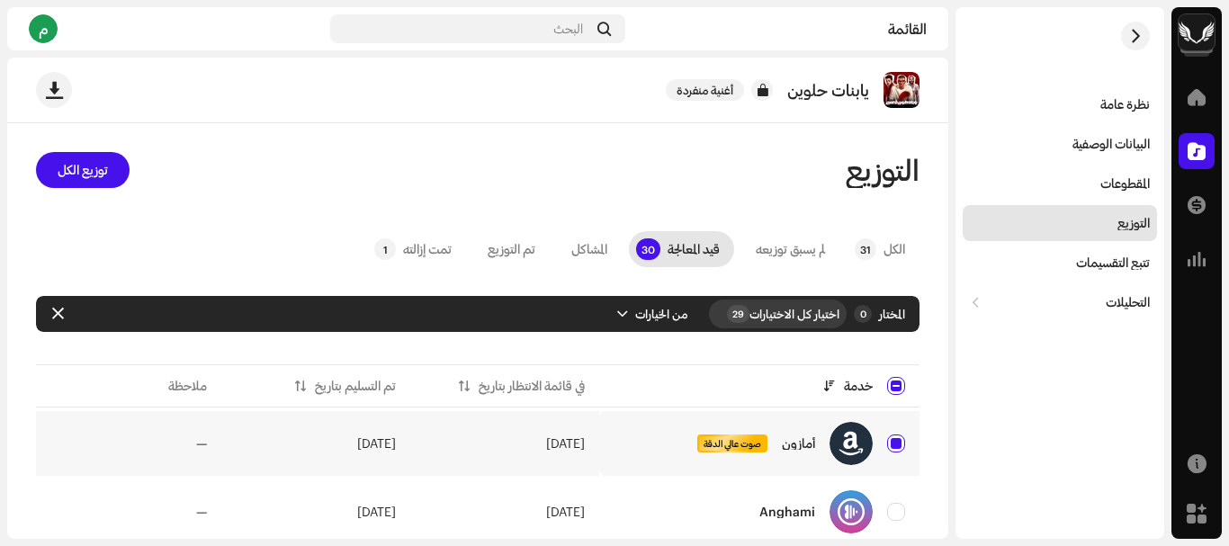
checkbox input "true"
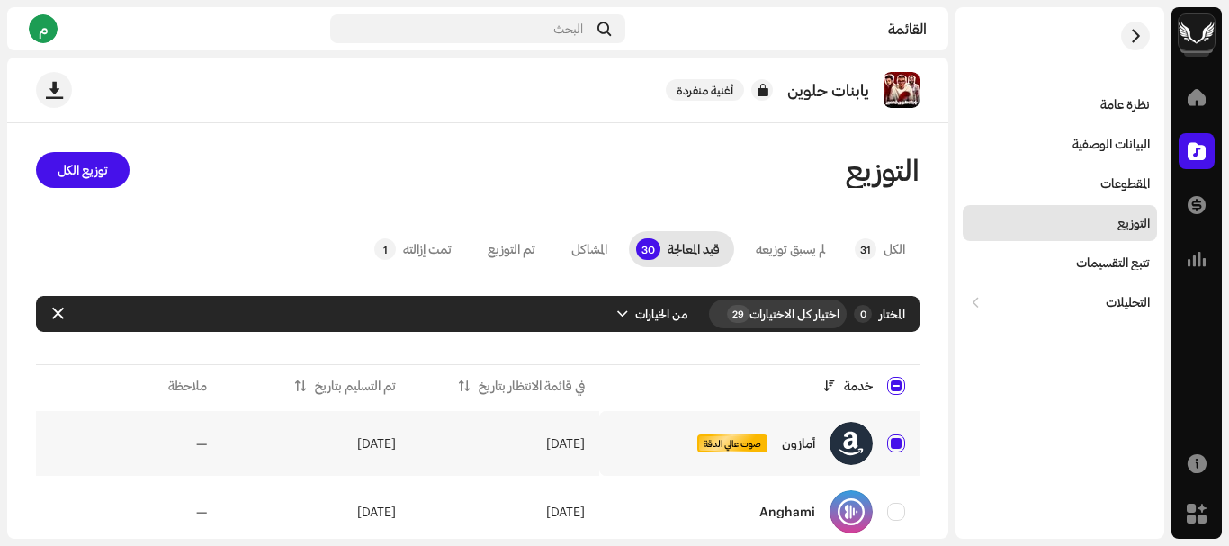
checkbox input "true"
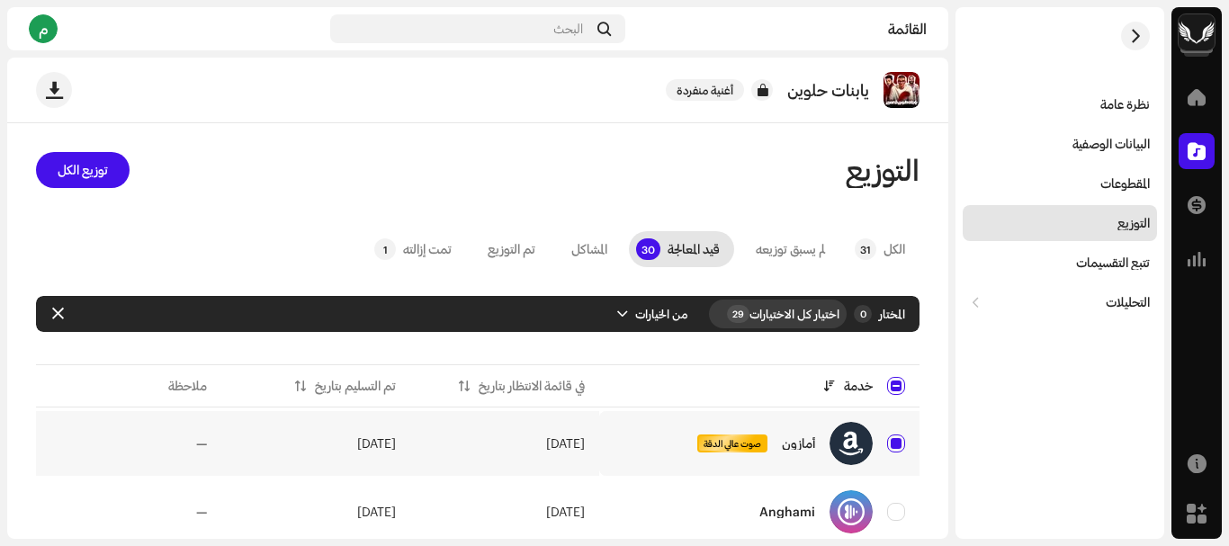
checkbox input "true"
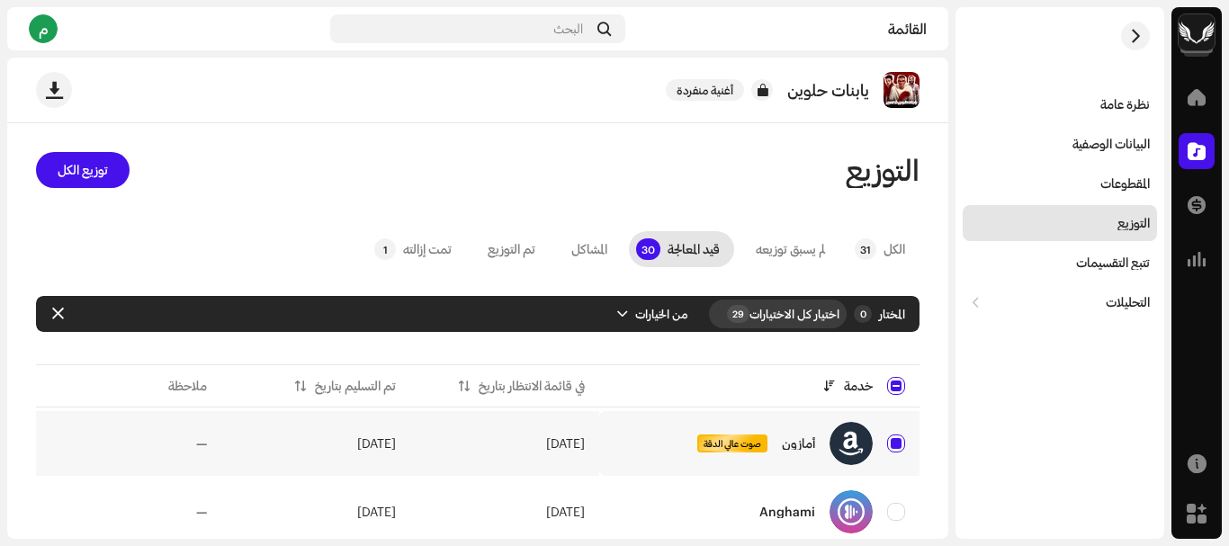
checkbox input "true"
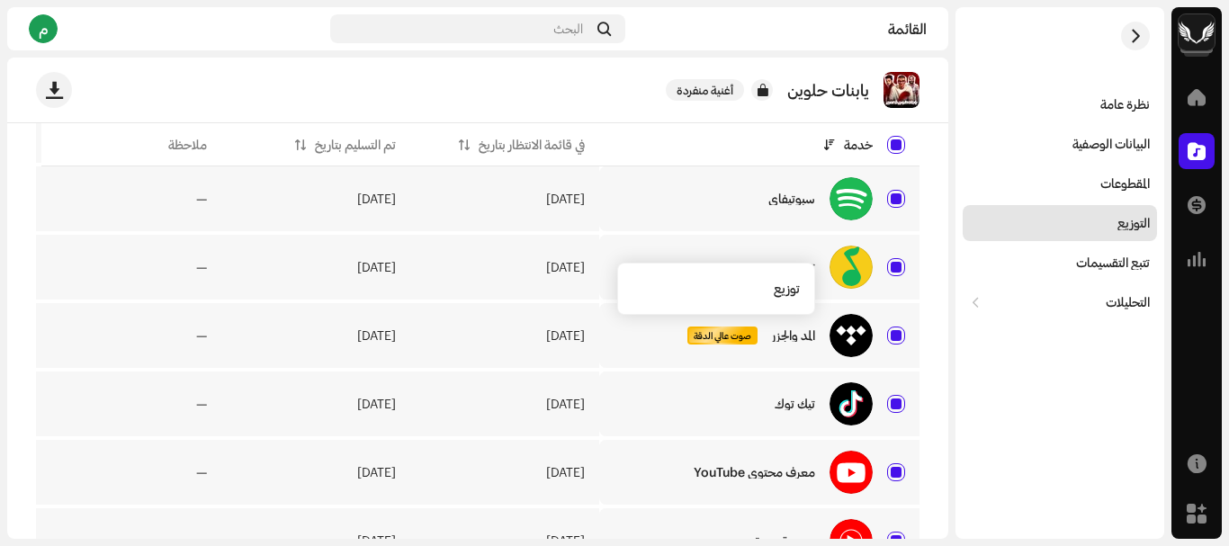
scroll to position [1979, 0]
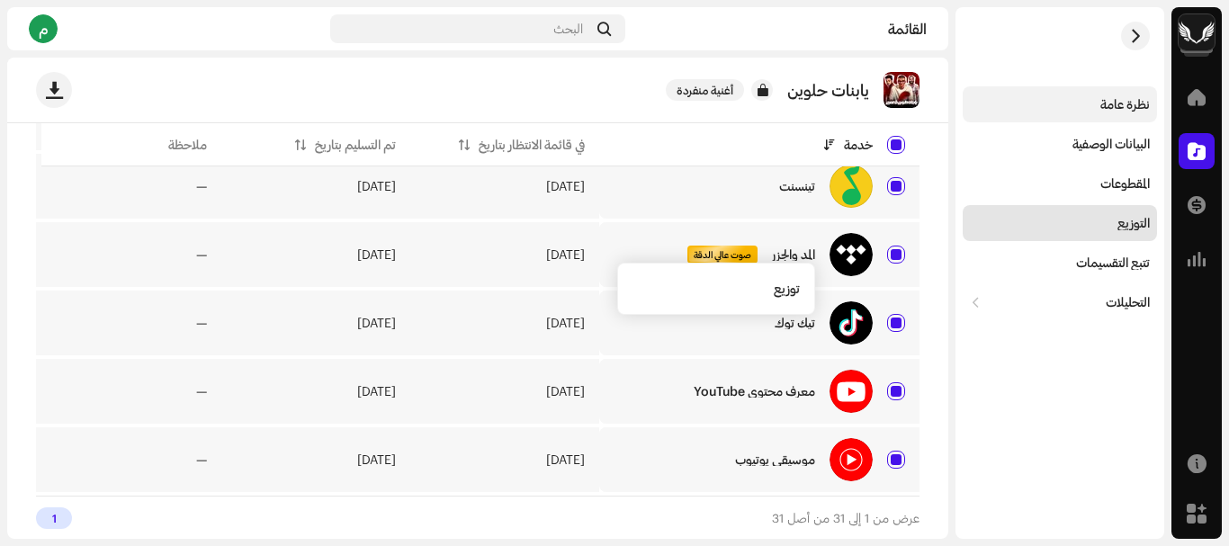
click at [1101, 109] on font "نظرة عامة" at bounding box center [1125, 103] width 49 height 15
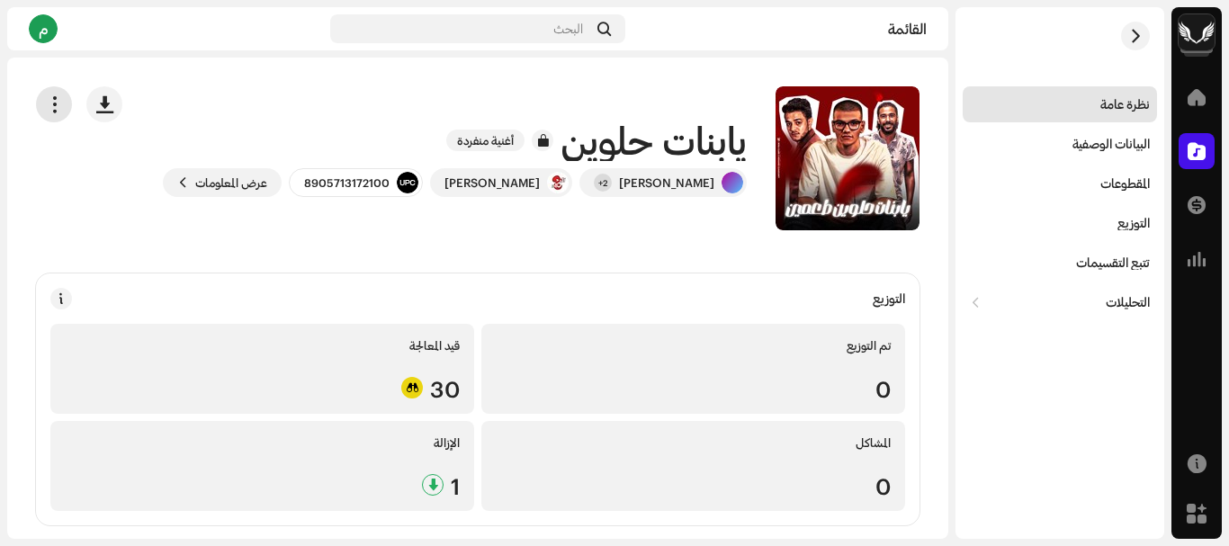
click at [53, 109] on button "button" at bounding box center [54, 104] width 36 height 36
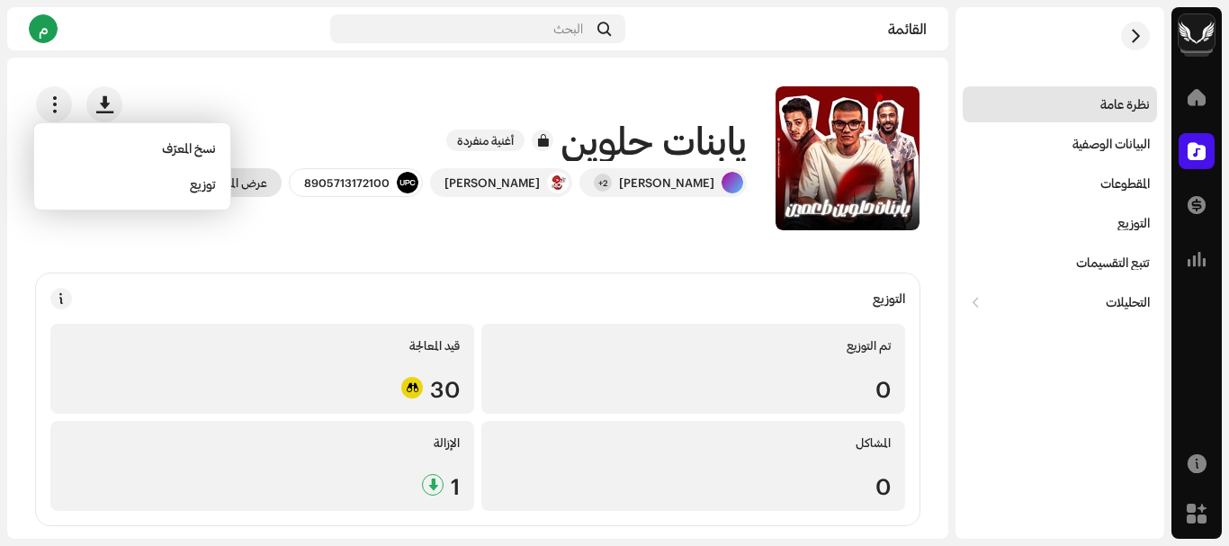
click at [267, 181] on font "عرض المعلومات" at bounding box center [231, 182] width 72 height 14
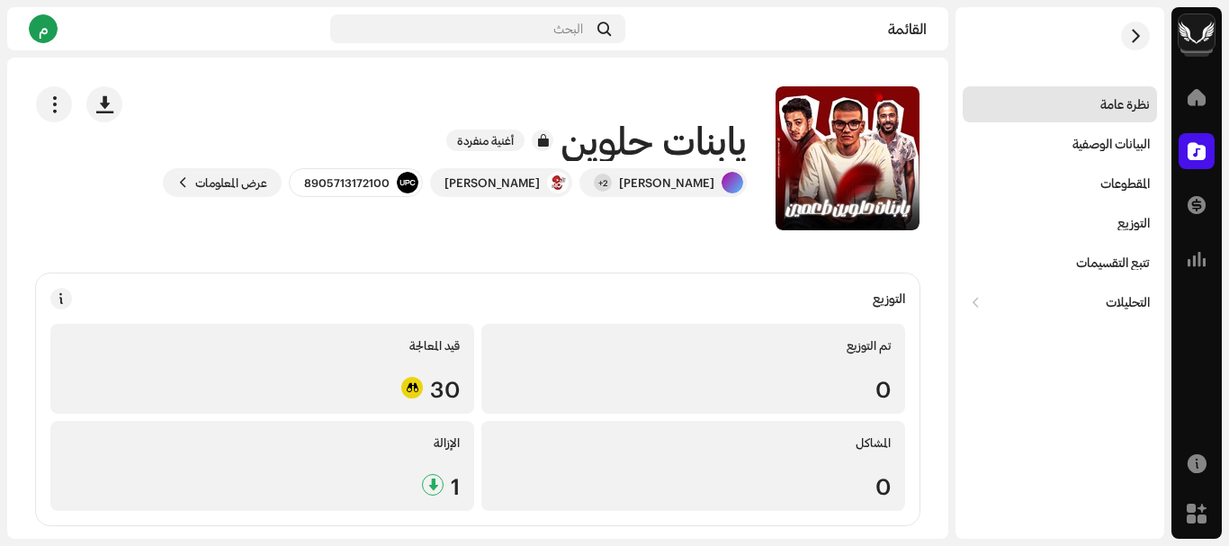
click at [228, 221] on div "يابنات حلوين 2076688 البيانات الوصفية التوزيع لغة البيانات الوصفية عربي عنوان ا…" at bounding box center [614, 273] width 1229 height 546
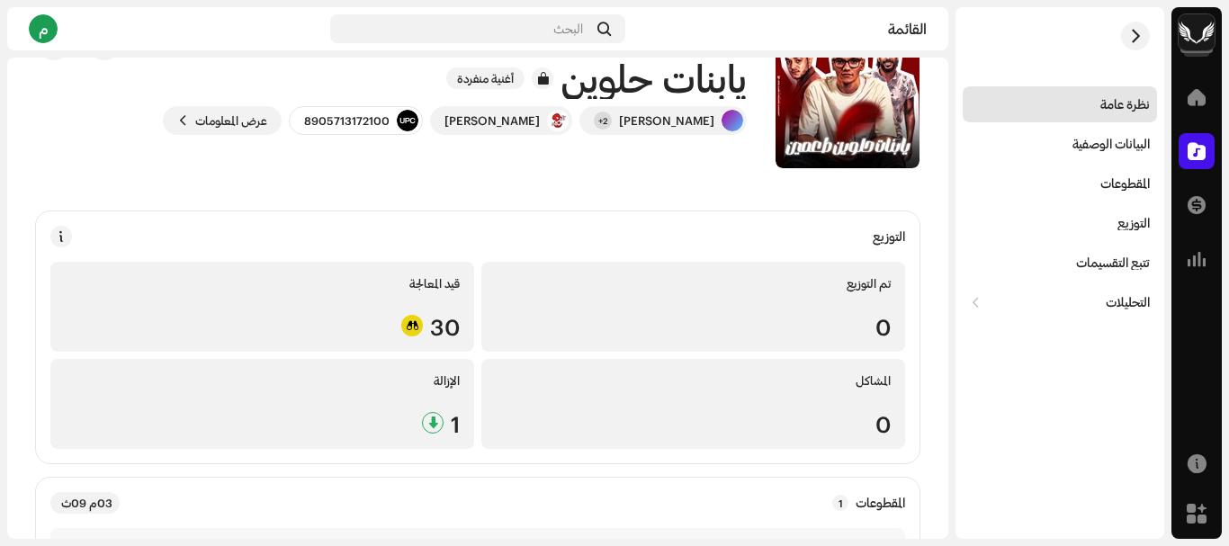
scroll to position [90, 0]
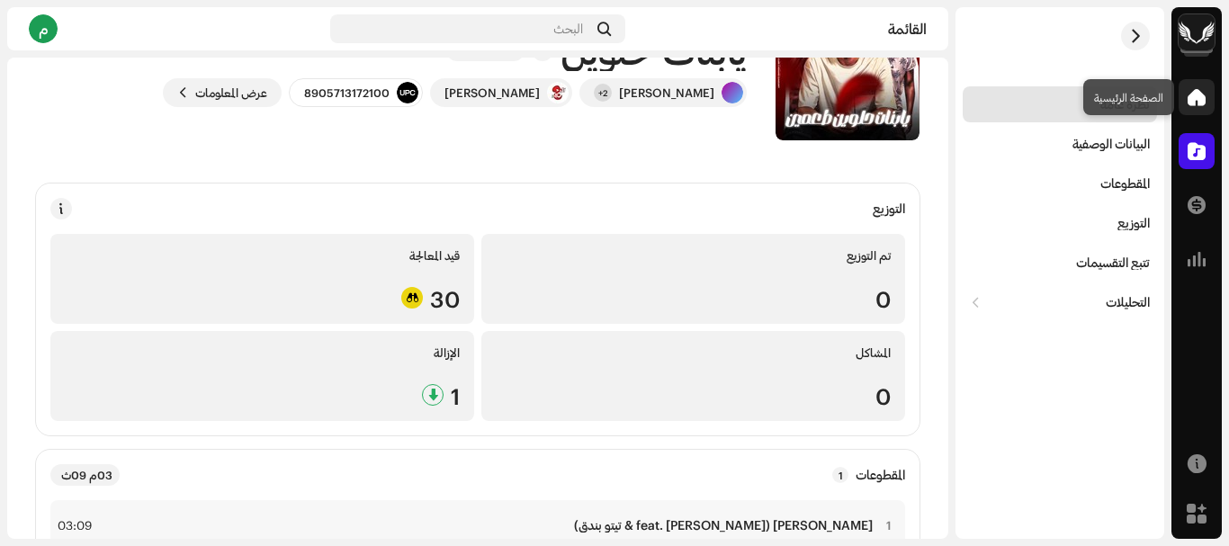
click at [1200, 101] on span at bounding box center [1197, 97] width 18 height 14
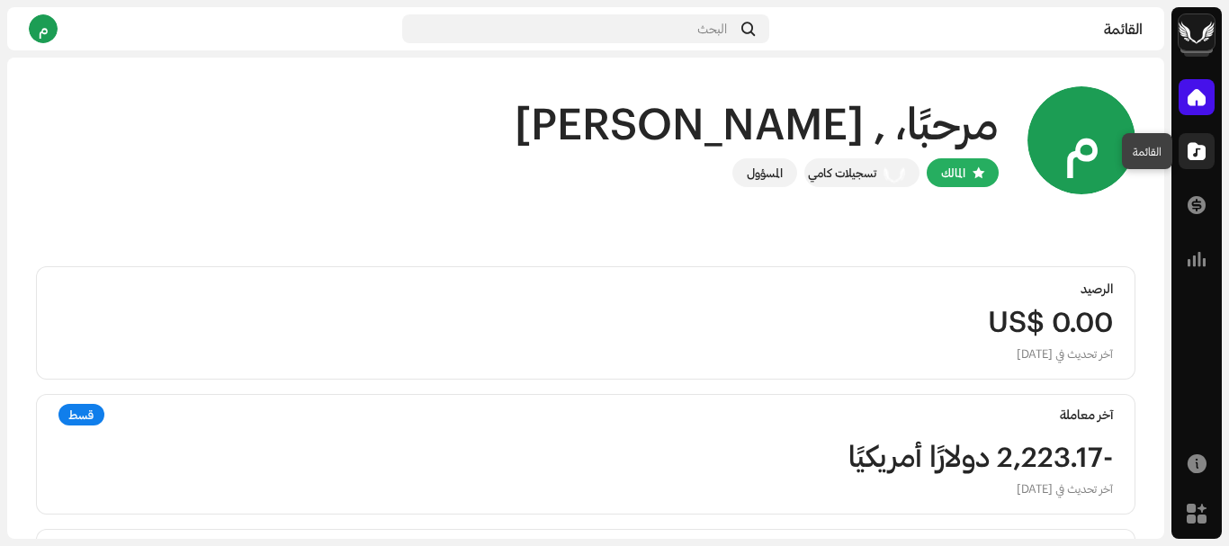
click at [1197, 157] on span at bounding box center [1197, 151] width 18 height 14
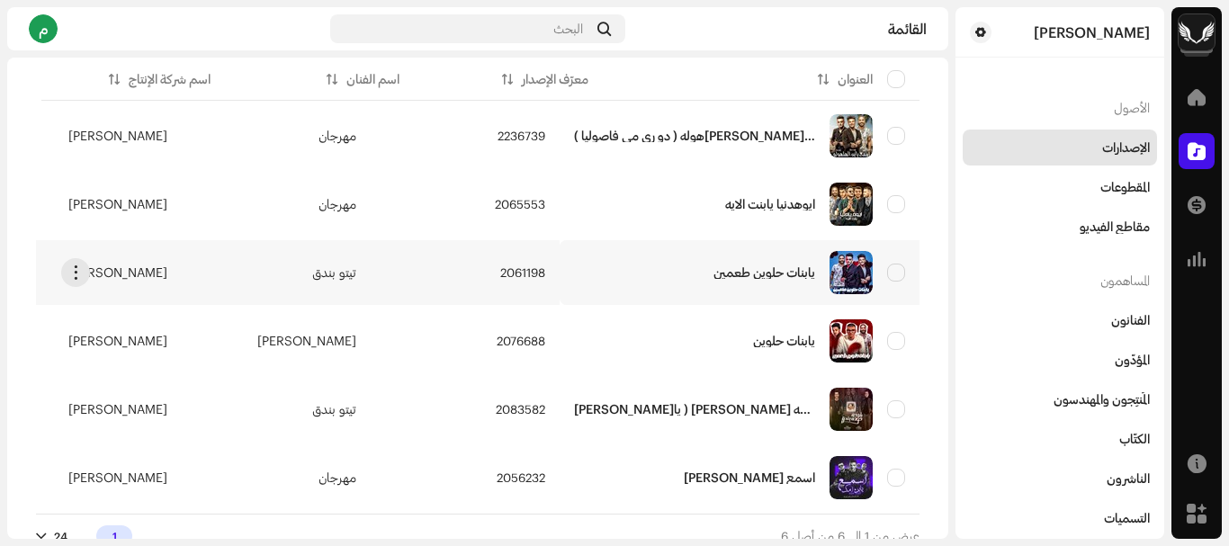
scroll to position [202, 0]
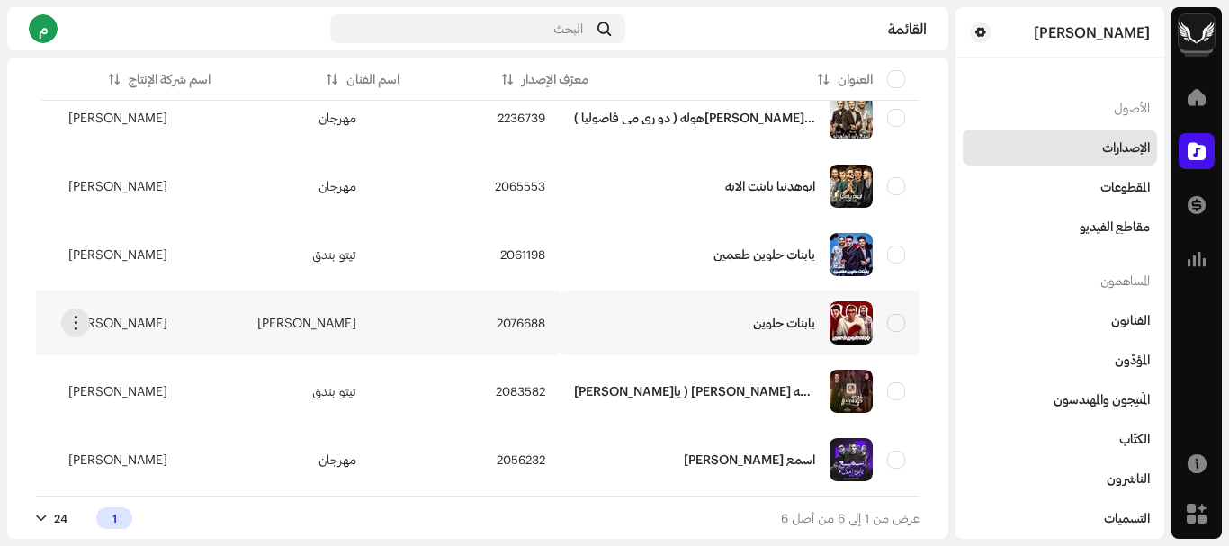
click at [532, 316] on td "2076688" at bounding box center [465, 323] width 189 height 65
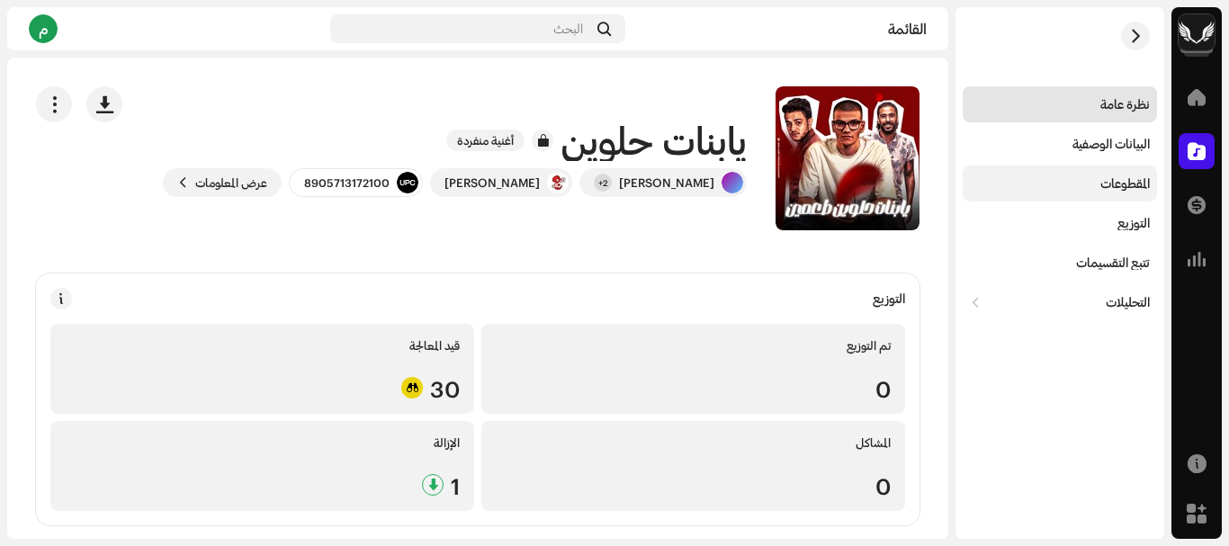
click at [1116, 184] on font "المقطوعات" at bounding box center [1125, 182] width 49 height 15
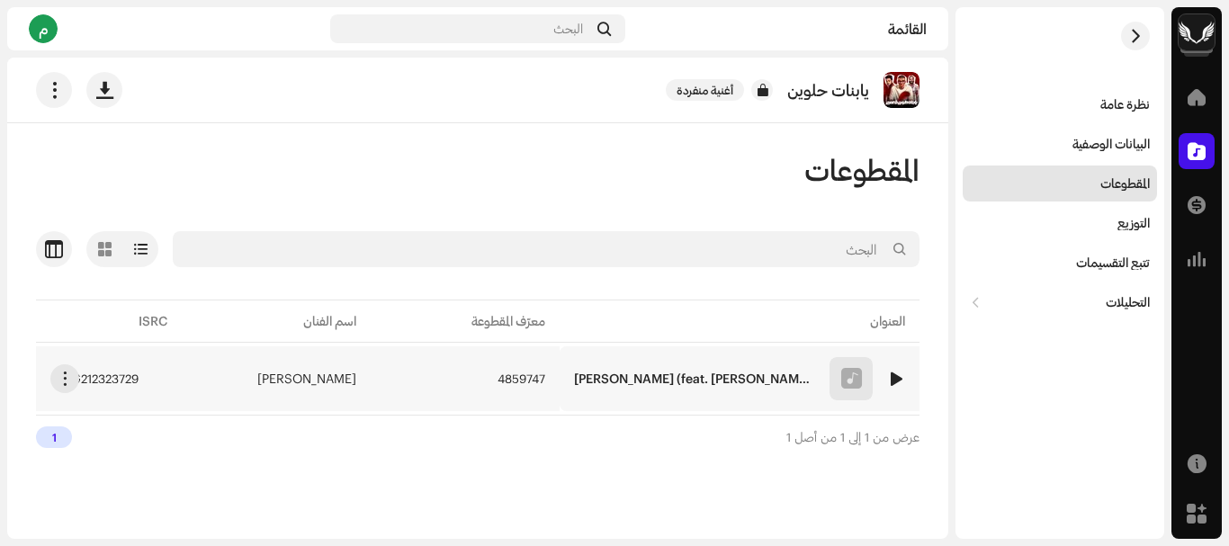
click at [596, 381] on td "1 يابنات حلوين (feat. حوده بندق & تيتو بندق)" at bounding box center [740, 378] width 360 height 65
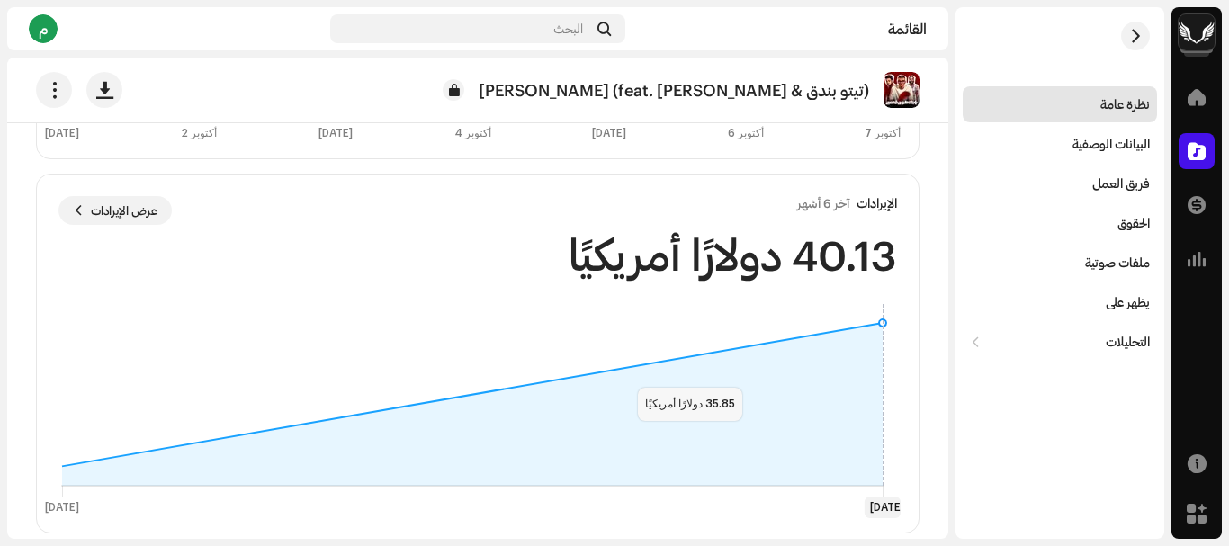
scroll to position [1236, 0]
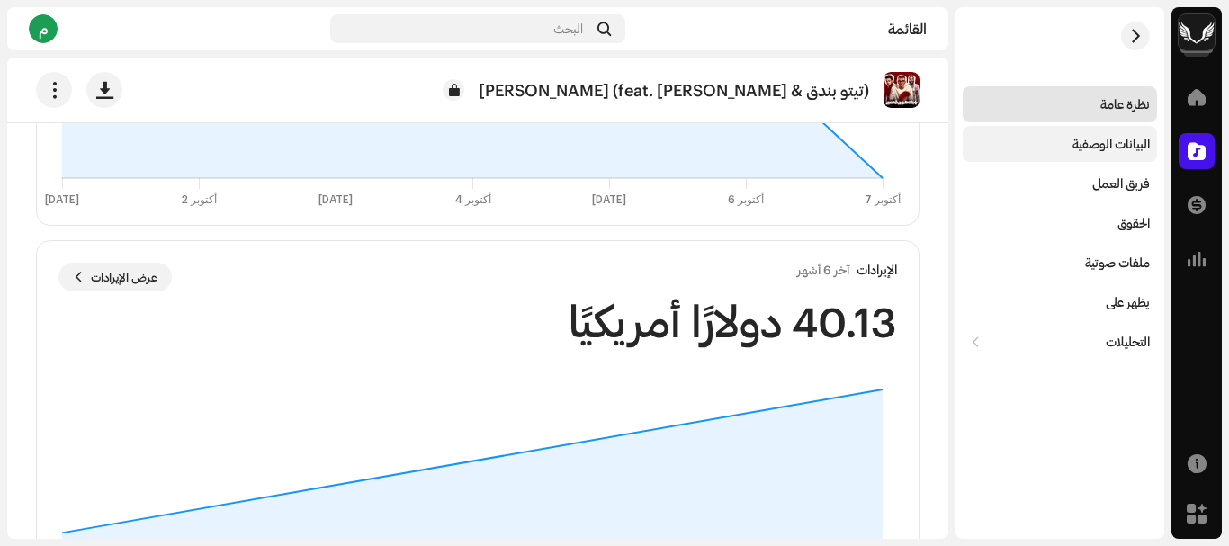
click at [1119, 149] on font "البيانات الوصفية" at bounding box center [1111, 143] width 77 height 15
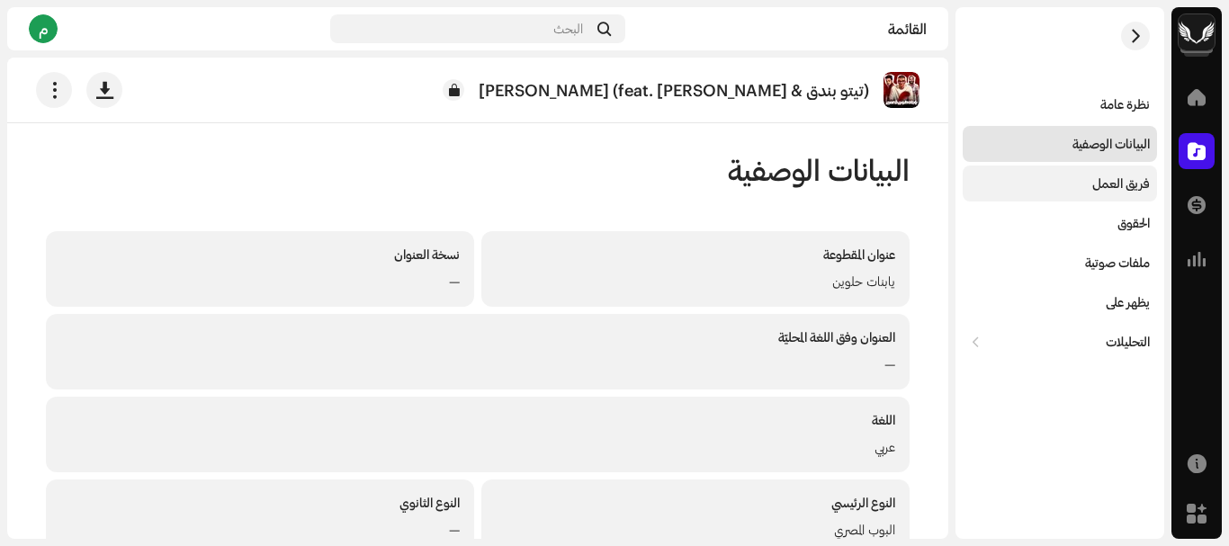
click at [1119, 190] on div "فريق العمل" at bounding box center [1121, 183] width 58 height 14
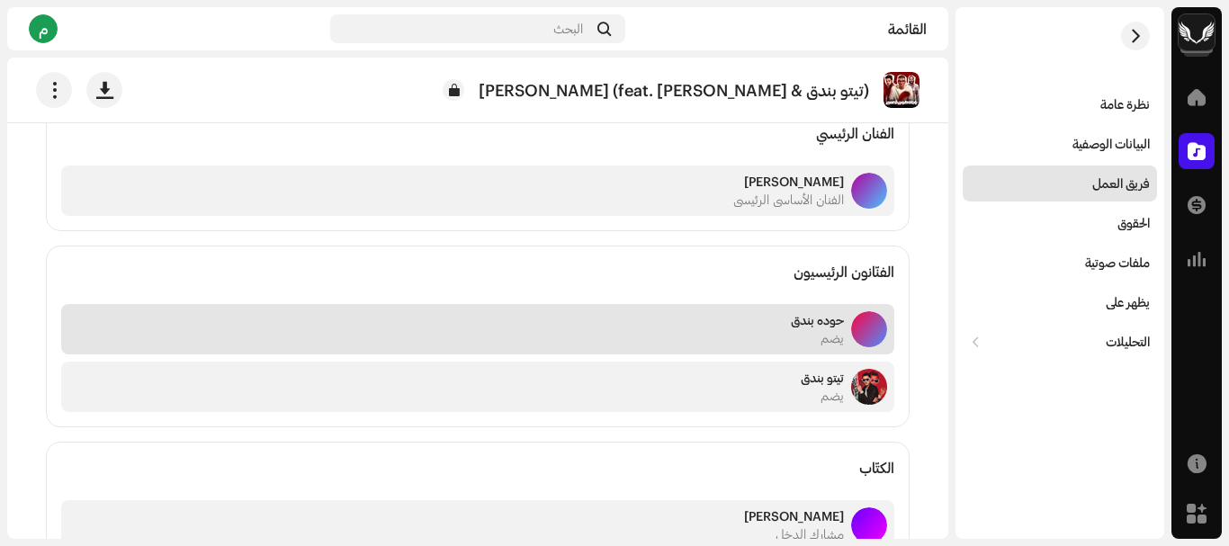
scroll to position [209, 0]
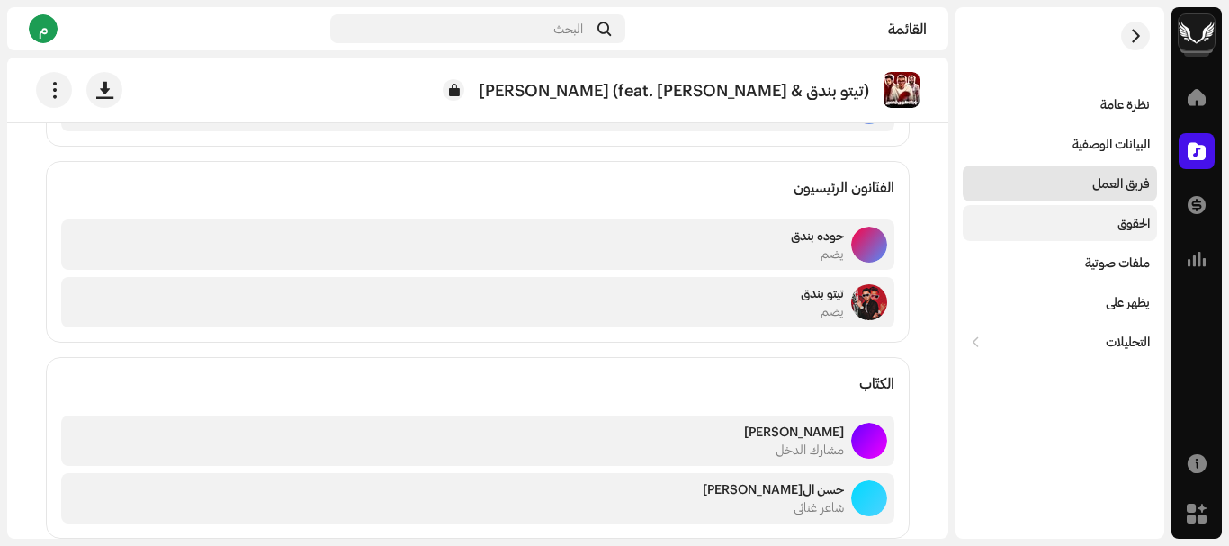
click at [1105, 231] on div "الحقوق" at bounding box center [1060, 223] width 194 height 36
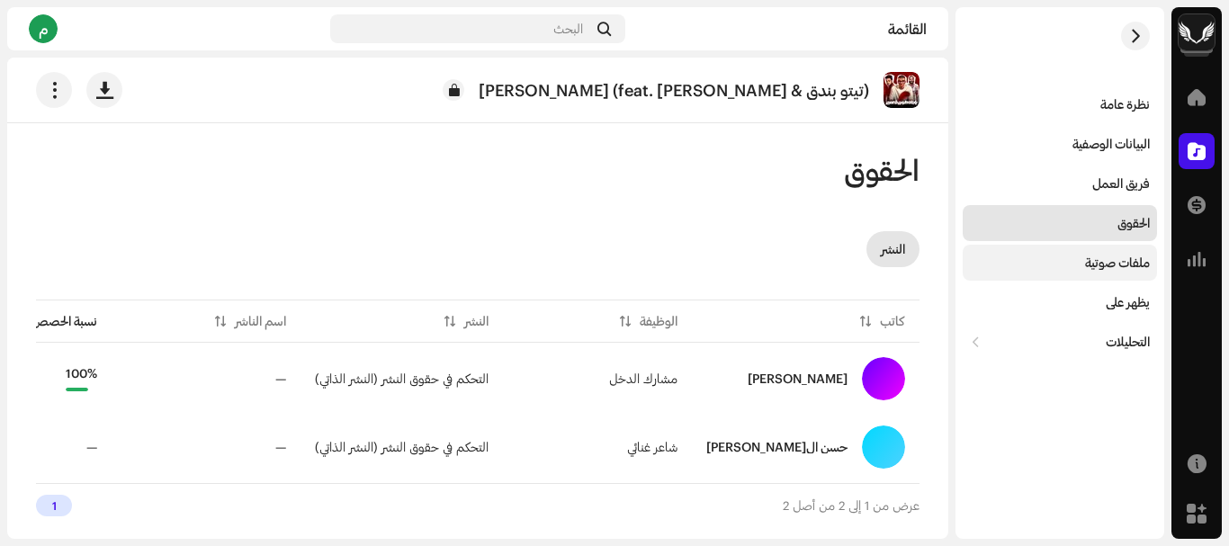
click at [1103, 262] on font "ملفات صوتية" at bounding box center [1117, 262] width 65 height 15
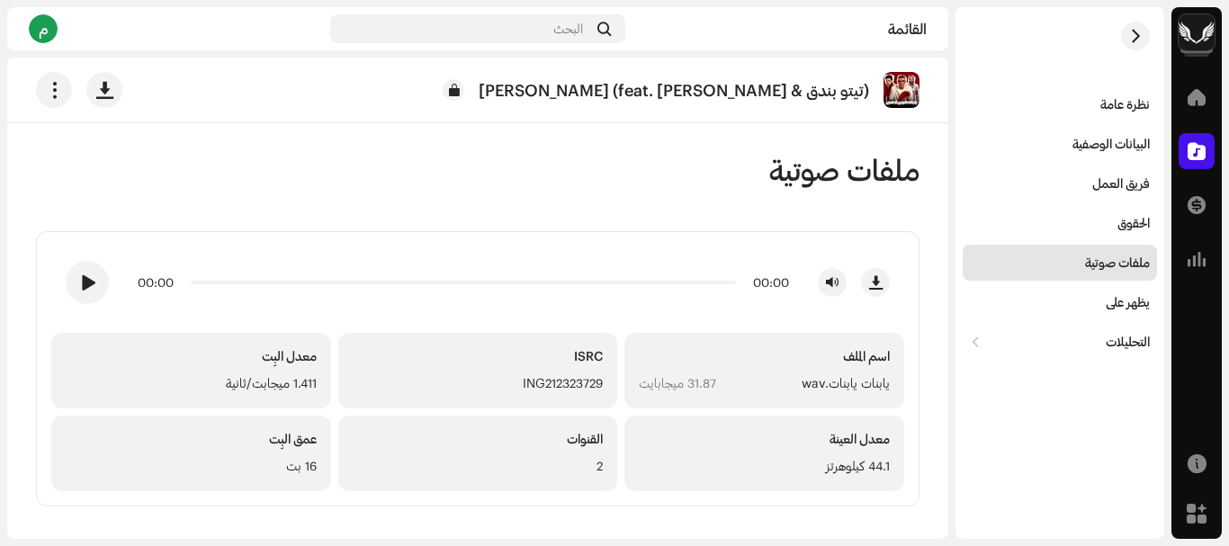
click at [590, 378] on font "ING212323729" at bounding box center [563, 382] width 80 height 15
copy font "ING212323729"
